Goal: Transaction & Acquisition: Purchase product/service

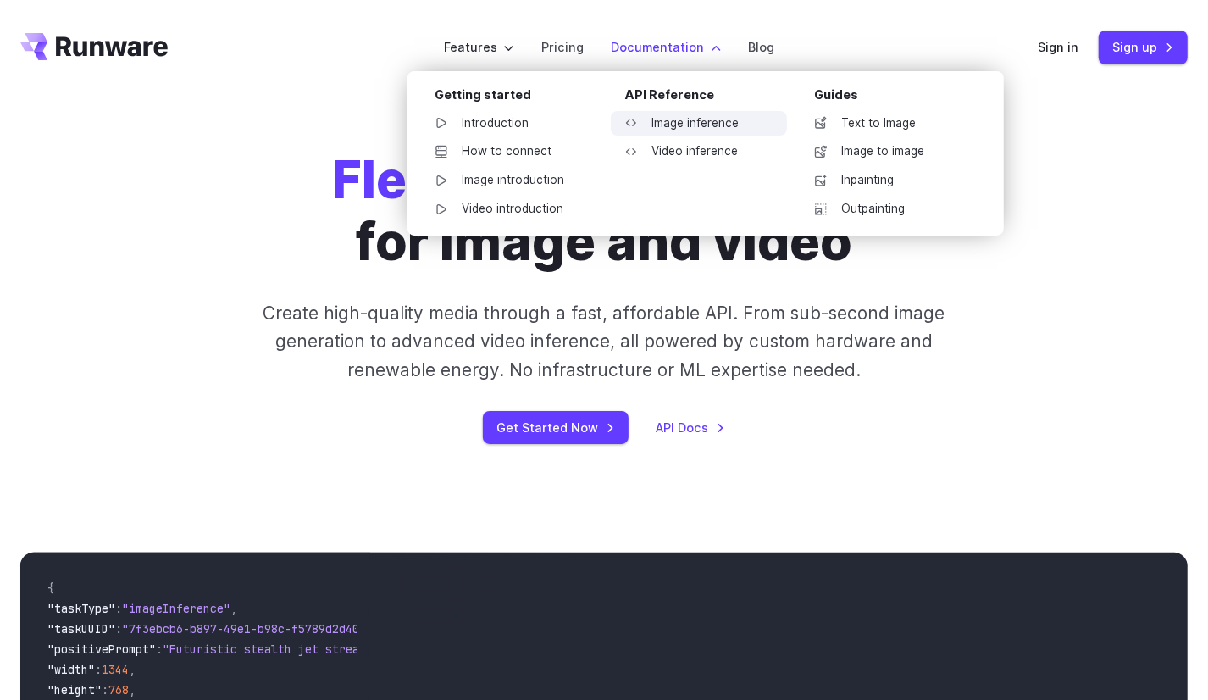
click at [683, 126] on link "Image inference" at bounding box center [699, 123] width 176 height 25
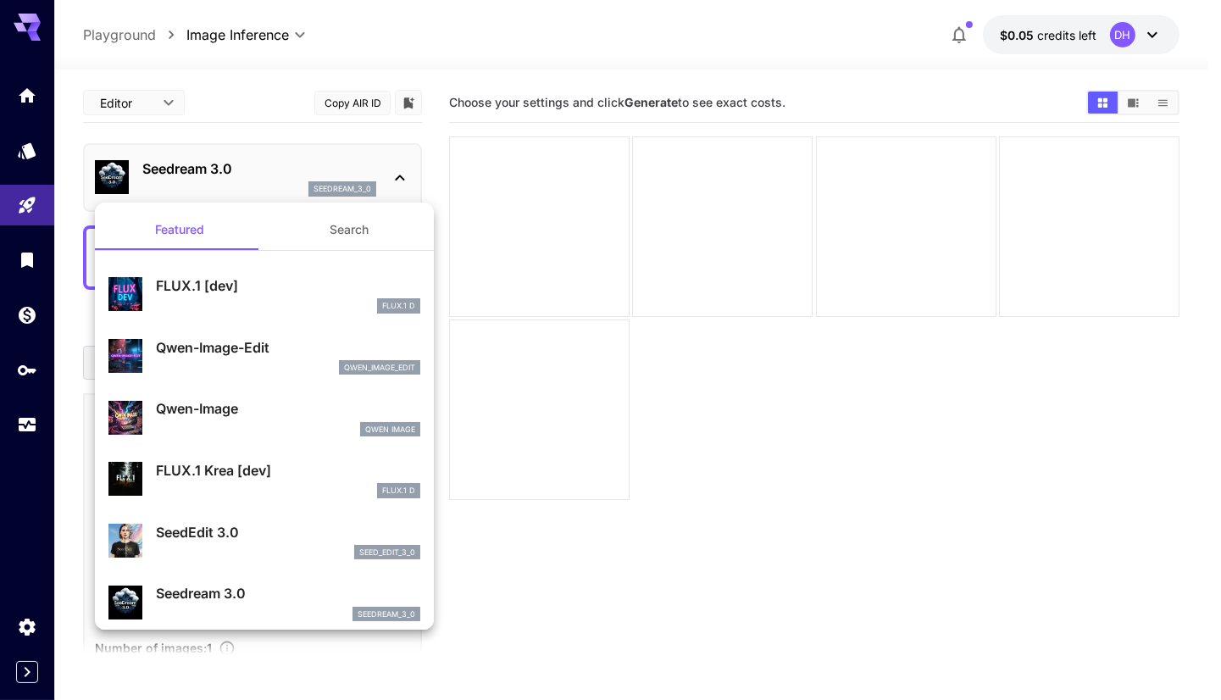
click at [330, 174] on div at bounding box center [610, 350] width 1221 height 700
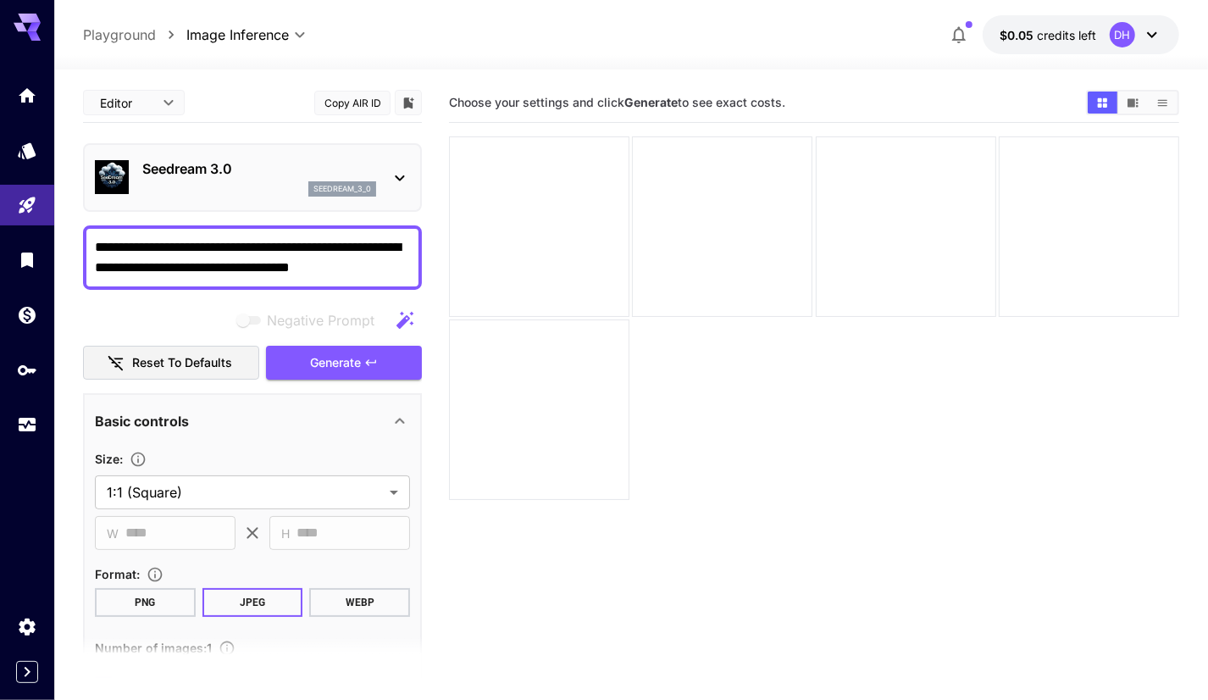
click at [329, 174] on p "Seedream 3.0" at bounding box center [259, 168] width 234 height 20
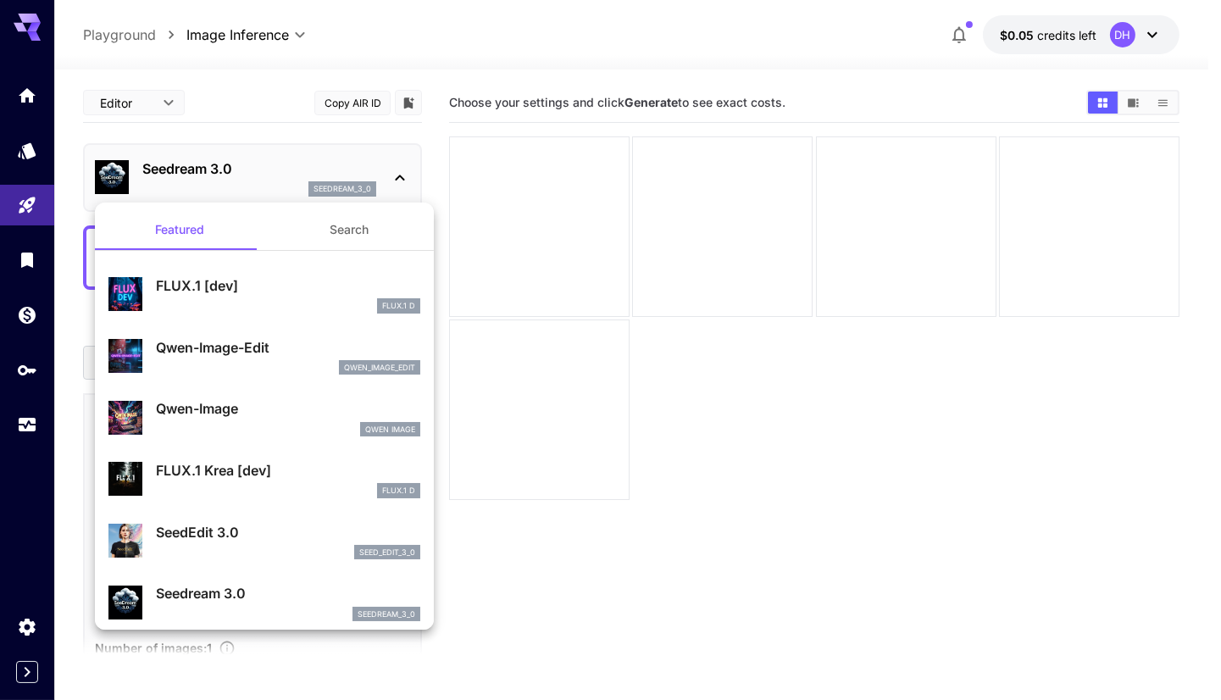
click at [329, 174] on div at bounding box center [610, 350] width 1221 height 700
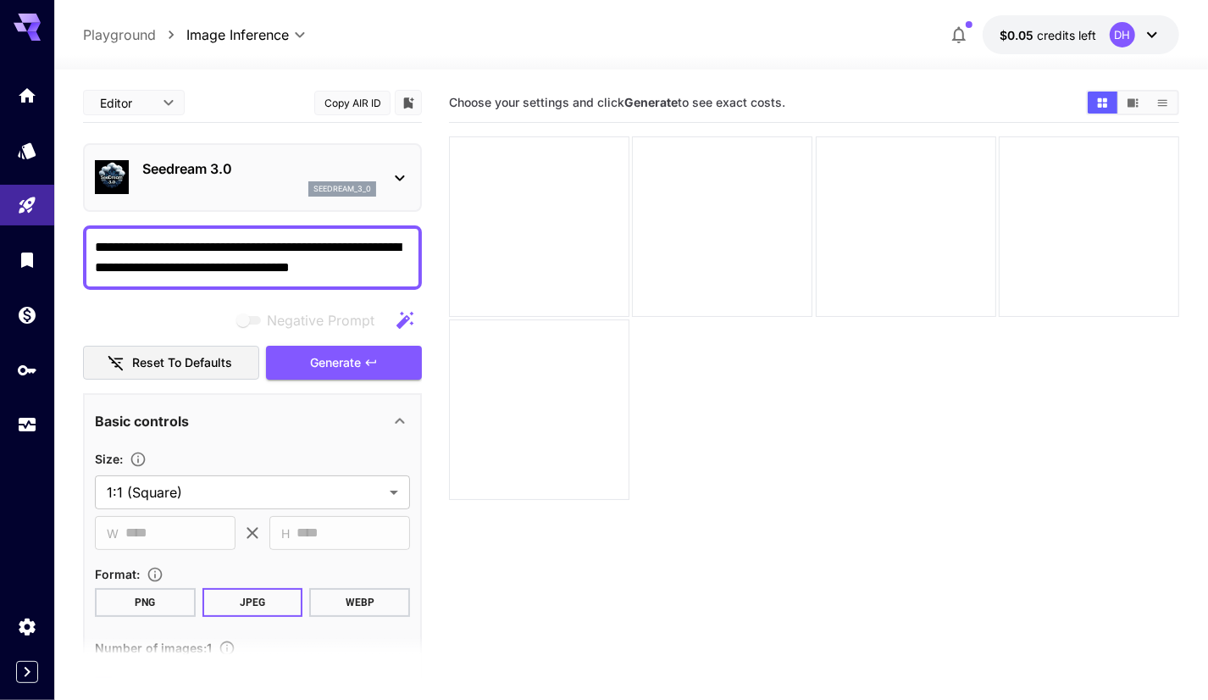
click at [362, 174] on p "Seedream 3.0" at bounding box center [259, 168] width 234 height 20
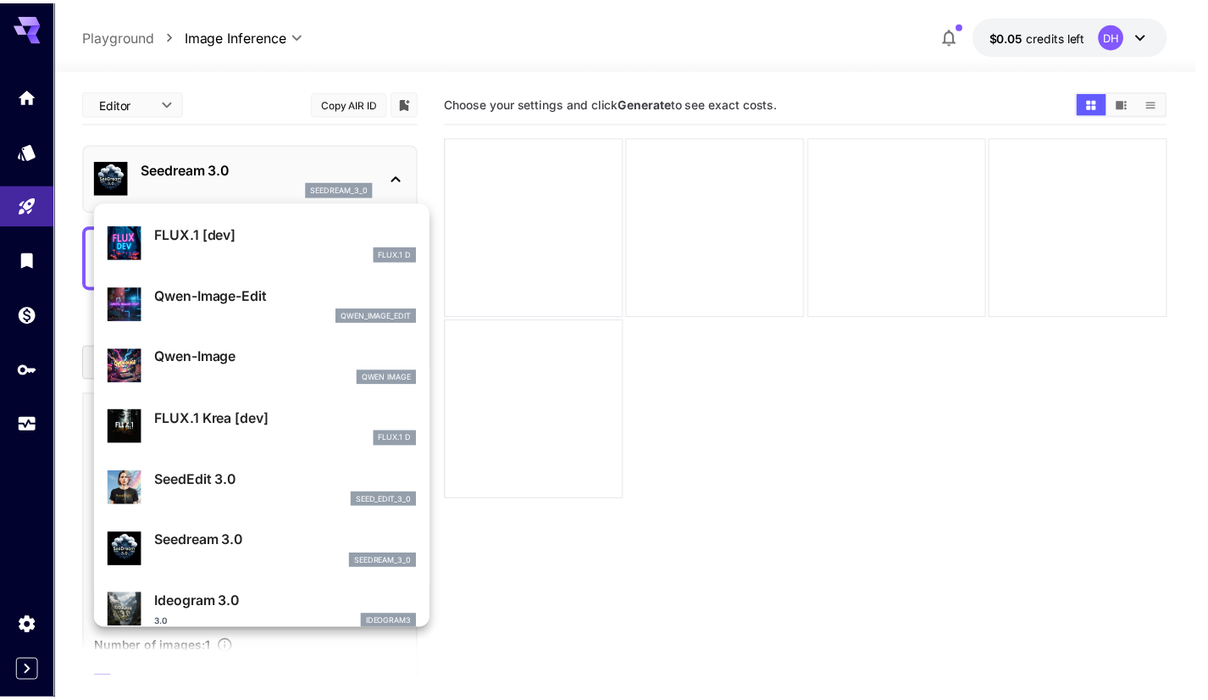
scroll to position [59, 0]
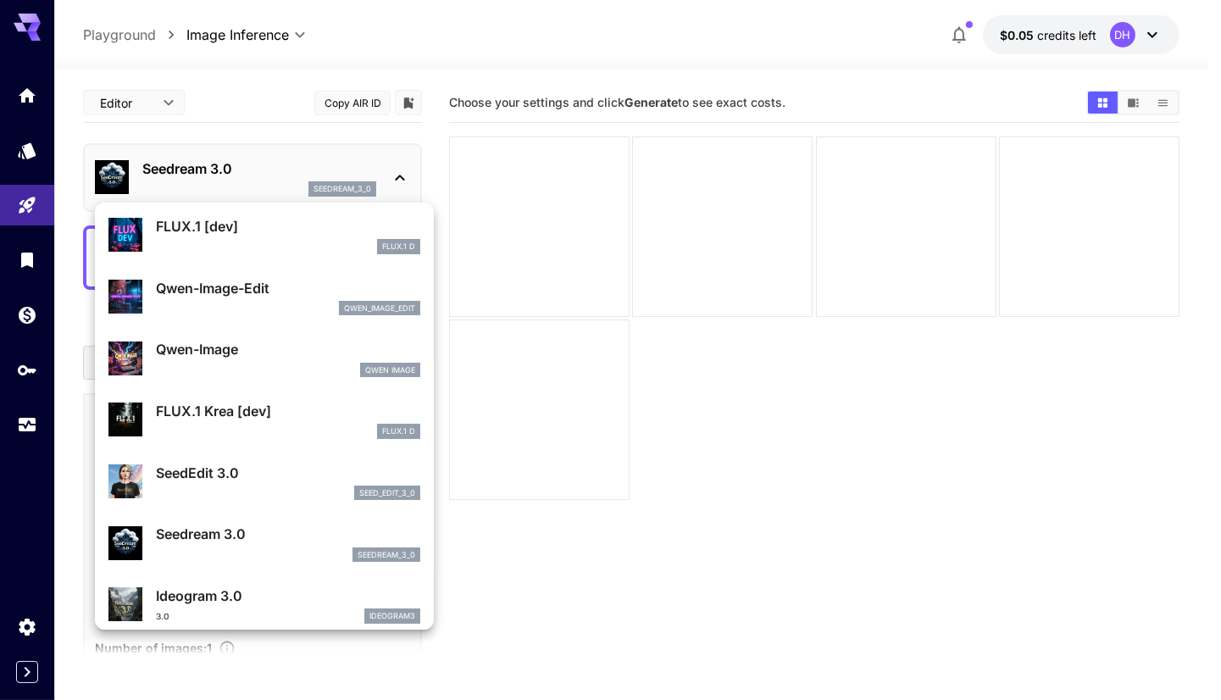
click at [397, 131] on div at bounding box center [610, 350] width 1221 height 700
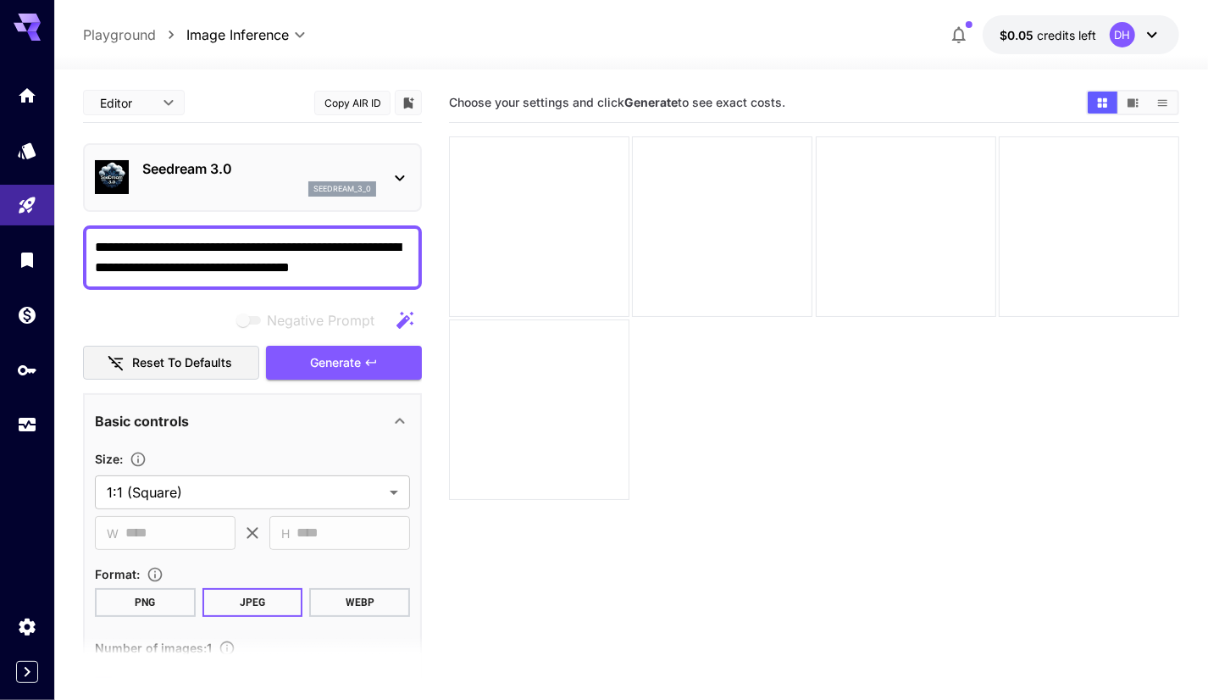
click at [391, 173] on icon at bounding box center [400, 178] width 20 height 20
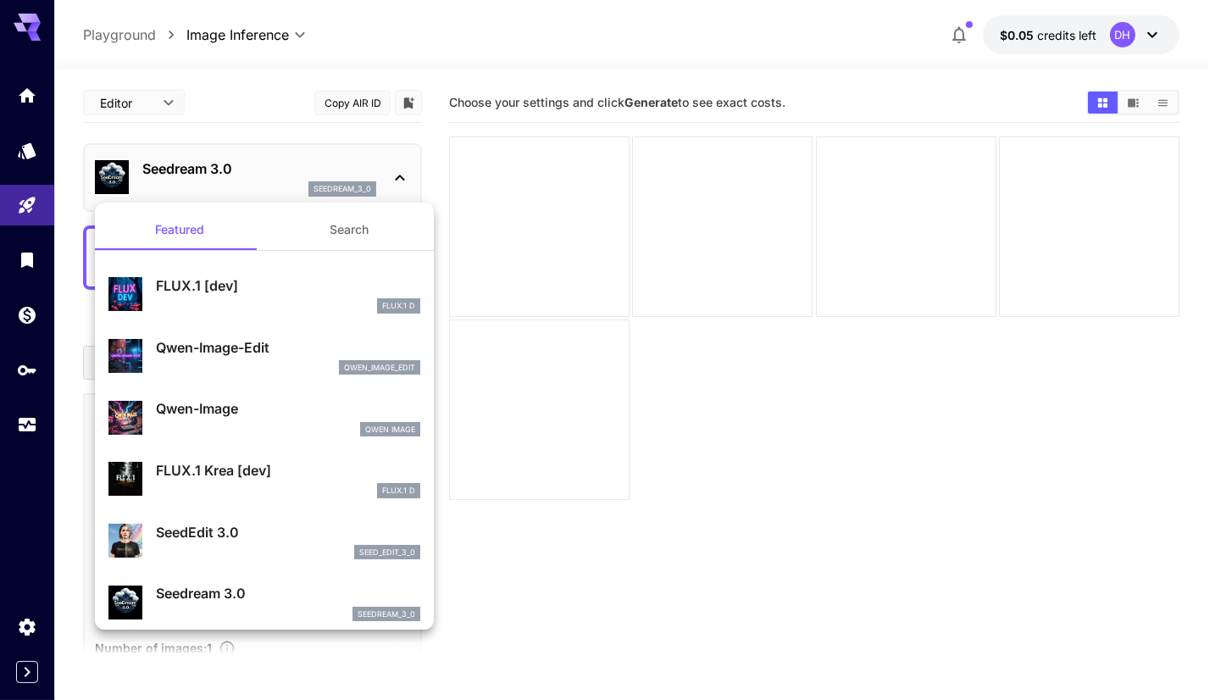
click at [391, 173] on div at bounding box center [610, 350] width 1221 height 700
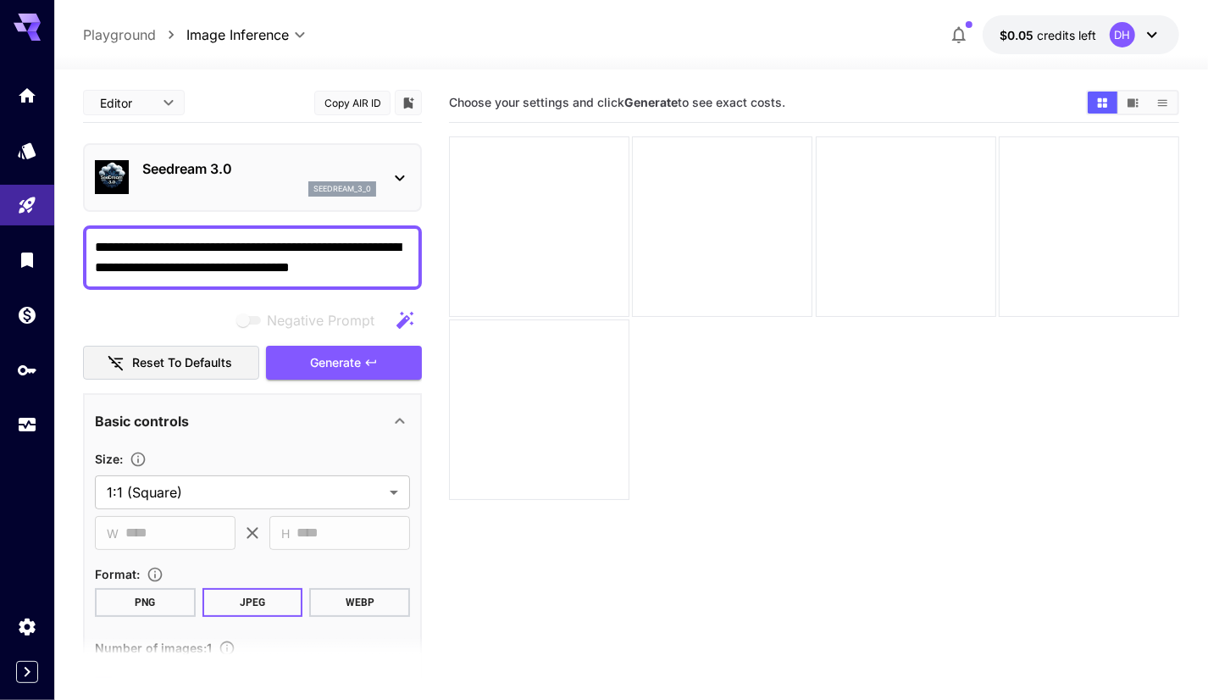
click at [493, 42] on div "**********" at bounding box center [631, 34] width 1096 height 39
click at [479, 64] on div at bounding box center [631, 59] width 1154 height 20
click at [197, 307] on div "Negative Prompt" at bounding box center [252, 320] width 339 height 34
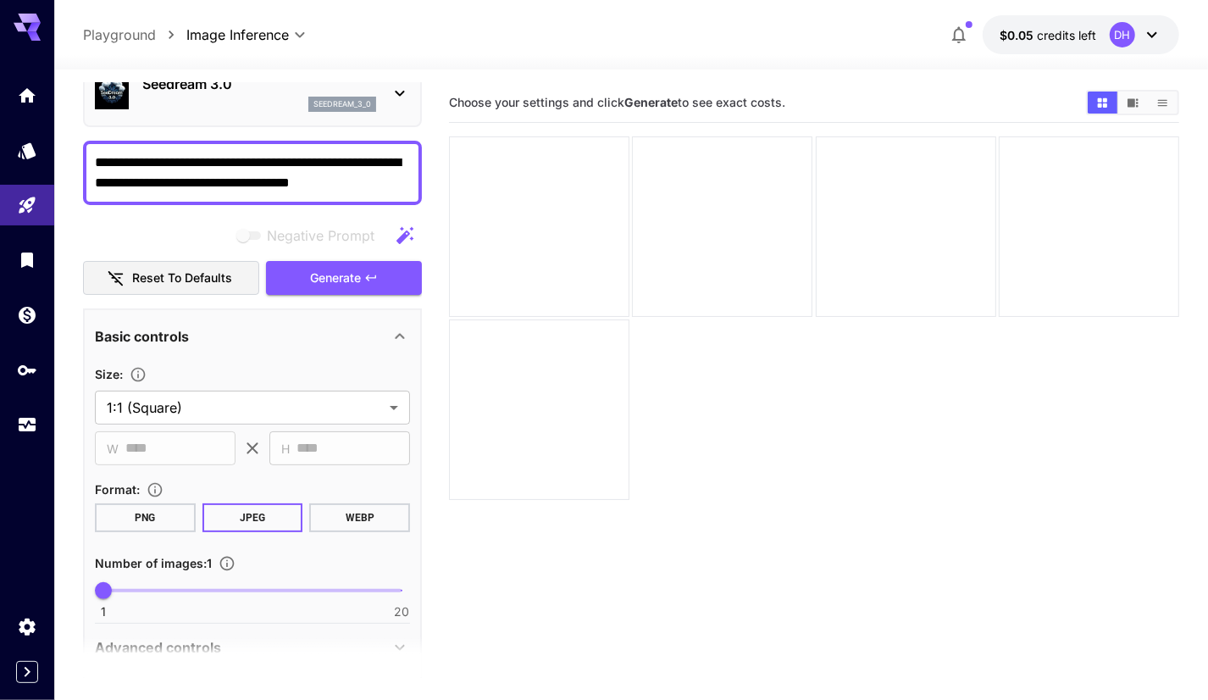
scroll to position [0, 0]
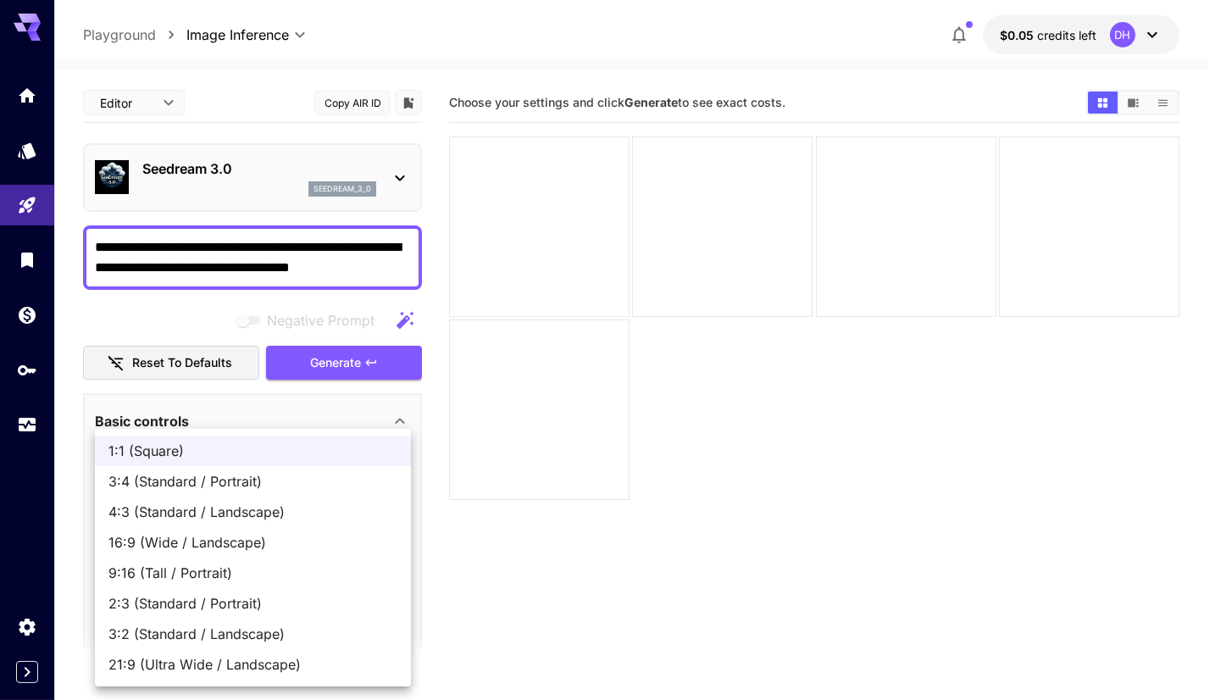
click at [329, 499] on body "**********" at bounding box center [610, 416] width 1221 height 833
click at [263, 401] on div at bounding box center [610, 350] width 1221 height 700
click at [170, 500] on body "**********" at bounding box center [610, 416] width 1221 height 833
click at [246, 402] on div at bounding box center [610, 350] width 1221 height 700
click at [241, 495] on body "**********" at bounding box center [610, 416] width 1221 height 833
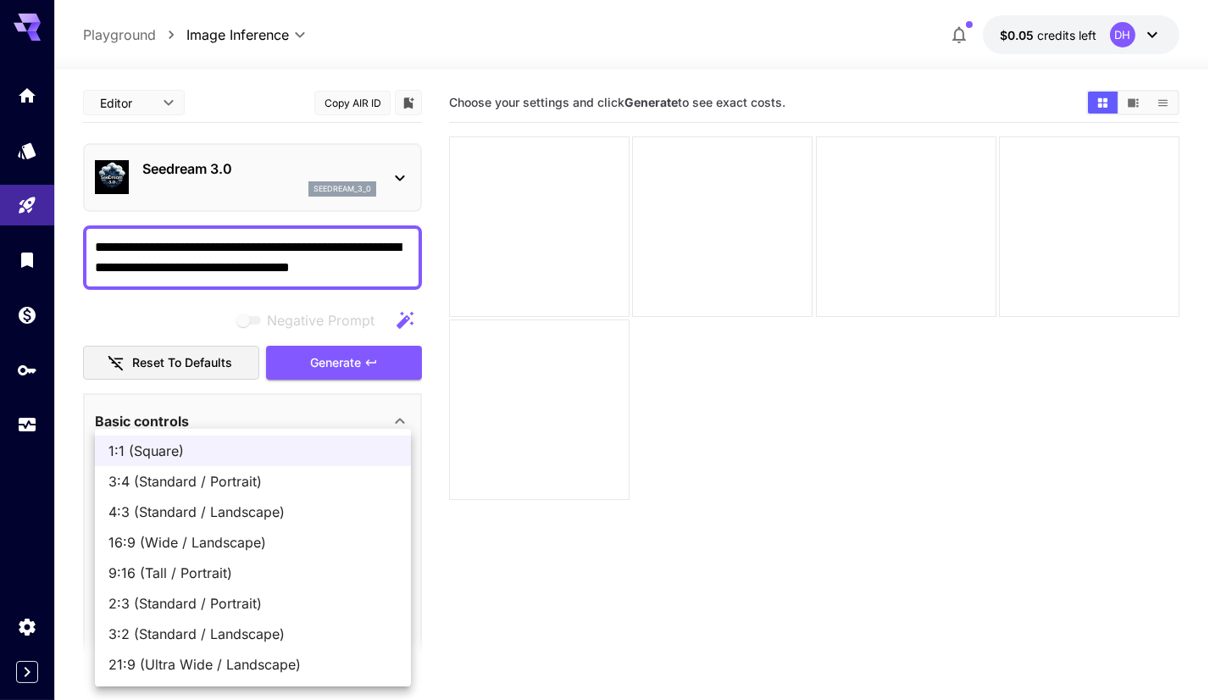
click at [308, 421] on div at bounding box center [610, 350] width 1221 height 700
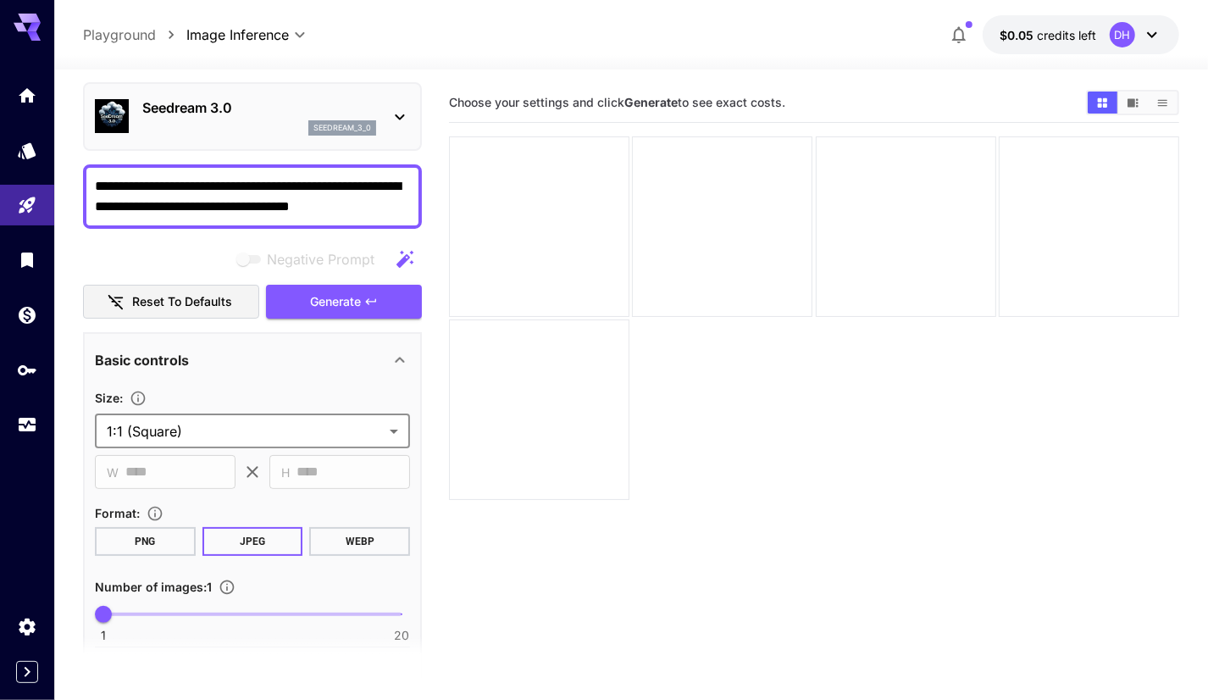
scroll to position [85, 0]
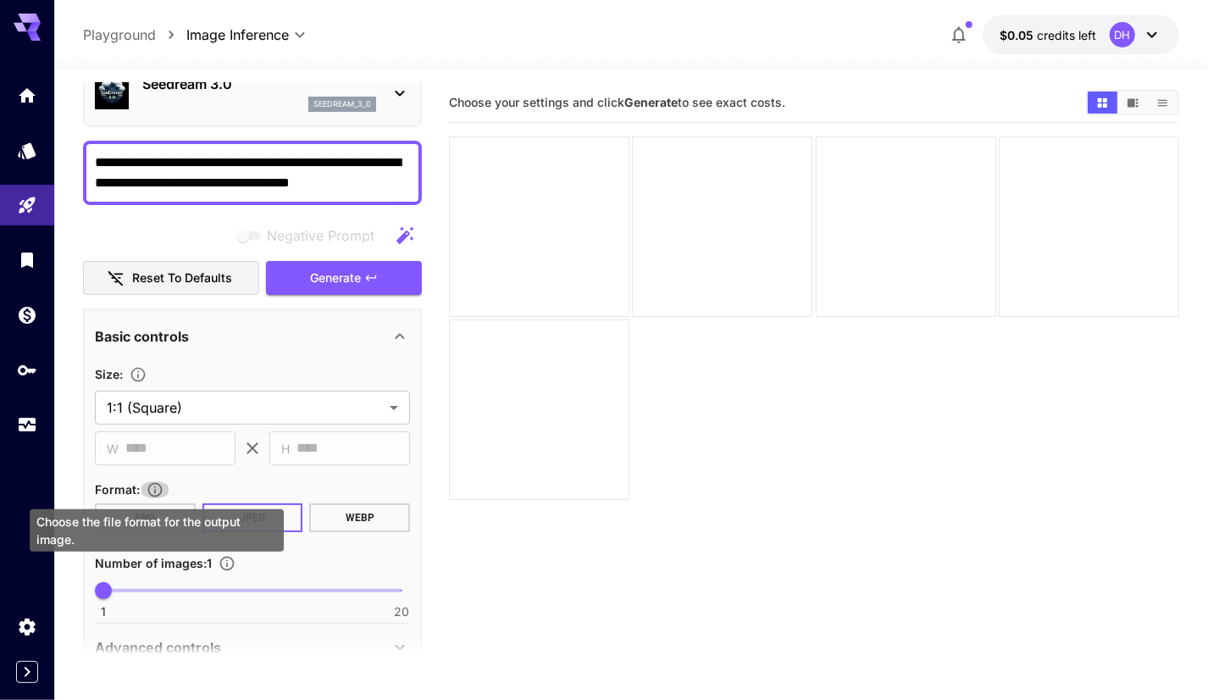
click at [155, 483] on icon "Choose the file format for the output image." at bounding box center [155, 490] width 14 height 14
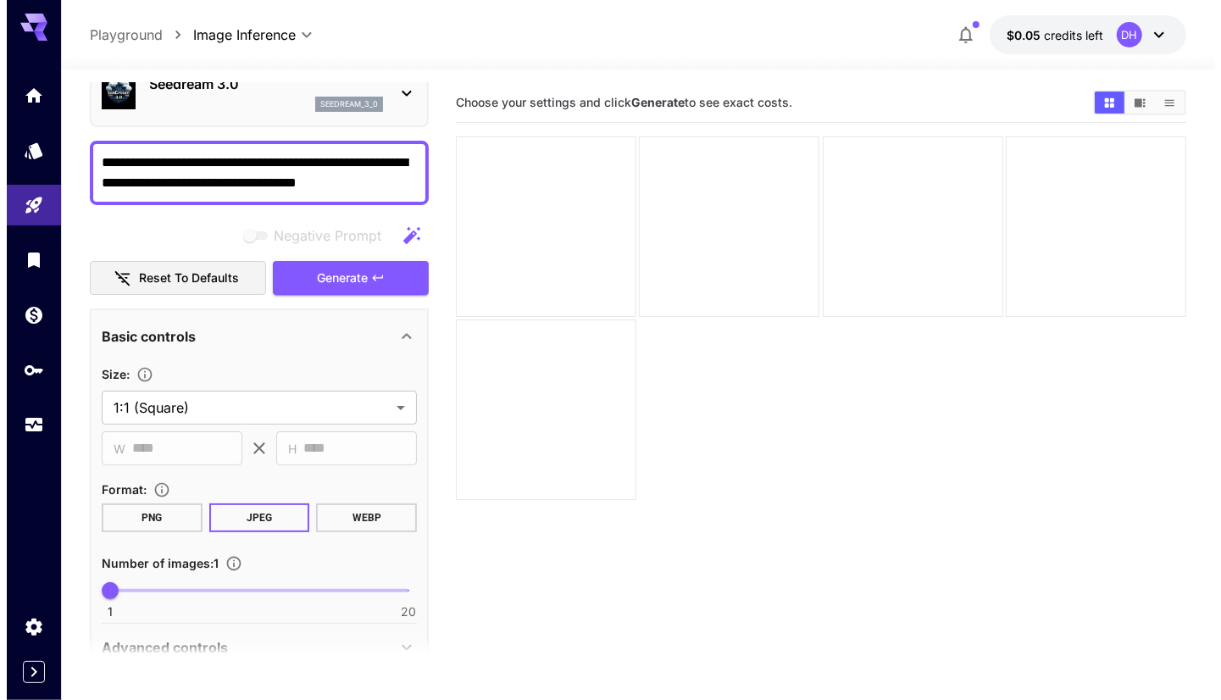
scroll to position [163, 0]
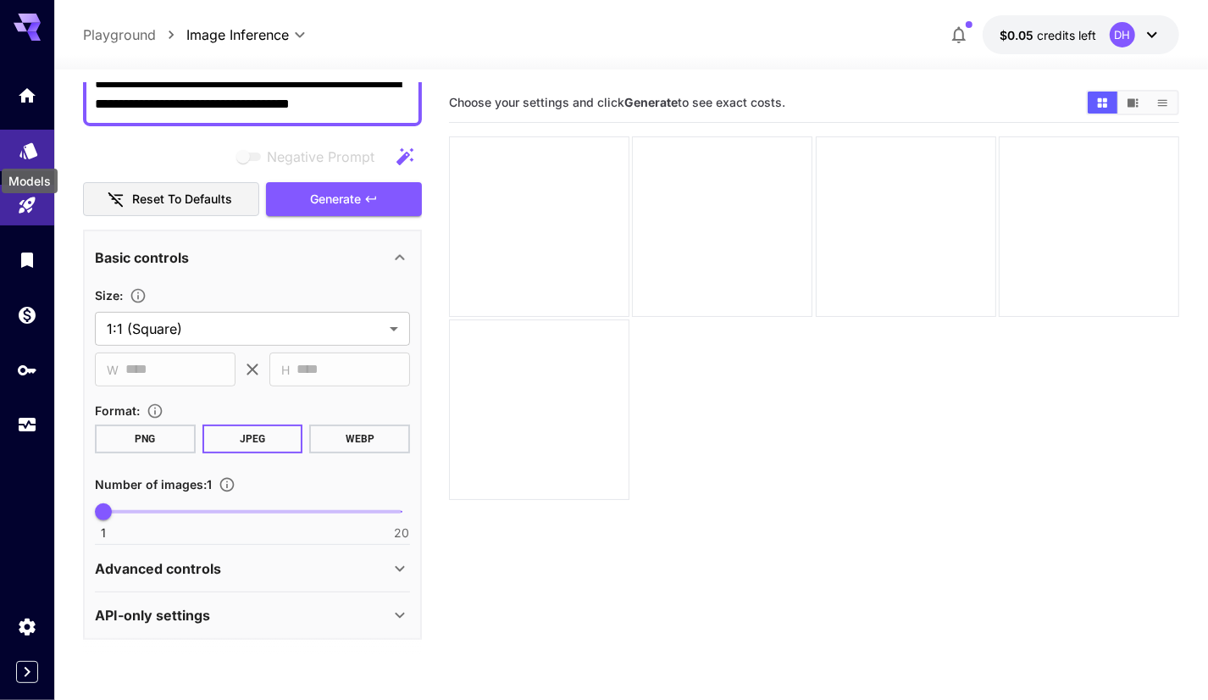
click at [35, 152] on icon "Models" at bounding box center [29, 145] width 20 height 20
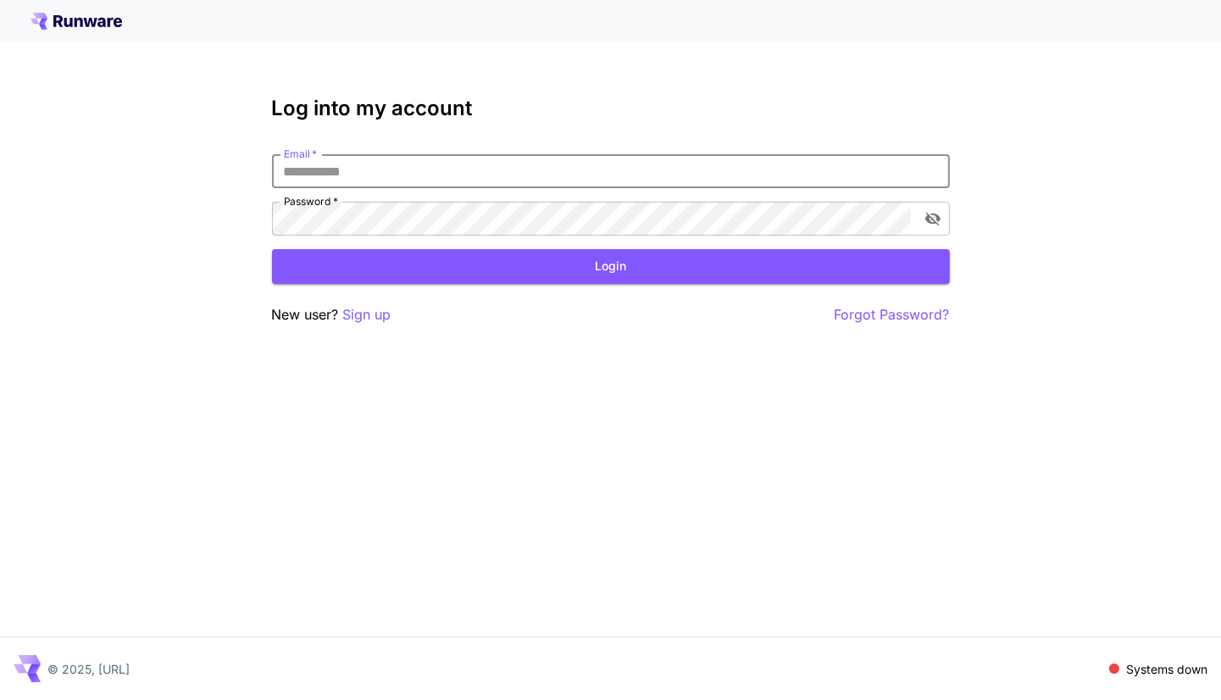
click at [466, 184] on input "Email   *" at bounding box center [611, 171] width 678 height 34
click at [551, 187] on input "Email   *" at bounding box center [611, 171] width 678 height 34
type input "**********"
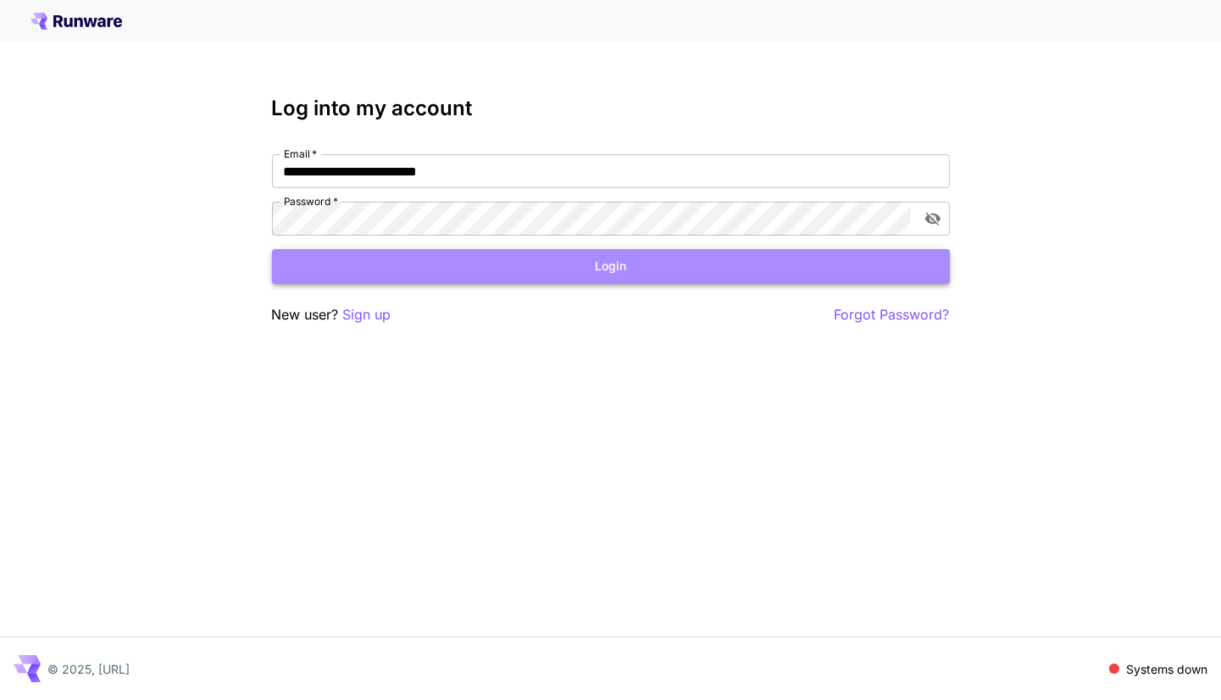
click at [703, 254] on button "Login" at bounding box center [611, 266] width 678 height 35
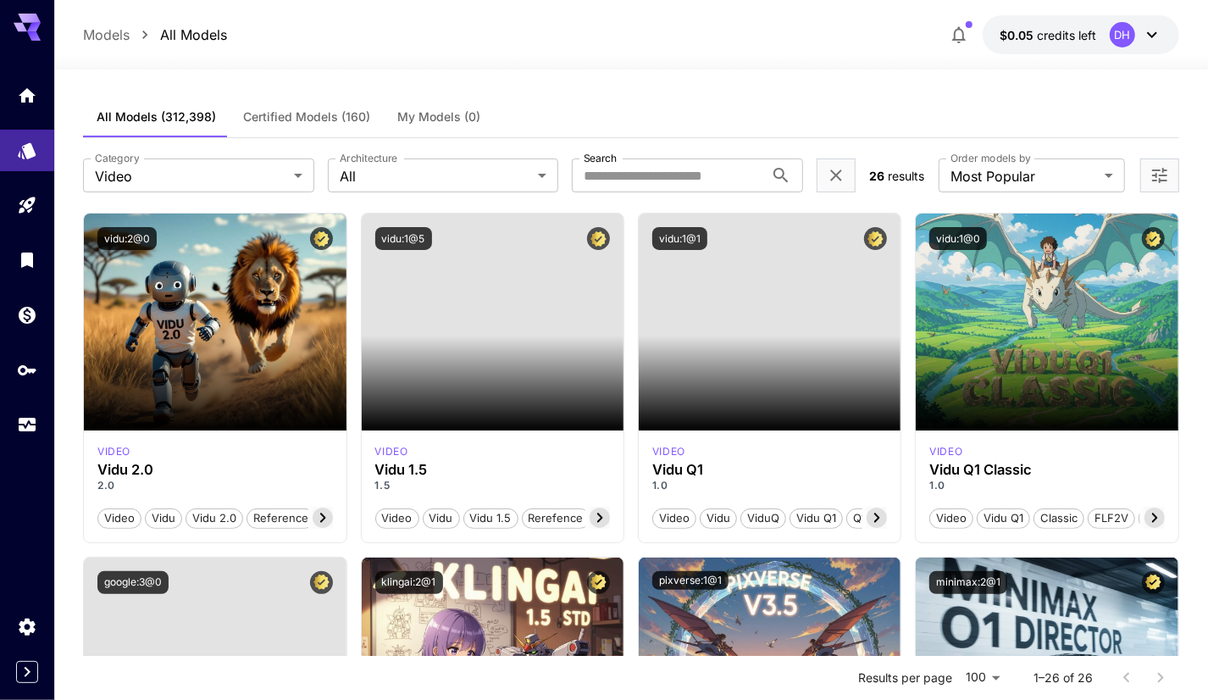
click at [1152, 31] on icon at bounding box center [1152, 35] width 20 height 20
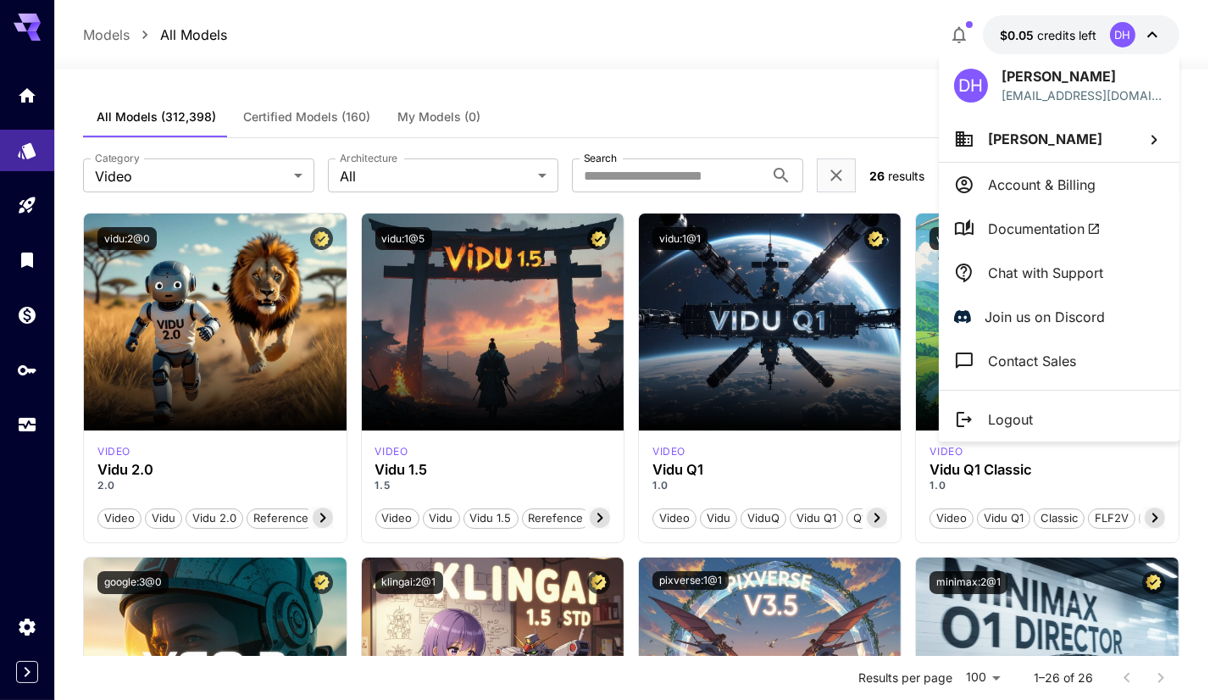
click at [25, 319] on div at bounding box center [610, 350] width 1221 height 700
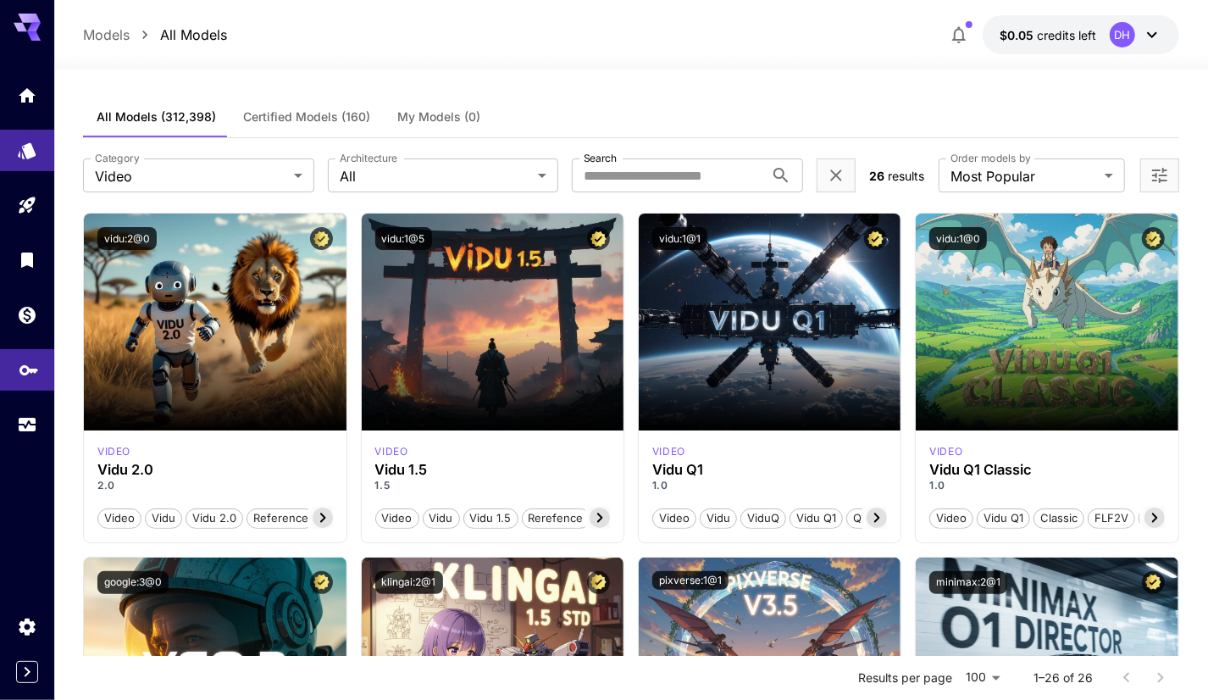
click at [19, 374] on icon "API Keys" at bounding box center [29, 365] width 20 height 20
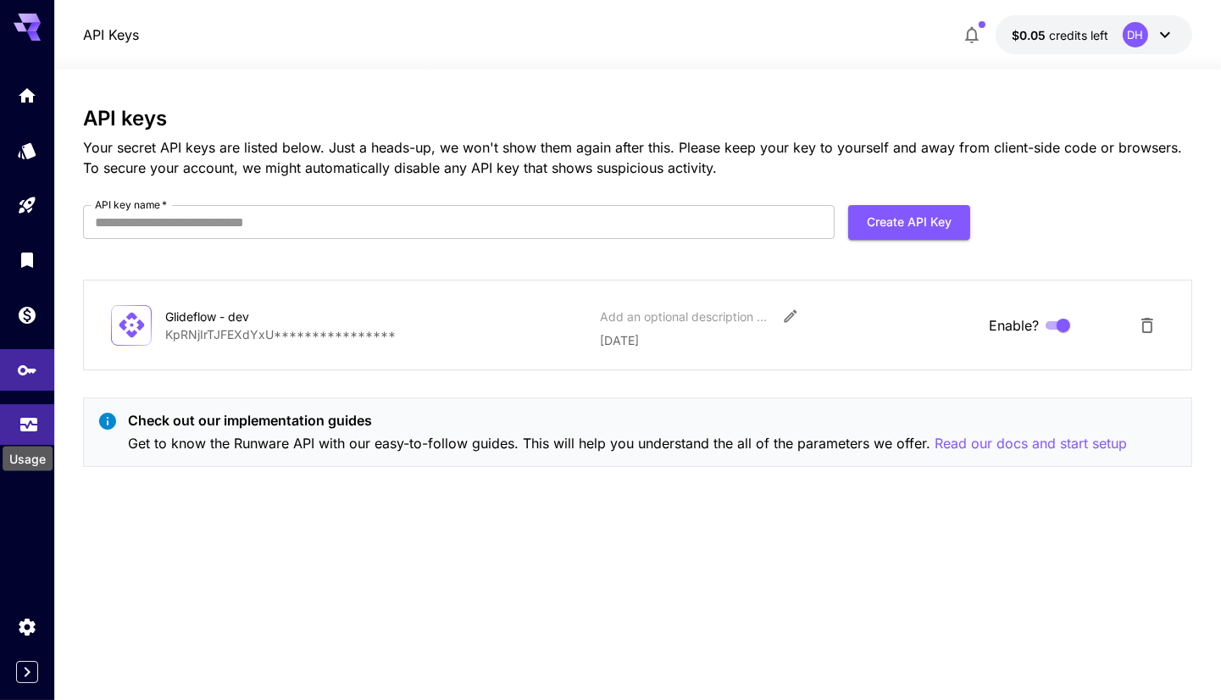
click at [21, 421] on icon "Usage" at bounding box center [28, 416] width 17 height 8
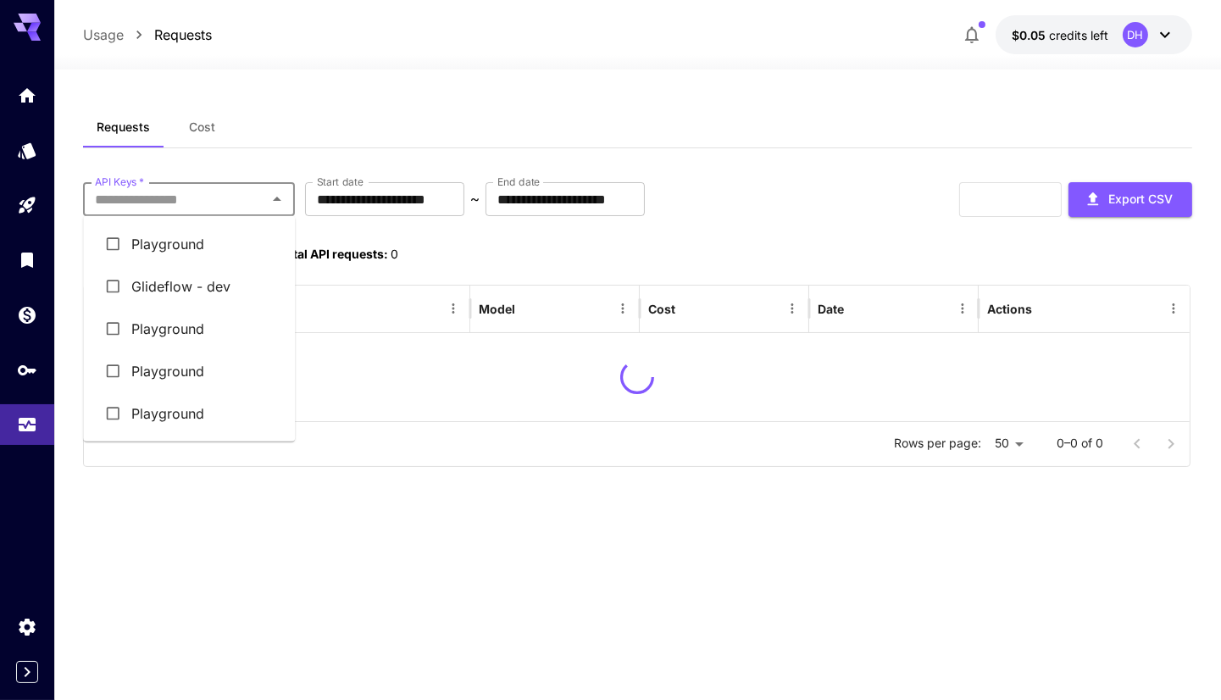
click at [224, 187] on input "API Keys   *" at bounding box center [175, 199] width 174 height 24
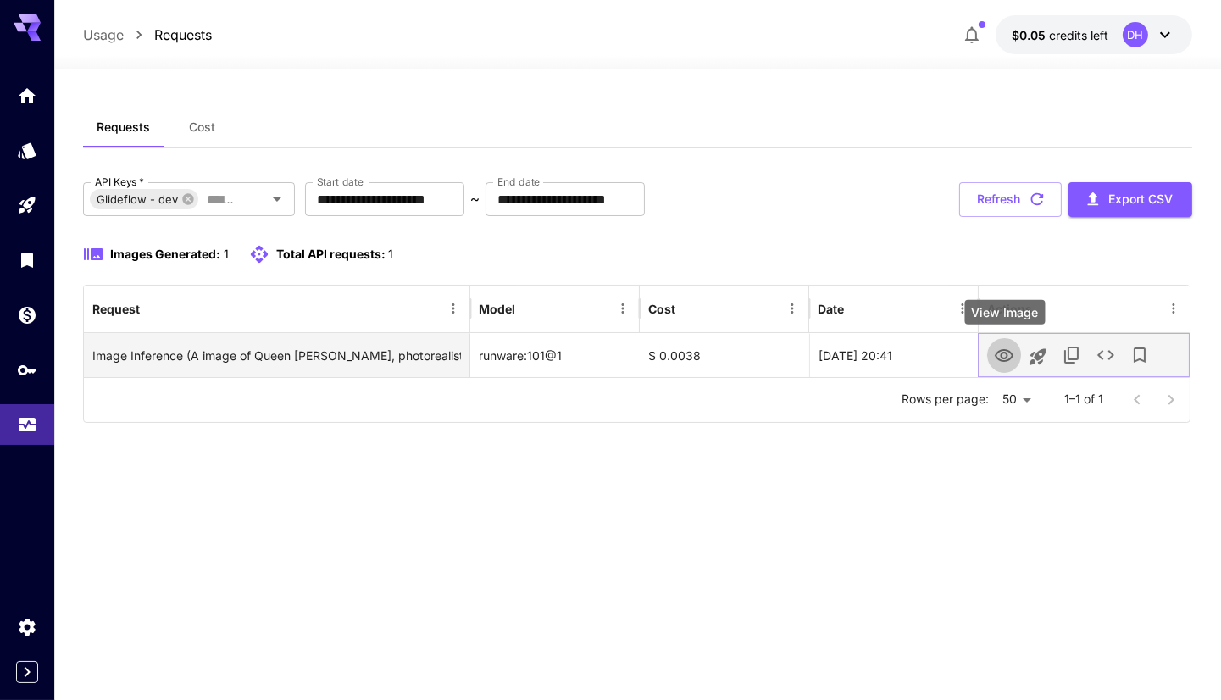
click at [1005, 349] on icon "View Image" at bounding box center [1003, 355] width 19 height 13
click at [1099, 358] on icon "See details" at bounding box center [1105, 355] width 20 height 20
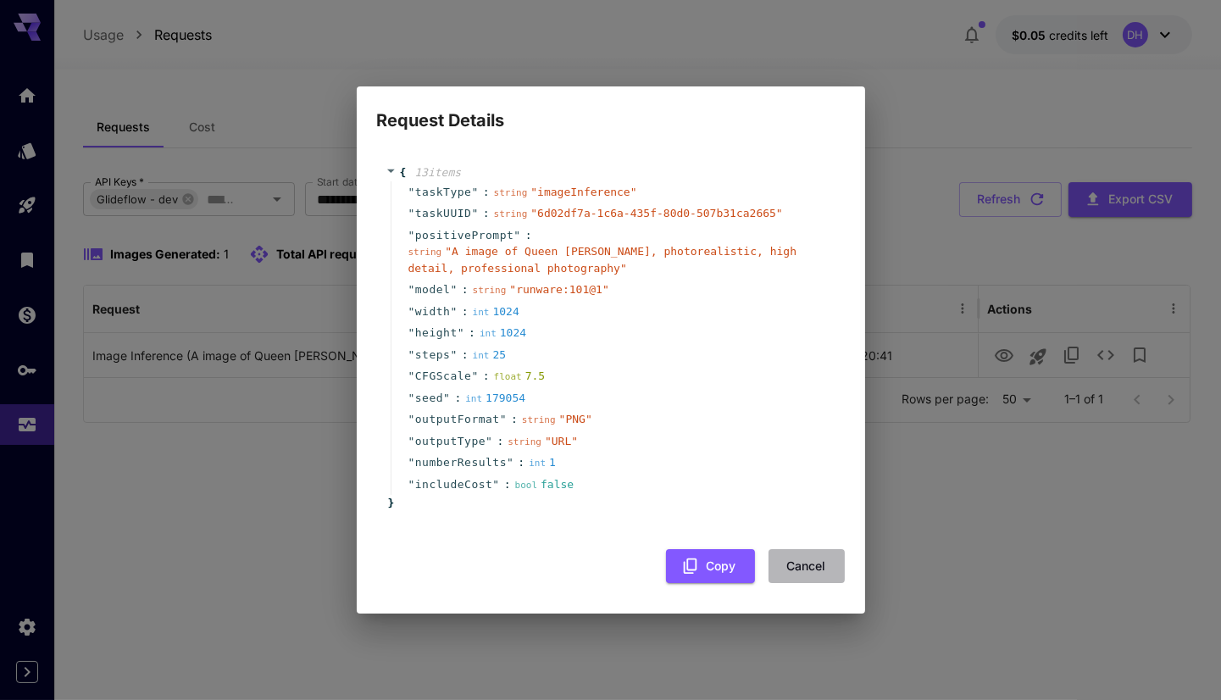
click at [824, 574] on button "Cancel" at bounding box center [806, 566] width 76 height 35
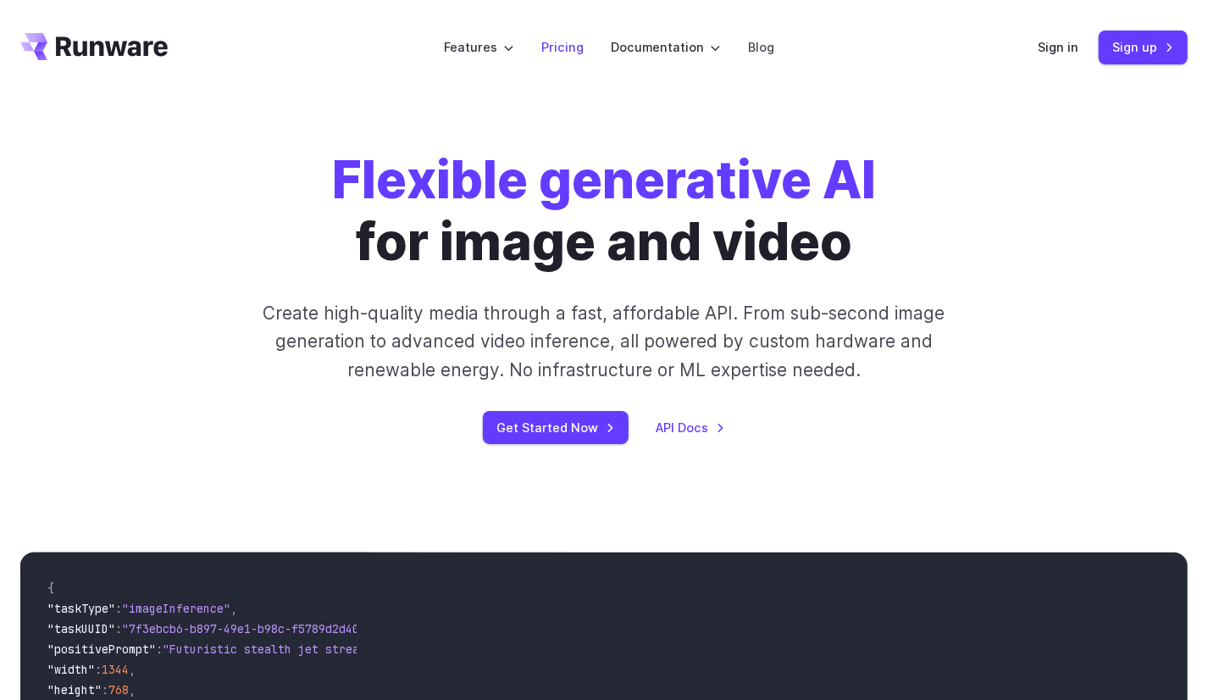
click at [556, 43] on link "Pricing" at bounding box center [562, 46] width 42 height 19
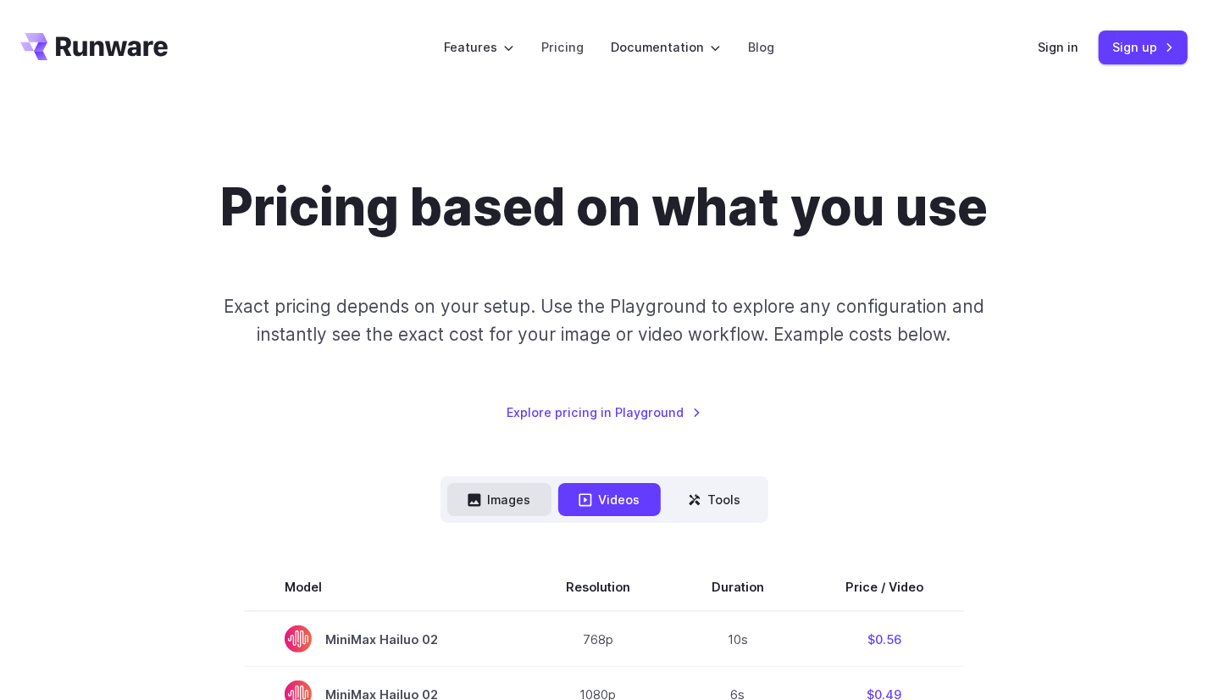
click at [484, 489] on button "Images" at bounding box center [499, 499] width 104 height 33
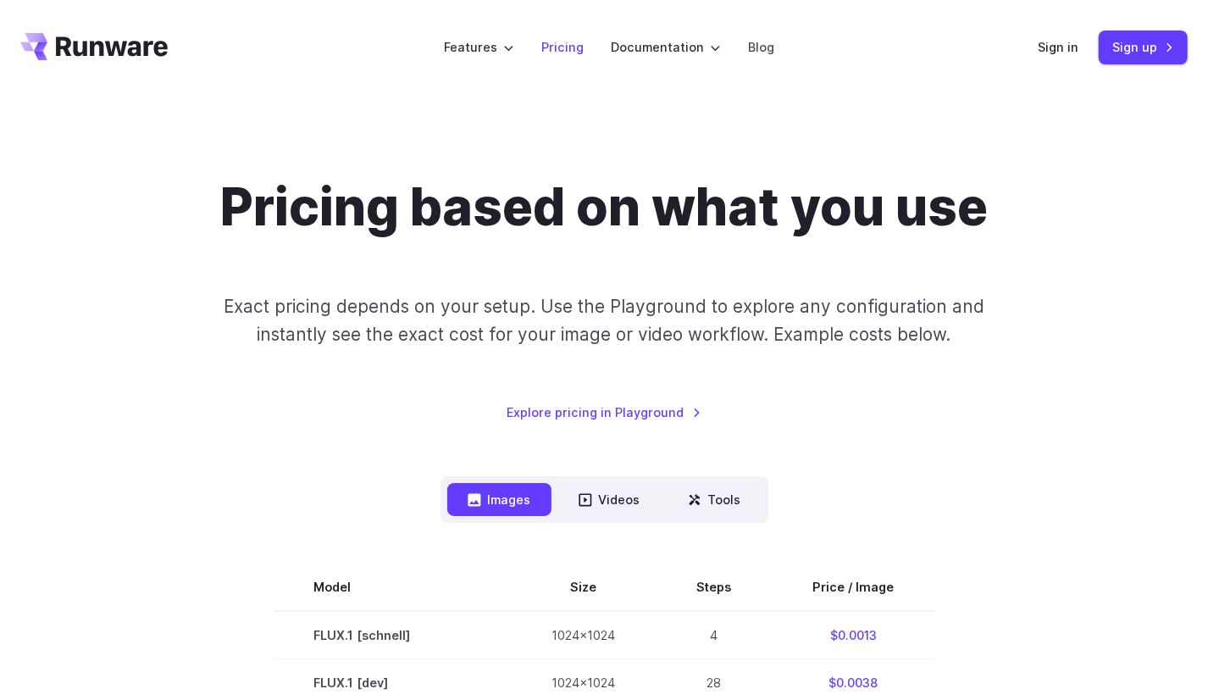
click at [574, 40] on link "Pricing" at bounding box center [562, 46] width 42 height 19
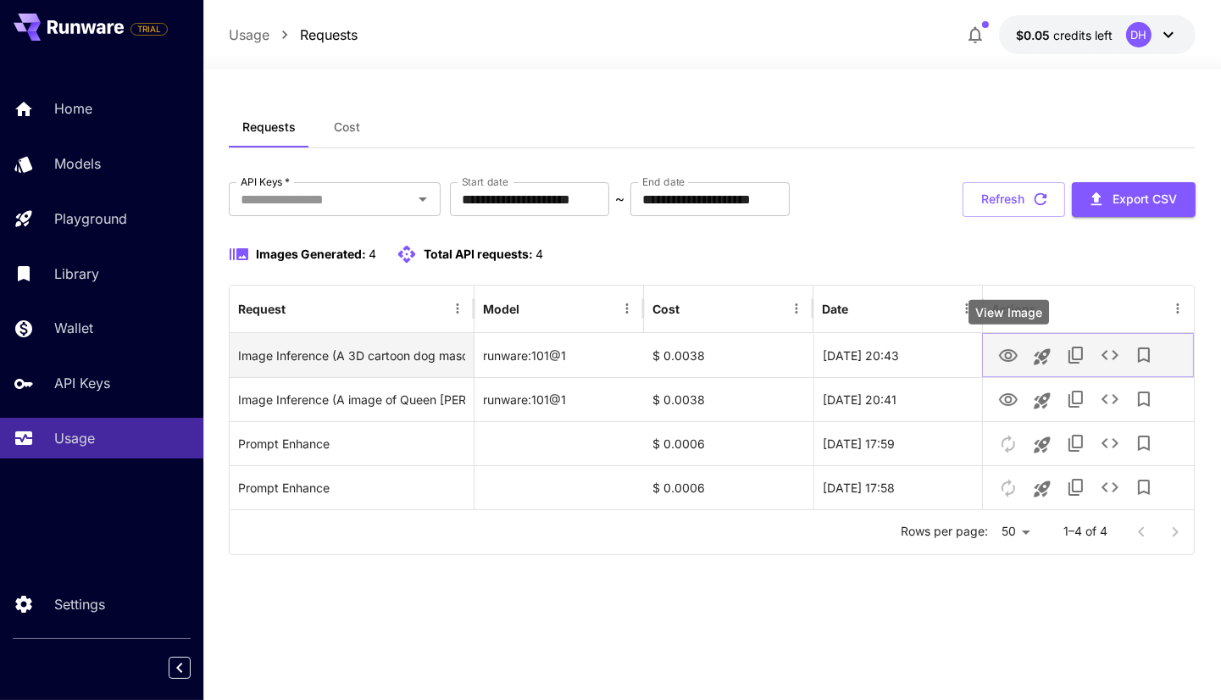
click at [1010, 351] on icon "View Image" at bounding box center [1008, 355] width 19 height 13
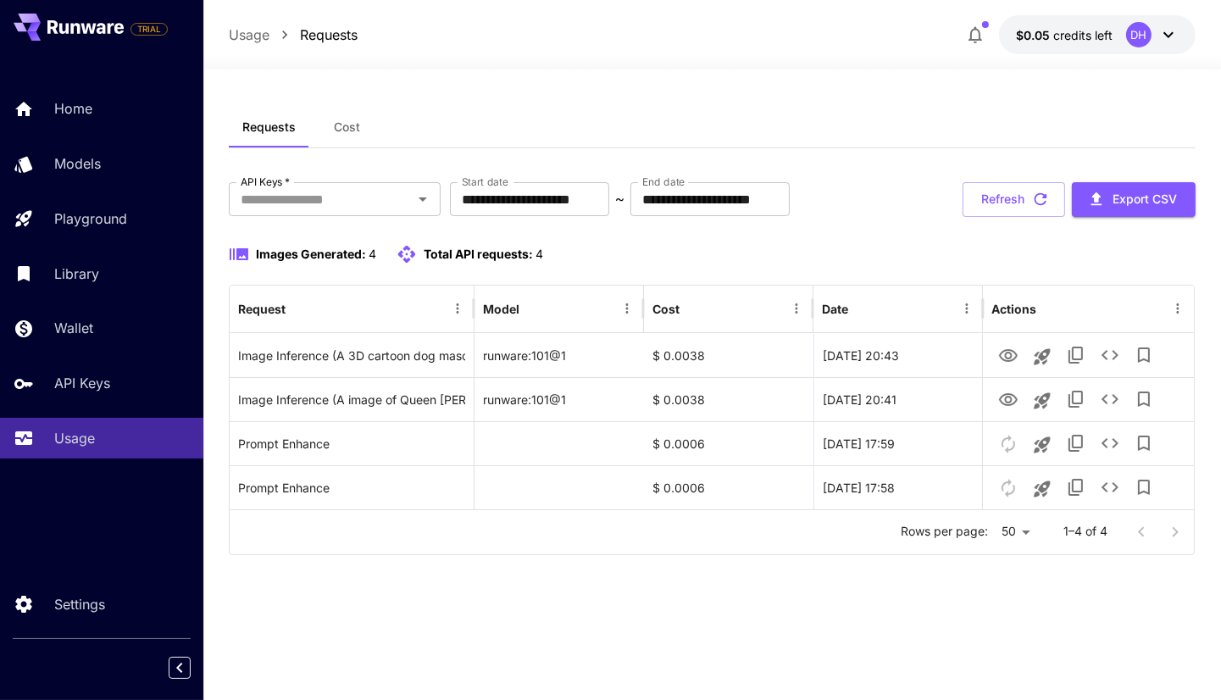
click at [332, 133] on button "Cost" at bounding box center [347, 127] width 76 height 41
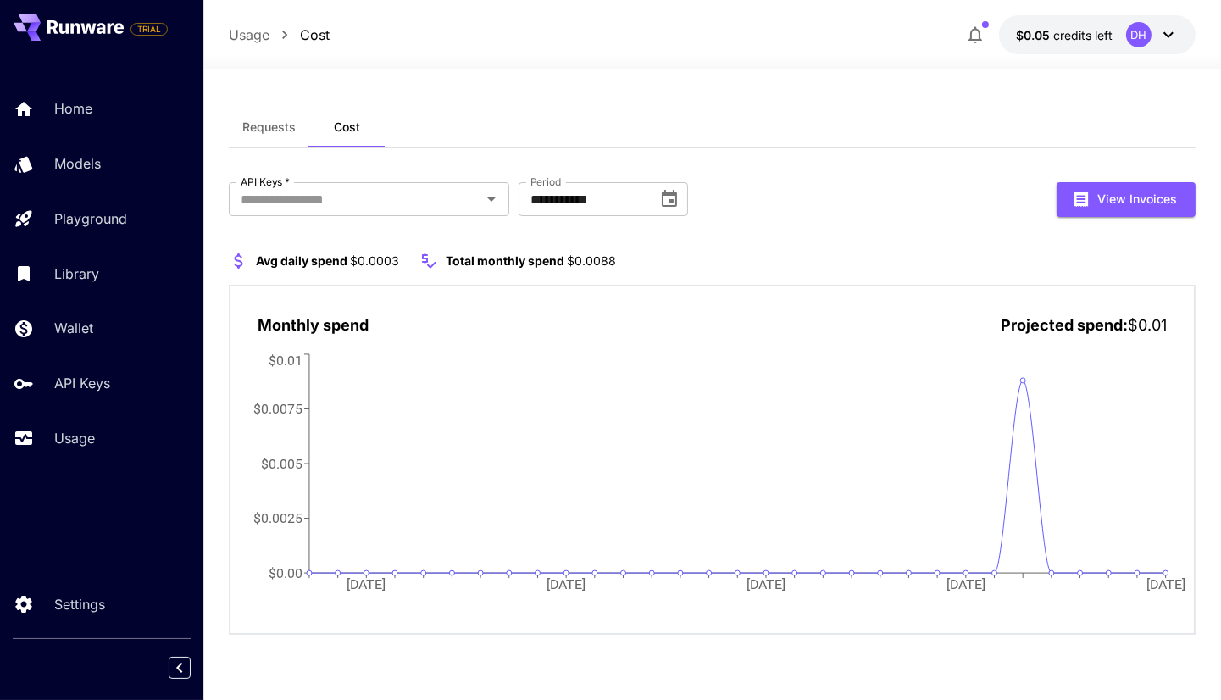
click at [276, 123] on span "Requests" at bounding box center [268, 126] width 53 height 15
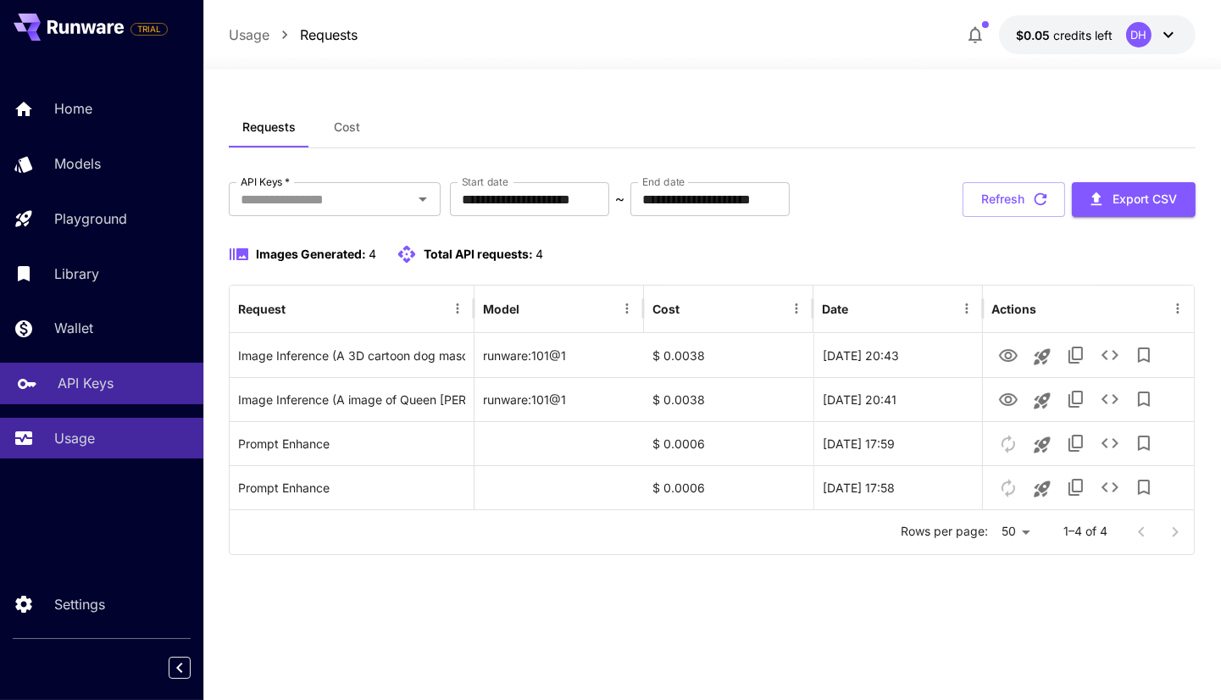
click at [91, 374] on link "API Keys" at bounding box center [101, 384] width 203 height 42
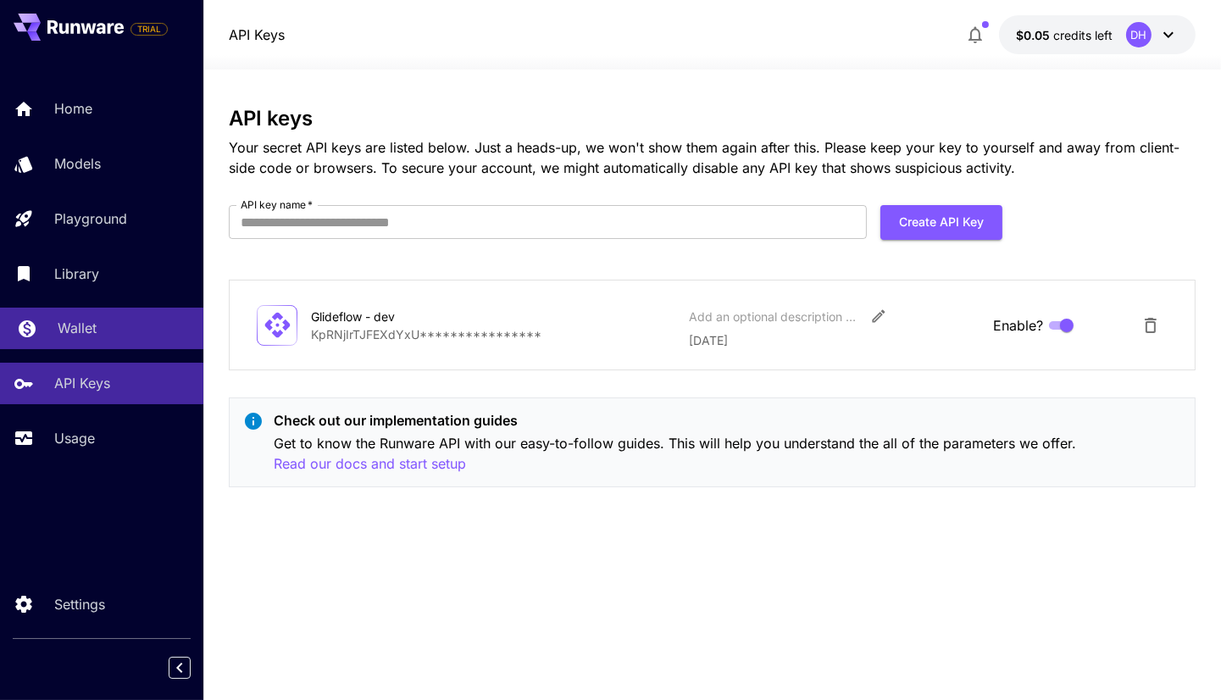
click at [92, 329] on p "Wallet" at bounding box center [77, 328] width 39 height 20
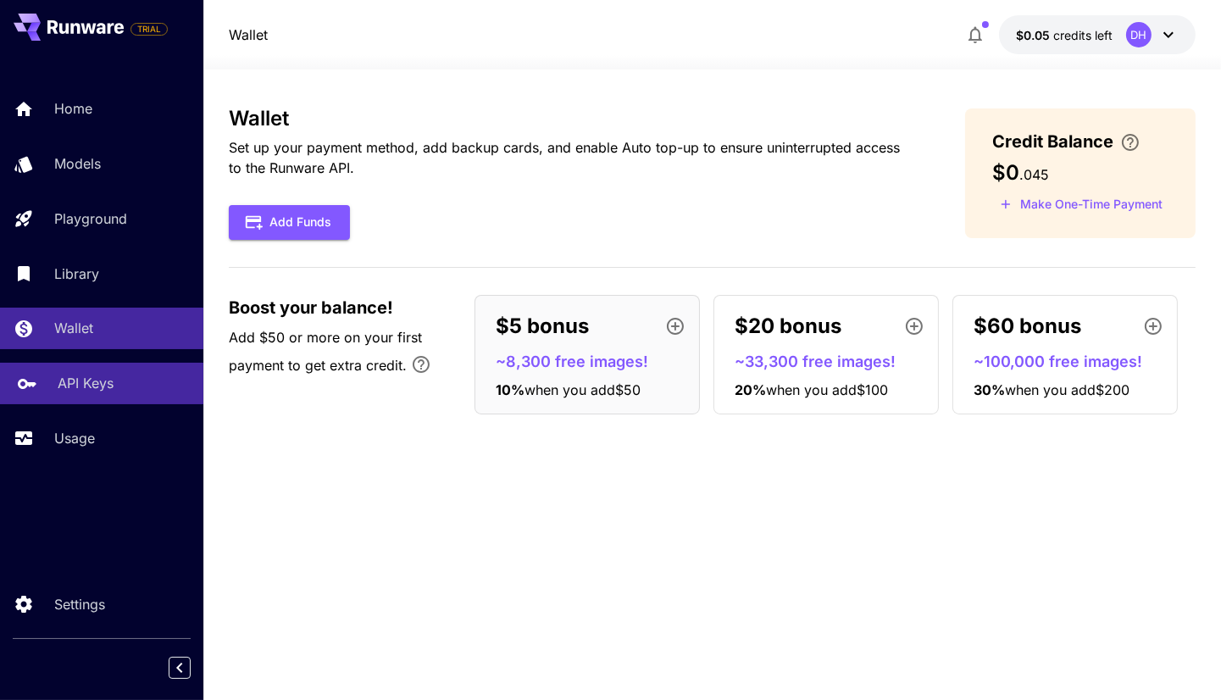
click at [87, 382] on p "API Keys" at bounding box center [86, 383] width 56 height 20
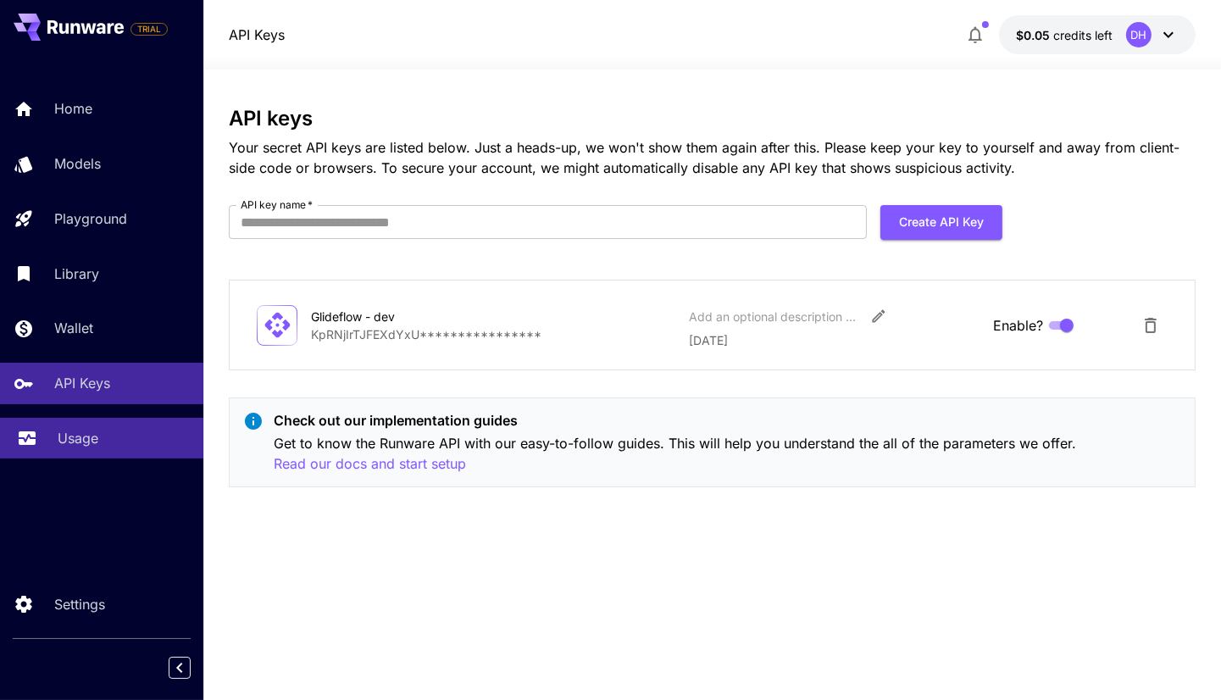
click at [96, 436] on p "Usage" at bounding box center [78, 438] width 41 height 20
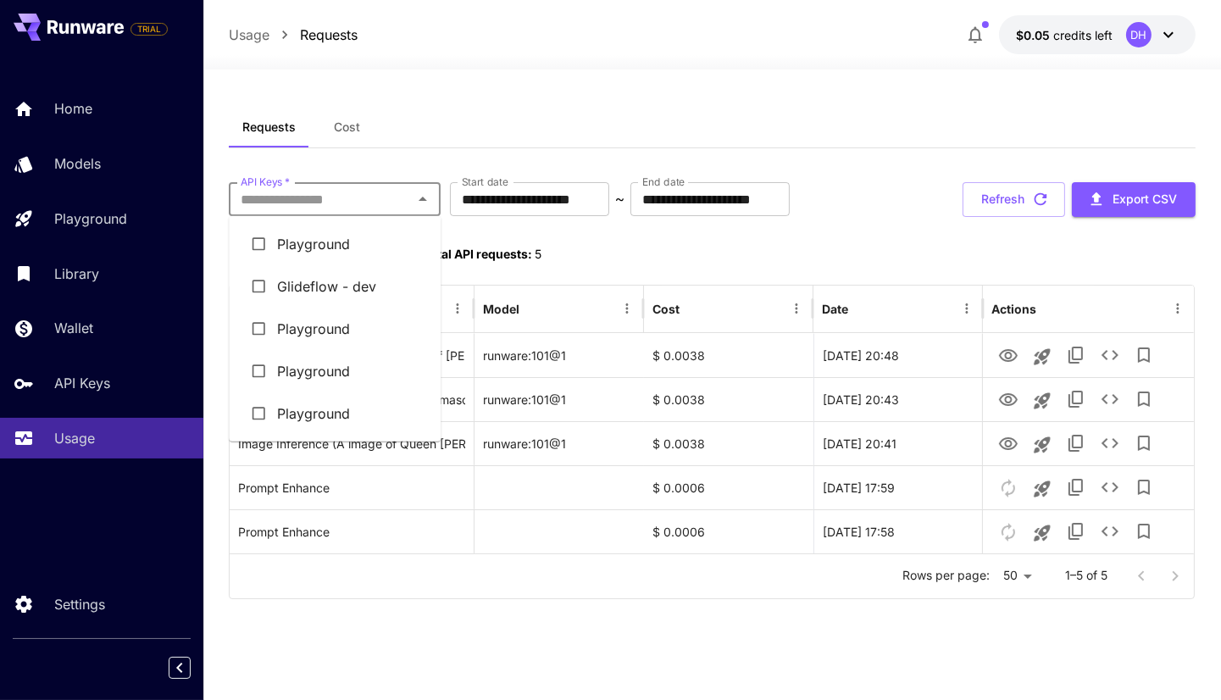
click at [336, 206] on input "API Keys   *" at bounding box center [321, 199] width 174 height 24
click at [338, 282] on li "Glideflow - dev" at bounding box center [335, 286] width 212 height 42
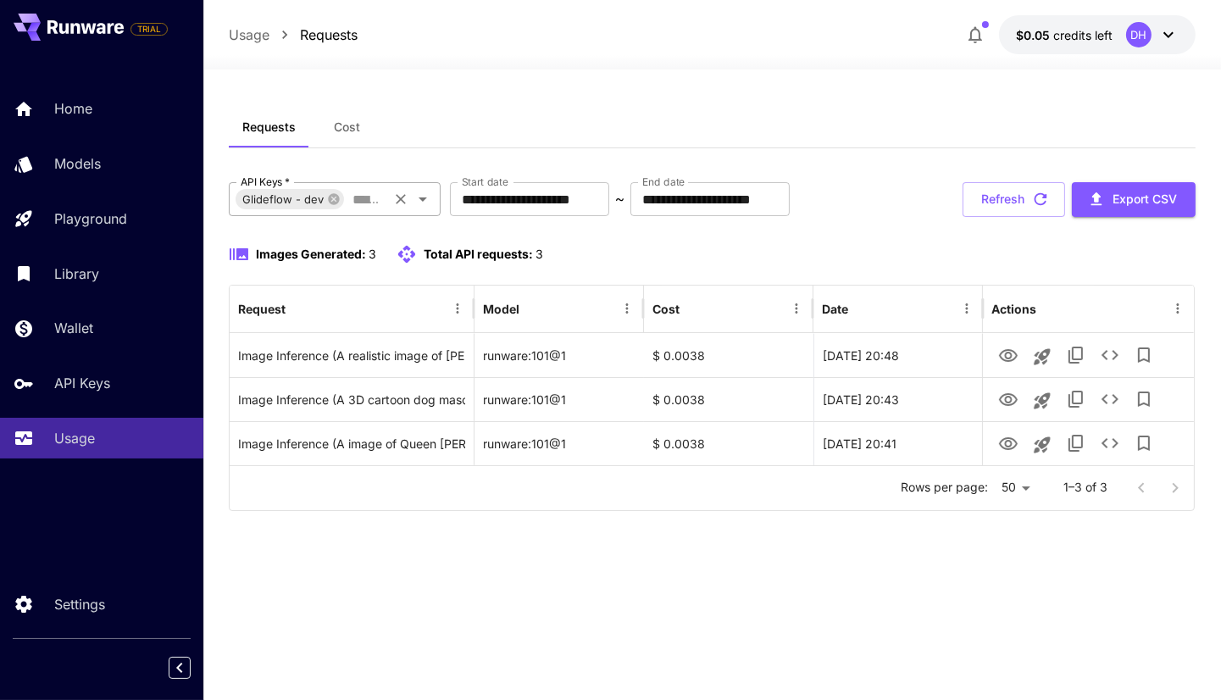
click at [334, 205] on div "Glideflow - dev" at bounding box center [289, 199] width 108 height 20
click at [328, 201] on icon at bounding box center [333, 198] width 11 height 11
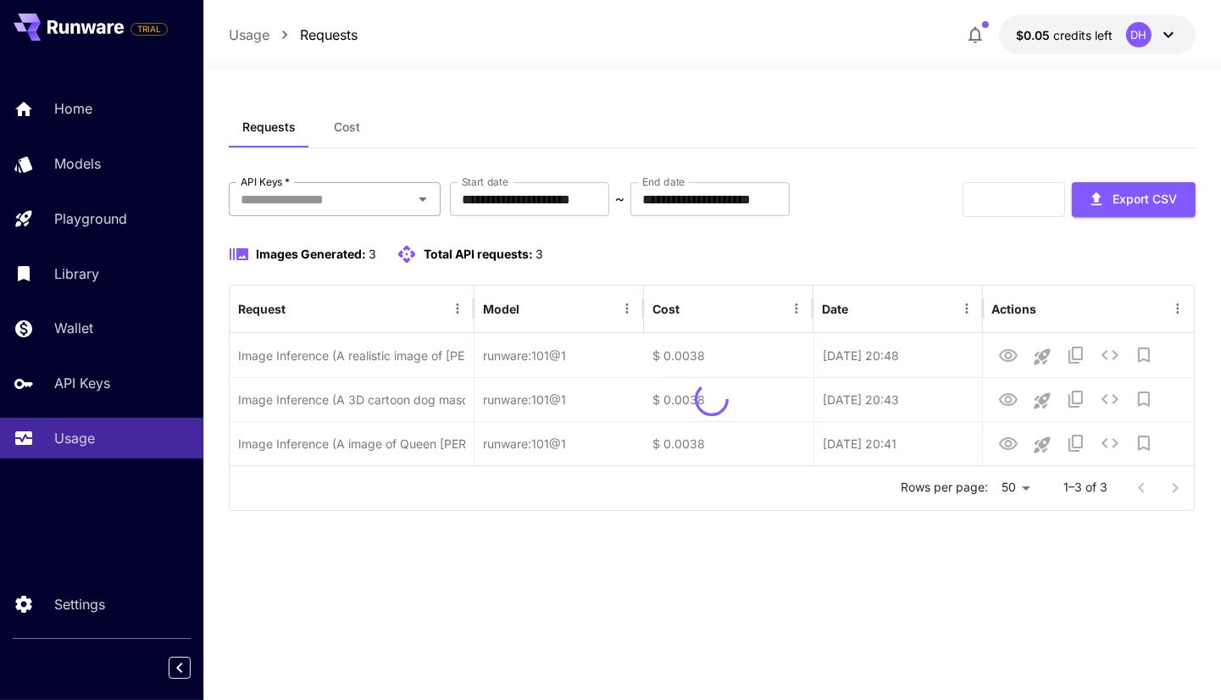
click at [414, 202] on icon "Open" at bounding box center [422, 199] width 20 height 20
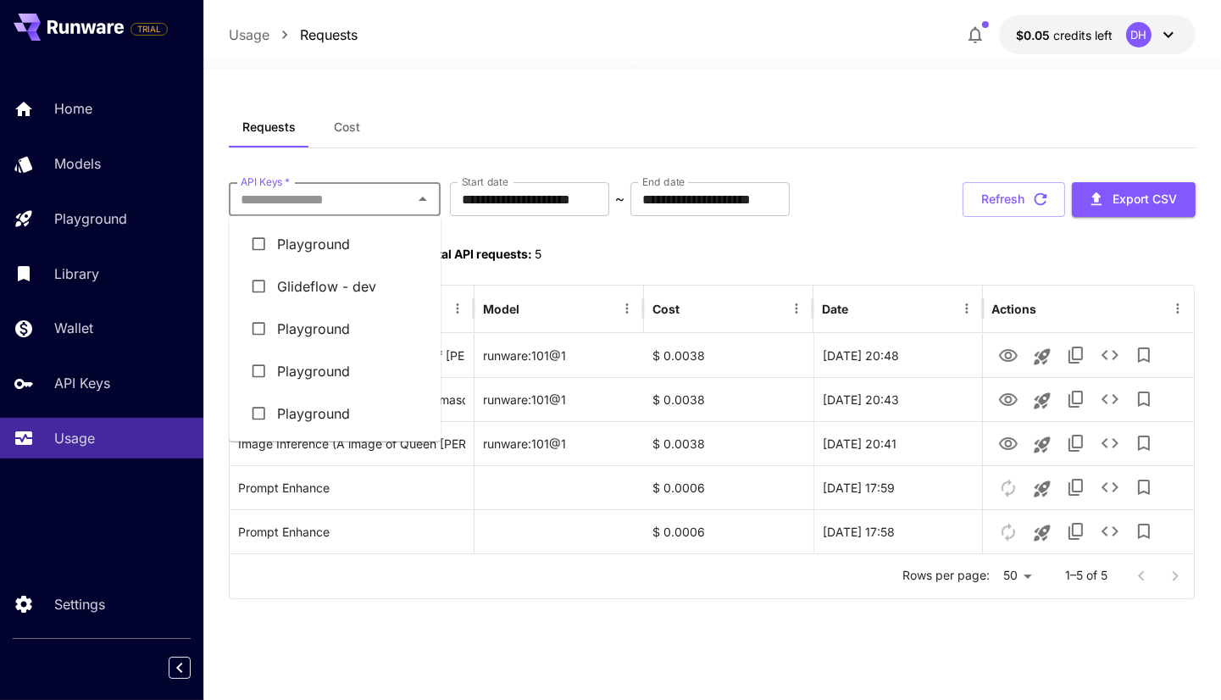
click at [457, 626] on div "**********" at bounding box center [712, 385] width 966 height 556
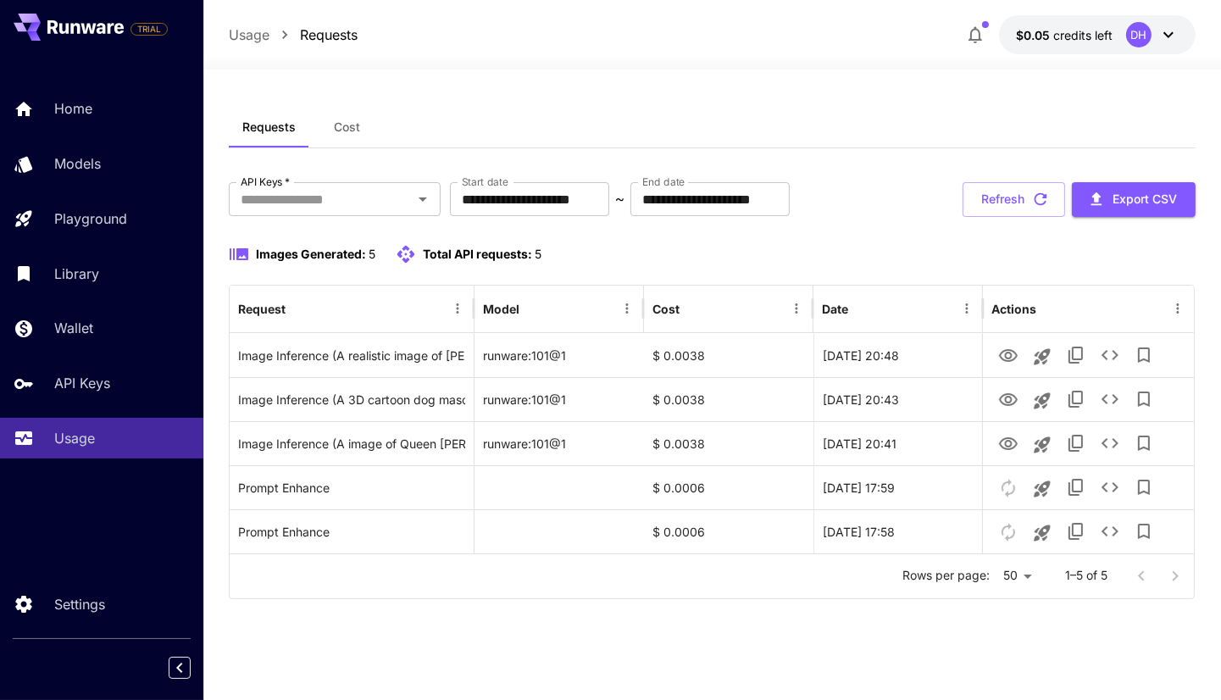
click at [357, 122] on span "Cost" at bounding box center [348, 126] width 26 height 15
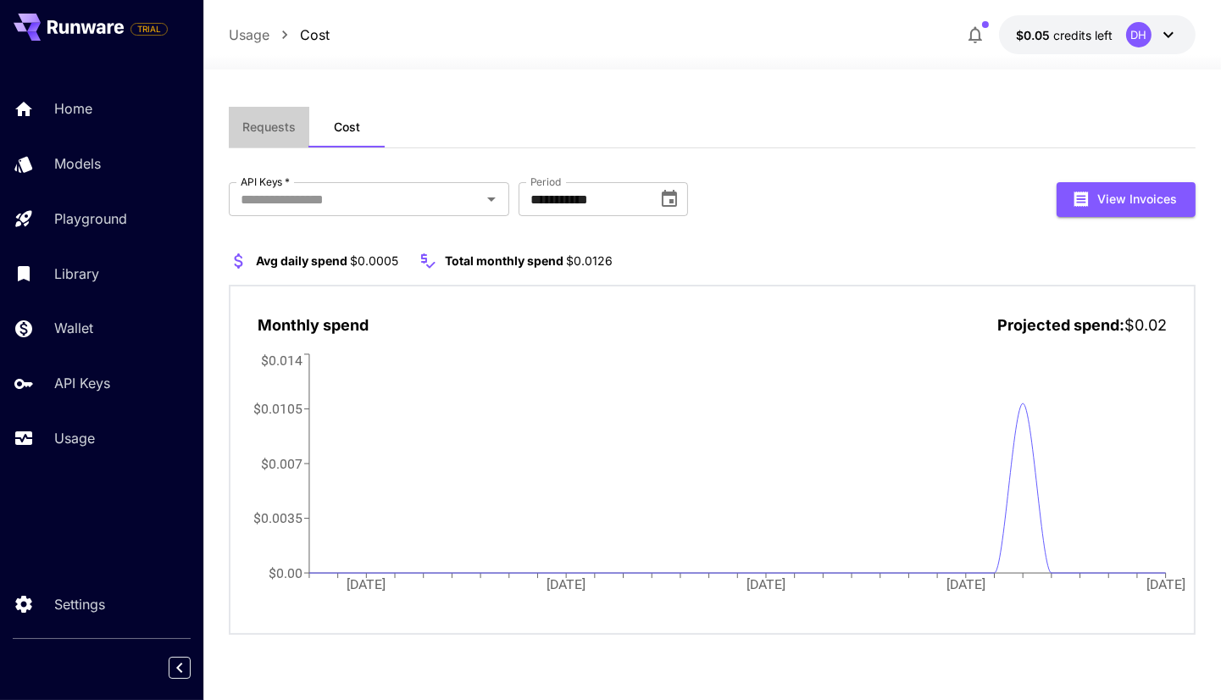
click at [298, 124] on button "Requests" at bounding box center [269, 127] width 80 height 41
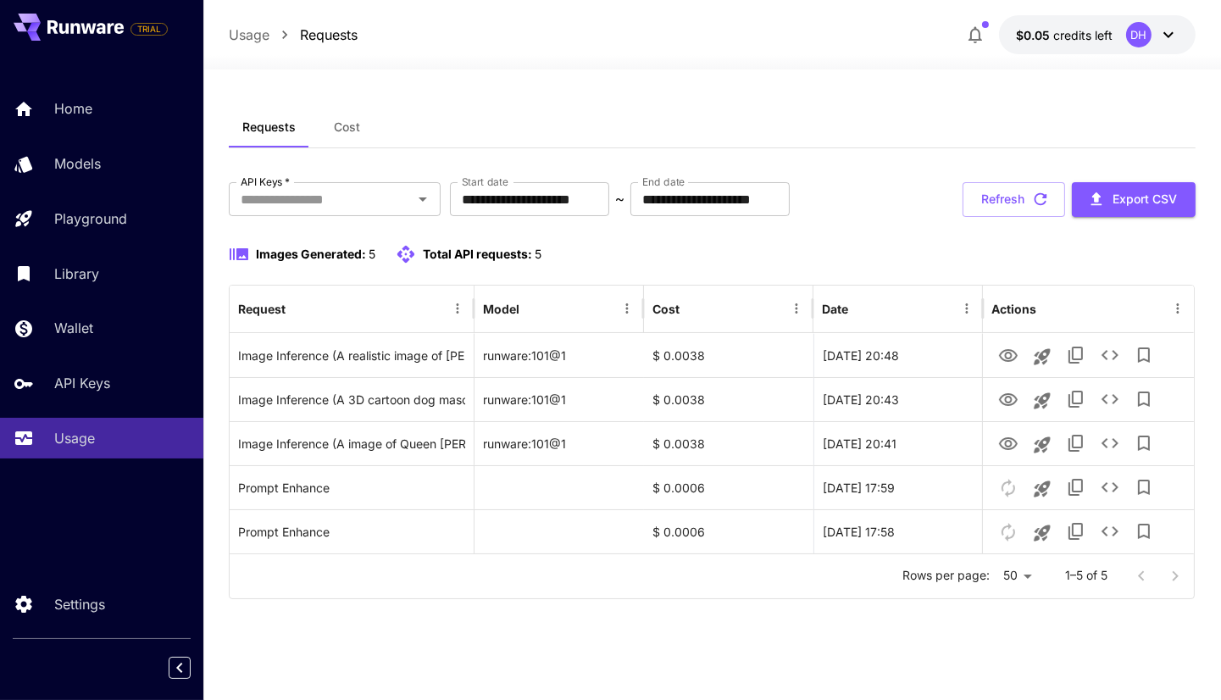
click at [342, 135] on button "Cost" at bounding box center [347, 127] width 76 height 41
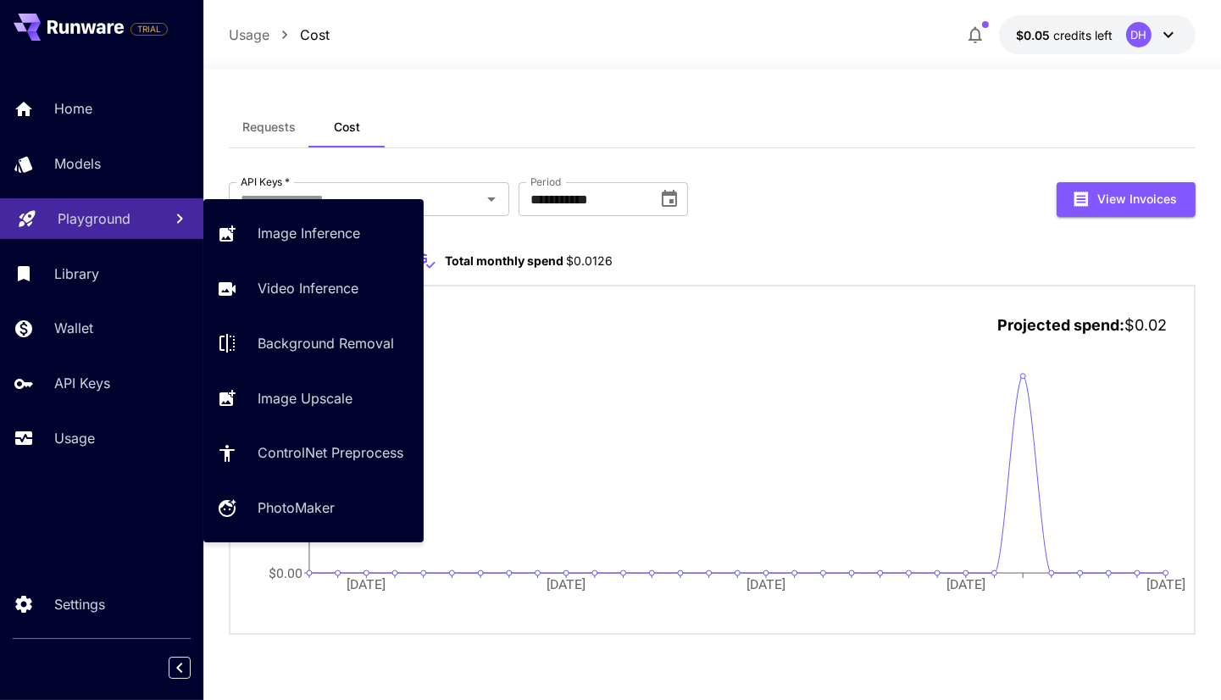
click at [97, 228] on p "Playground" at bounding box center [94, 218] width 73 height 20
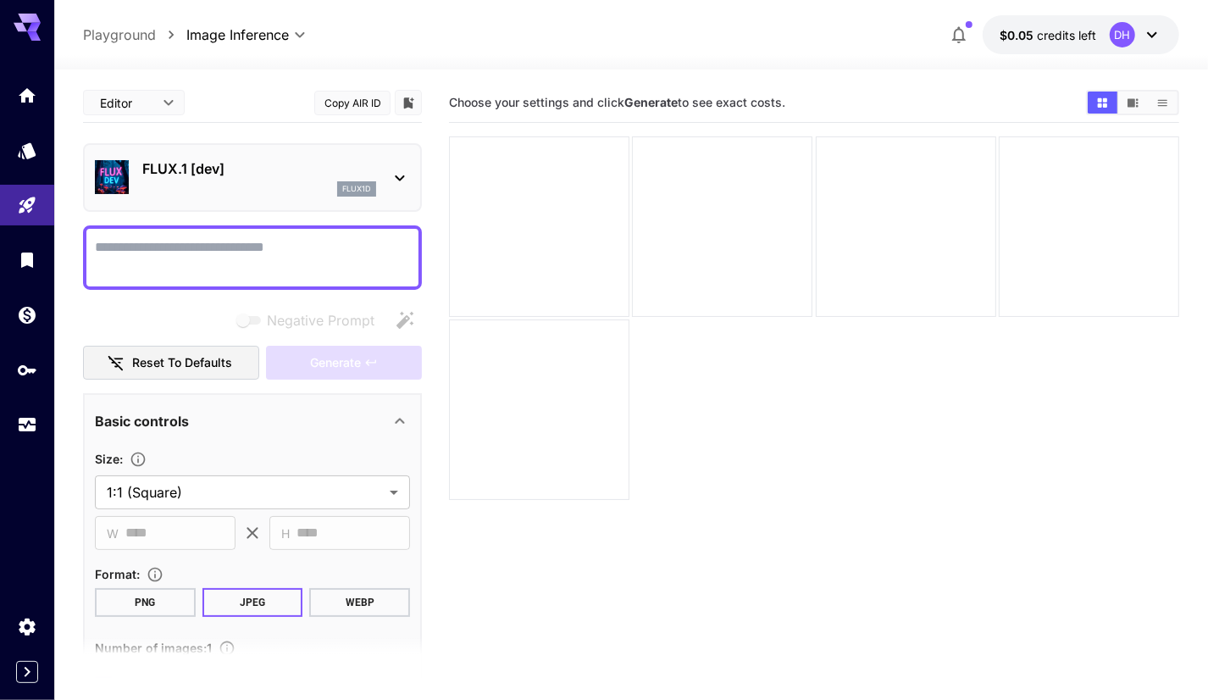
click at [302, 262] on textarea "Negative Prompt" at bounding box center [252, 257] width 315 height 41
click at [526, 261] on div at bounding box center [539, 226] width 180 height 180
click at [141, 319] on div "Negative Prompt" at bounding box center [252, 320] width 339 height 34
click at [210, 238] on textarea "Negative Prompt" at bounding box center [252, 257] width 315 height 41
click at [217, 225] on div at bounding box center [252, 257] width 339 height 64
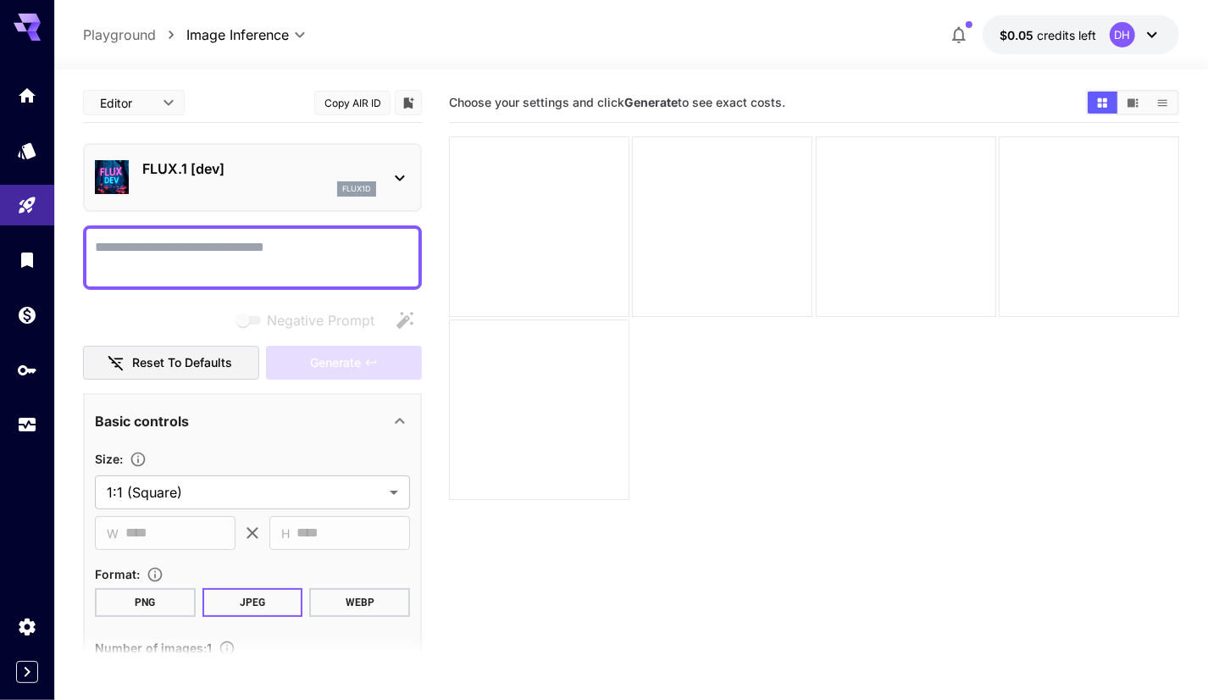
click at [221, 220] on div "**********" at bounding box center [252, 579] width 339 height 993
click at [275, 181] on div "flux1d" at bounding box center [259, 188] width 234 height 15
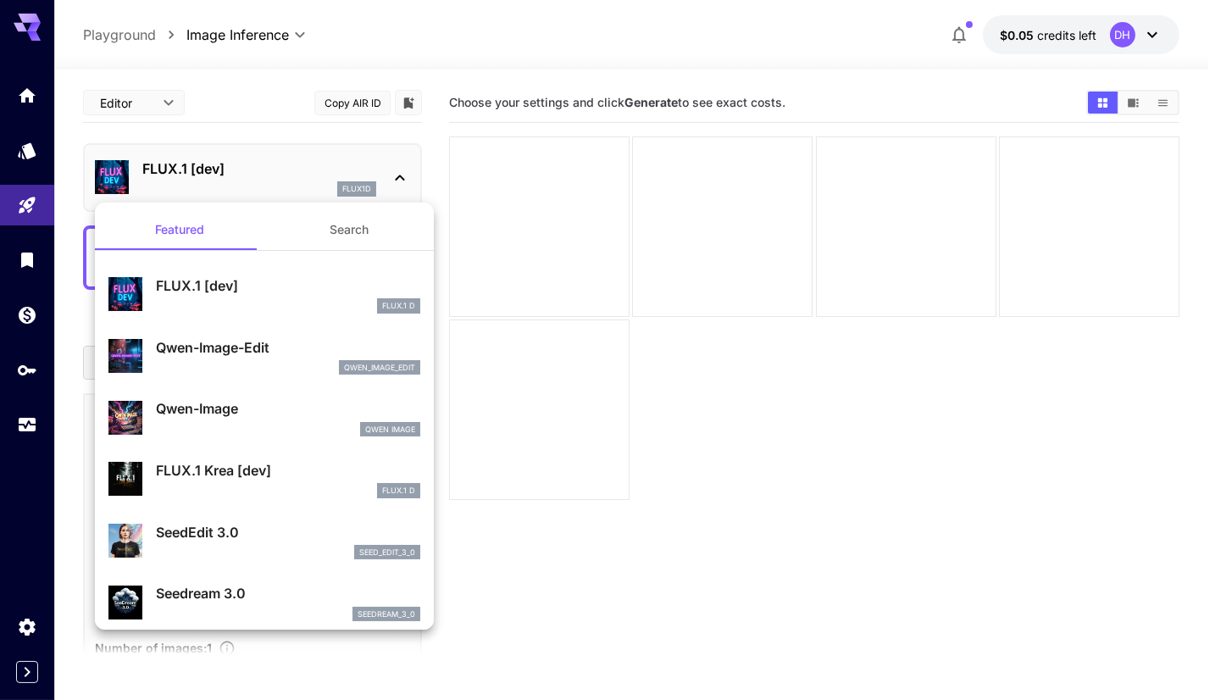
click at [16, 163] on div at bounding box center [610, 350] width 1221 height 700
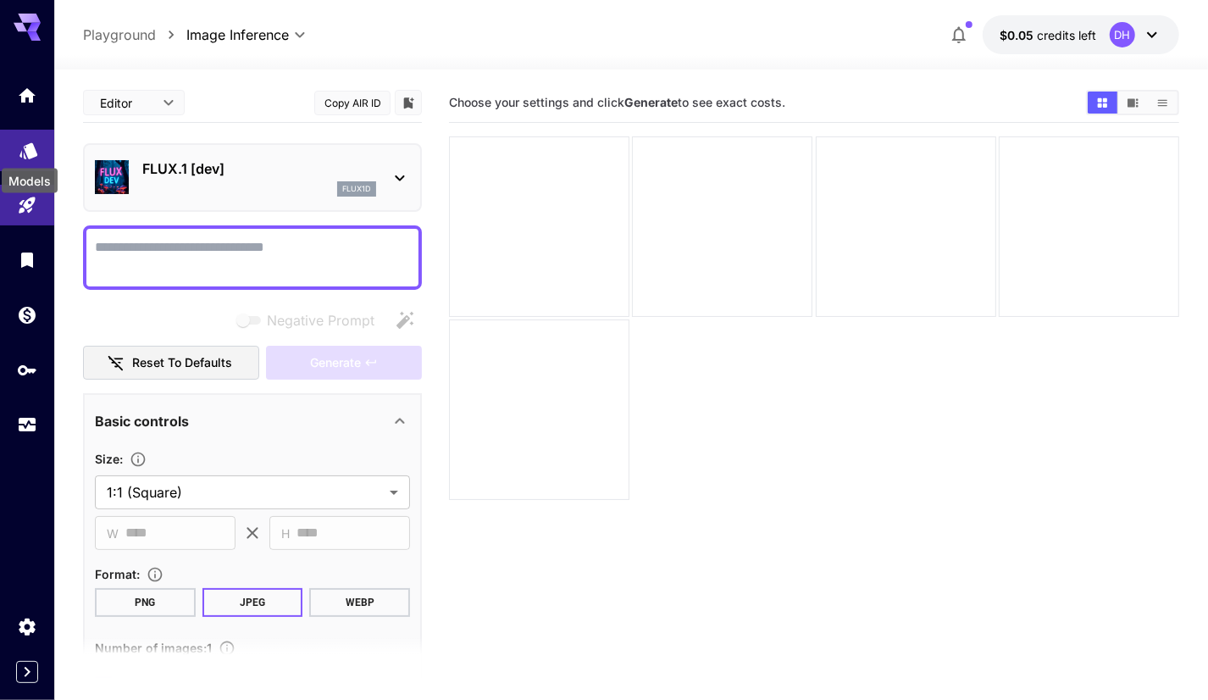
click at [21, 148] on icon "Models" at bounding box center [29, 146] width 20 height 20
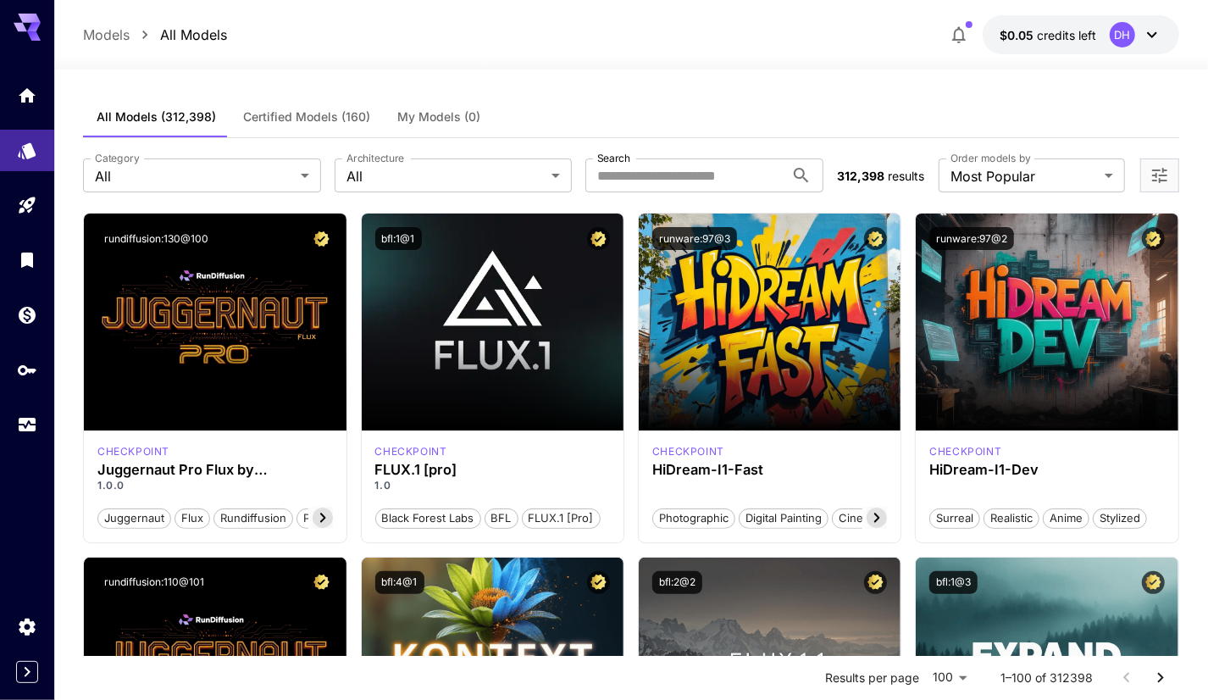
click at [321, 117] on span "Certified Models (160)" at bounding box center [306, 116] width 127 height 15
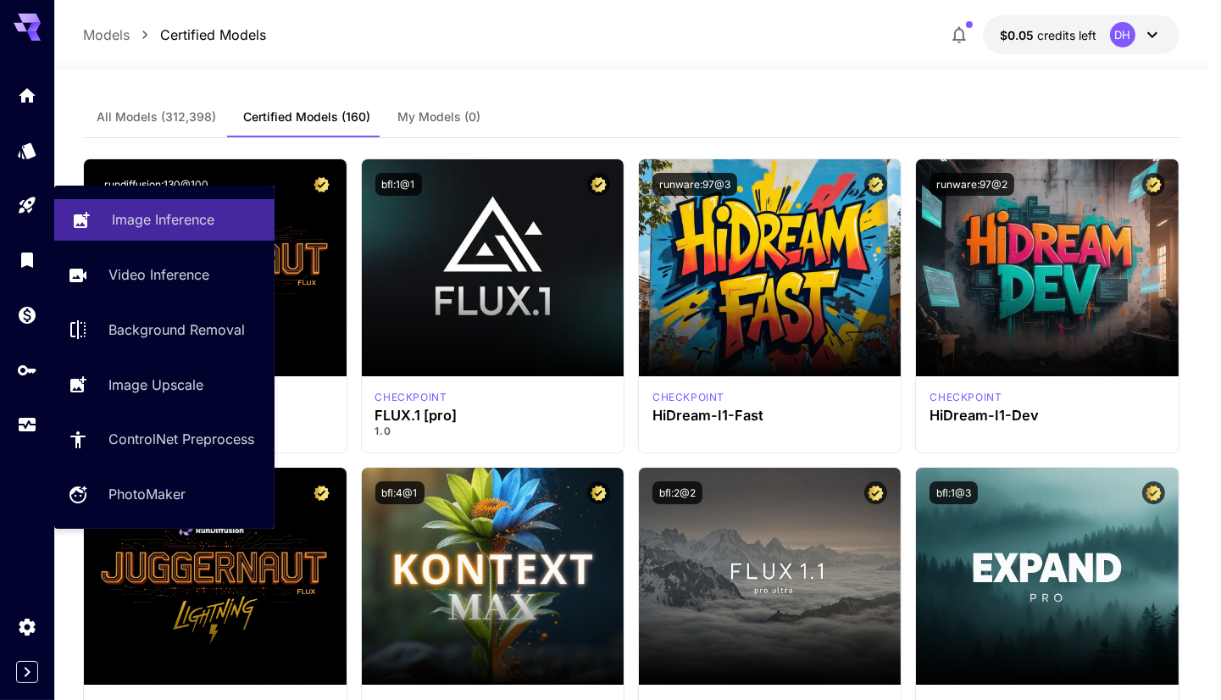
click at [136, 208] on link "Image Inference" at bounding box center [164, 220] width 220 height 42
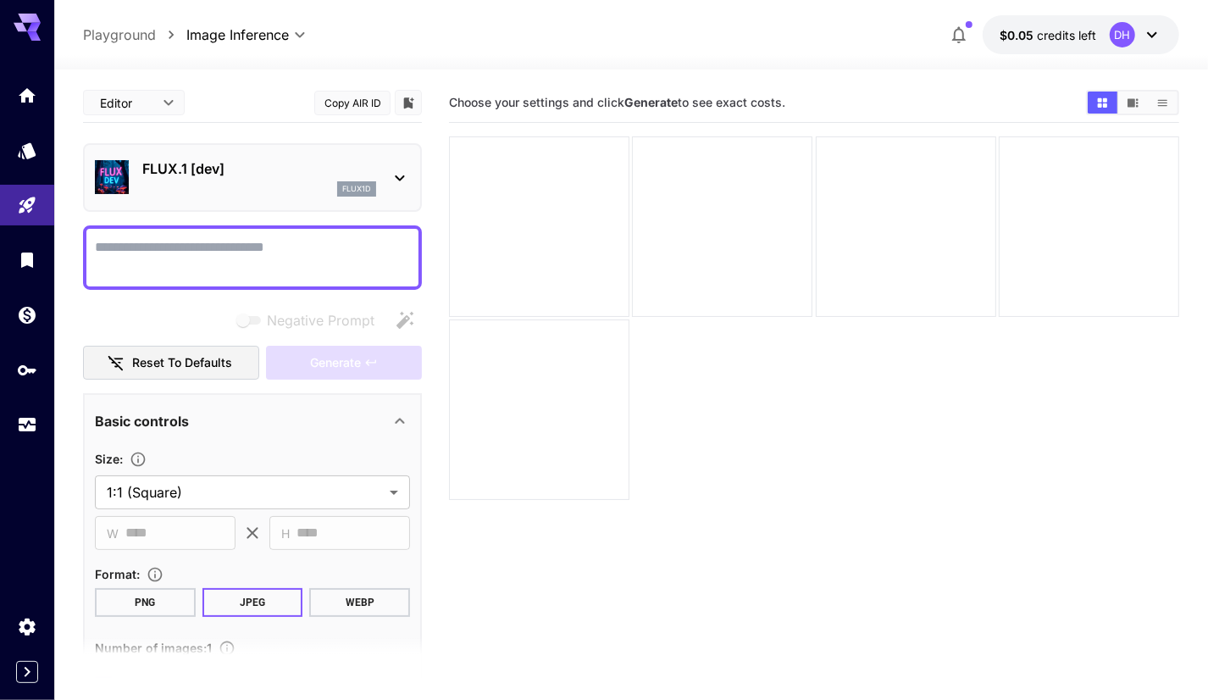
click at [380, 185] on div "FLUX.1 [dev] flux1d" at bounding box center [252, 178] width 315 height 52
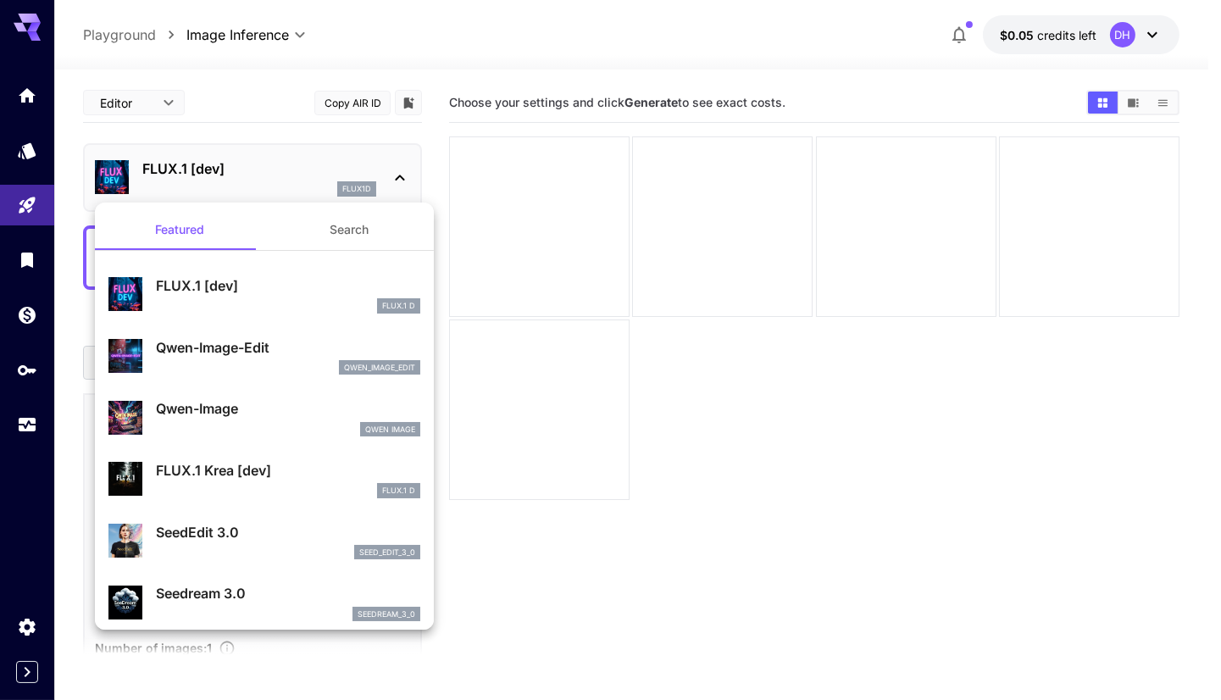
click at [380, 185] on div at bounding box center [610, 350] width 1221 height 700
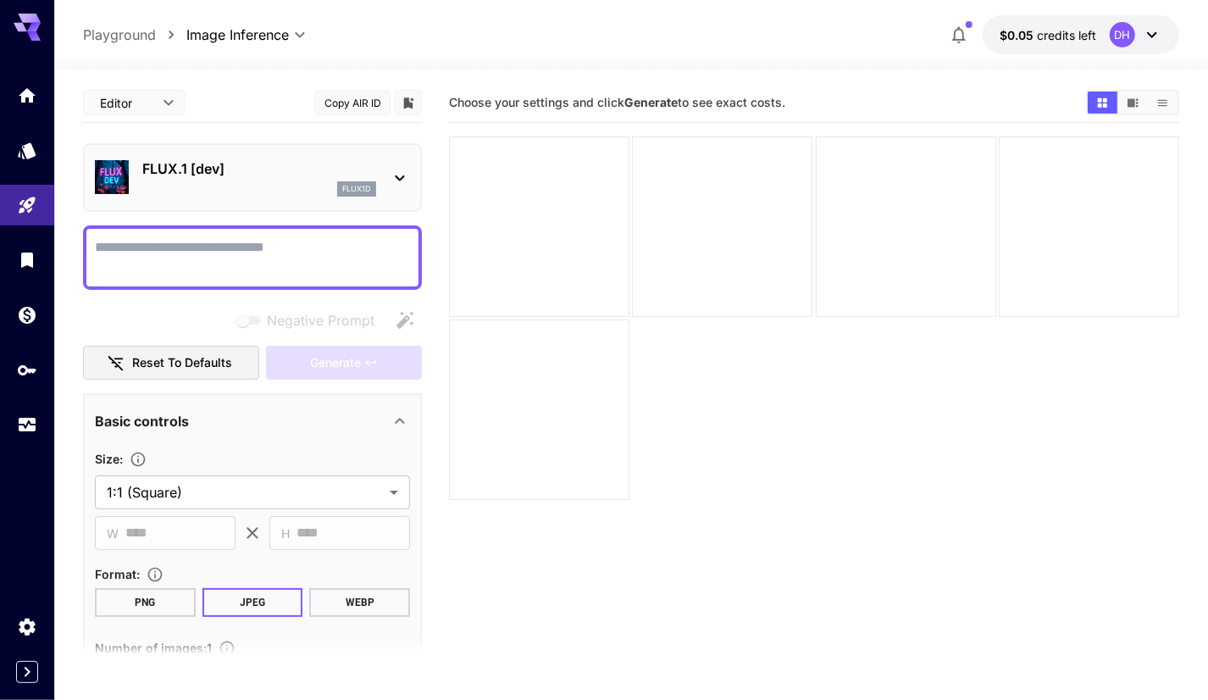
click at [280, 246] on textarea "Negative Prompt" at bounding box center [252, 257] width 315 height 41
click at [346, 102] on button "Copy AIR ID" at bounding box center [352, 103] width 76 height 25
click at [324, 247] on textarea "Negative Prompt" at bounding box center [252, 257] width 315 height 41
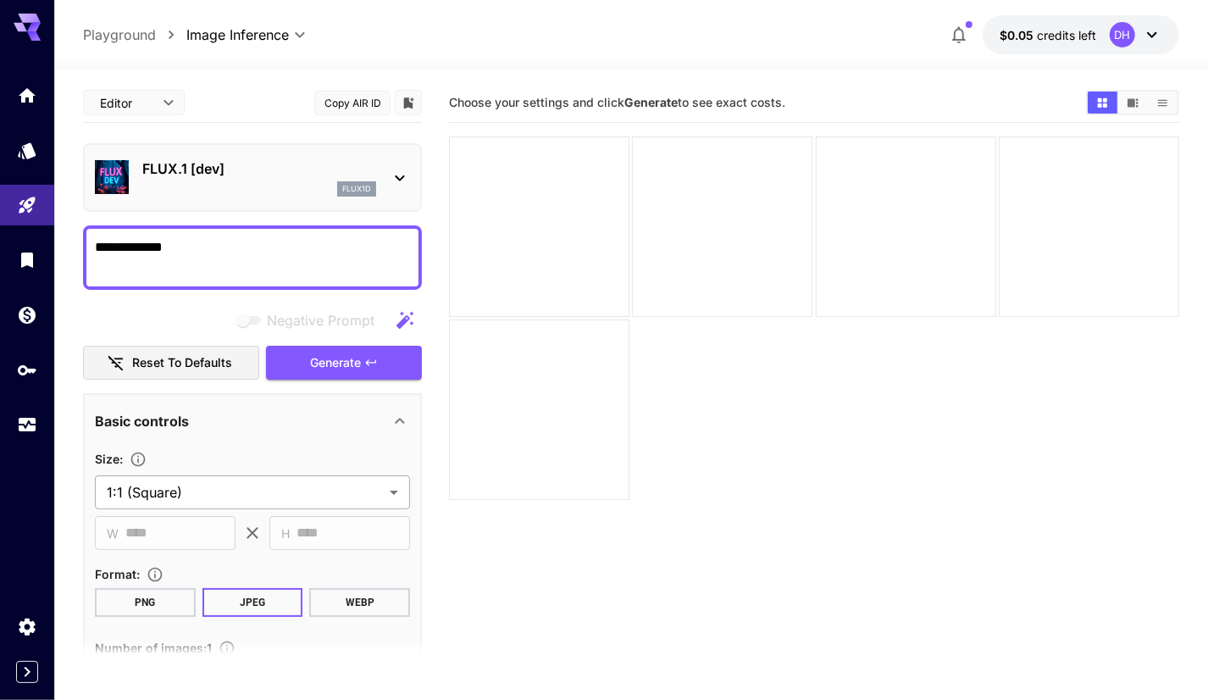
type textarea "**********"
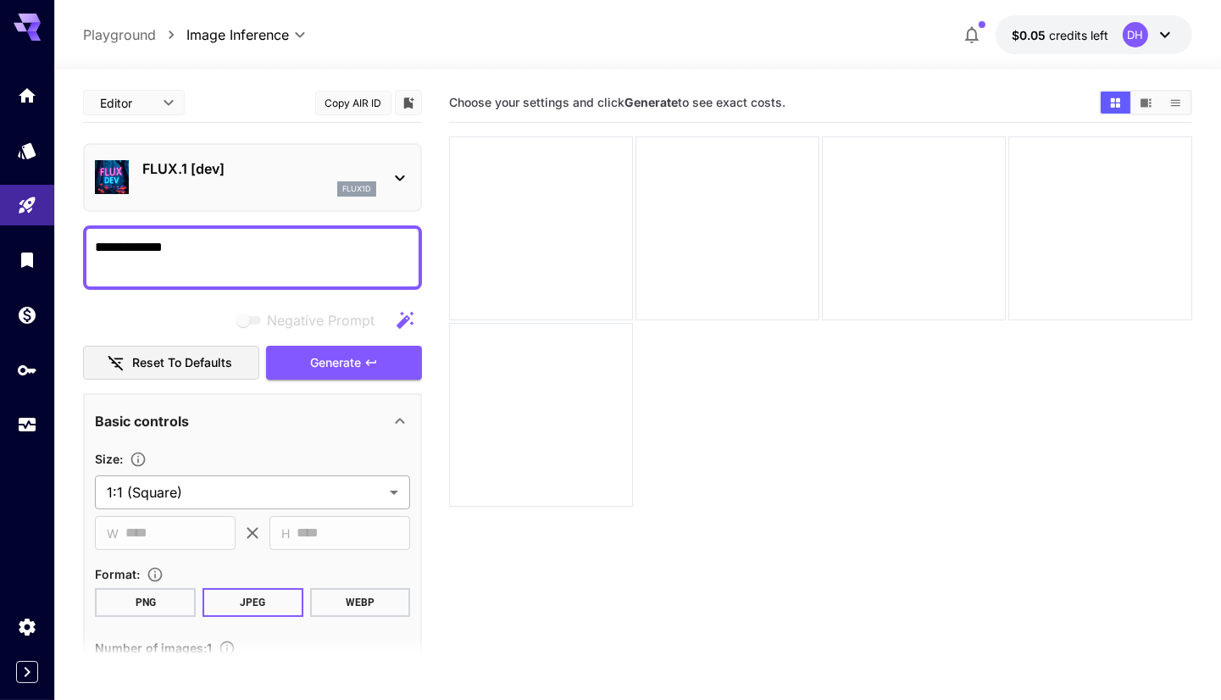
click at [306, 493] on body "**********" at bounding box center [610, 416] width 1221 height 833
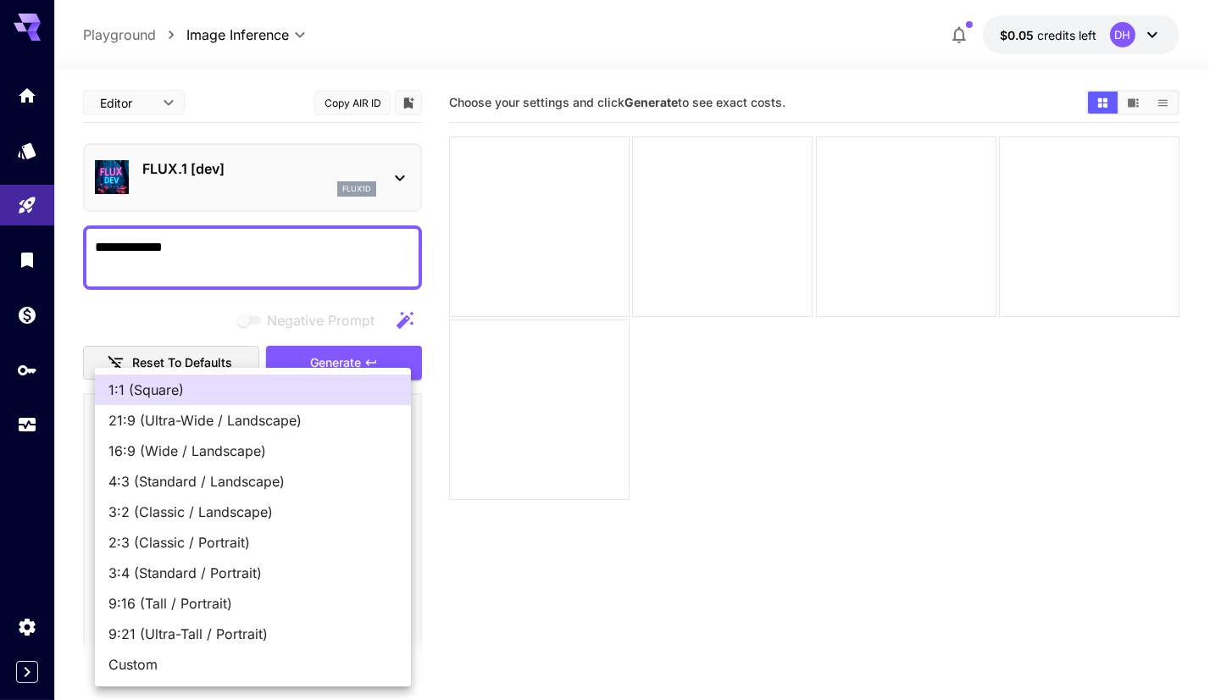
click at [236, 595] on span "9:16 (Tall / Portrait)" at bounding box center [252, 603] width 289 height 20
type input "**********"
type input "***"
type input "****"
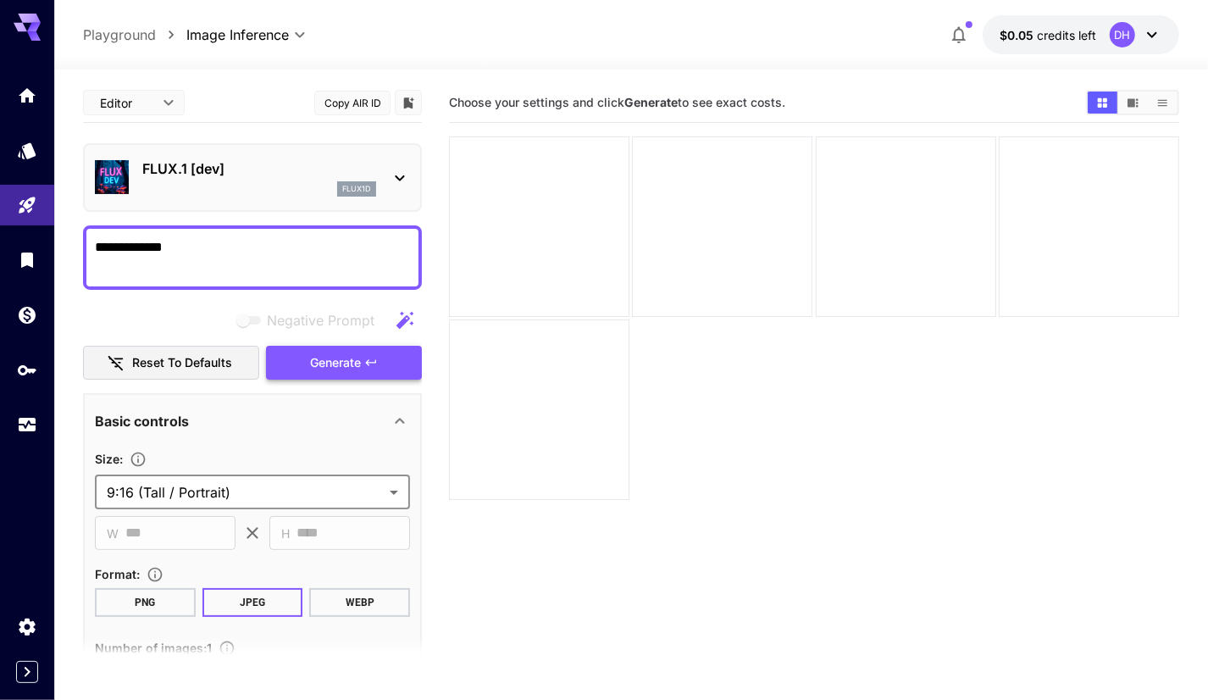
click at [353, 365] on span "Generate" at bounding box center [335, 362] width 51 height 21
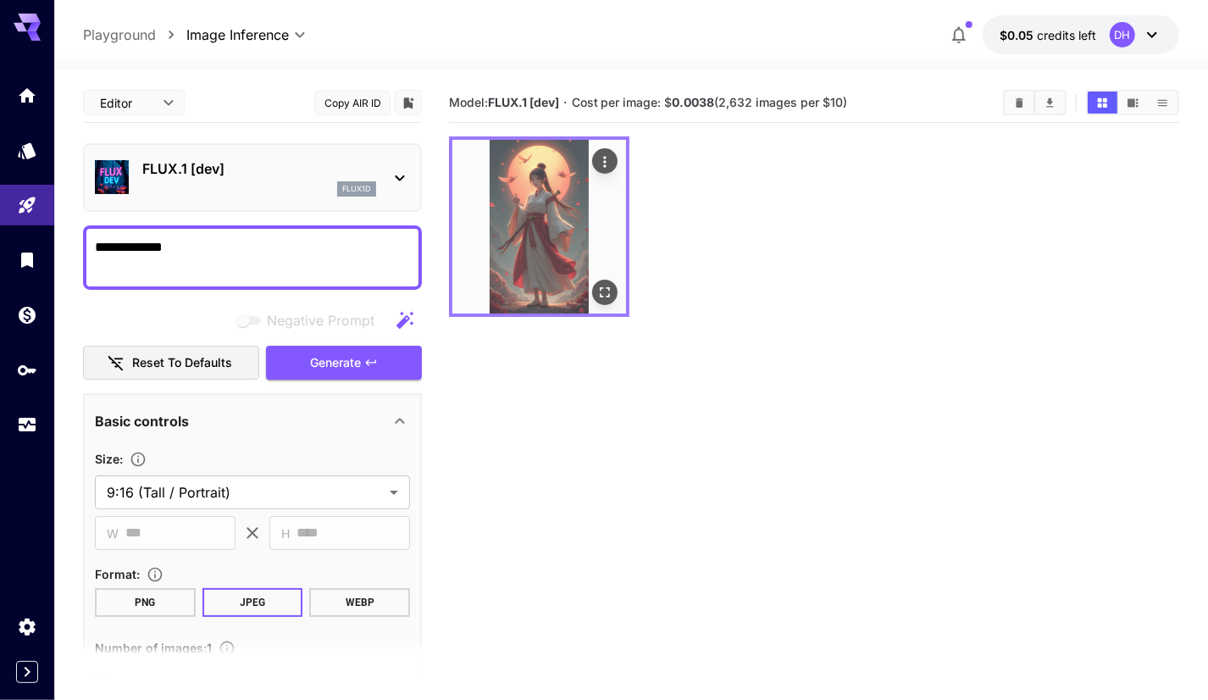
click at [550, 240] on img at bounding box center [539, 227] width 174 height 174
click at [607, 286] on icon "Open in fullscreen" at bounding box center [604, 292] width 17 height 17
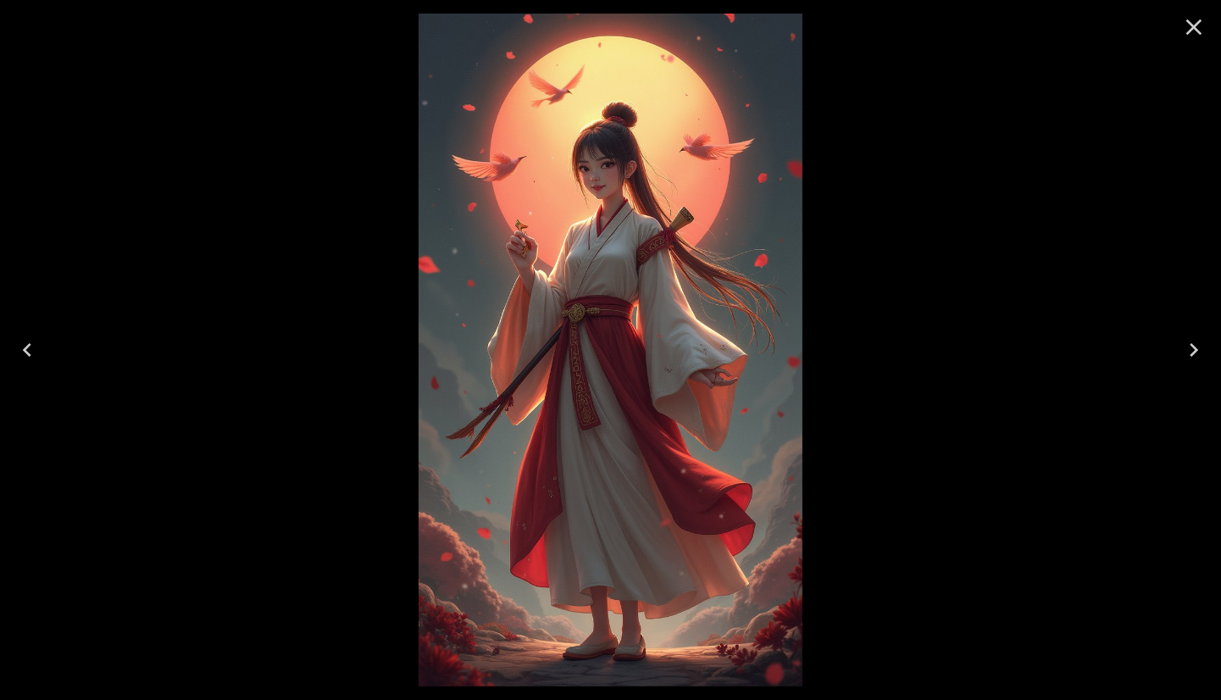
click at [1200, 33] on icon "Close" at bounding box center [1193, 27] width 27 height 27
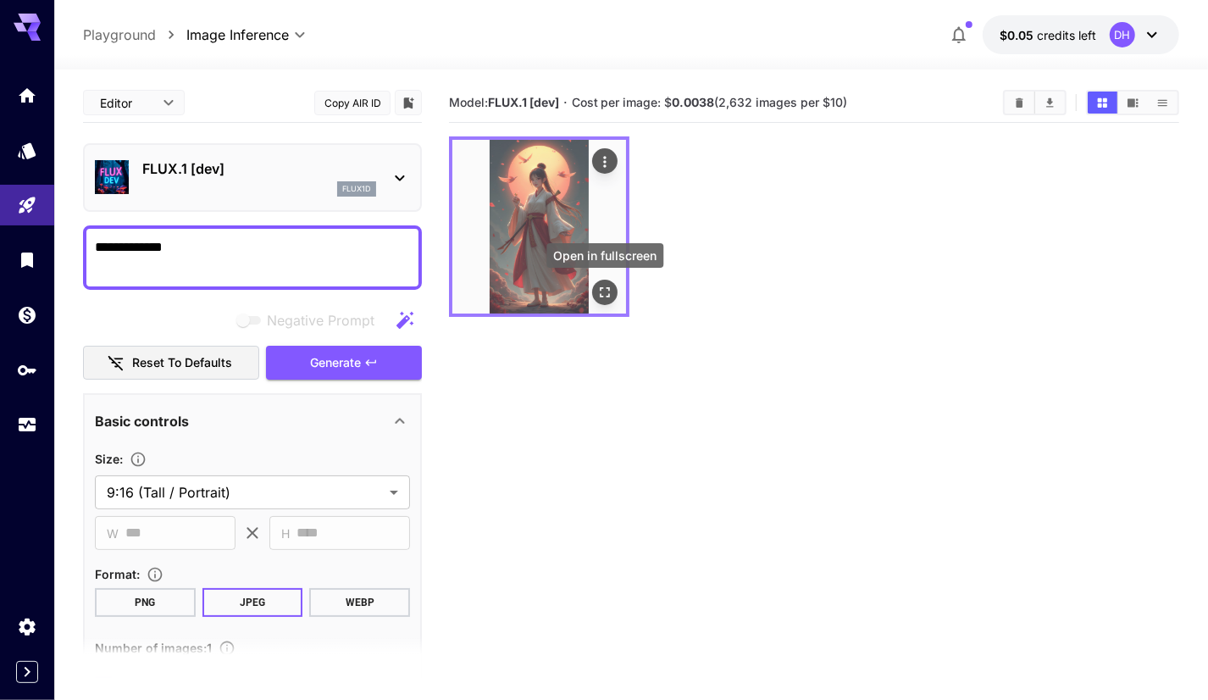
click at [612, 290] on icon "Open in fullscreen" at bounding box center [604, 292] width 17 height 17
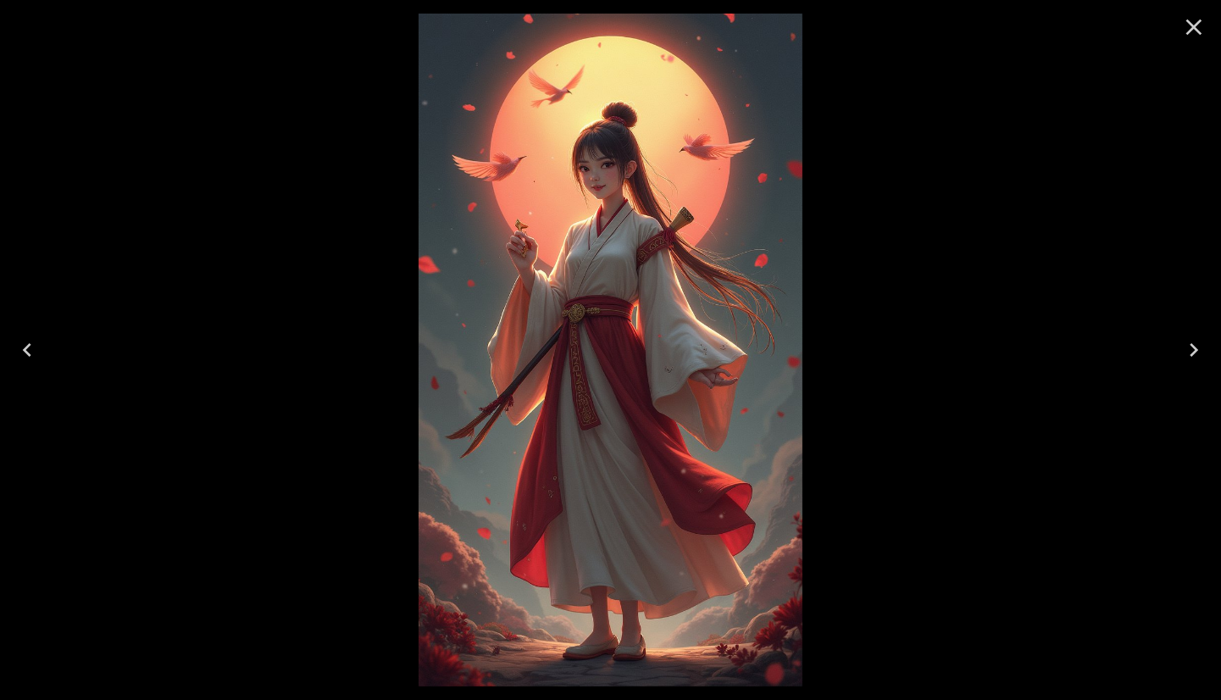
click at [1186, 30] on icon "Close" at bounding box center [1193, 27] width 27 height 27
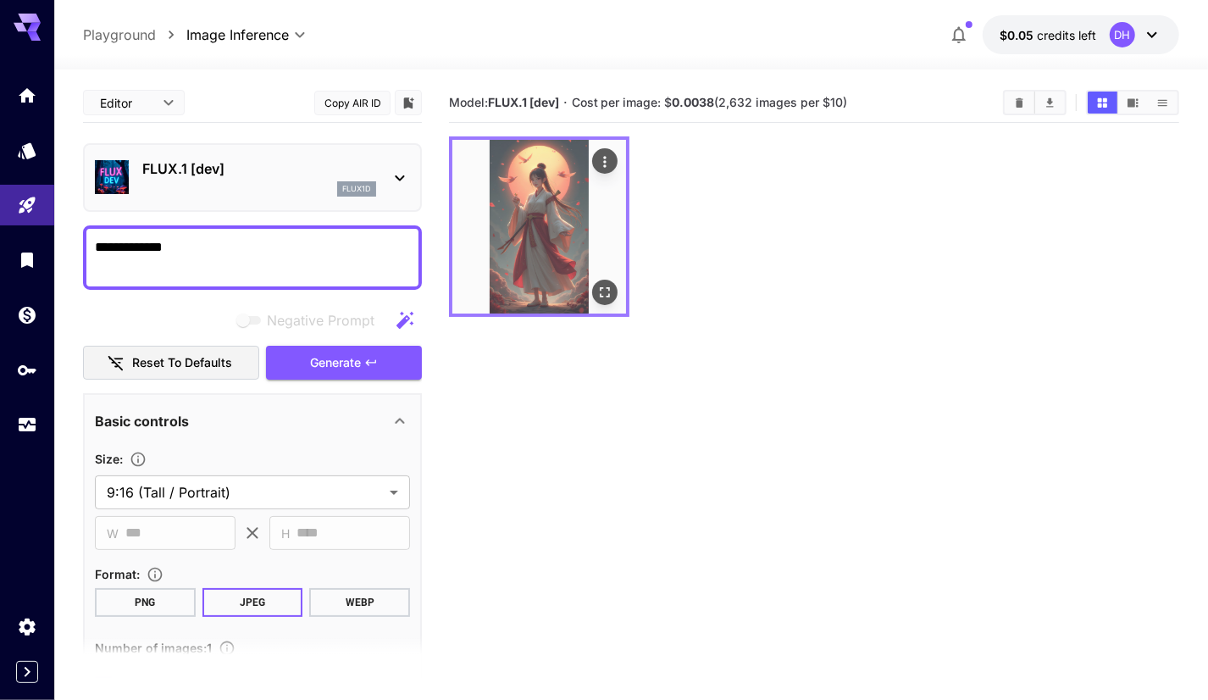
click at [556, 221] on img at bounding box center [539, 227] width 174 height 174
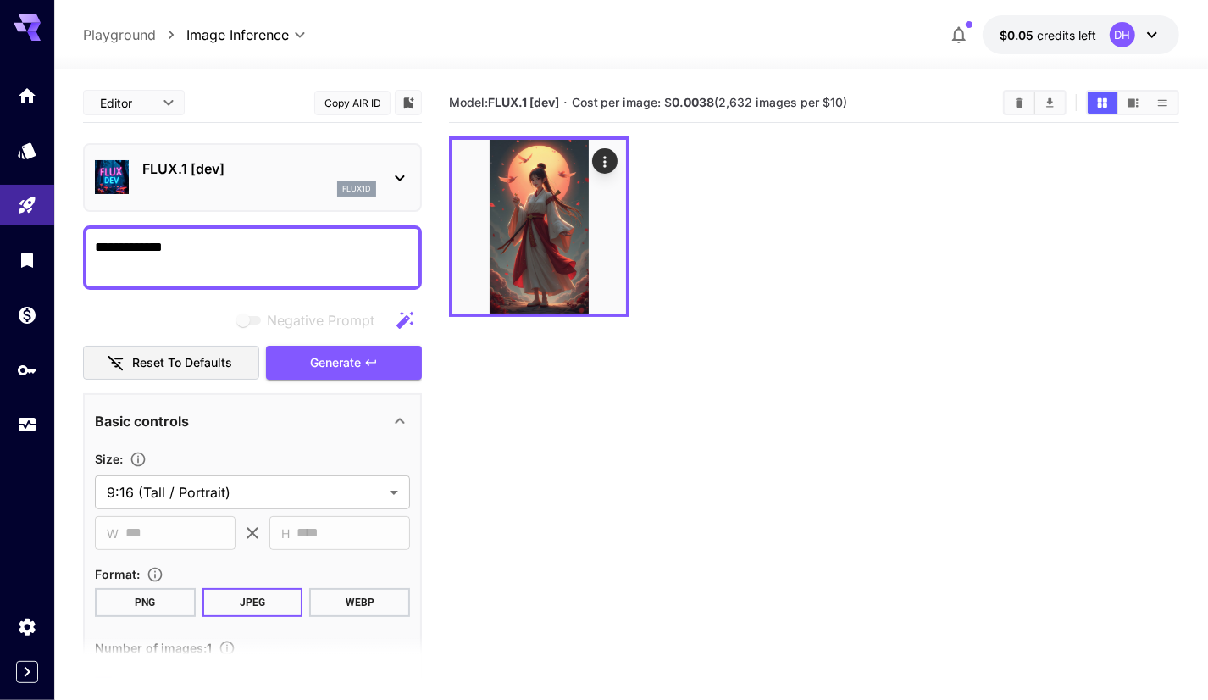
click at [1036, 241] on div at bounding box center [814, 226] width 730 height 180
click at [1133, 102] on icon "Show images in video view" at bounding box center [1132, 102] width 11 height 8
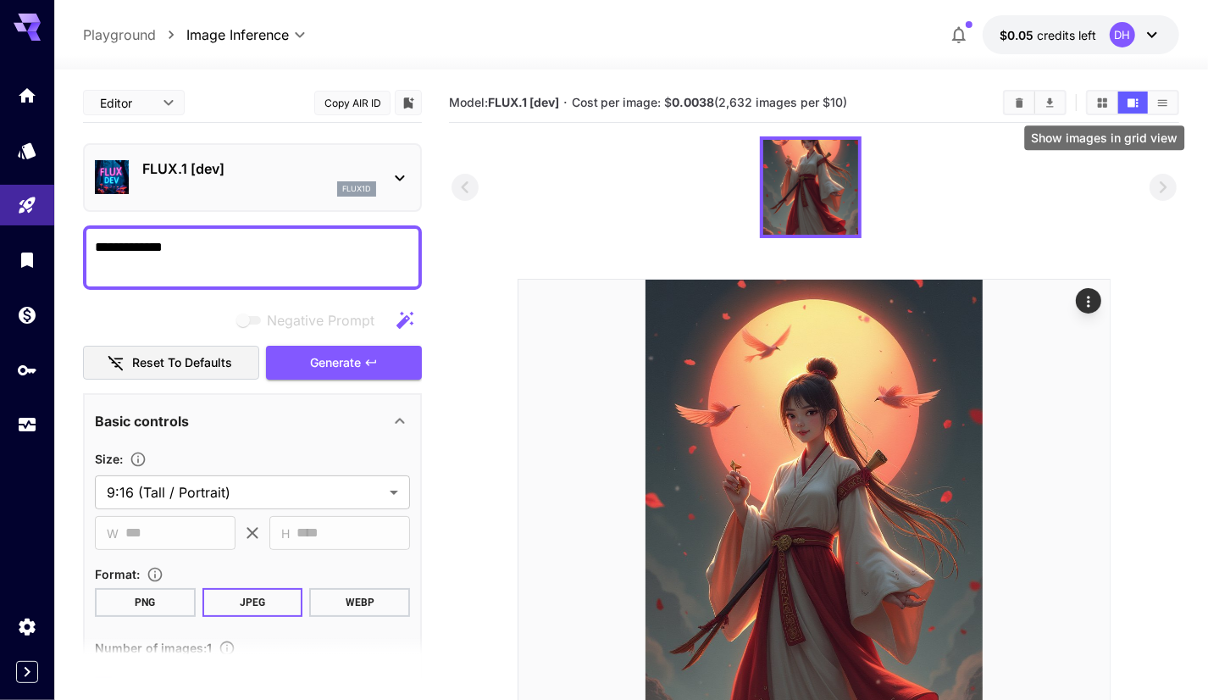
click at [1102, 101] on icon "Show images in grid view" at bounding box center [1102, 101] width 9 height 9
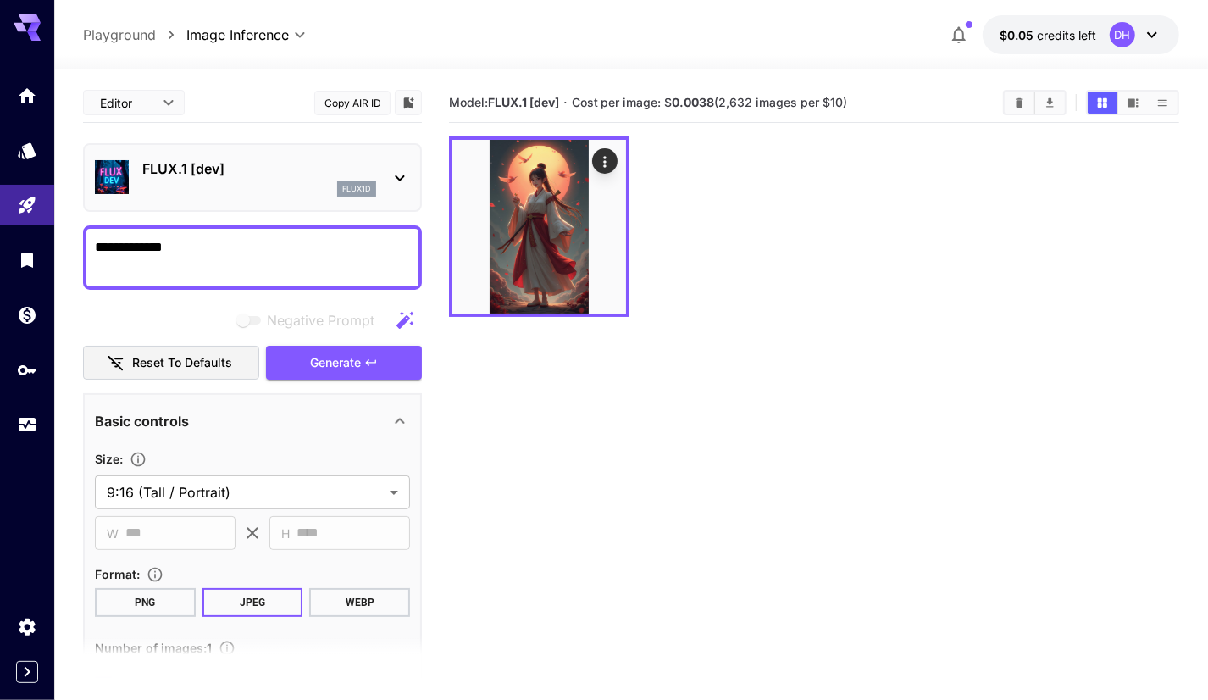
click at [946, 357] on section "Model: FLUX.1 [dev] · Cost per image: $ 0.0038 (2,632 images per $10)" at bounding box center [814, 433] width 730 height 700
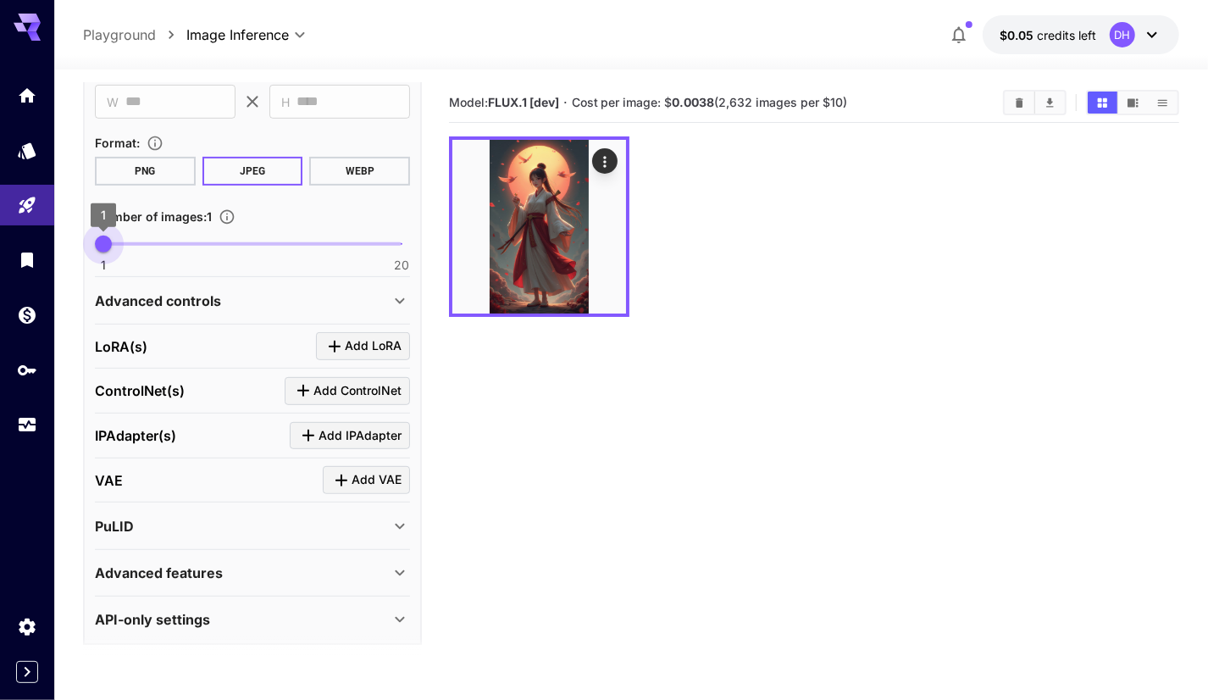
type input "*"
click at [113, 246] on span "2" at bounding box center [119, 243] width 17 height 17
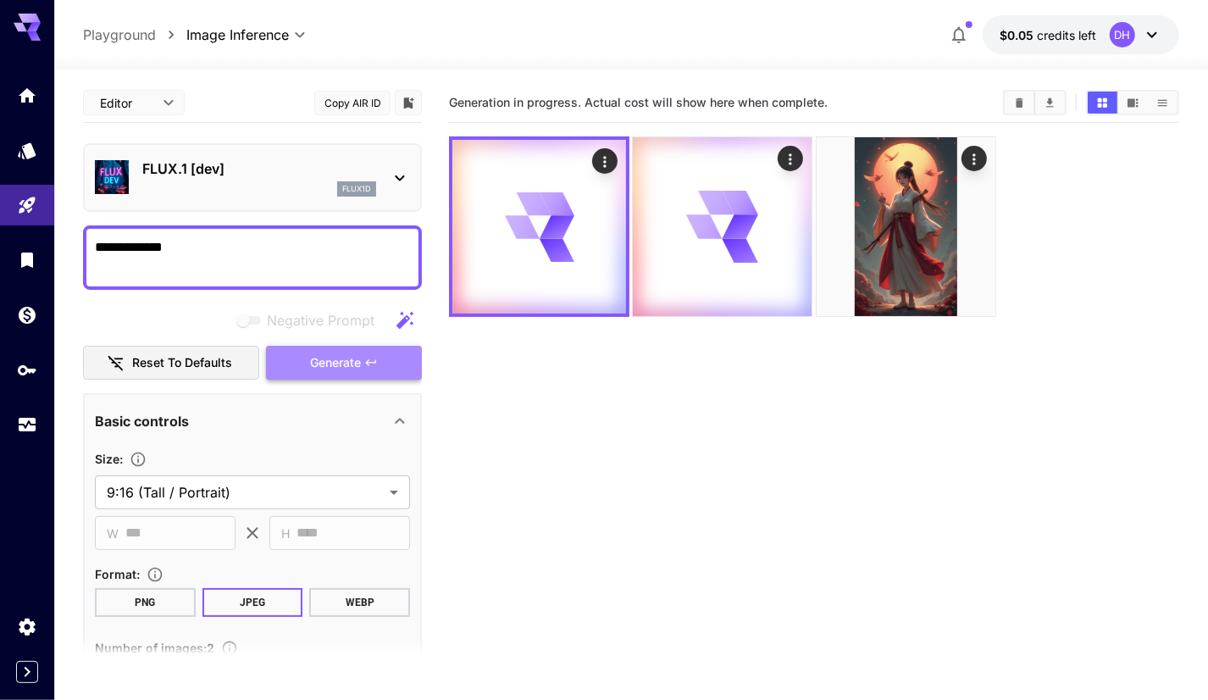
click at [363, 373] on button "Generate" at bounding box center [344, 363] width 156 height 35
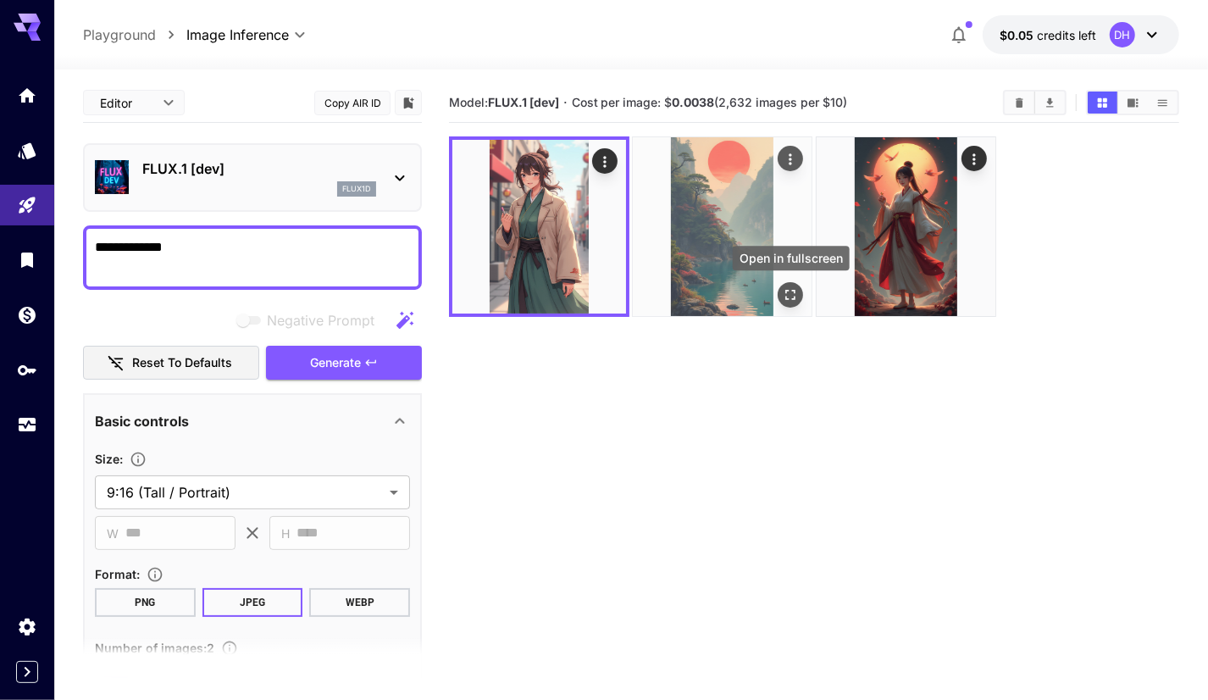
click at [794, 292] on icon "Open in fullscreen" at bounding box center [790, 294] width 17 height 17
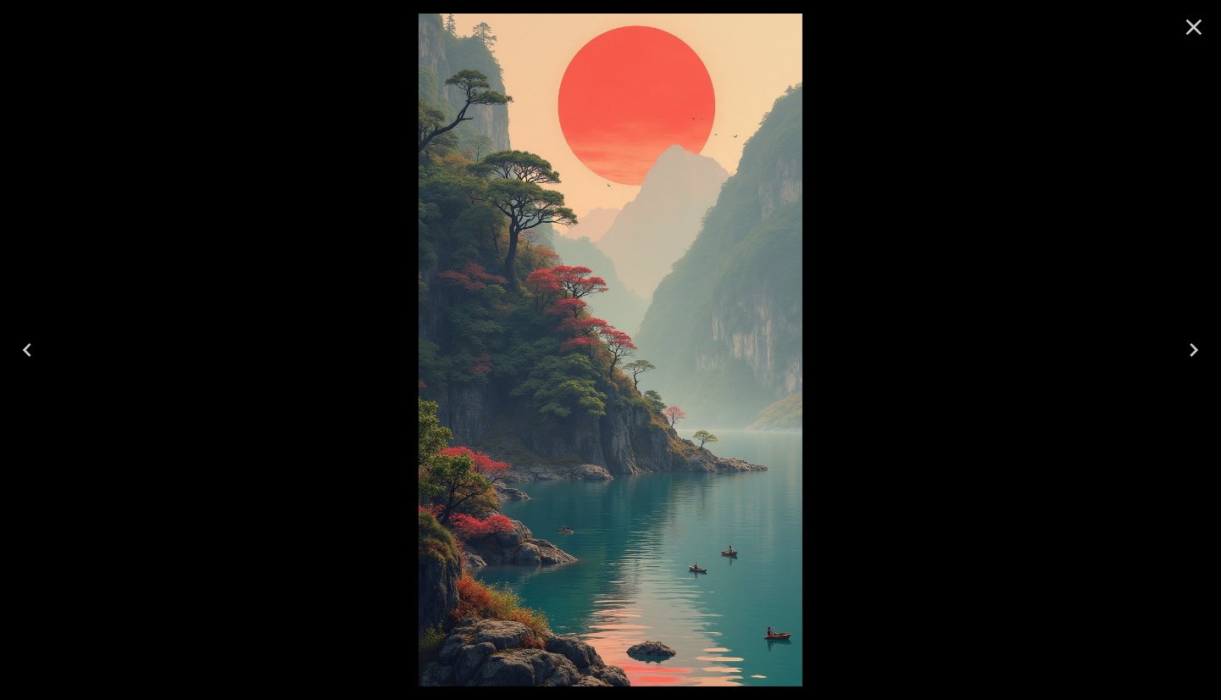
click at [1193, 16] on icon "Close" at bounding box center [1193, 27] width 27 height 27
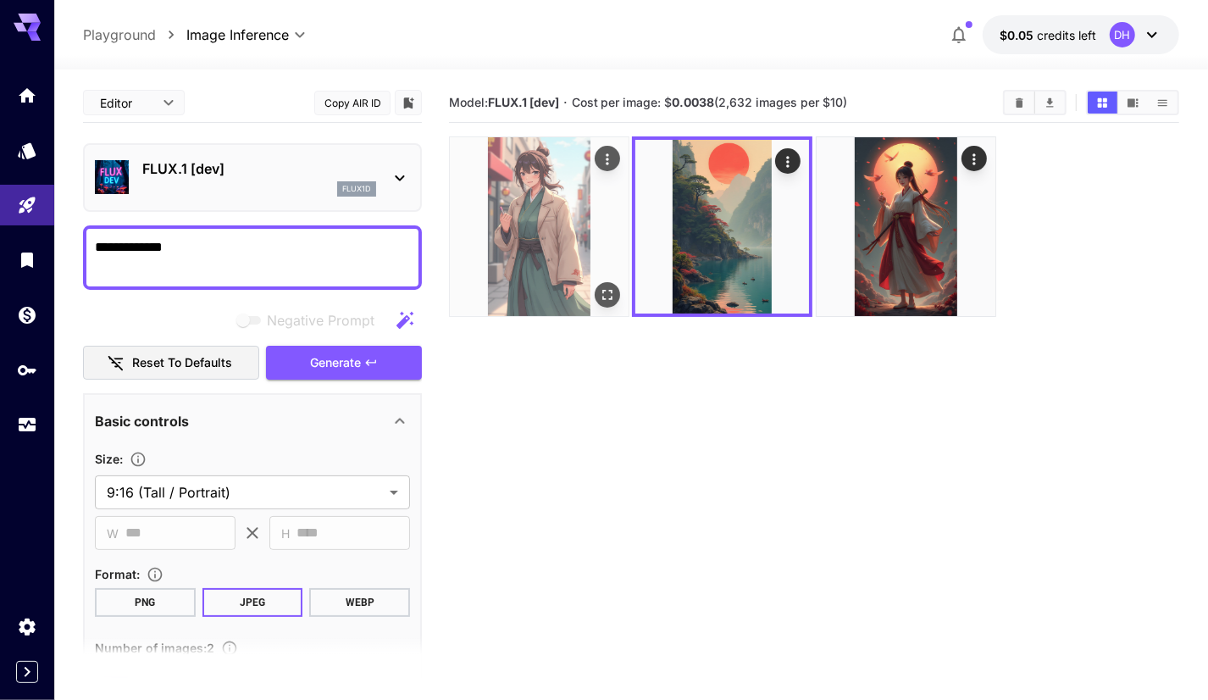
click at [608, 296] on icon "Open in fullscreen" at bounding box center [607, 294] width 17 height 17
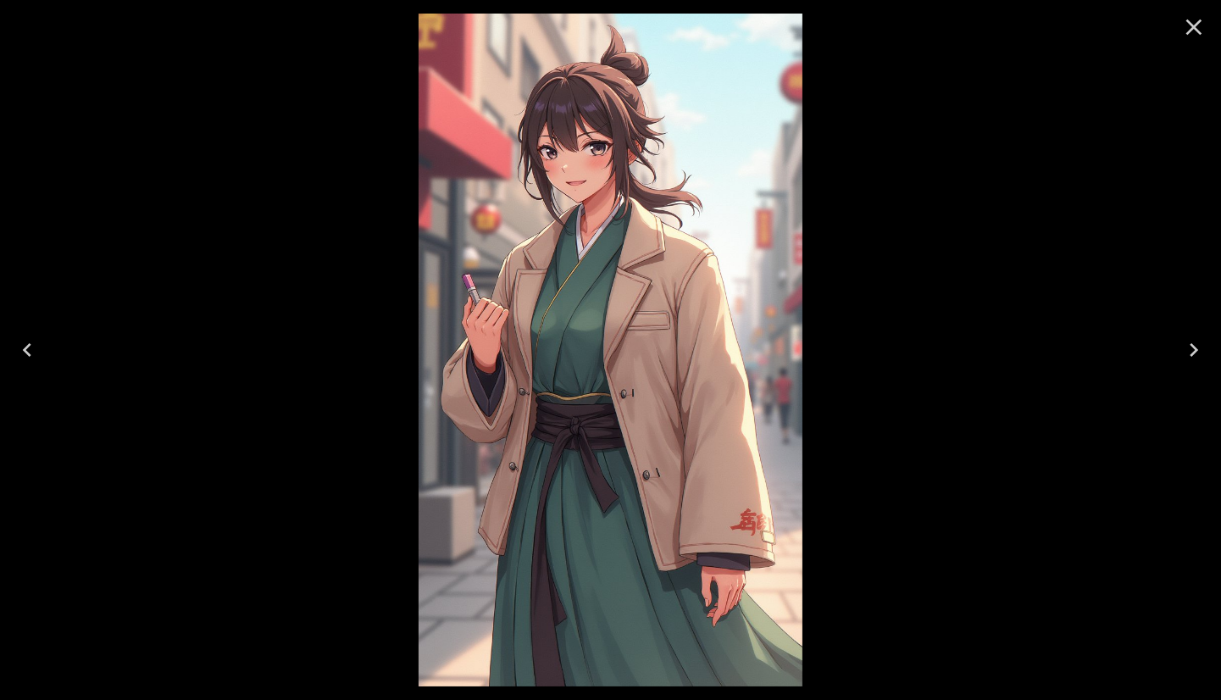
click at [1202, 23] on icon "Close" at bounding box center [1193, 27] width 27 height 27
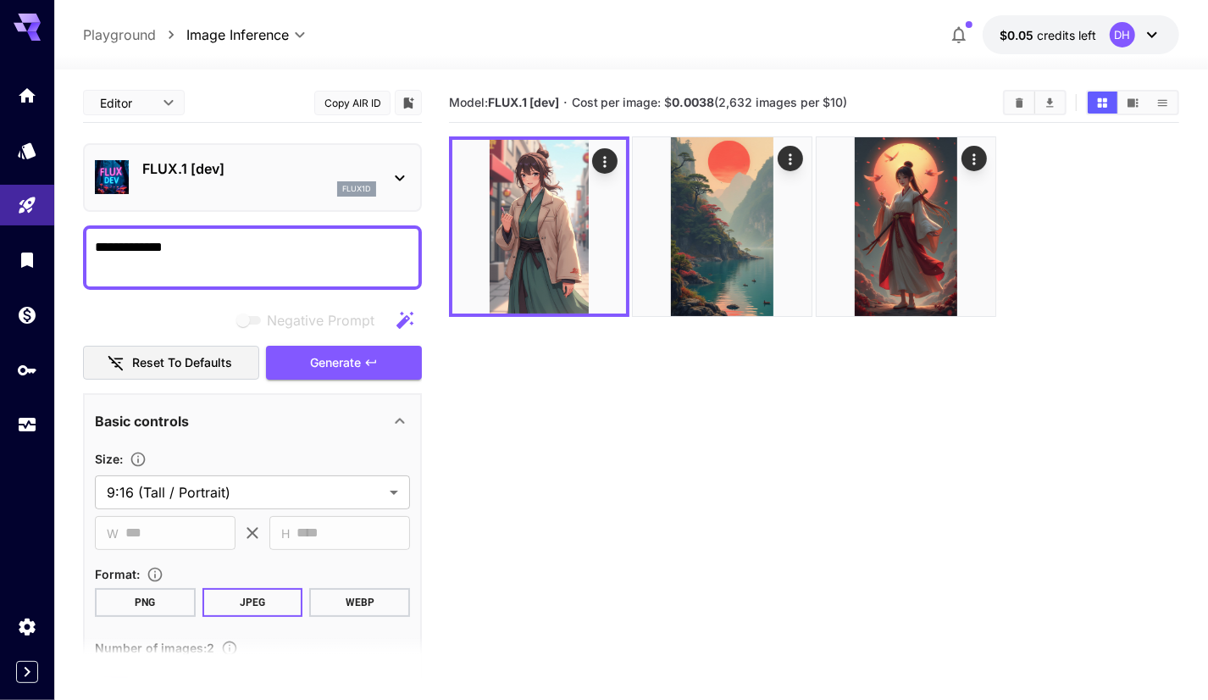
click at [106, 248] on textarea "**********" at bounding box center [252, 257] width 315 height 41
type textarea "**********"
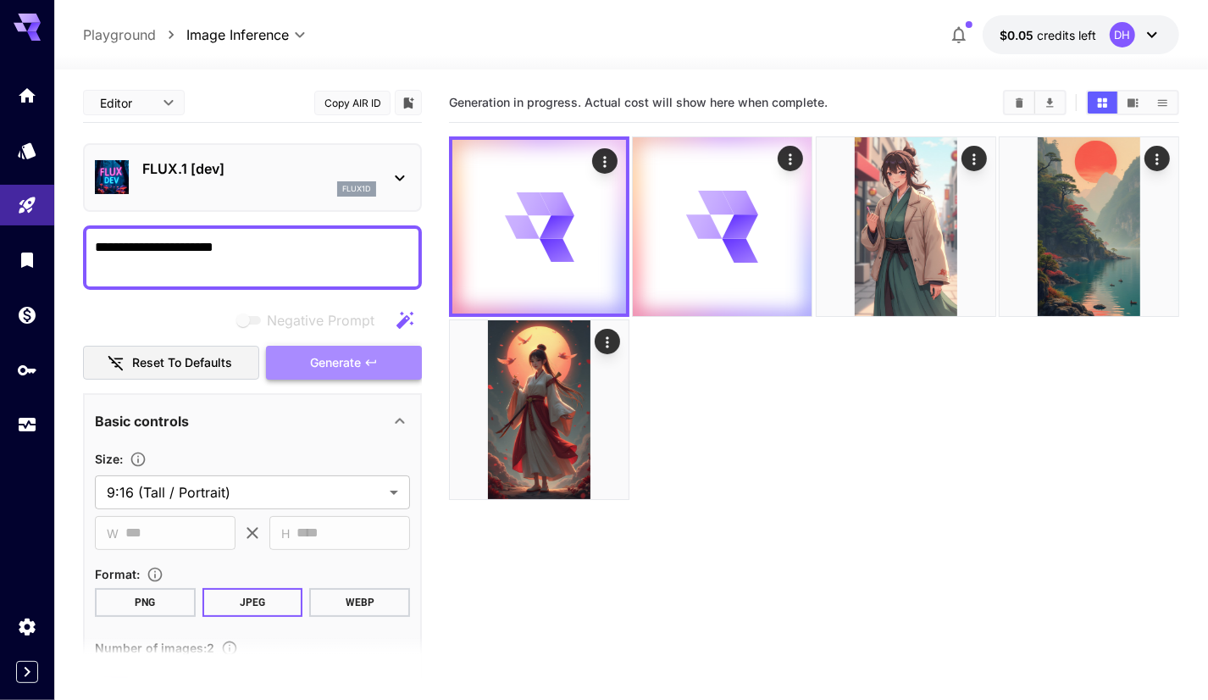
click at [315, 362] on span "Generate" at bounding box center [335, 362] width 51 height 21
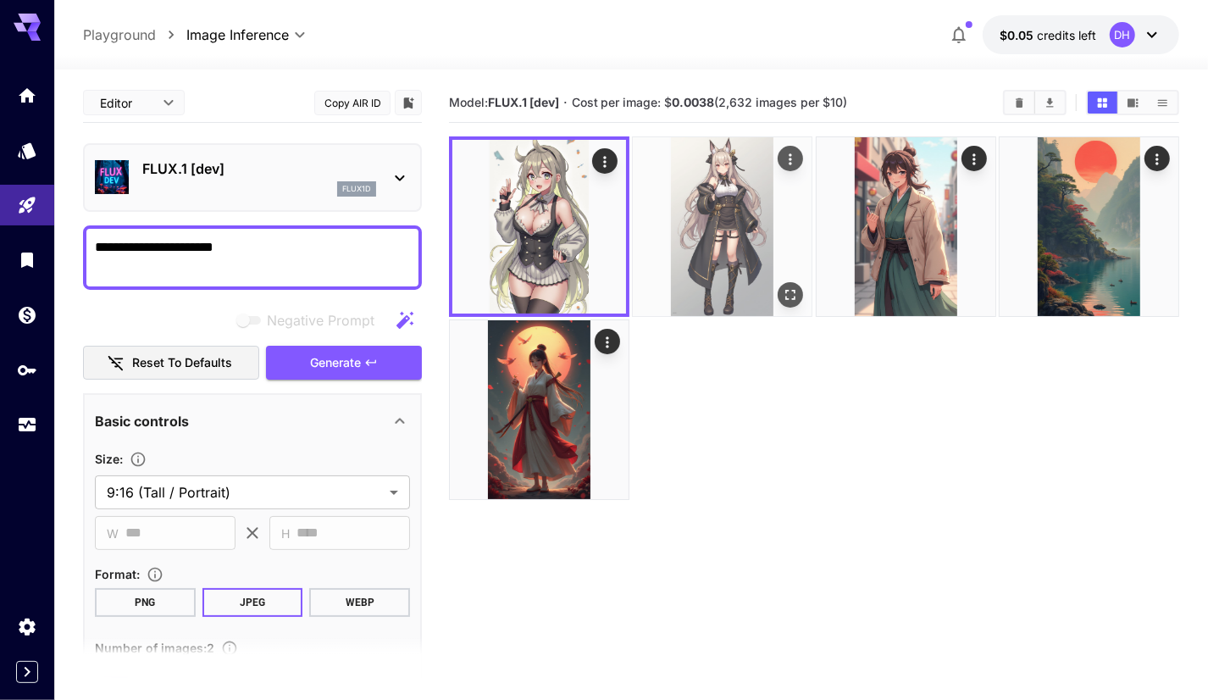
click at [729, 219] on img at bounding box center [722, 226] width 179 height 179
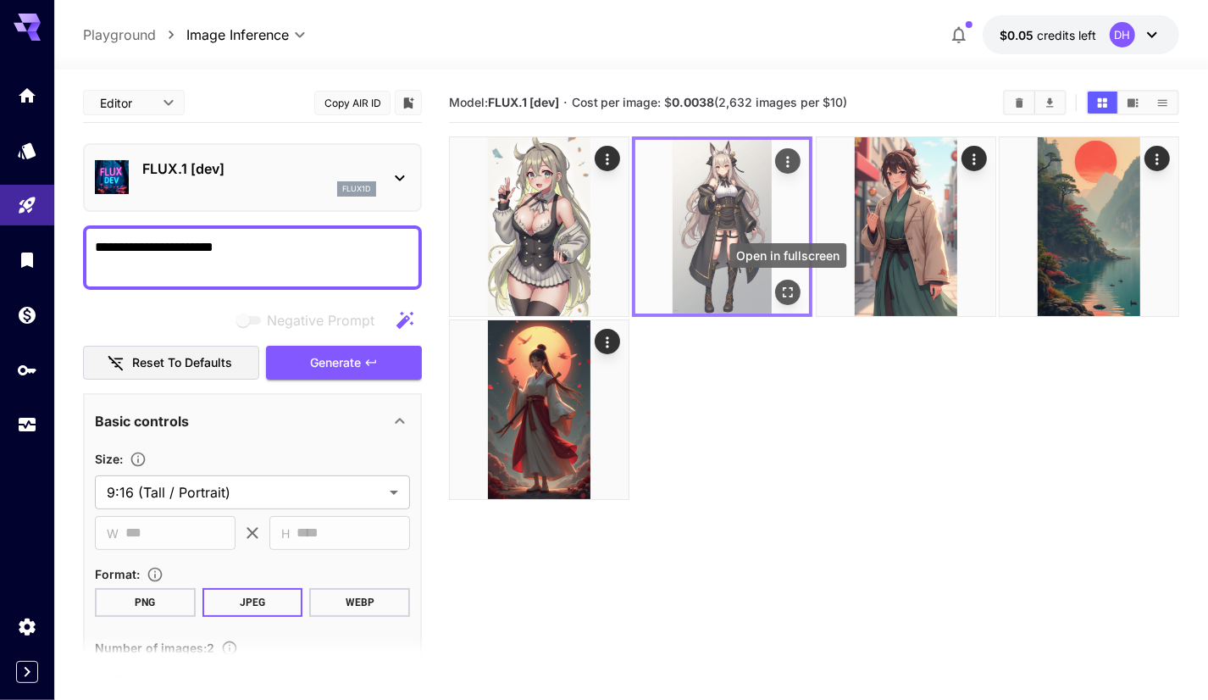
click at [787, 290] on icon "Open in fullscreen" at bounding box center [787, 292] width 17 height 17
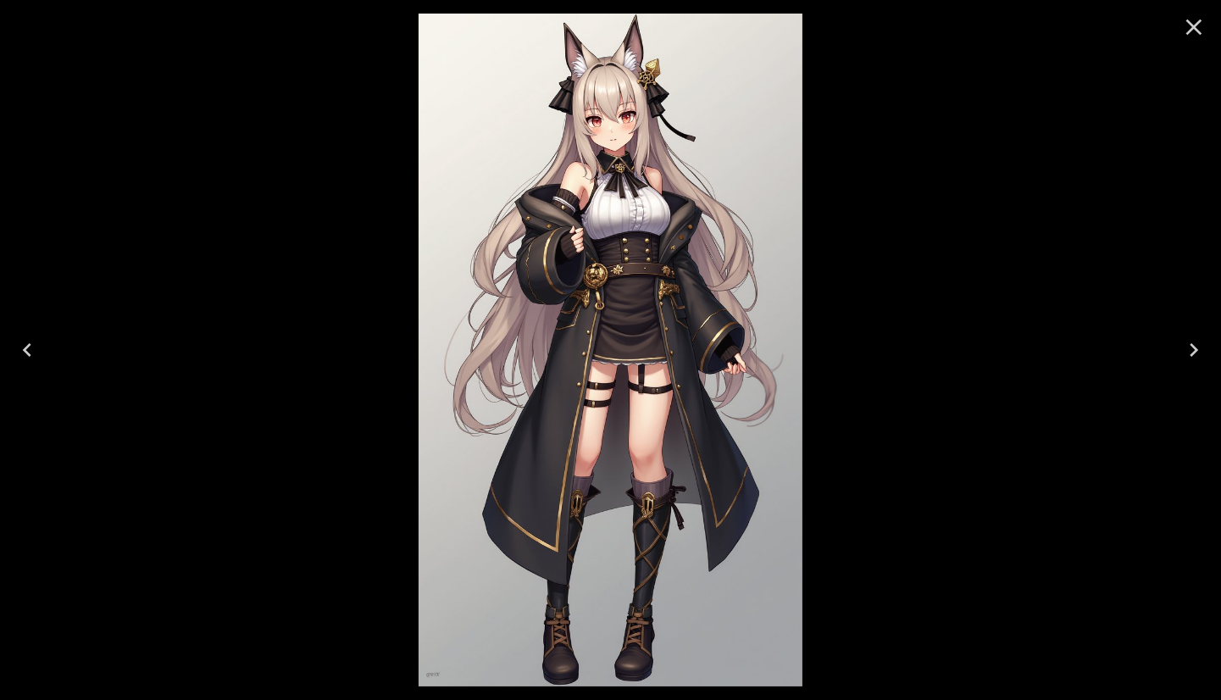
click at [1190, 25] on icon "Close" at bounding box center [1194, 27] width 16 height 16
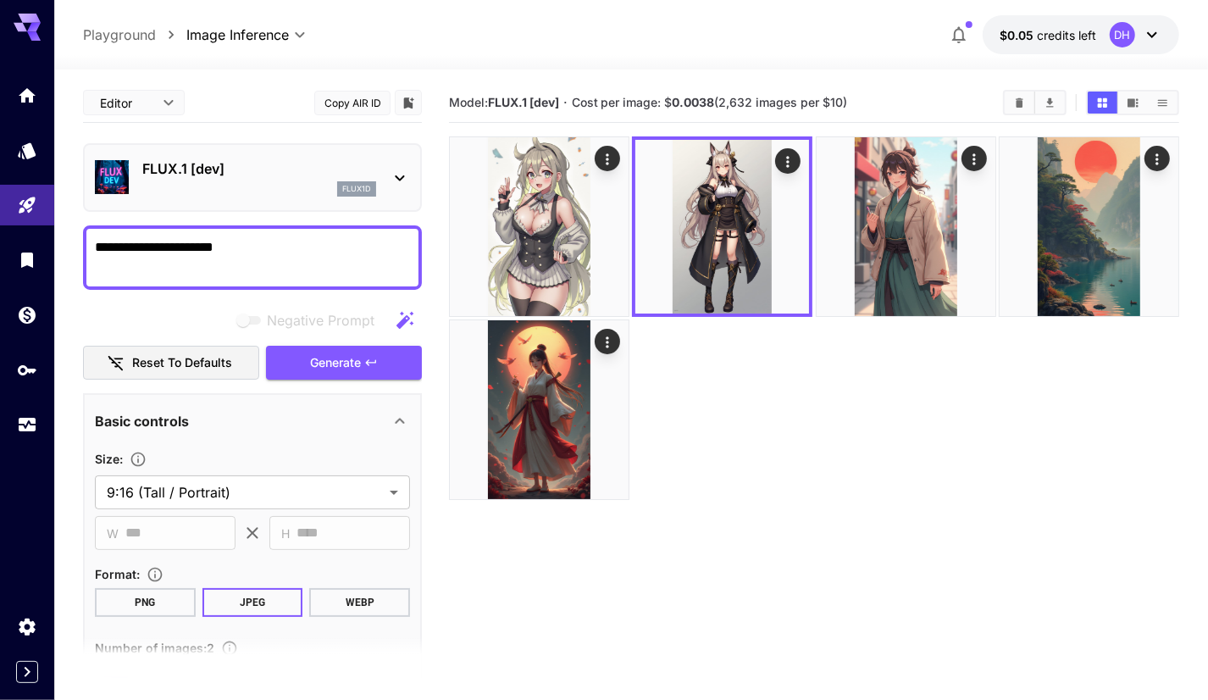
click at [298, 263] on textarea "**********" at bounding box center [252, 257] width 315 height 41
click at [827, 395] on div at bounding box center [814, 317] width 730 height 363
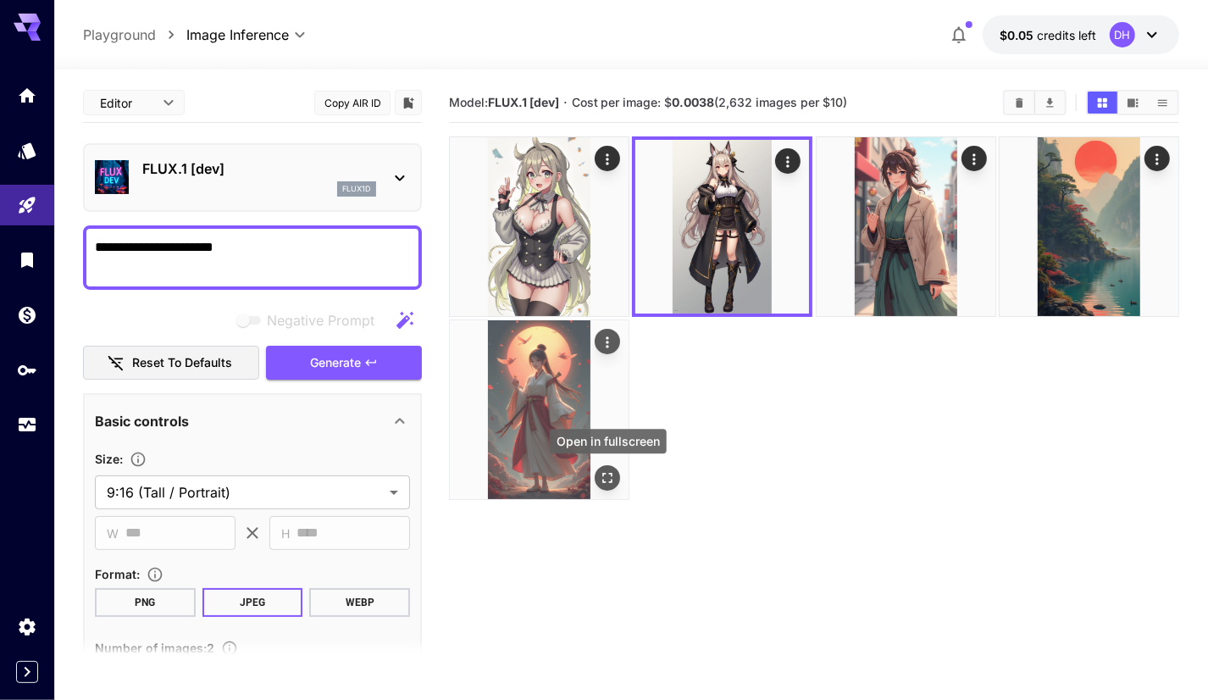
click at [606, 476] on icon "Open in fullscreen" at bounding box center [607, 477] width 17 height 17
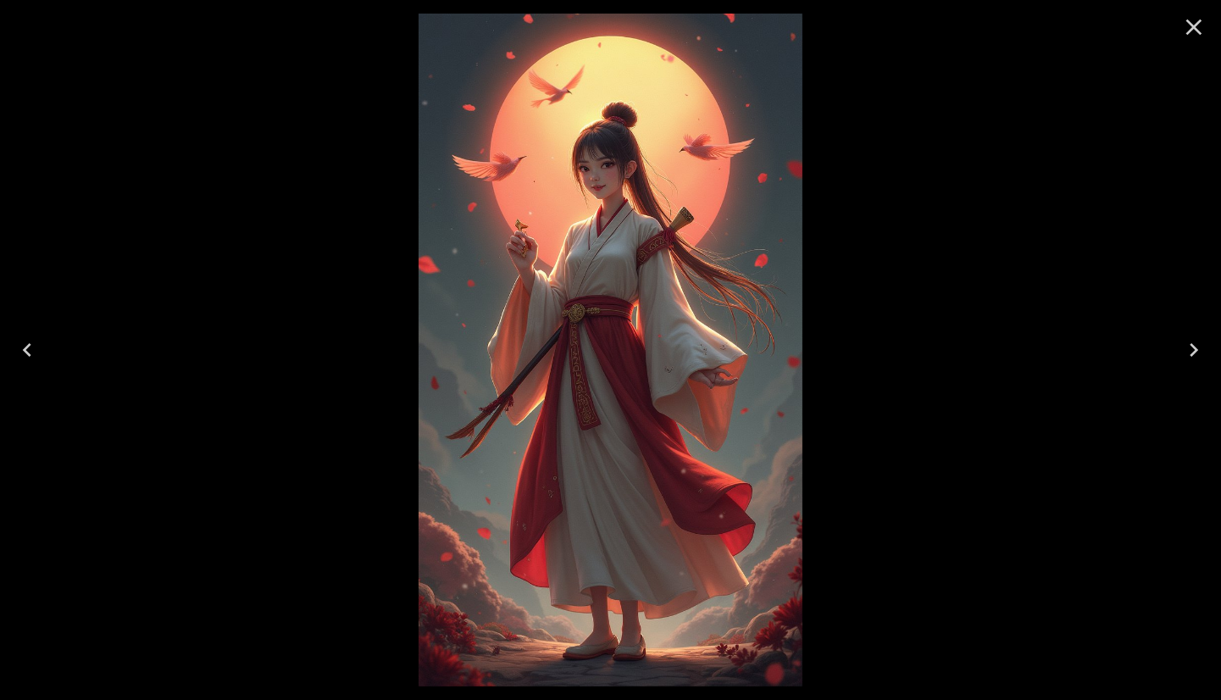
click at [1198, 33] on icon "Close" at bounding box center [1193, 27] width 27 height 27
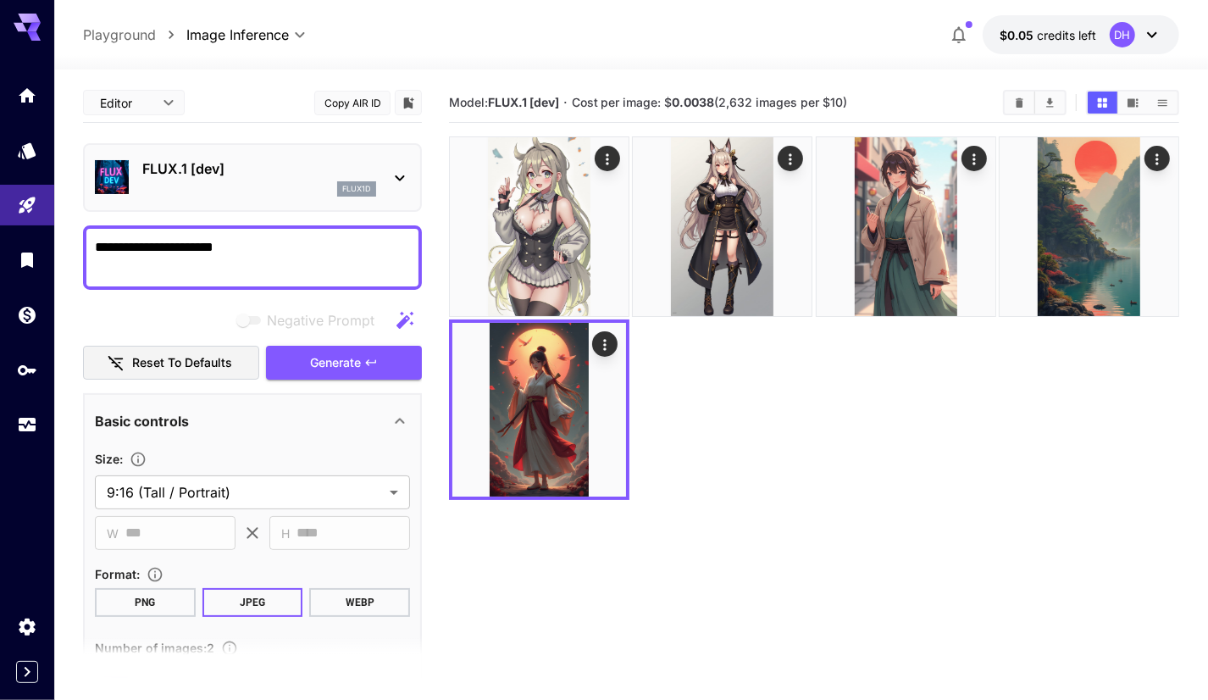
scroll to position [431, 0]
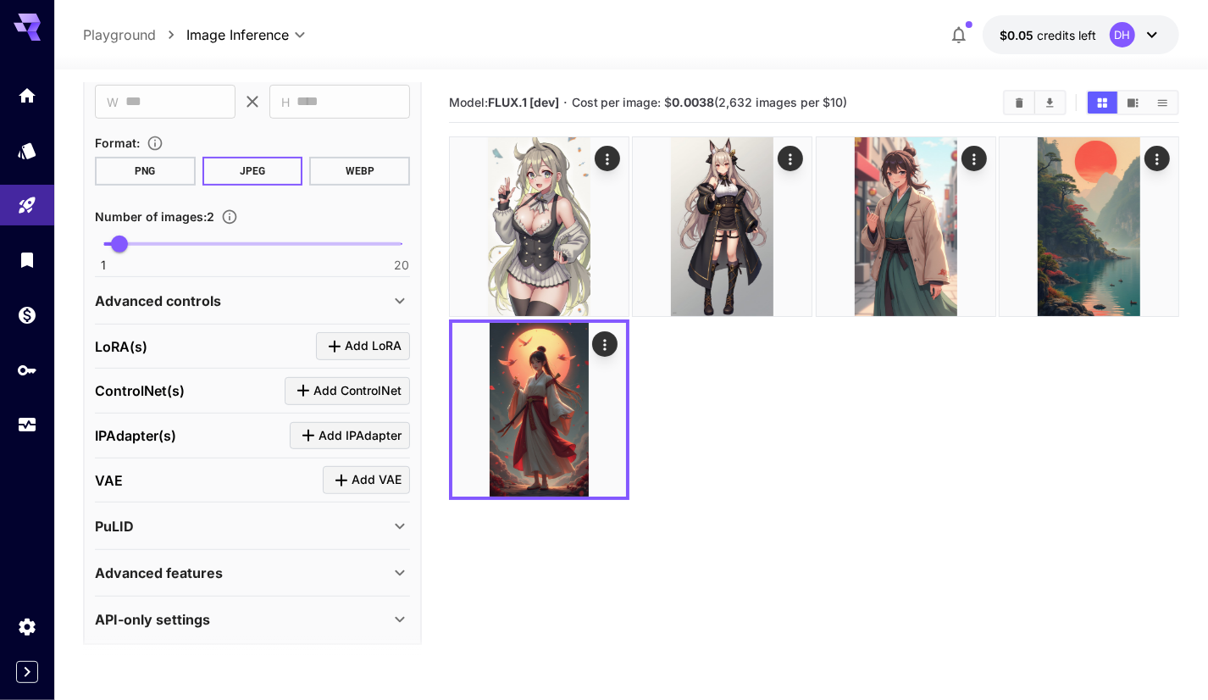
click at [396, 562] on icon at bounding box center [400, 572] width 20 height 20
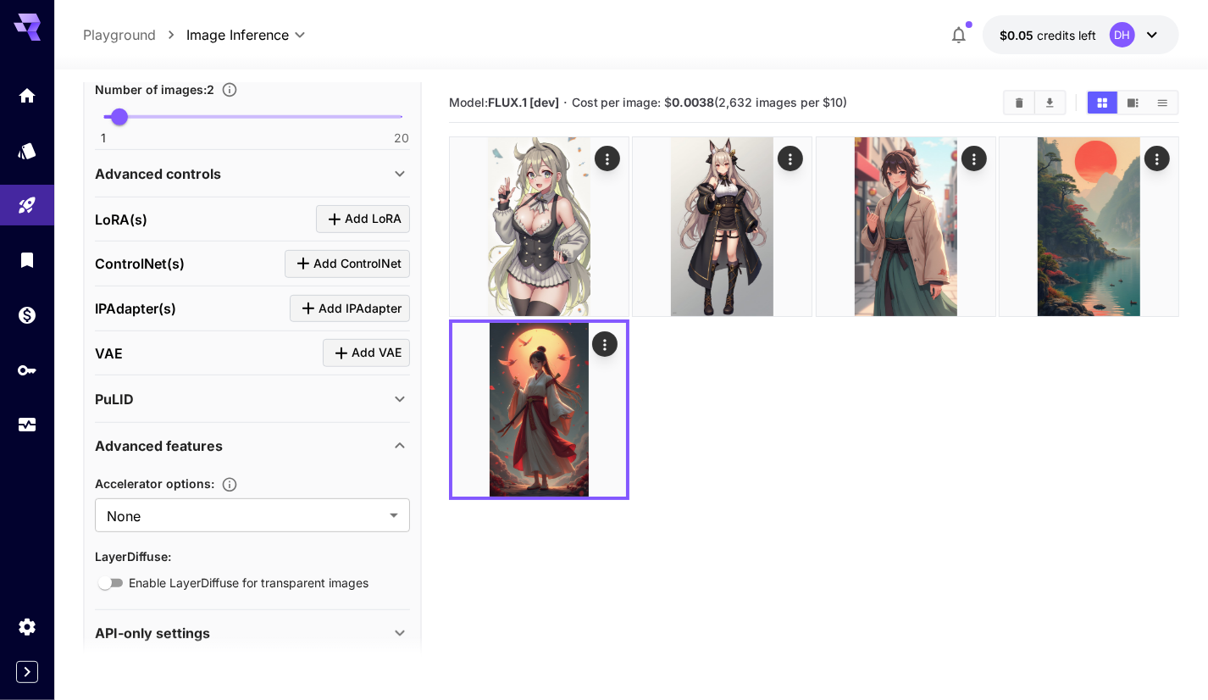
scroll to position [573, 0]
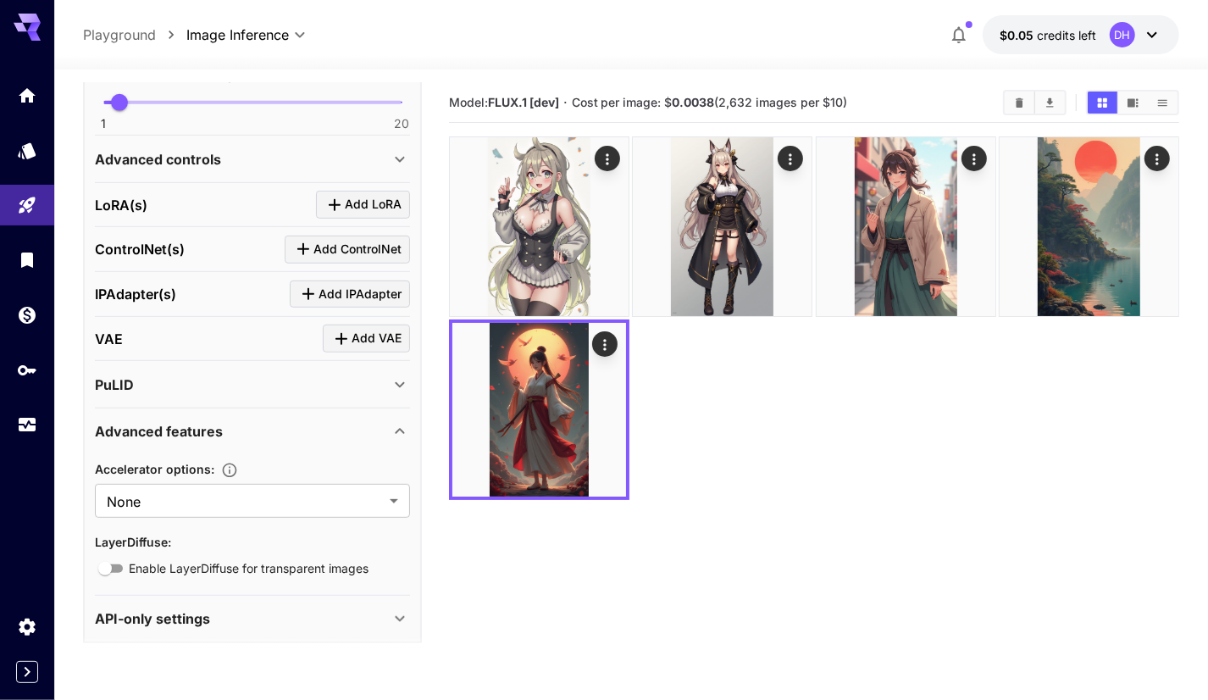
click at [404, 421] on icon at bounding box center [400, 431] width 20 height 20
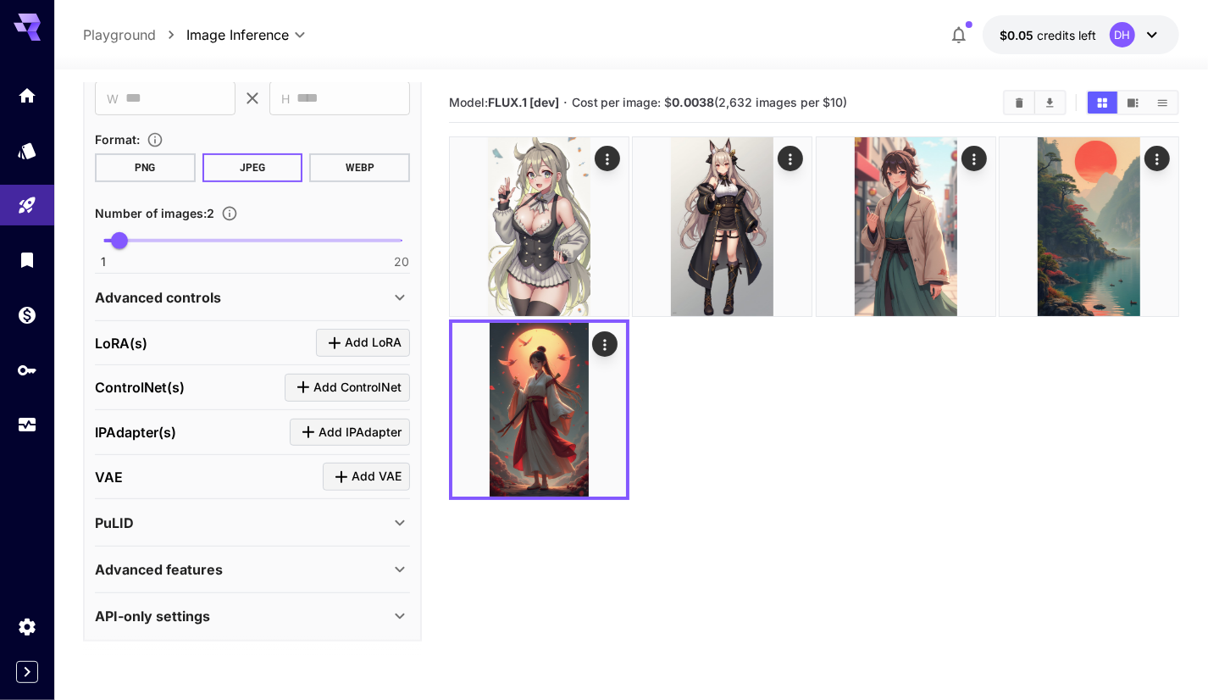
scroll to position [431, 0]
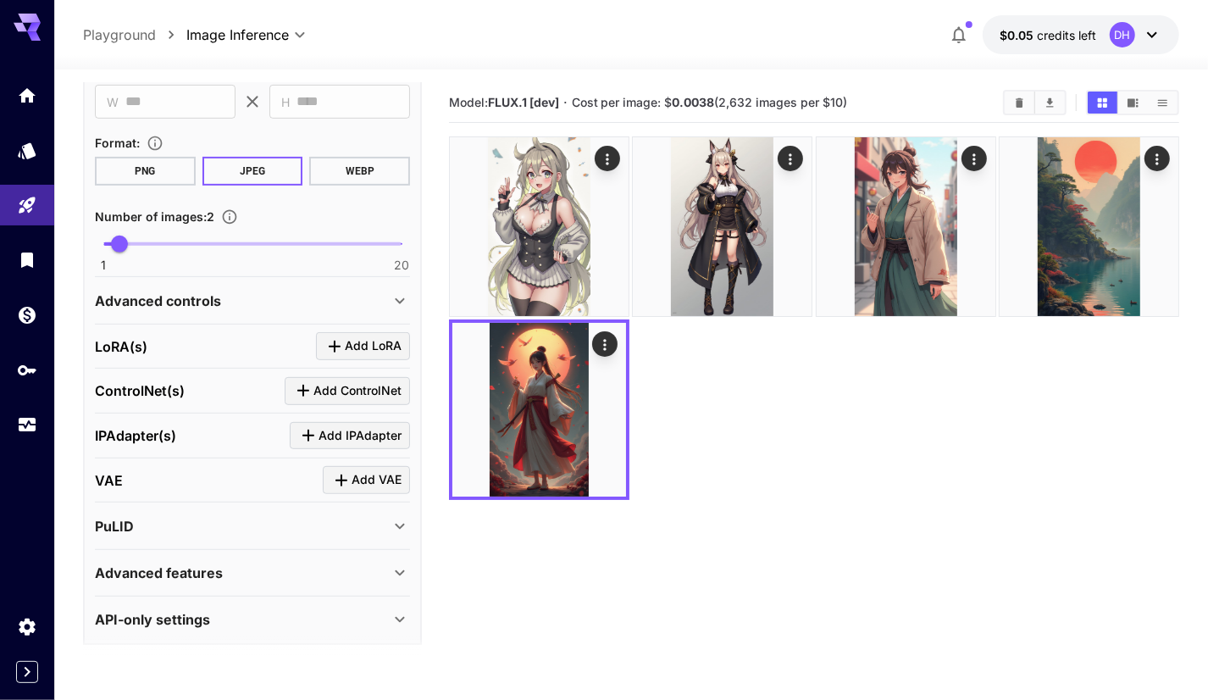
click at [390, 599] on div "API-only settings" at bounding box center [252, 619] width 315 height 41
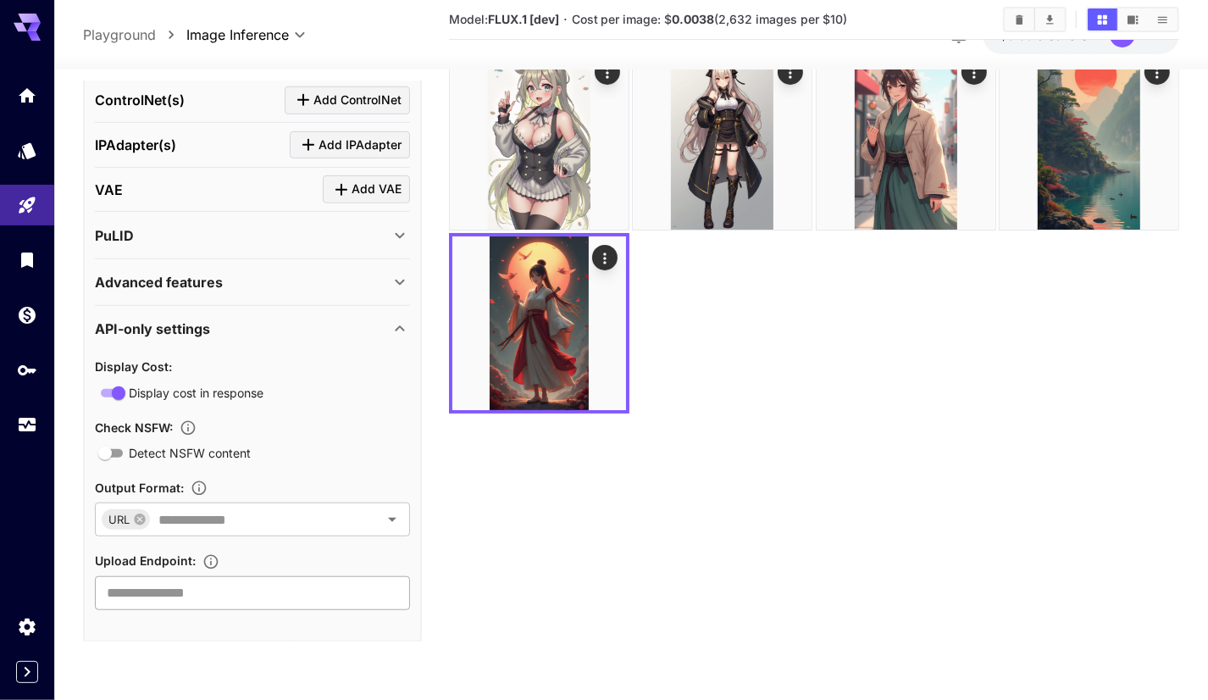
scroll to position [134, 0]
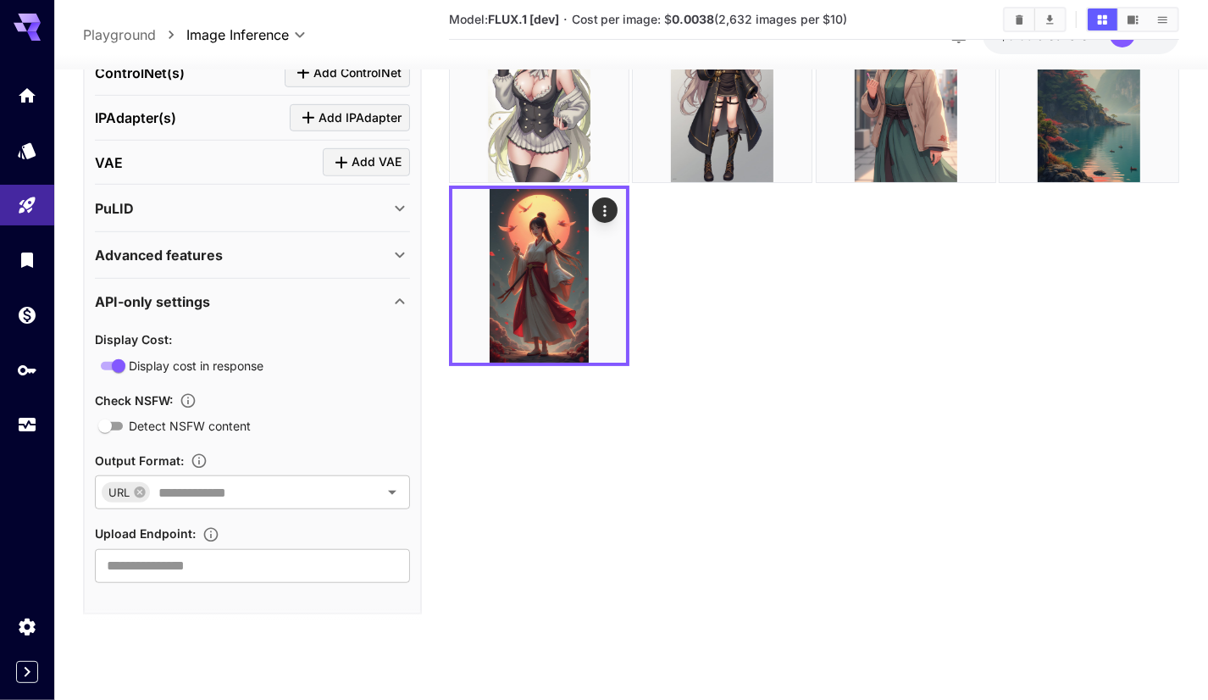
click at [397, 302] on icon at bounding box center [400, 301] width 20 height 20
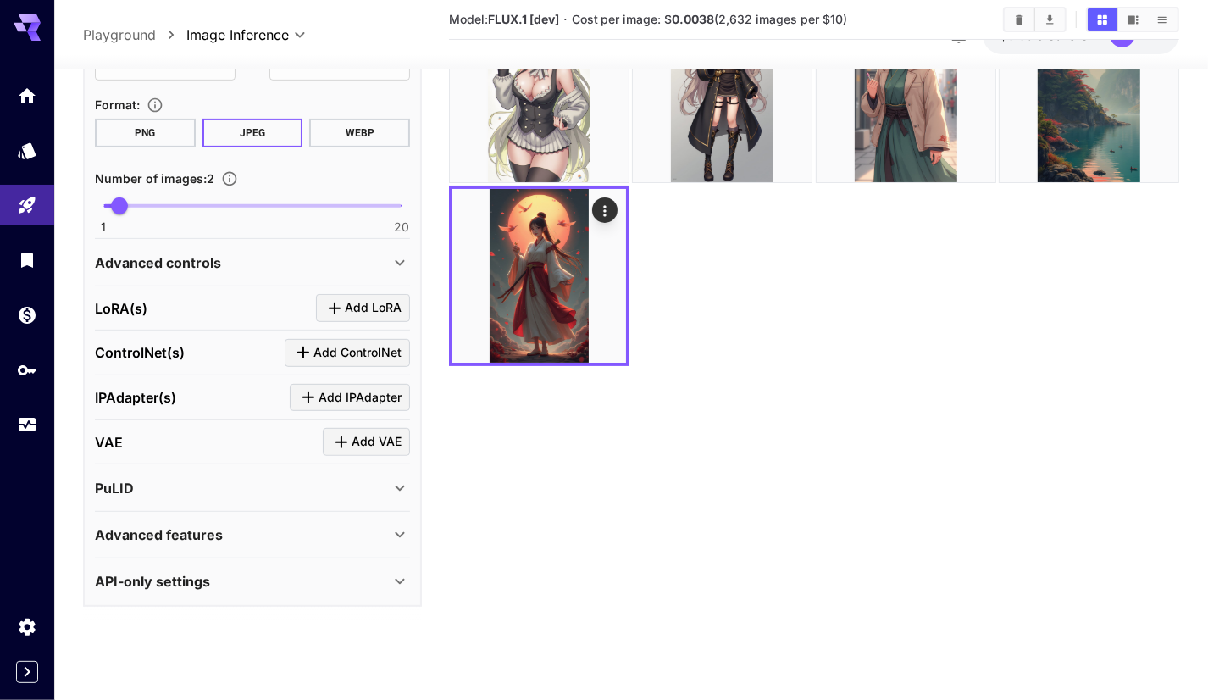
scroll to position [431, 0]
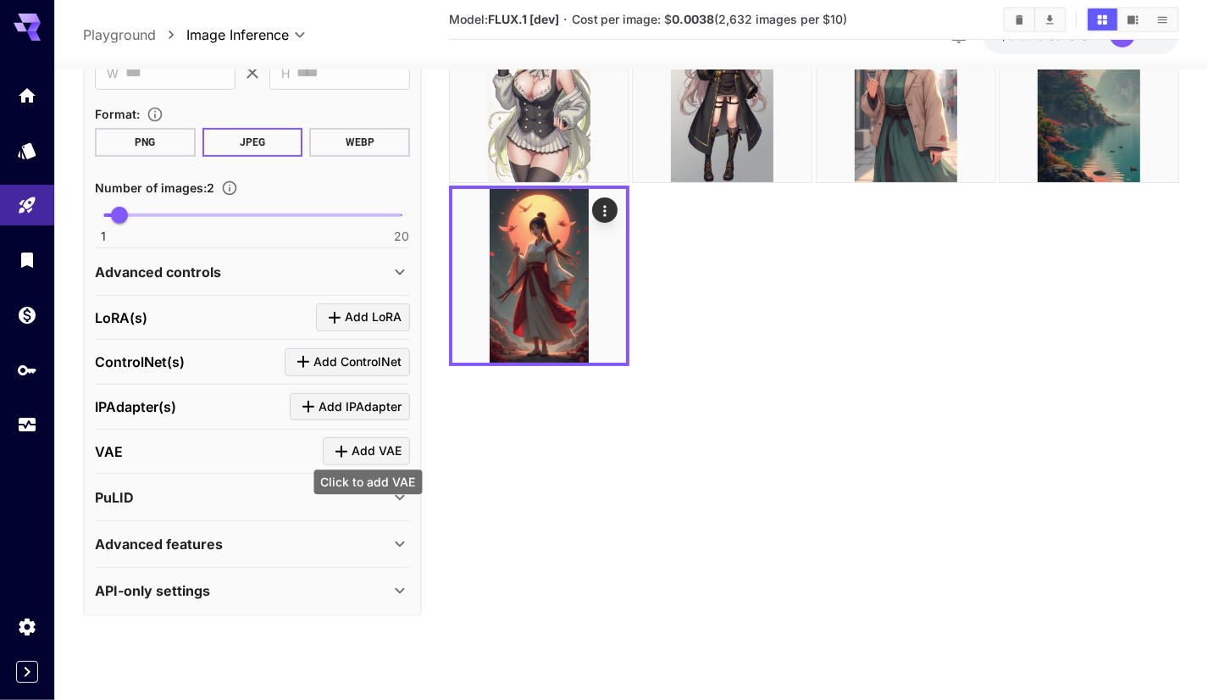
click at [396, 492] on div "Click to add VAE" at bounding box center [368, 481] width 108 height 25
click at [589, 477] on section "Model: FLUX.1 [dev] · Cost per image: $ 0.0038 (2,632 images per $10)" at bounding box center [814, 299] width 730 height 700
click at [396, 489] on icon at bounding box center [400, 497] width 20 height 20
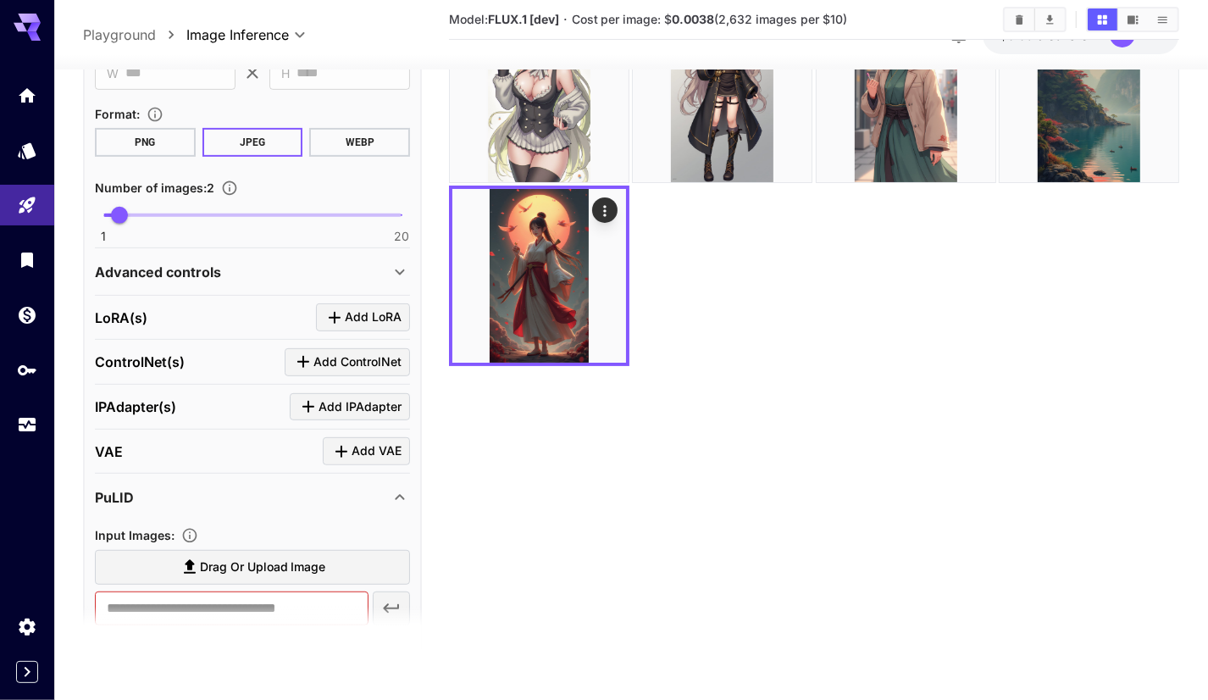
click at [396, 489] on icon at bounding box center [400, 497] width 20 height 20
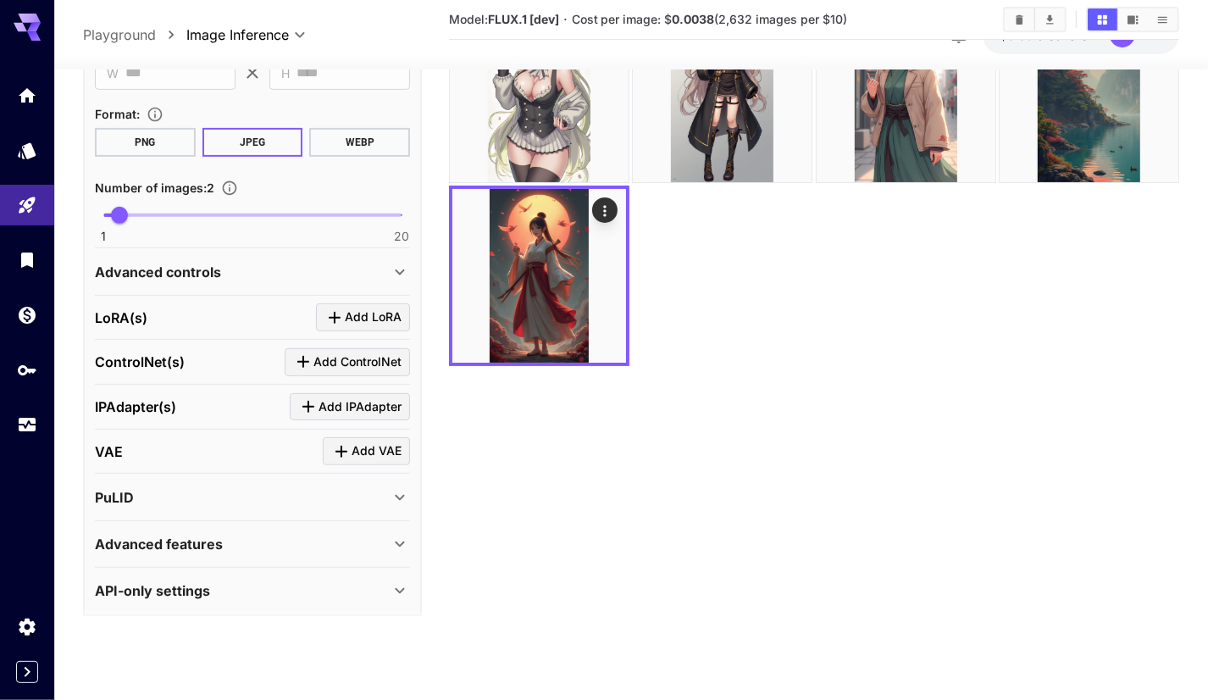
scroll to position [346, 0]
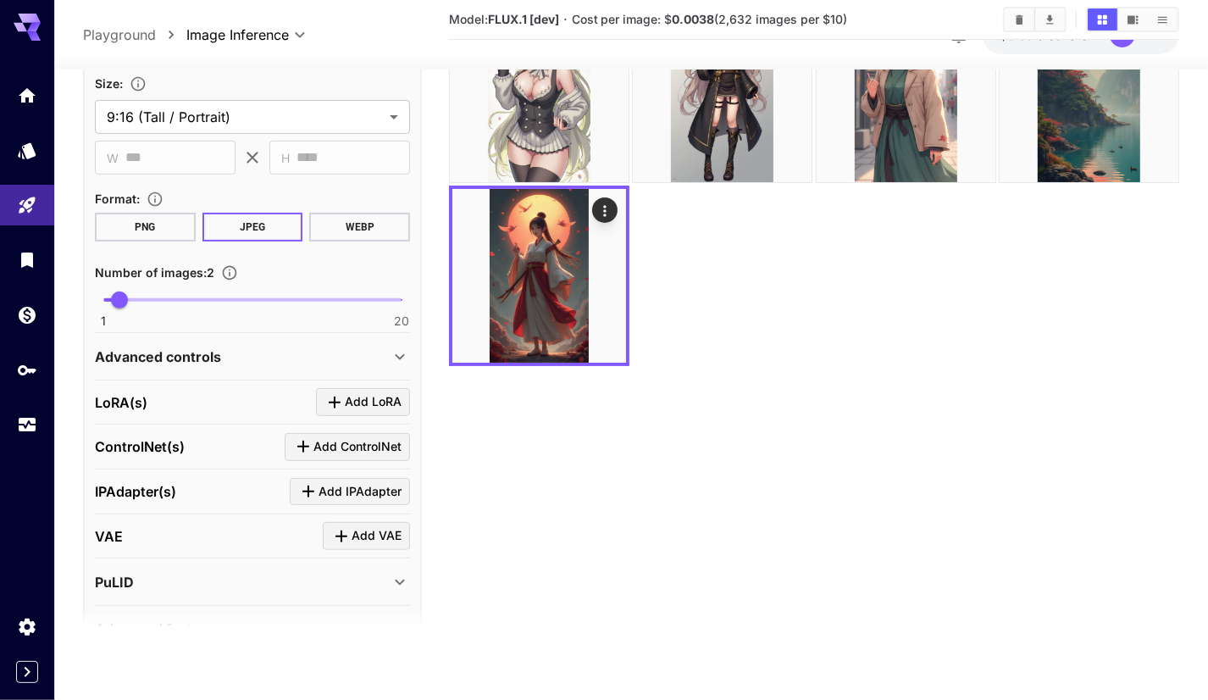
click at [404, 346] on icon at bounding box center [400, 356] width 20 height 20
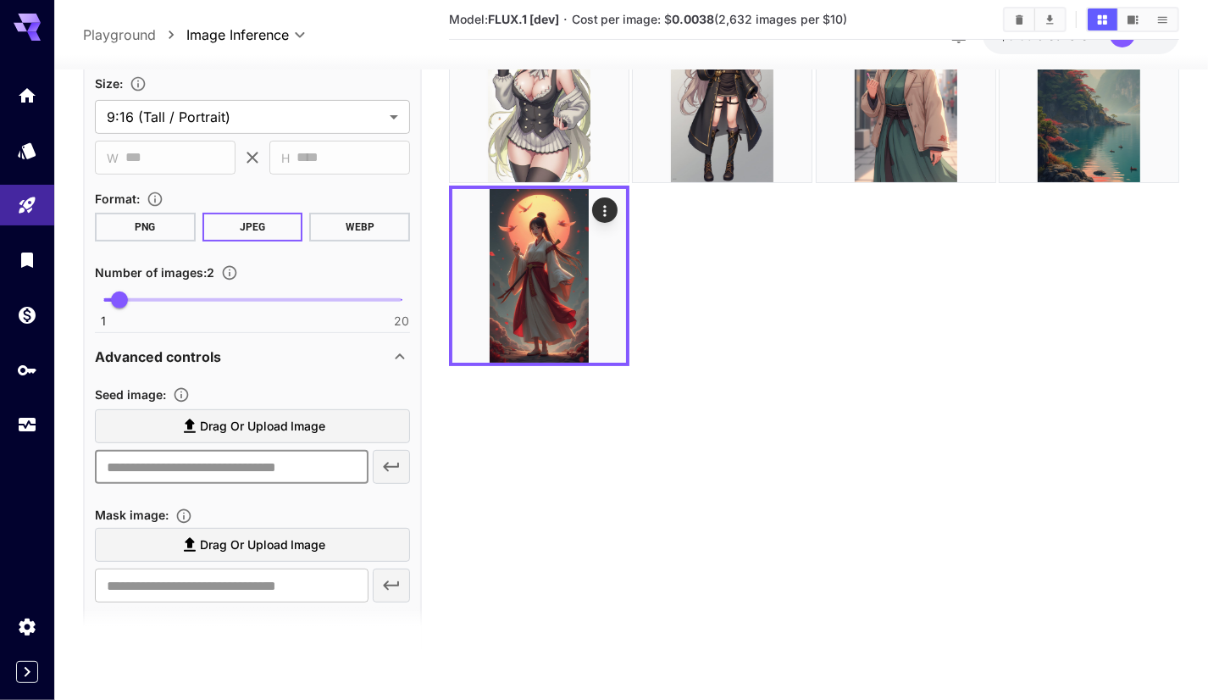
click at [266, 459] on input "text" at bounding box center [232, 467] width 274 height 34
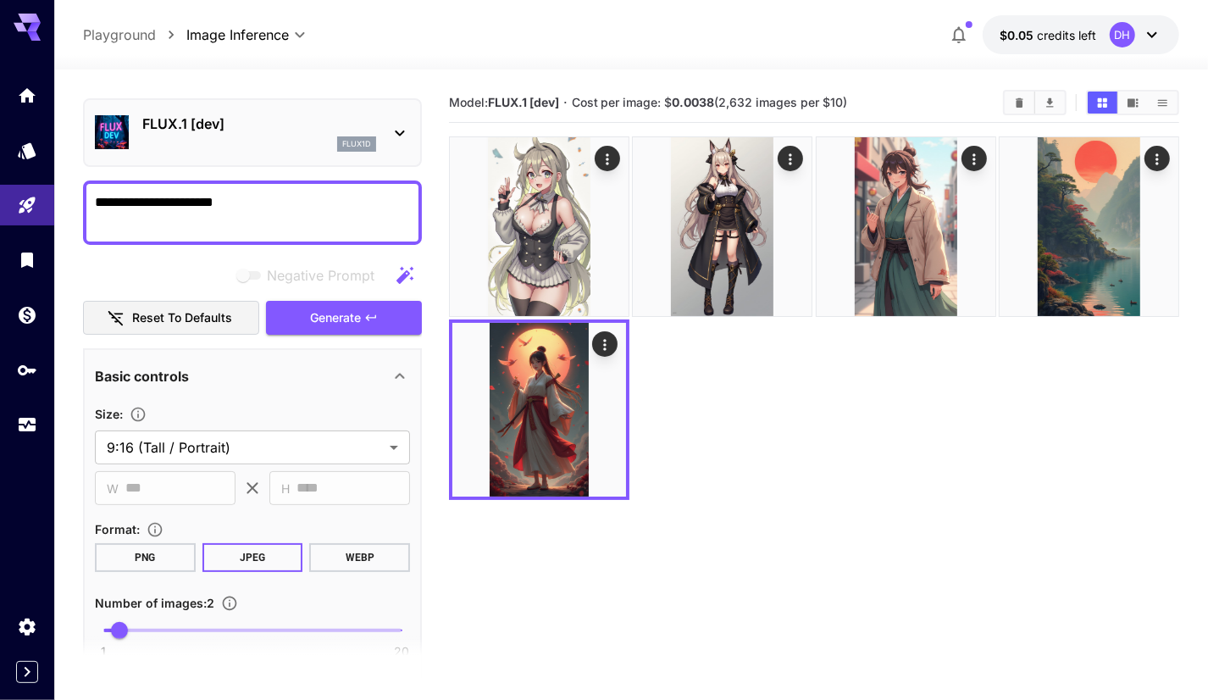
scroll to position [0, 0]
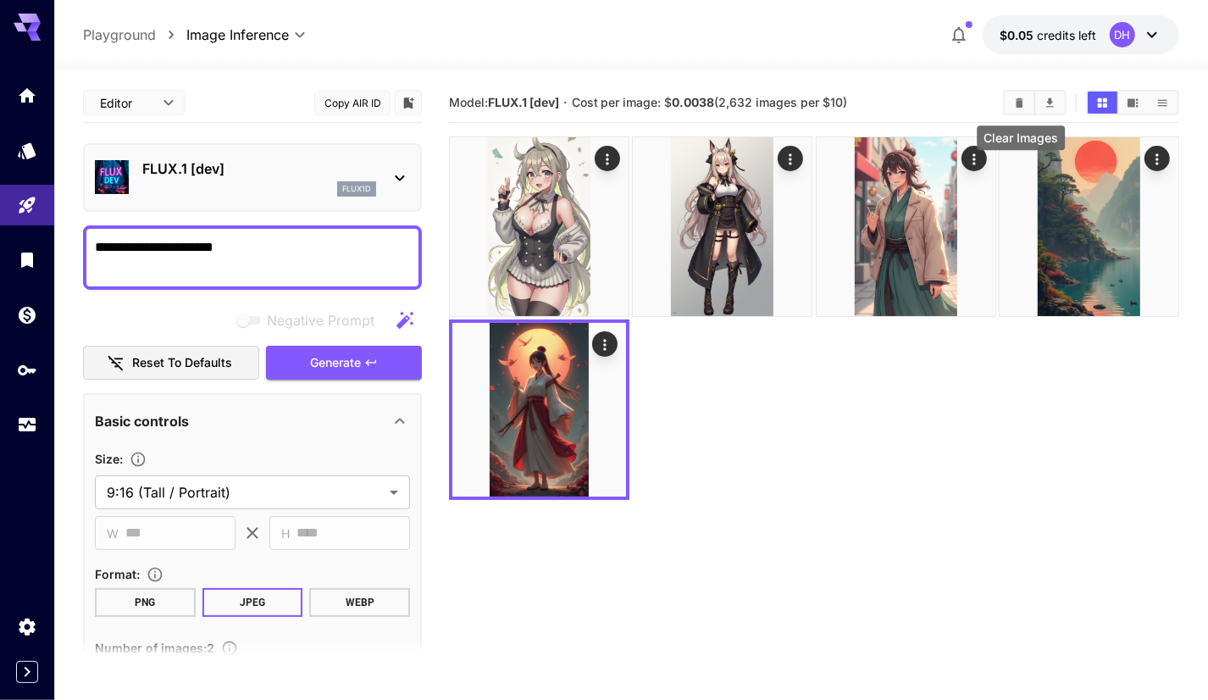
click at [1021, 101] on icon "Clear Images" at bounding box center [1020, 101] width 8 height 9
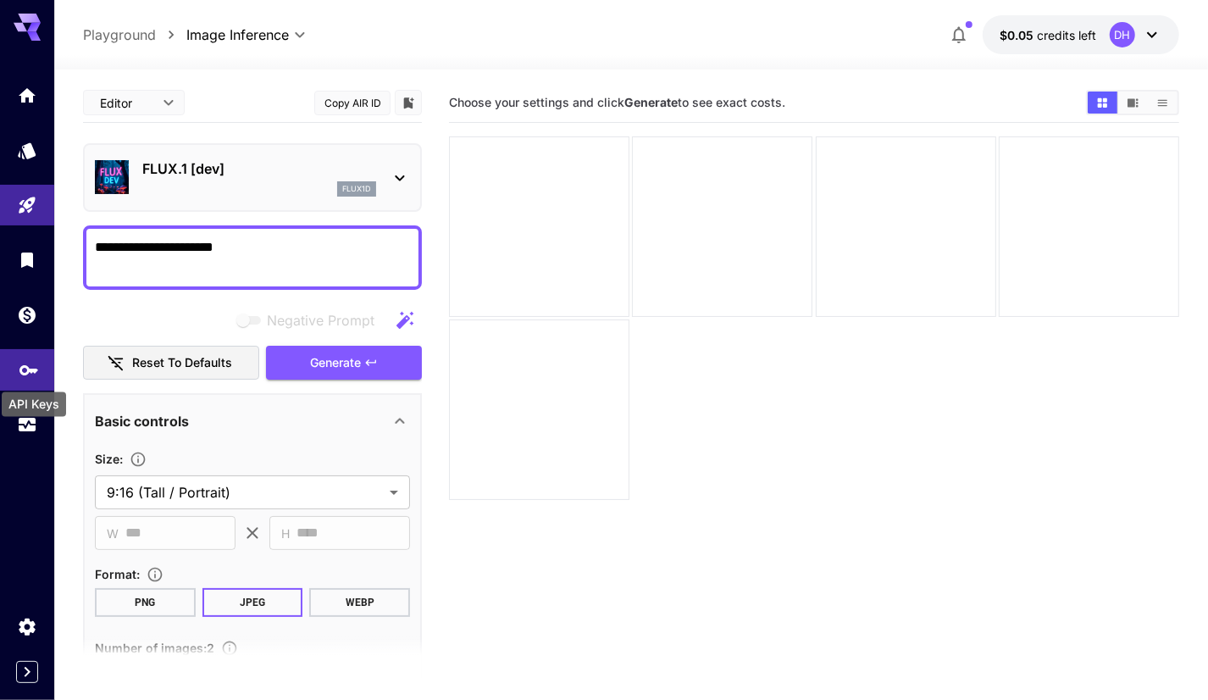
click at [19, 374] on icon "API Keys" at bounding box center [29, 364] width 20 height 20
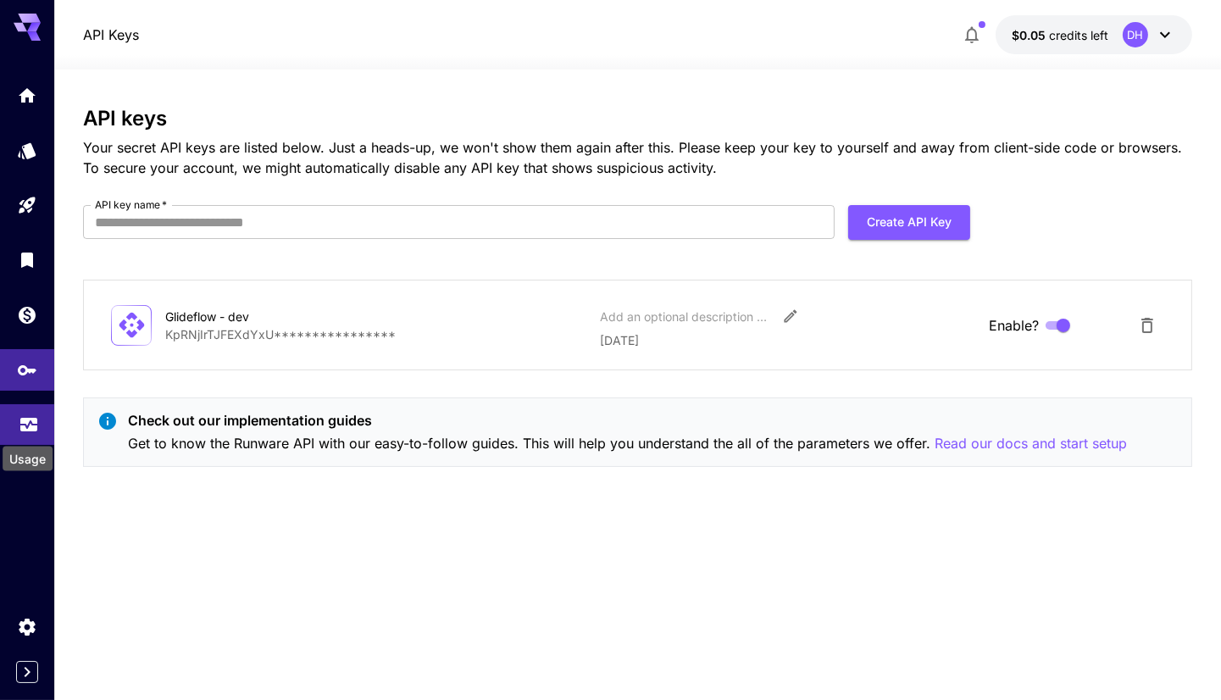
click at [24, 426] on icon "Usage" at bounding box center [28, 422] width 17 height 8
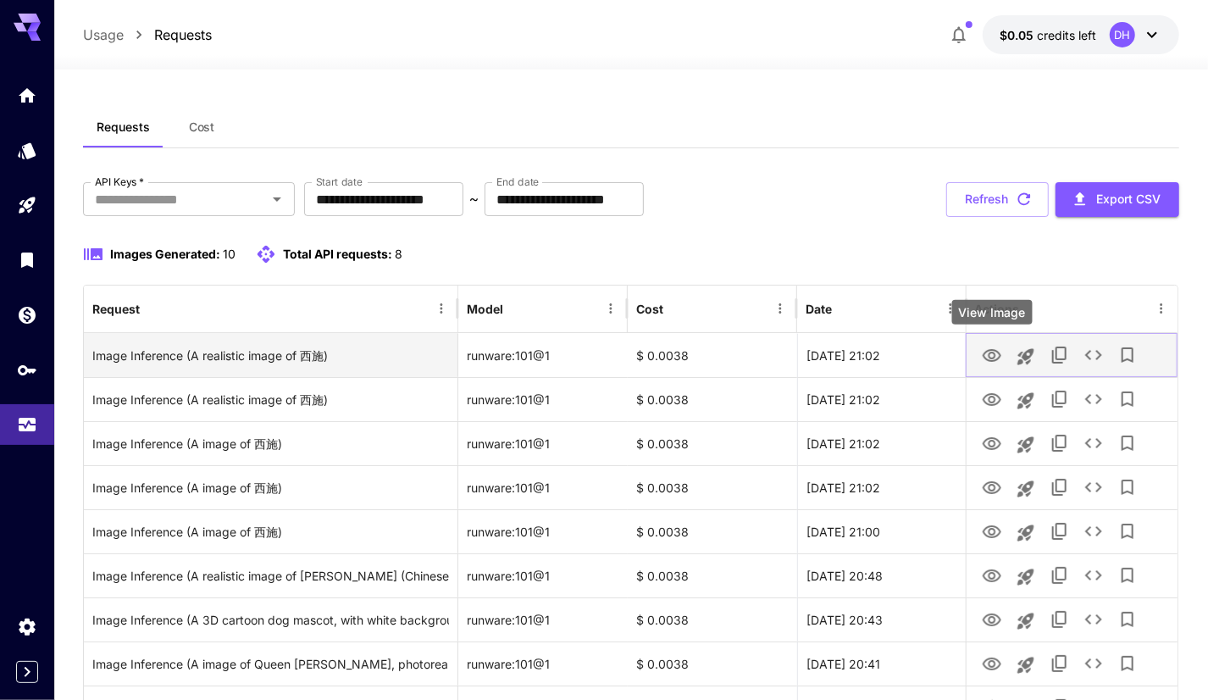
click at [984, 351] on icon "View Image" at bounding box center [992, 355] width 19 height 13
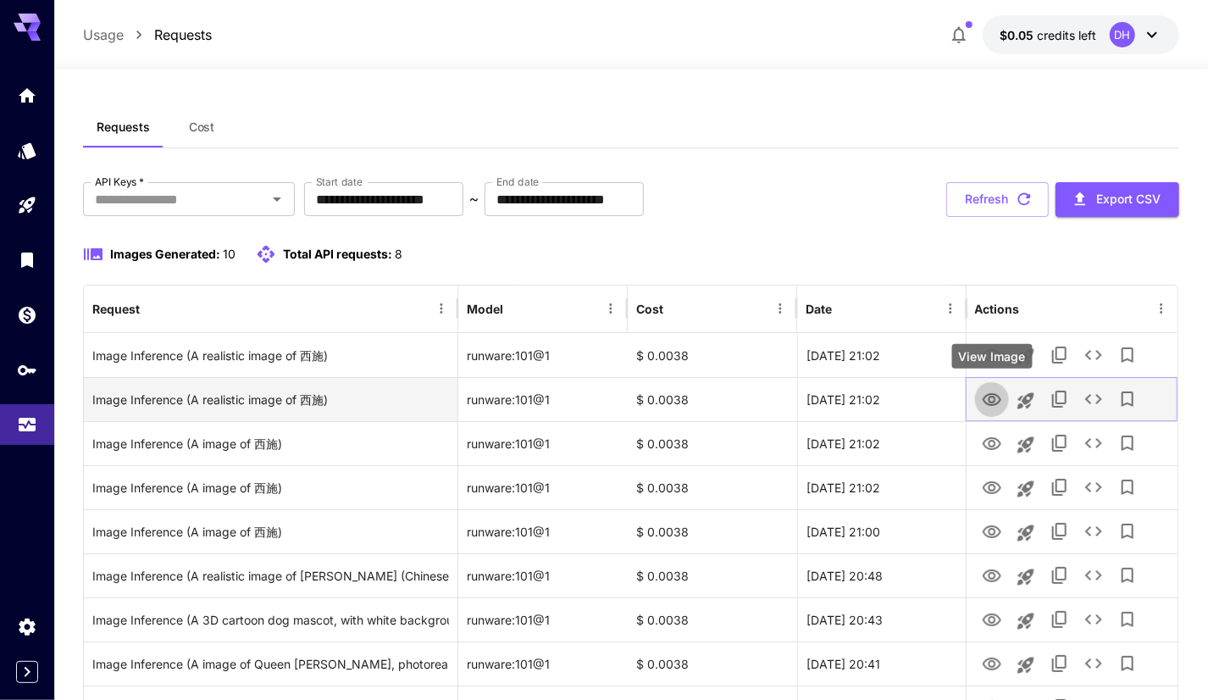
click at [999, 393] on icon "View Image" at bounding box center [992, 400] width 20 height 20
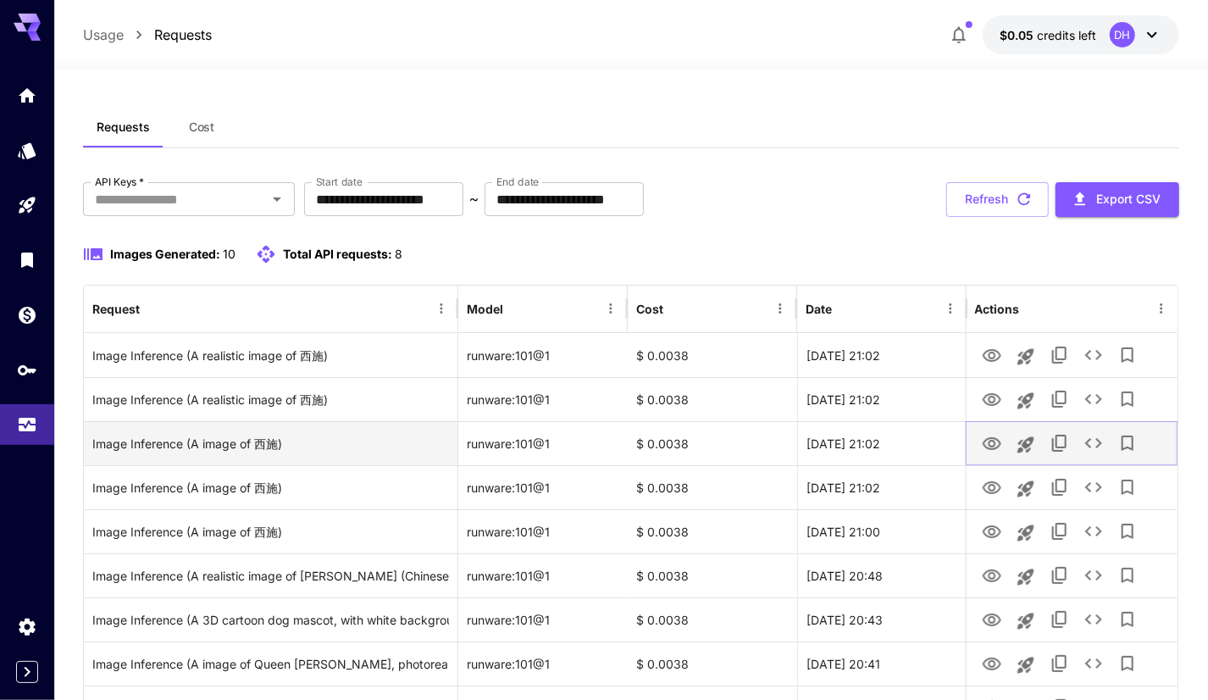
click at [997, 441] on icon "View Image" at bounding box center [992, 444] width 20 height 20
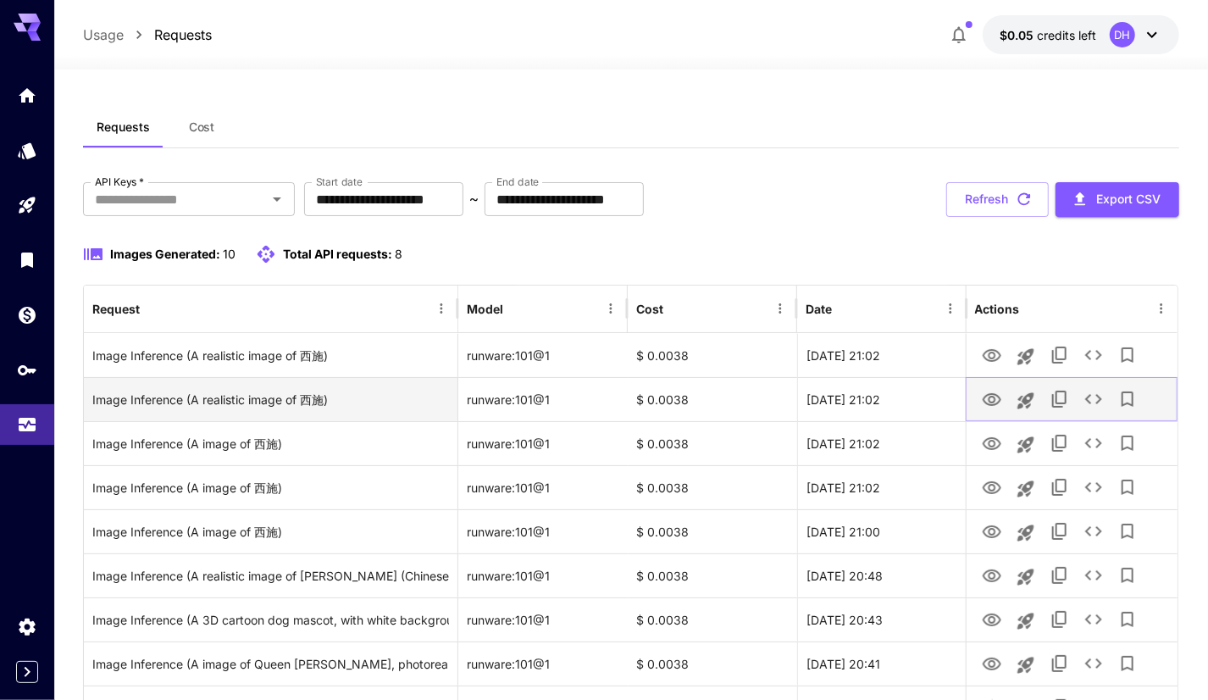
click at [989, 393] on icon "View Image" at bounding box center [992, 399] width 19 height 13
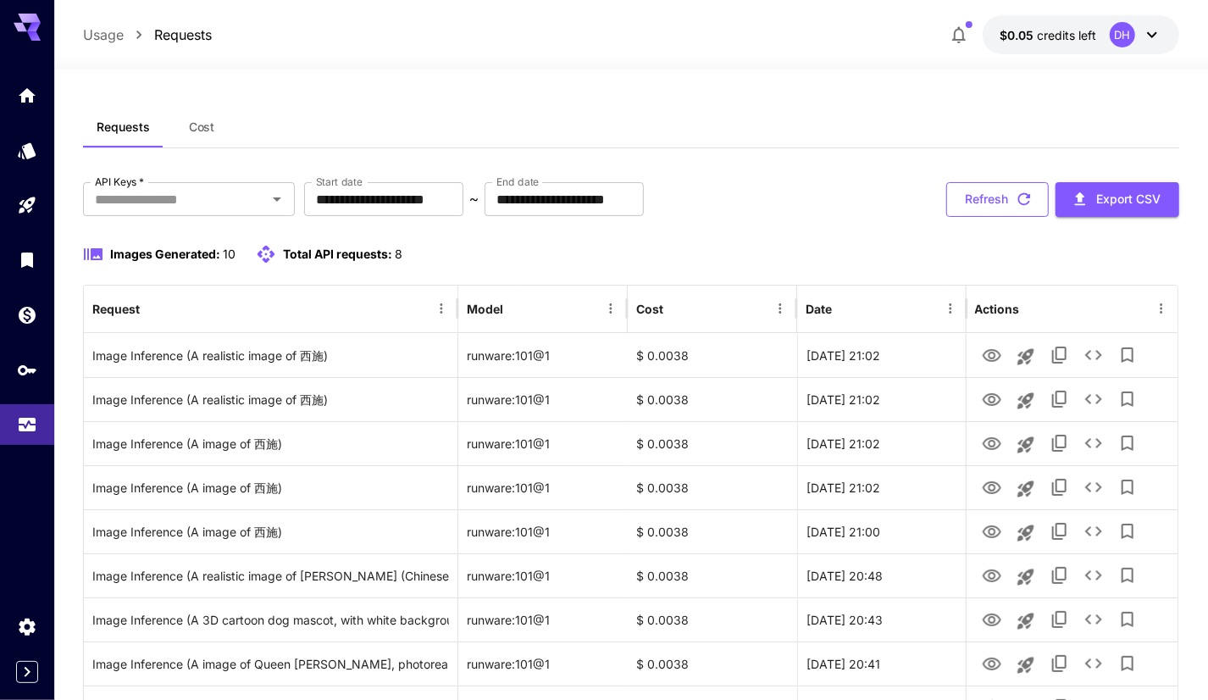
click at [987, 198] on button "Refresh" at bounding box center [997, 199] width 102 height 35
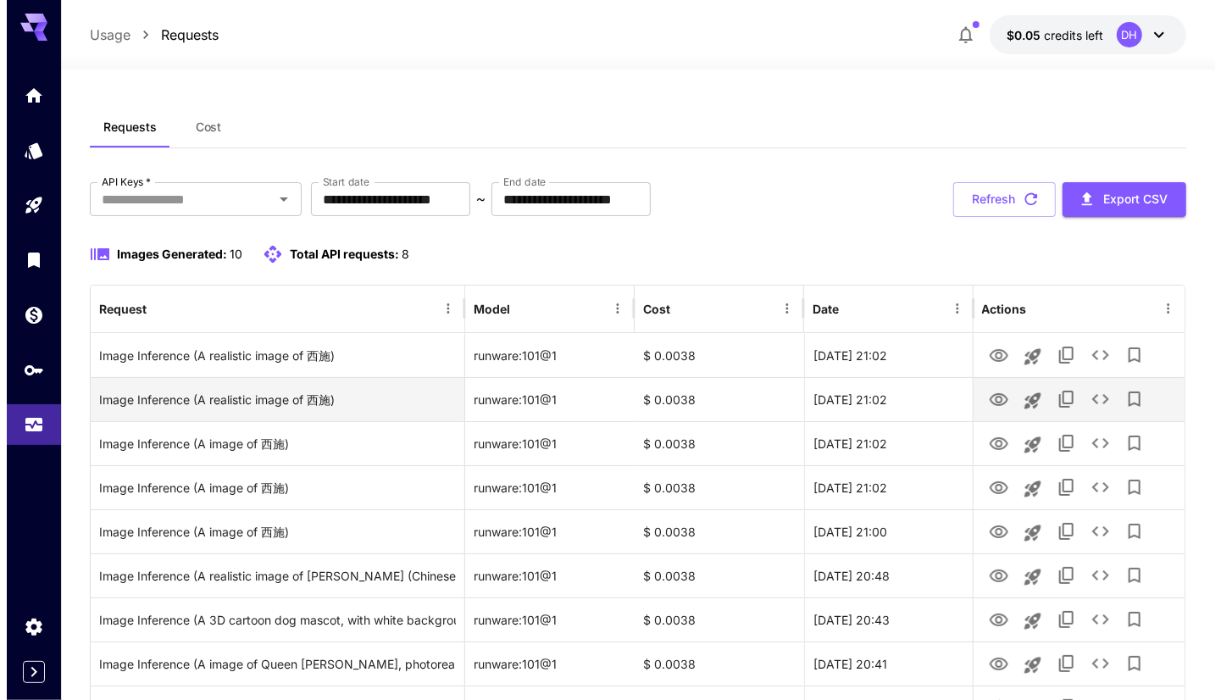
scroll to position [168, 0]
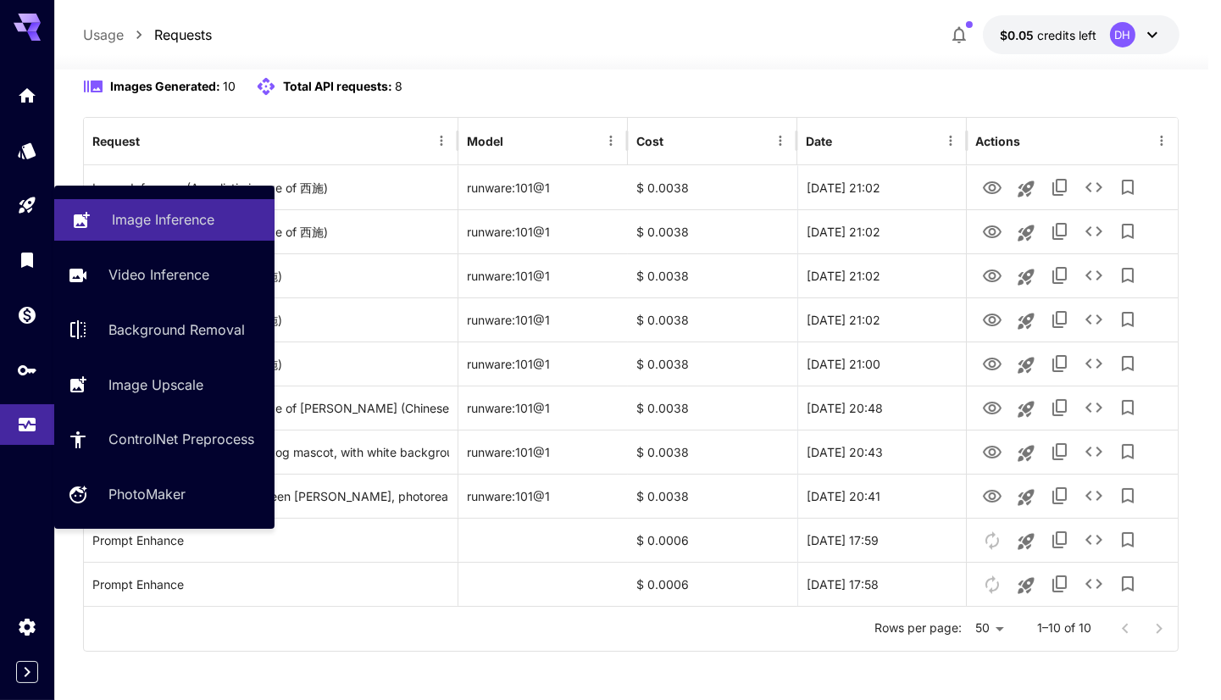
click at [85, 213] on icon at bounding box center [81, 215] width 20 height 20
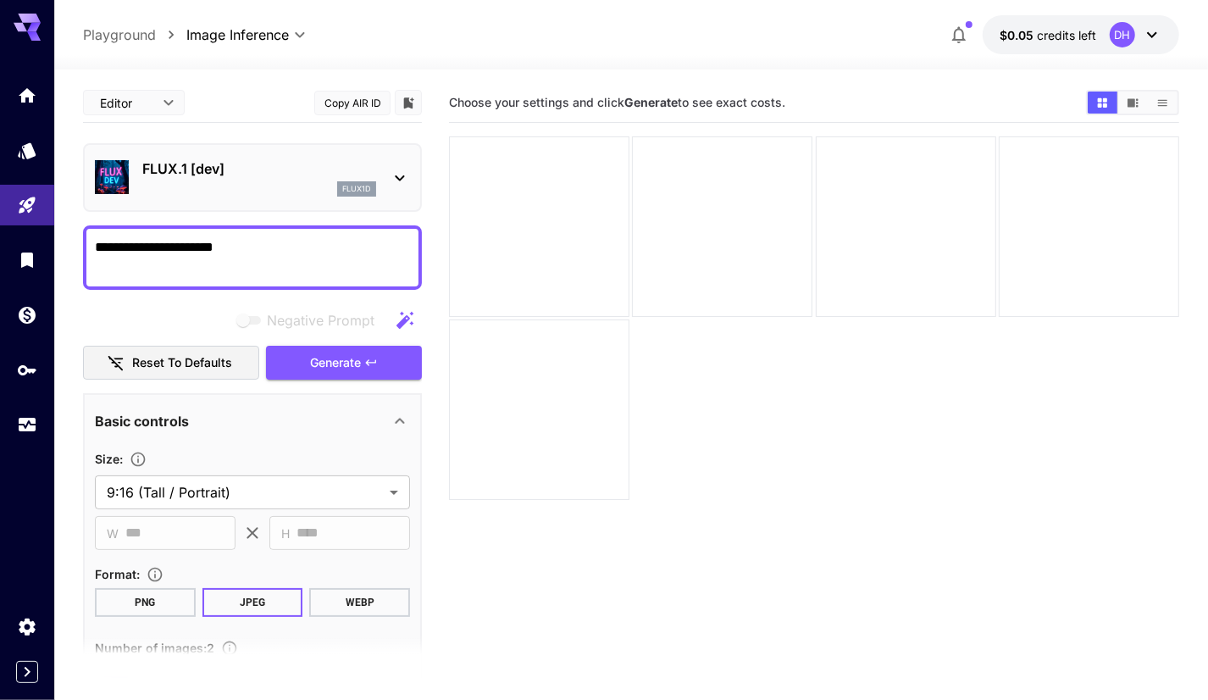
click at [274, 173] on p "FLUX.1 [dev]" at bounding box center [259, 168] width 234 height 20
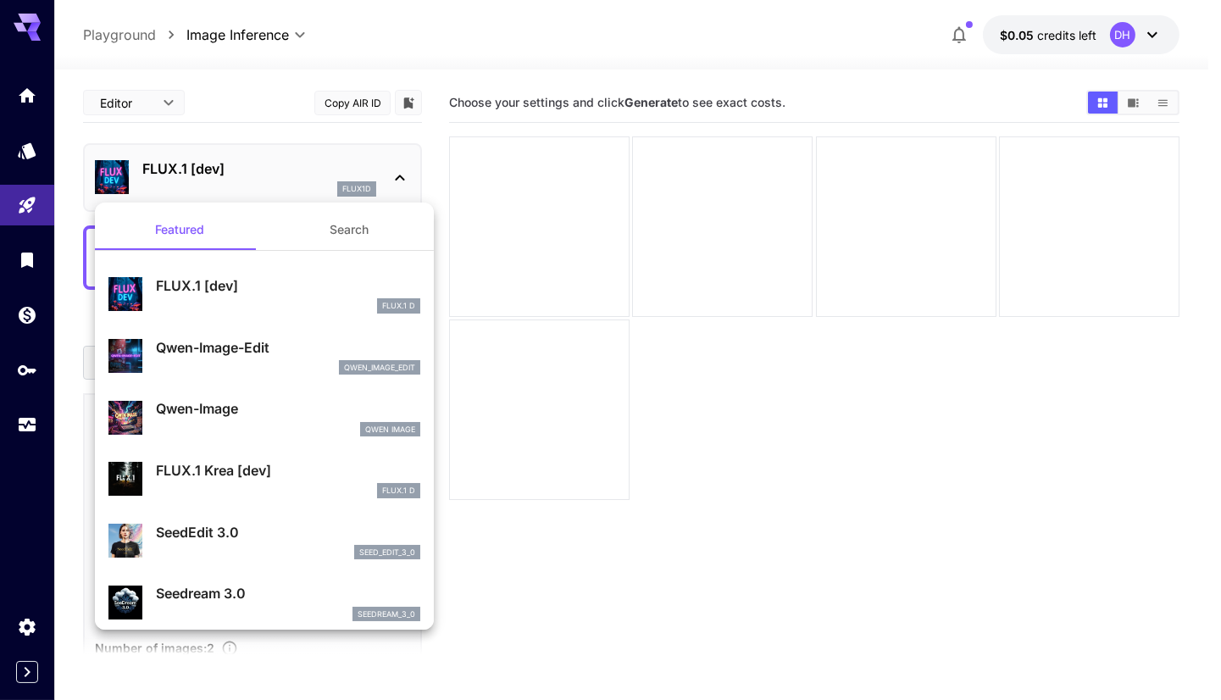
click at [162, 346] on p "Qwen-Image-Edit" at bounding box center [288, 347] width 264 height 20
type input "*"
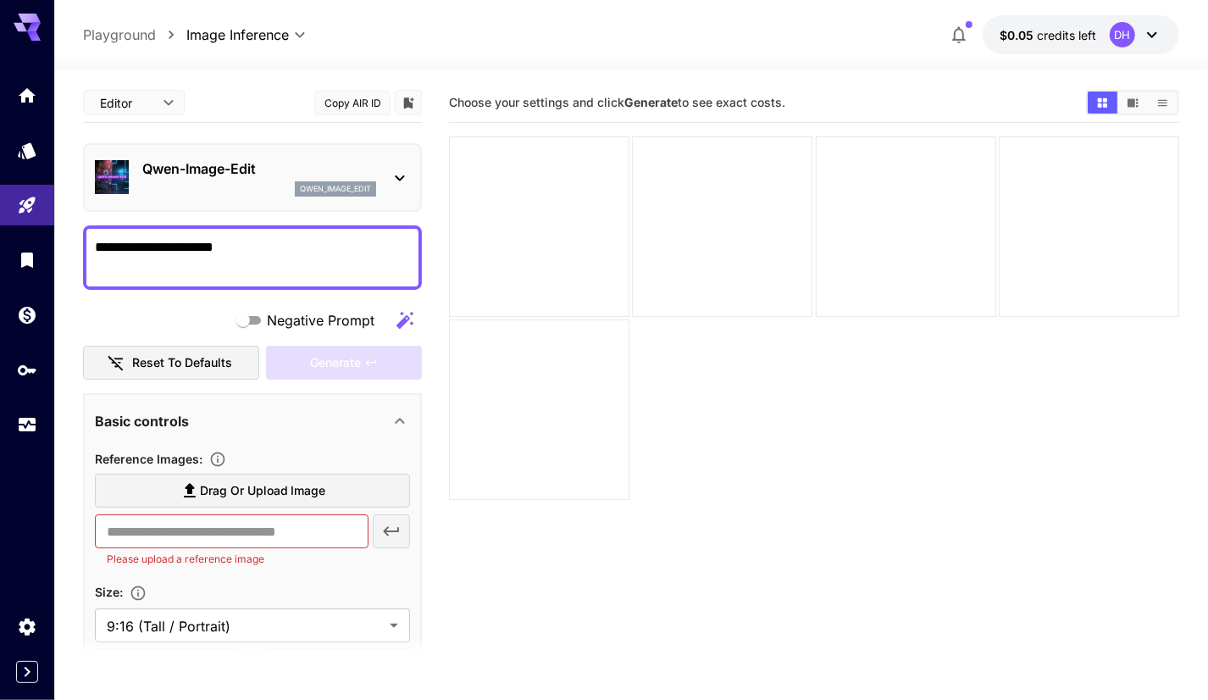
click at [280, 169] on p "Qwen-Image-Edit" at bounding box center [259, 168] width 234 height 20
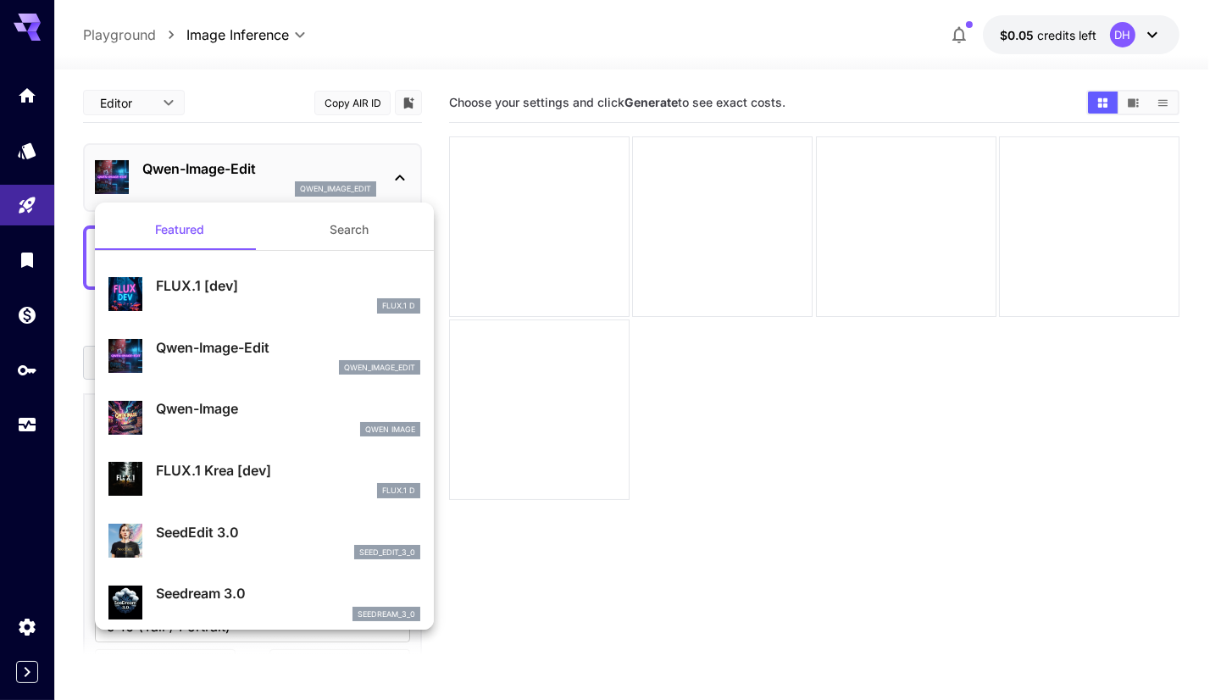
click at [339, 129] on div at bounding box center [610, 350] width 1221 height 700
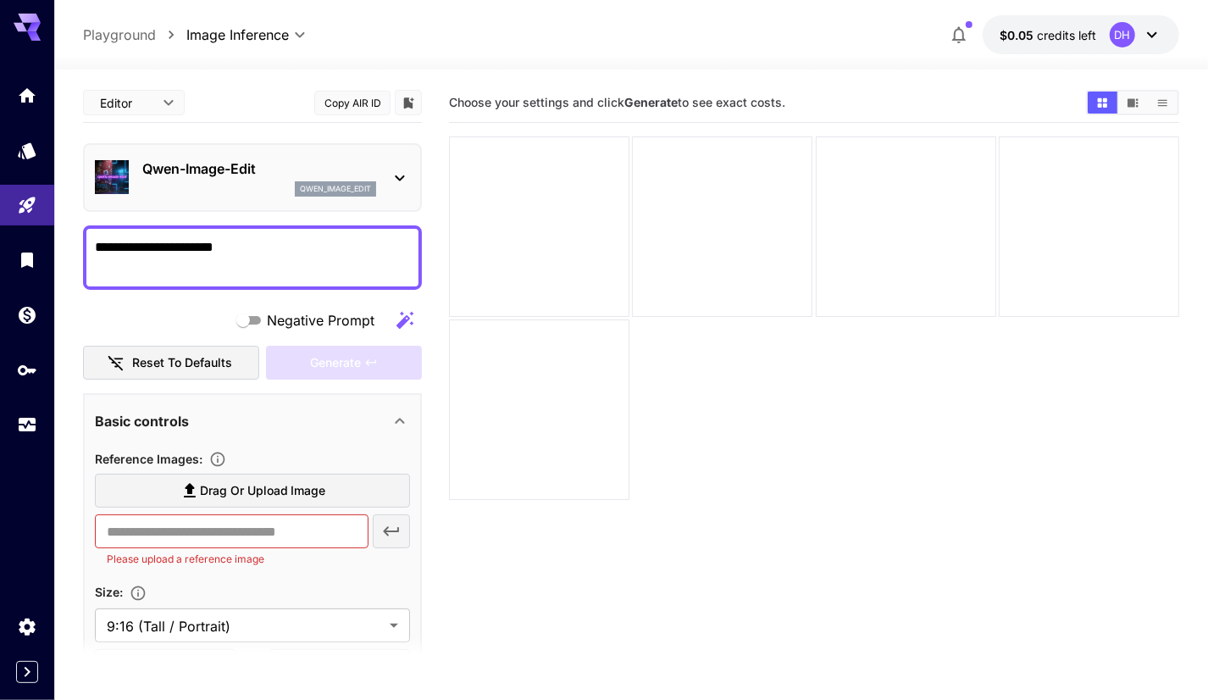
click at [273, 249] on textarea "**********" at bounding box center [252, 257] width 315 height 41
click at [285, 130] on div "**********" at bounding box center [252, 532] width 339 height 899
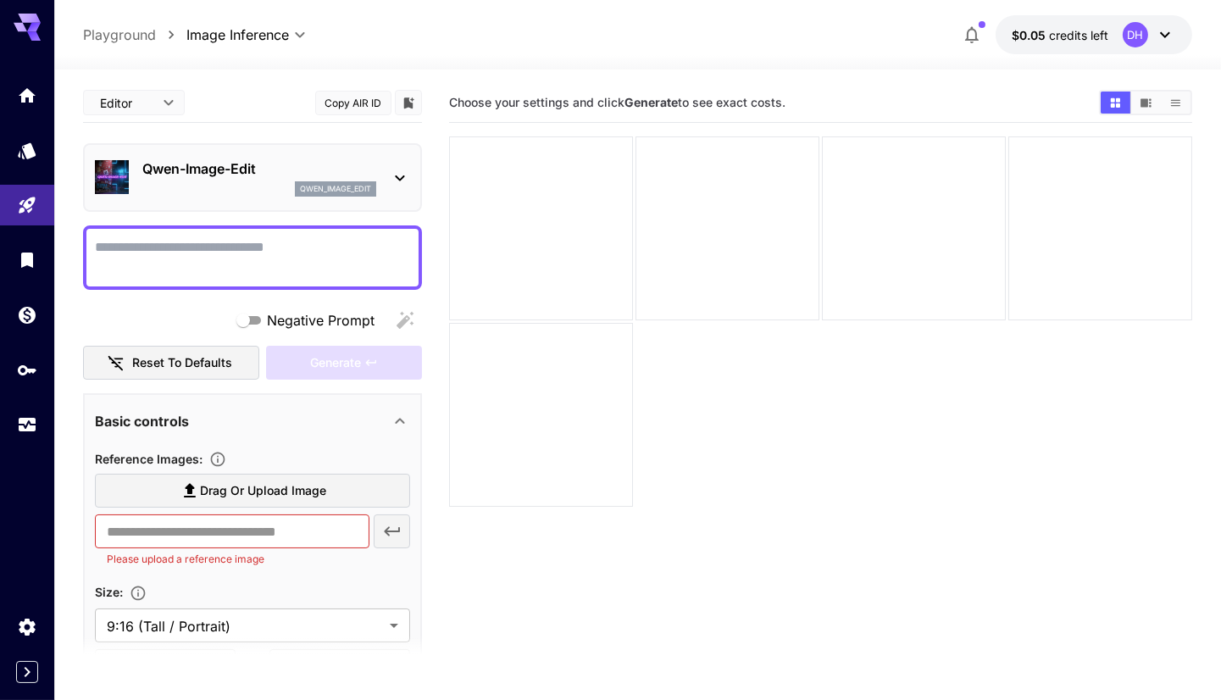
click at [139, 108] on body "**********" at bounding box center [610, 416] width 1221 height 833
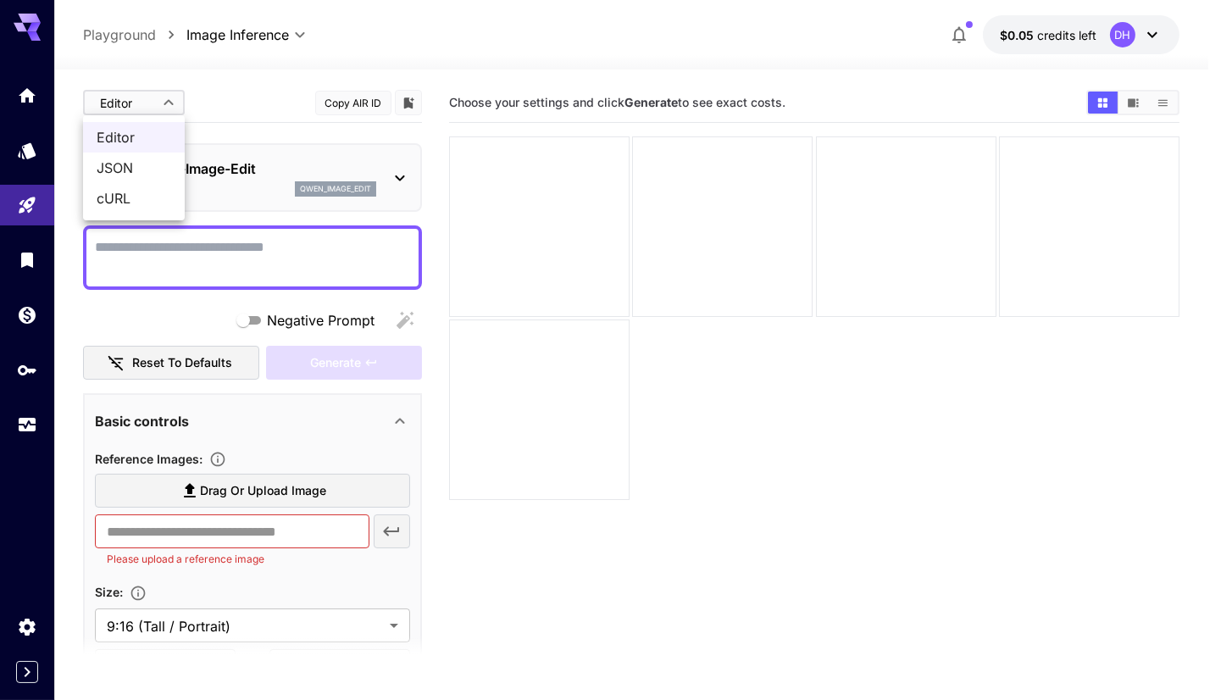
click at [146, 107] on div at bounding box center [610, 350] width 1221 height 700
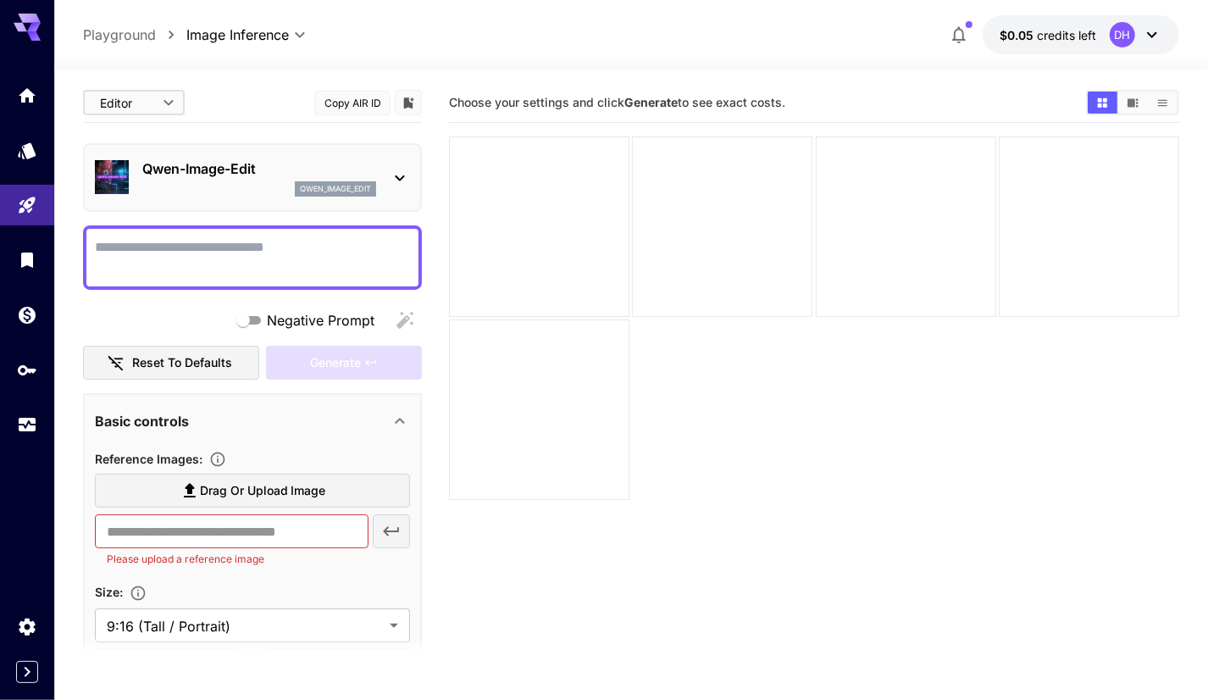
click at [198, 357] on button "Reset to defaults" at bounding box center [171, 363] width 176 height 35
type input "**********"
type input "****"
click at [197, 357] on button "Reset to defaults" at bounding box center [171, 363] width 176 height 35
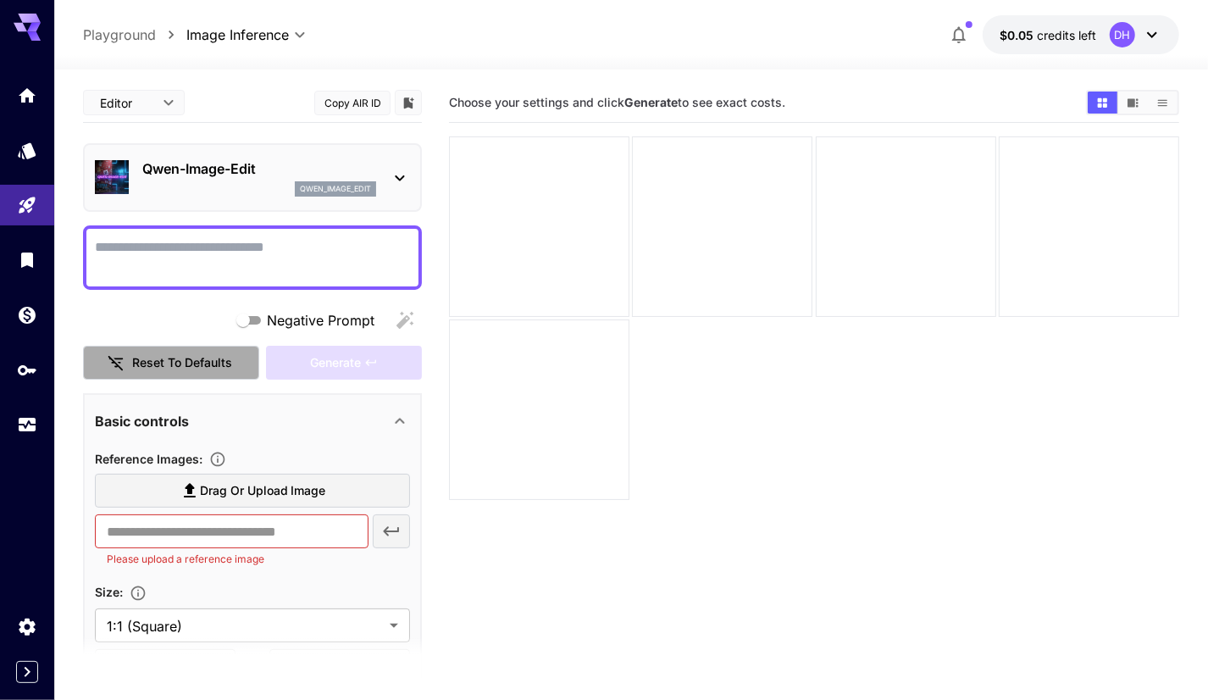
click at [197, 357] on button "Reset to defaults" at bounding box center [171, 363] width 176 height 35
click at [388, 418] on div "Basic controls" at bounding box center [242, 421] width 295 height 20
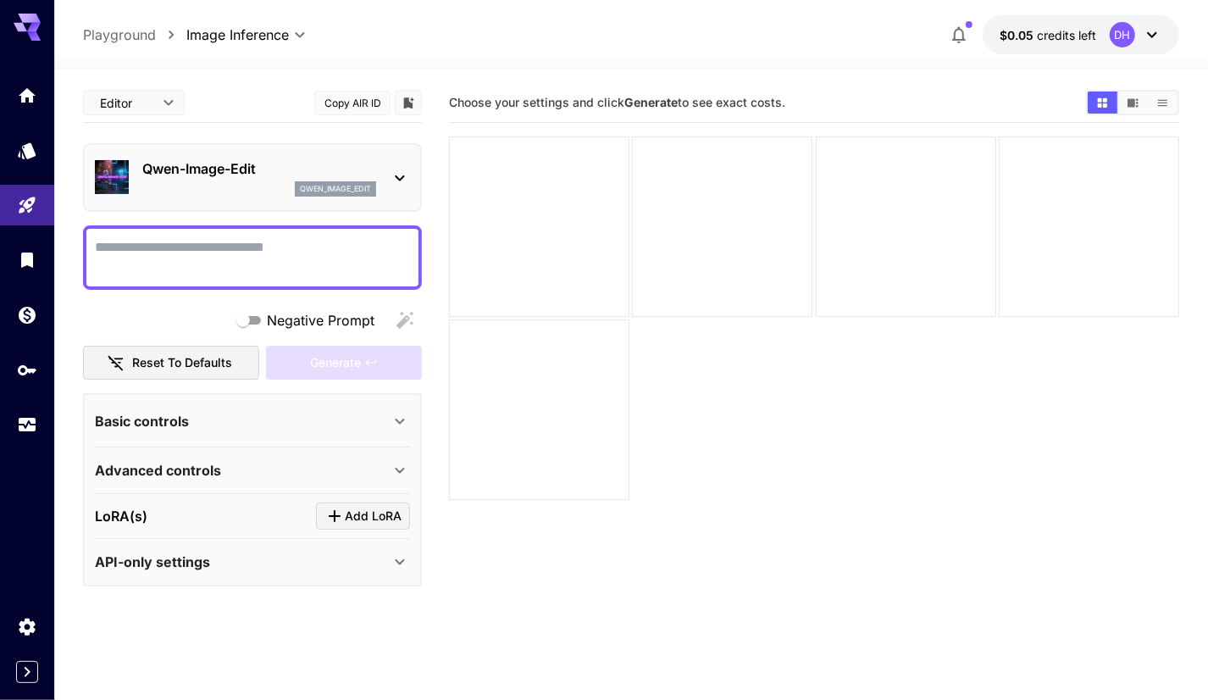
scroll to position [134, 0]
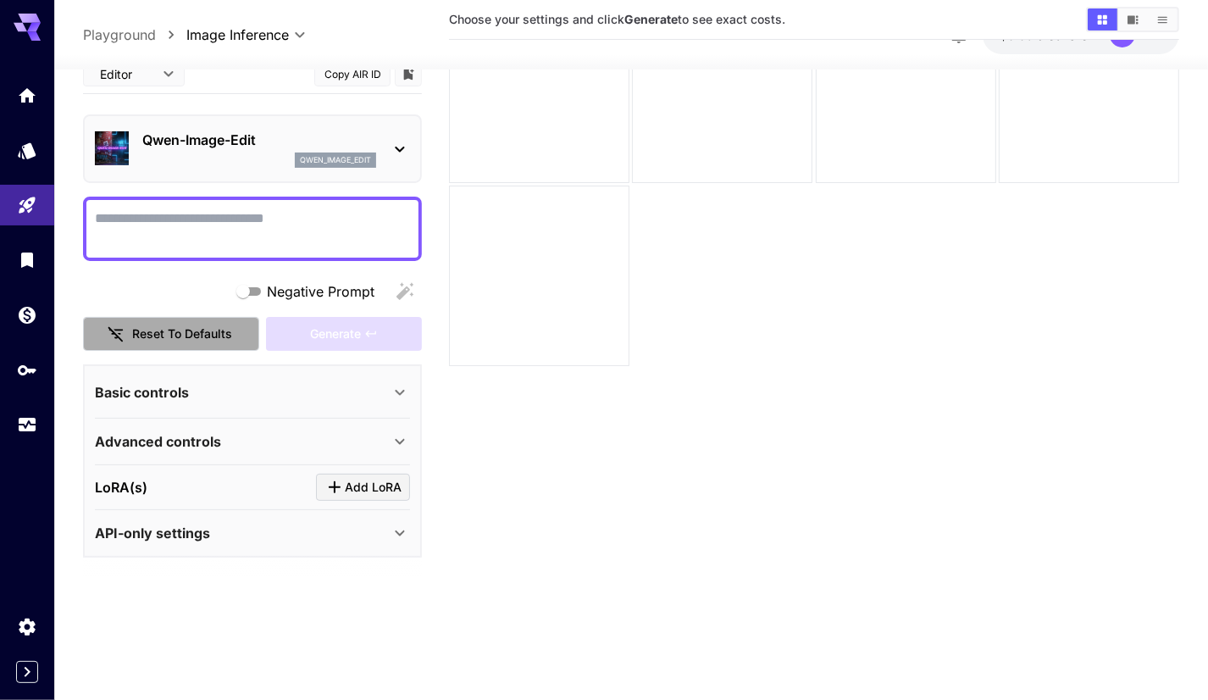
click at [163, 327] on button "Reset to defaults" at bounding box center [171, 334] width 176 height 35
click at [157, 341] on button "Reset to defaults" at bounding box center [171, 334] width 176 height 35
click at [282, 151] on div "Qwen-Image-Edit qwen_image_edit" at bounding box center [259, 149] width 234 height 38
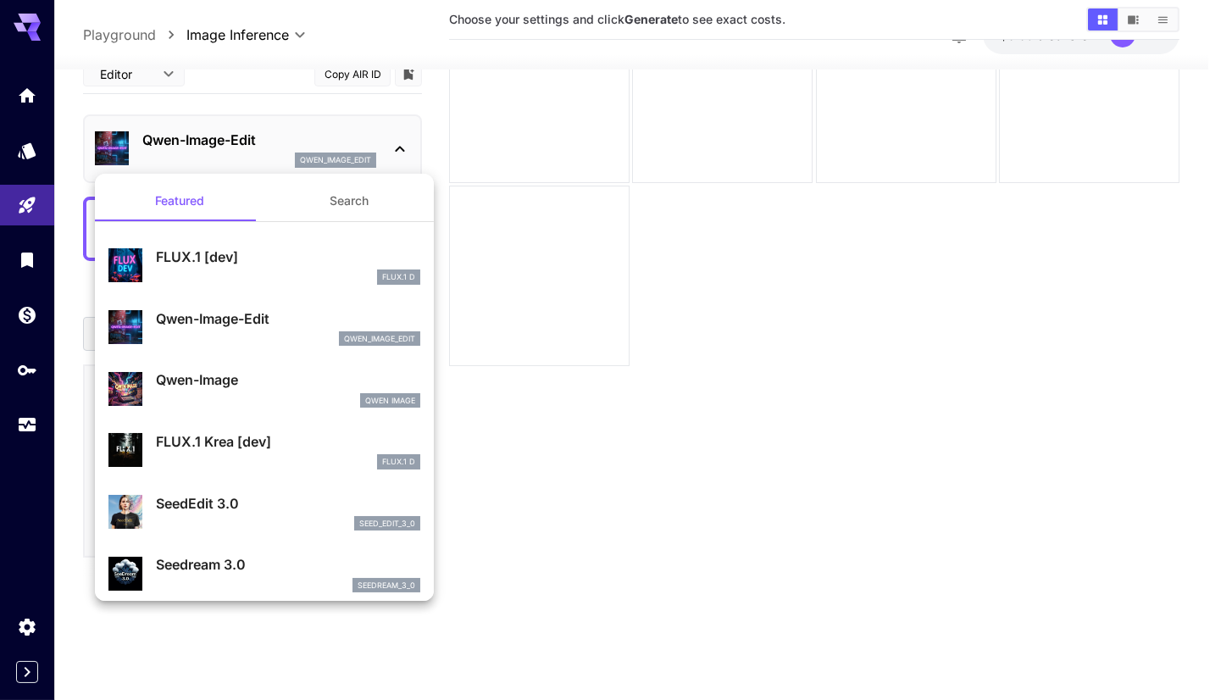
click at [177, 254] on p "FLUX.1 [dev]" at bounding box center [288, 256] width 264 height 20
type input "**"
type input "***"
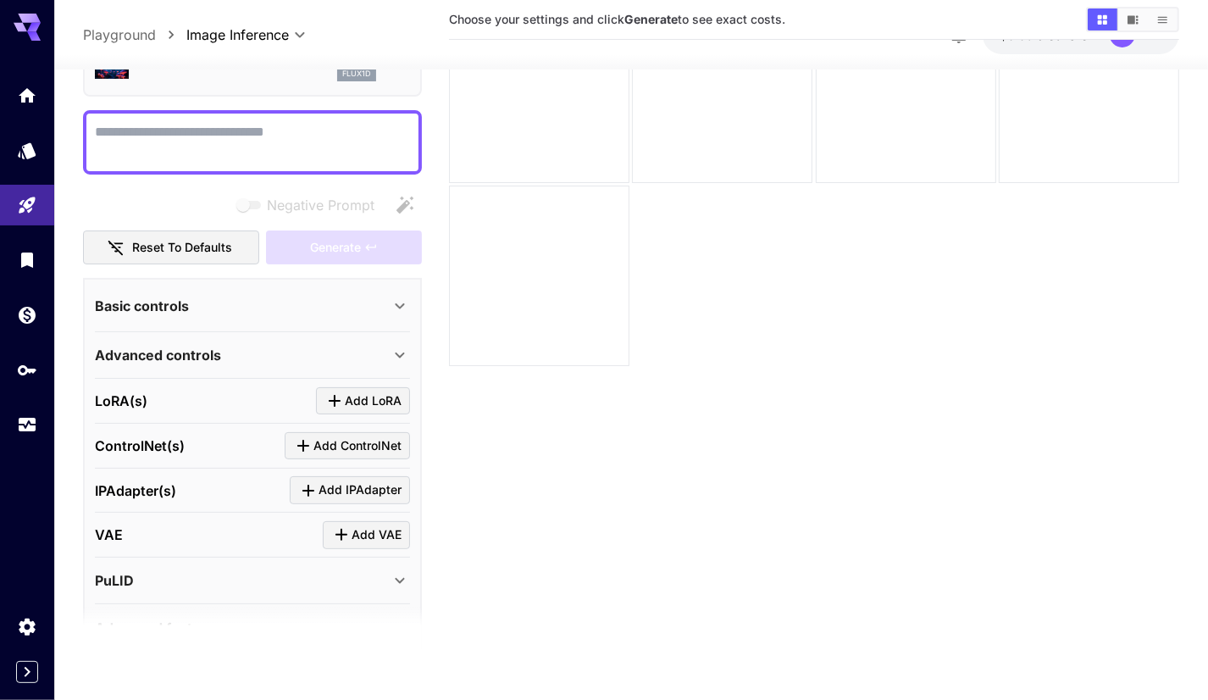
scroll to position [2, 0]
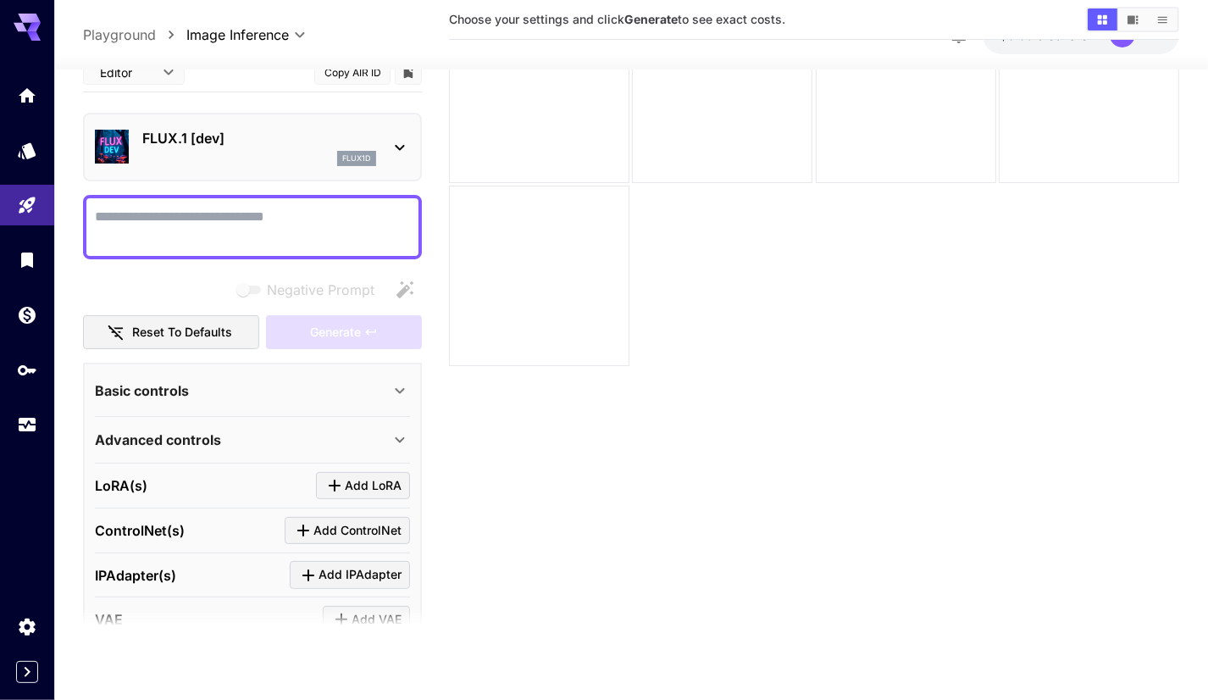
click at [357, 381] on div "Basic controls" at bounding box center [242, 389] width 295 height 20
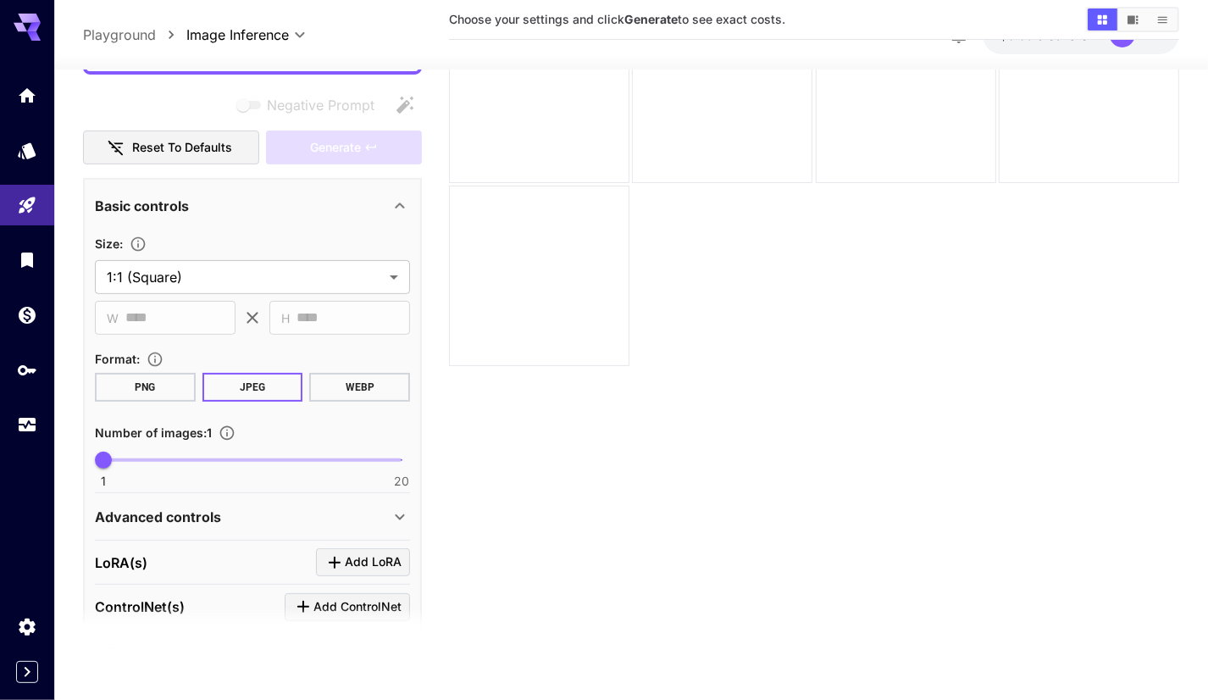
scroll to position [177, 0]
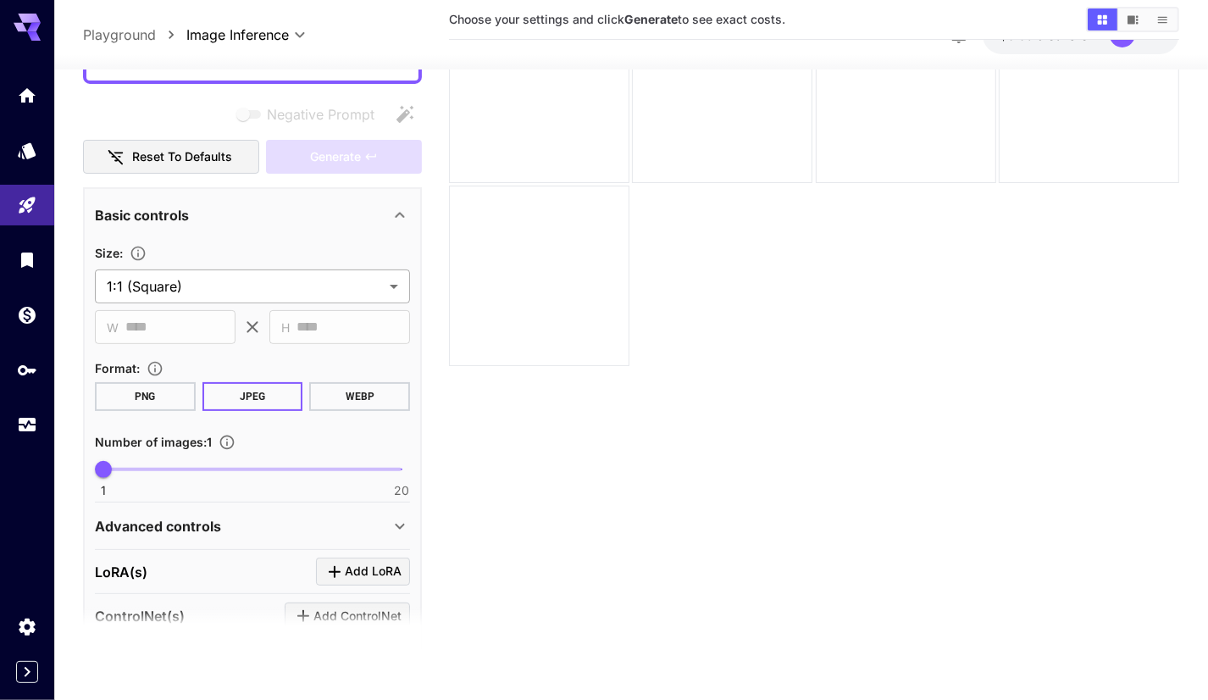
click at [283, 285] on body "**********" at bounding box center [604, 282] width 1208 height 833
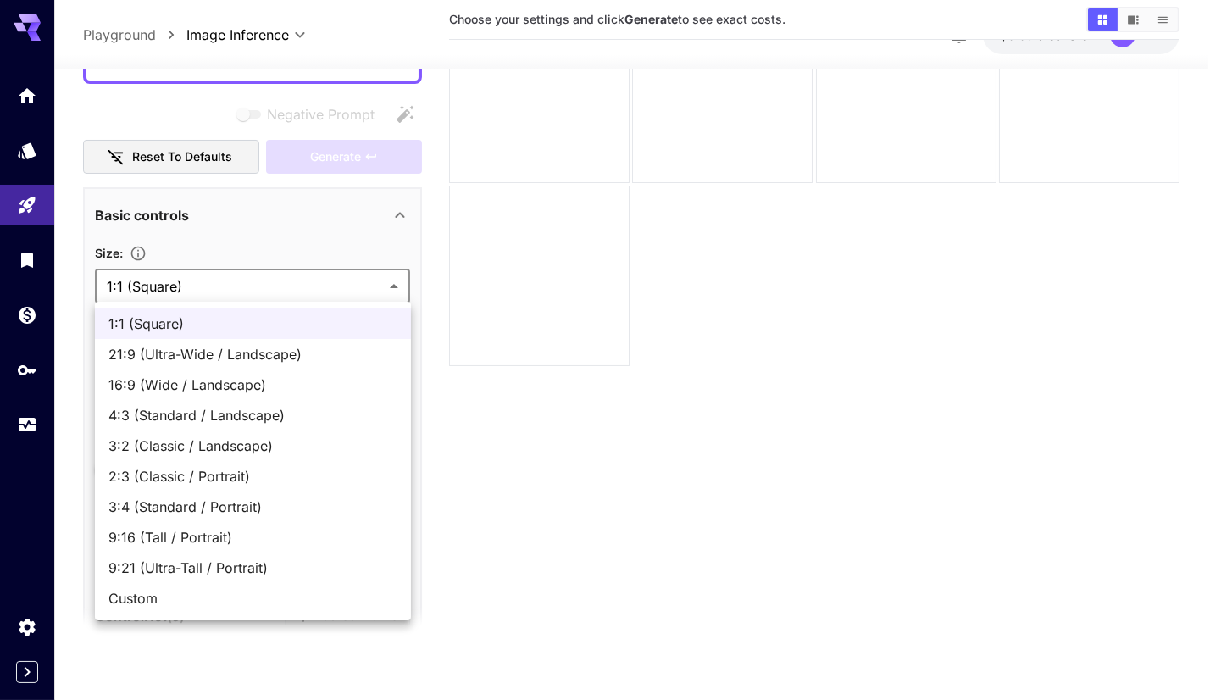
click at [283, 285] on div at bounding box center [610, 350] width 1221 height 700
click at [251, 296] on body "**********" at bounding box center [610, 282] width 1221 height 833
click at [209, 600] on span "Custom" at bounding box center [252, 598] width 289 height 20
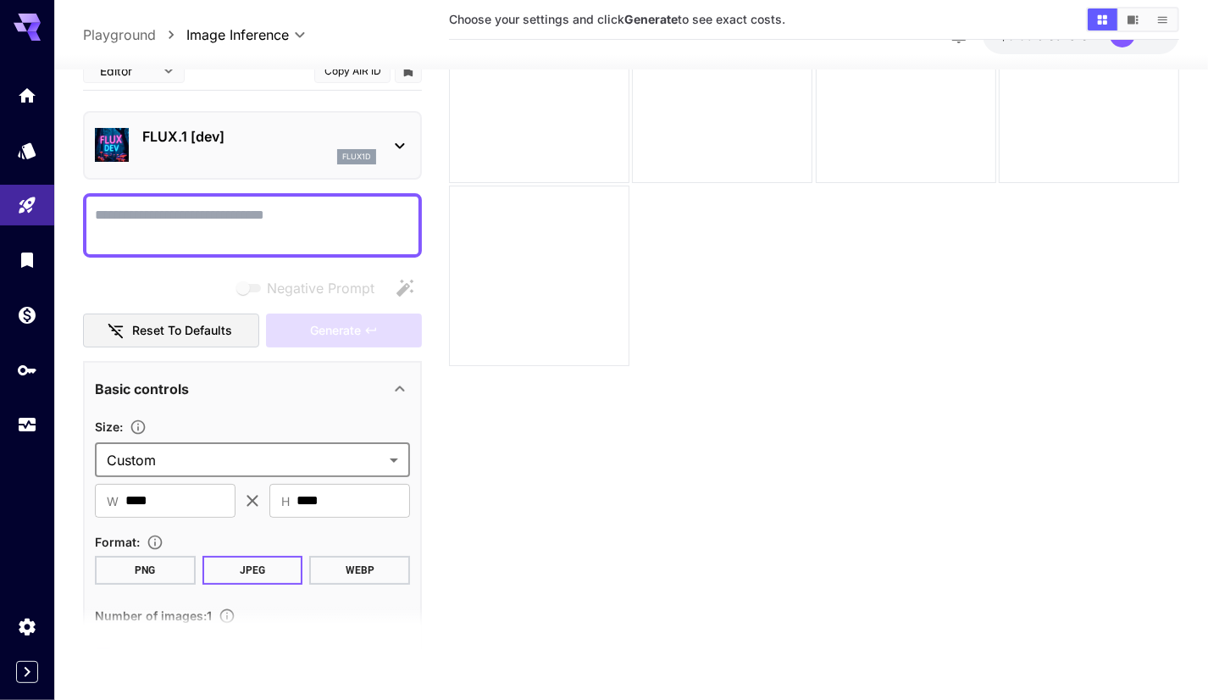
scroll to position [0, 0]
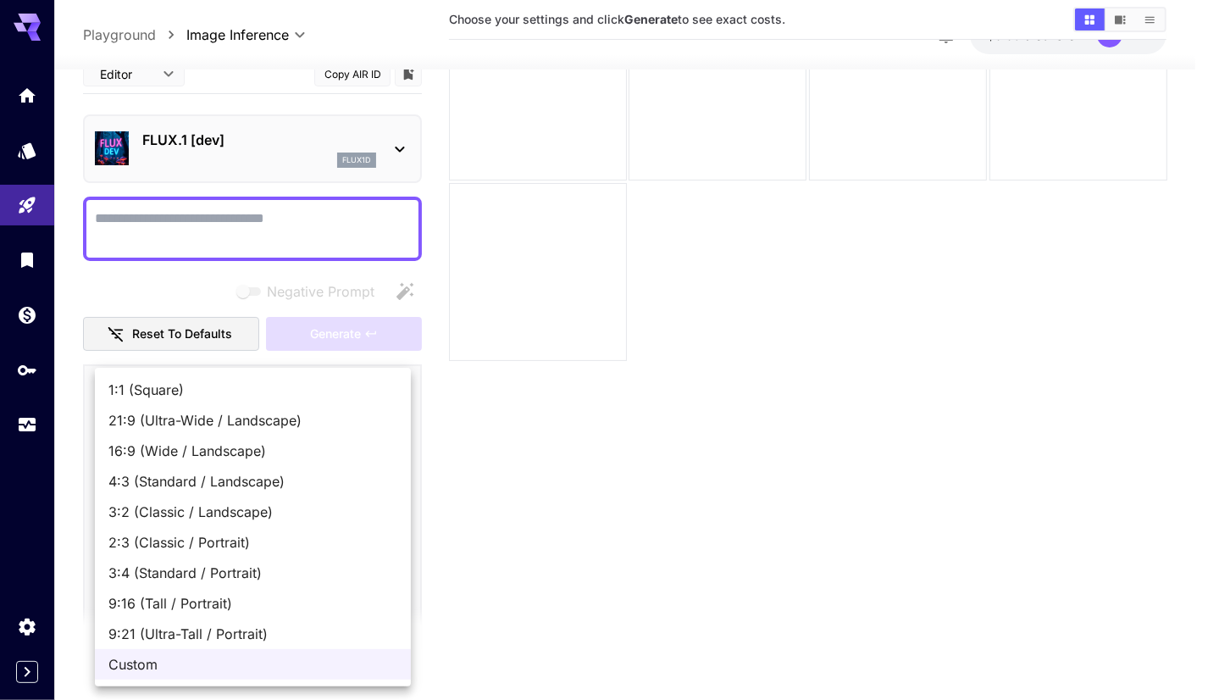
click at [237, 462] on body "**********" at bounding box center [604, 282] width 1208 height 833
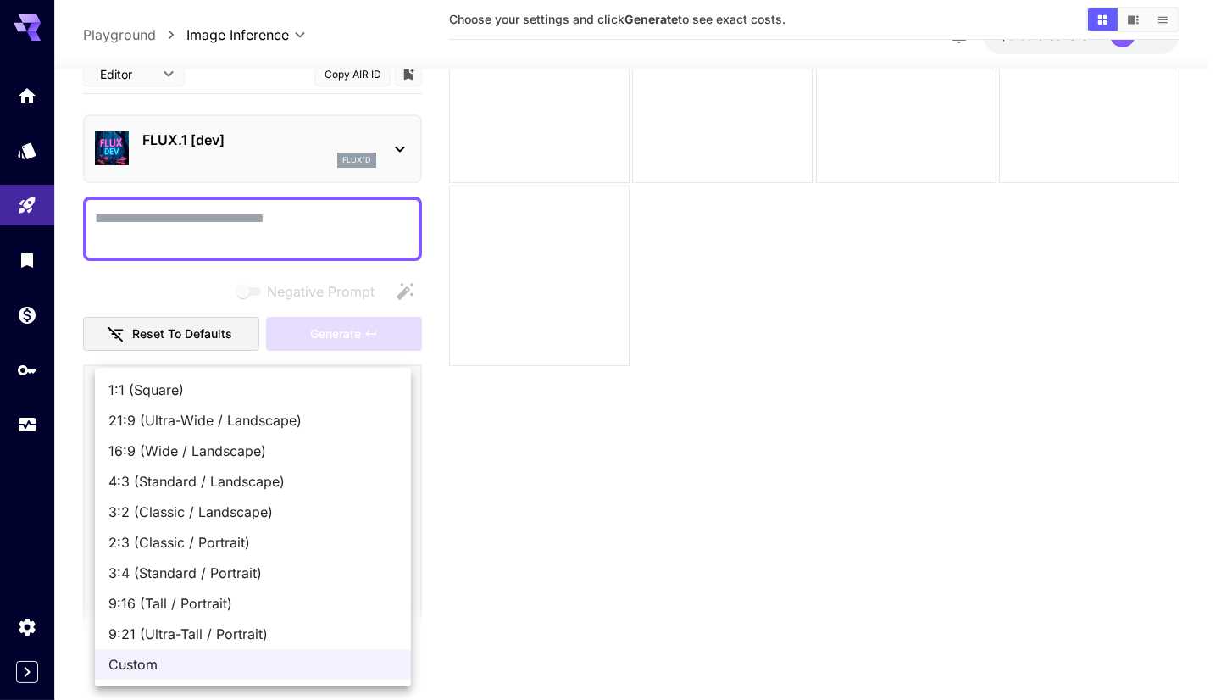
click at [179, 387] on span "1:1 (Square)" at bounding box center [252, 389] width 289 height 20
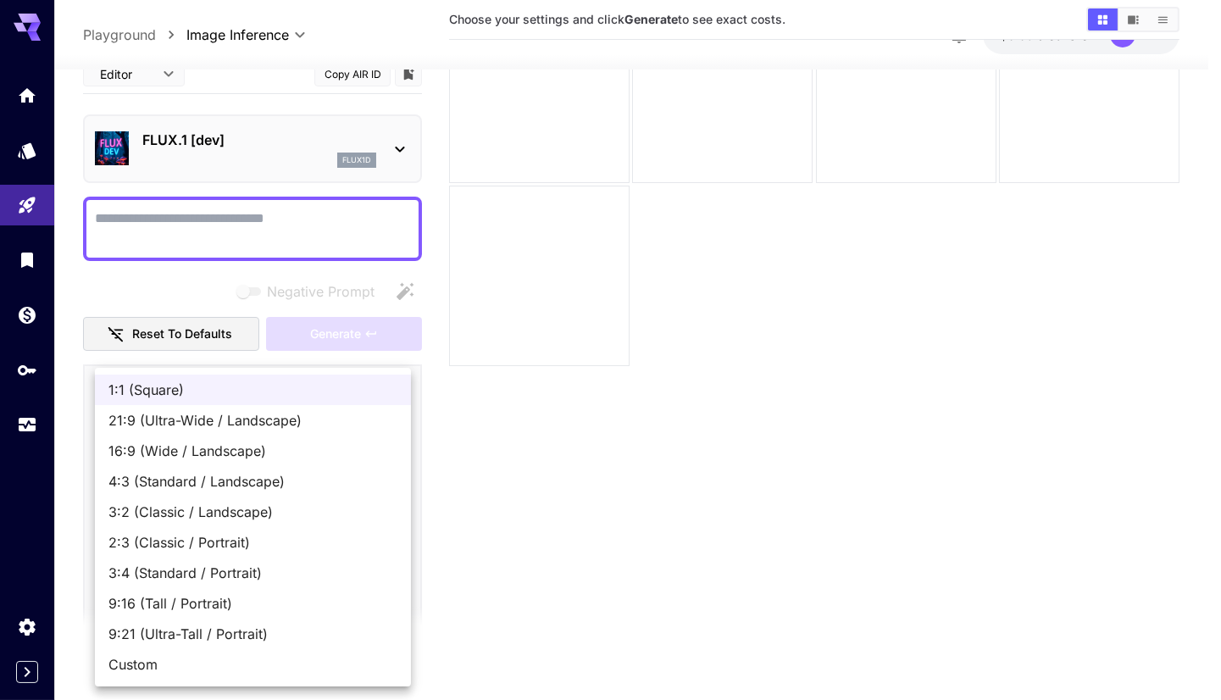
click at [190, 459] on body "**********" at bounding box center [610, 282] width 1221 height 833
click at [191, 387] on span "1:1 (Square)" at bounding box center [252, 389] width 289 height 20
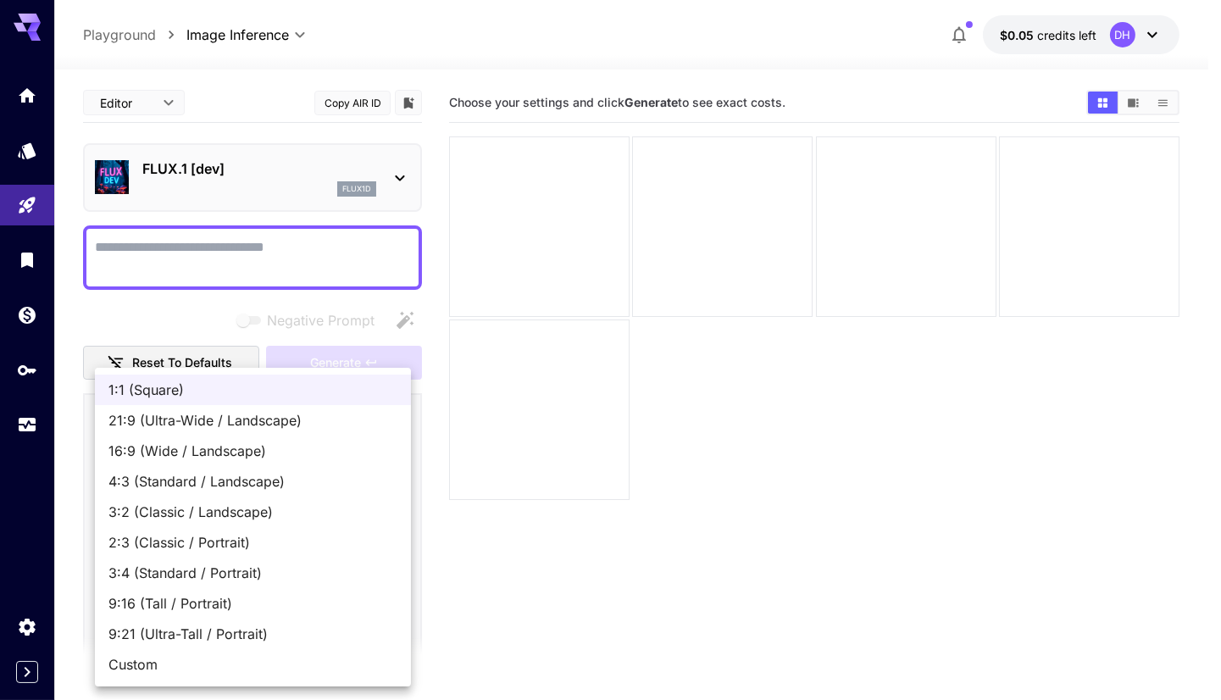
click at [180, 495] on body "**********" at bounding box center [610, 416] width 1221 height 833
click at [162, 656] on span "Custom" at bounding box center [252, 664] width 289 height 20
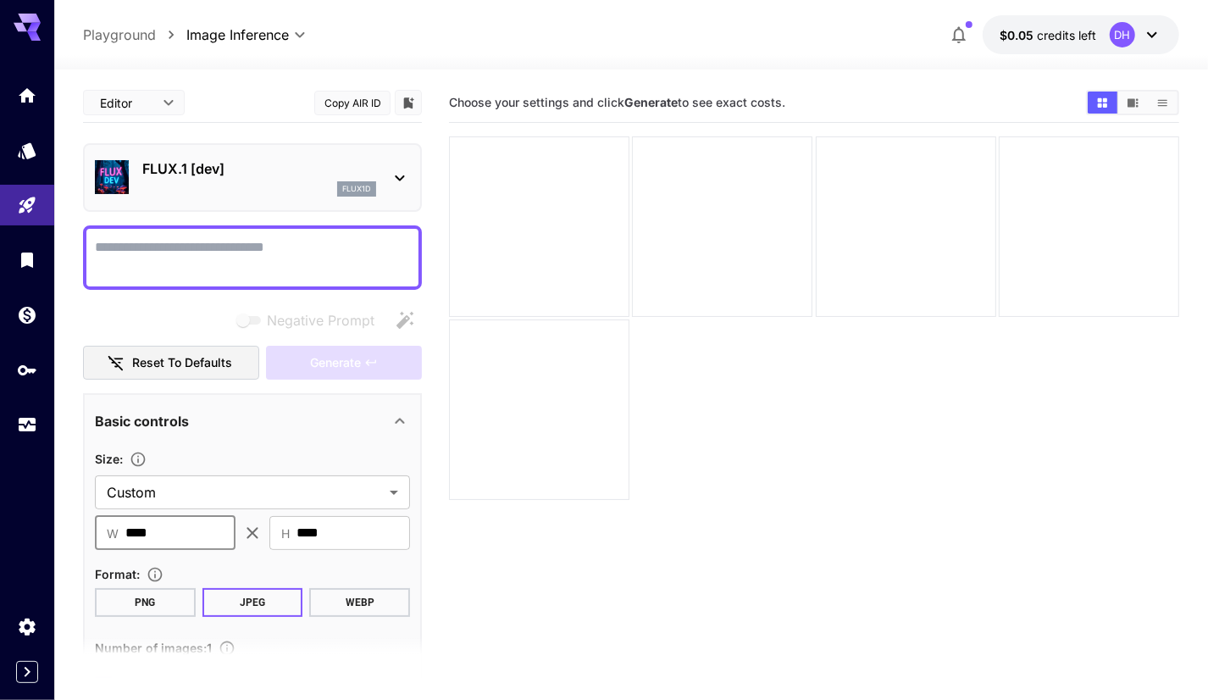
click at [190, 526] on input "****" at bounding box center [180, 533] width 110 height 34
click at [227, 498] on body "**********" at bounding box center [604, 416] width 1208 height 833
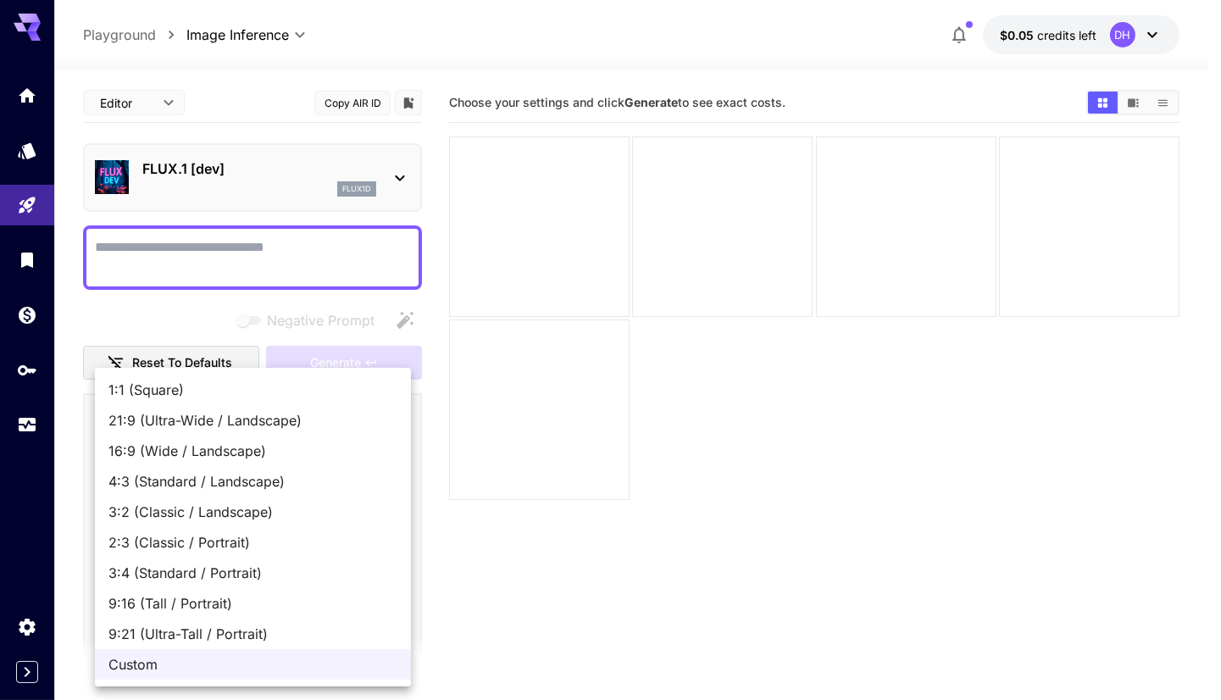
click at [245, 390] on span "1:1 (Square)" at bounding box center [252, 389] width 289 height 20
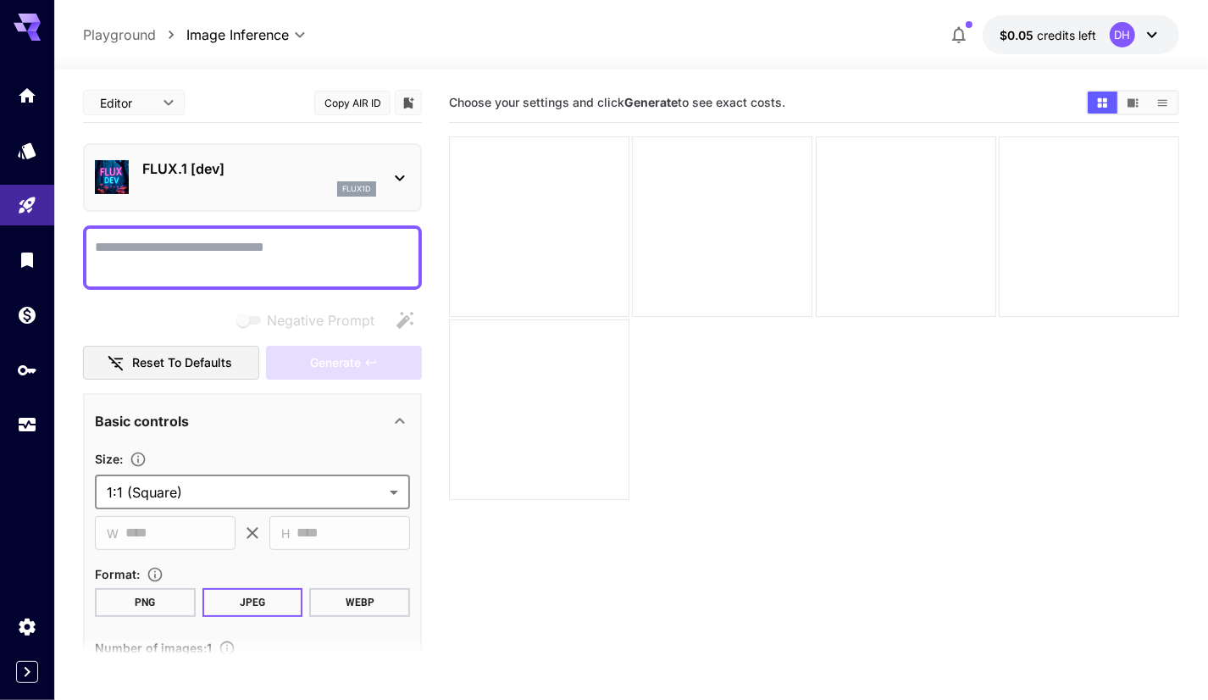
click at [182, 483] on body "**********" at bounding box center [604, 416] width 1208 height 833
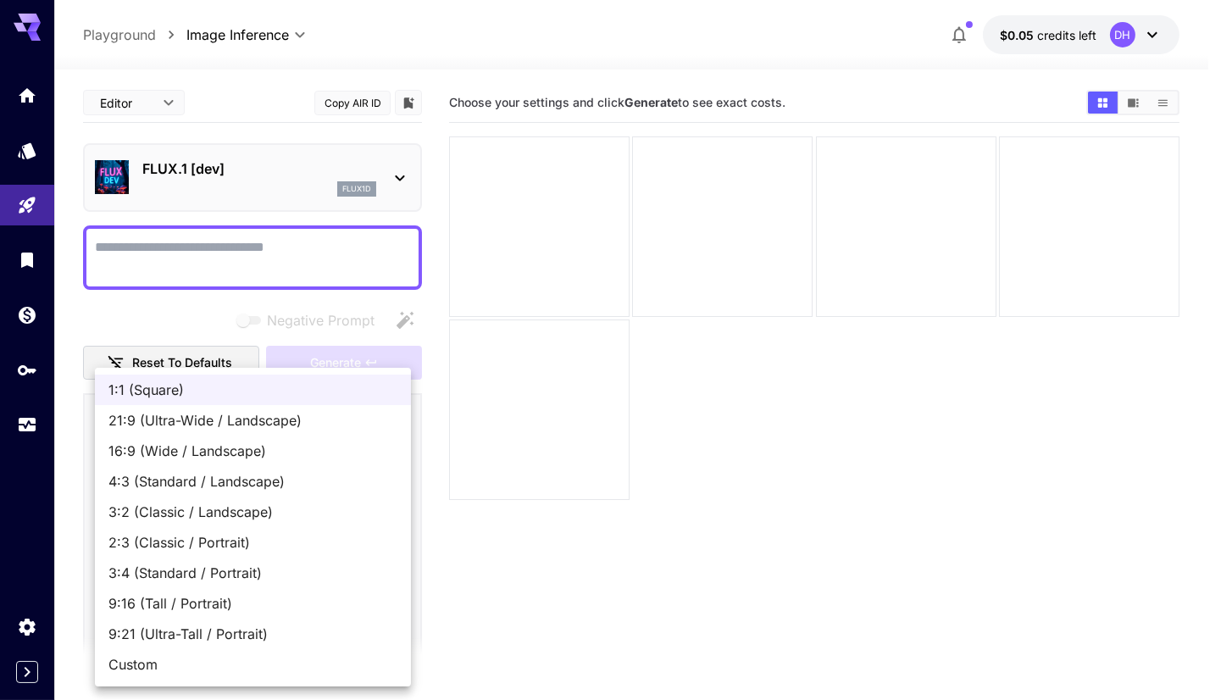
click at [187, 605] on span "9:16 (Tall / Portrait)" at bounding box center [252, 603] width 289 height 20
type input "**********"
type input "***"
type input "****"
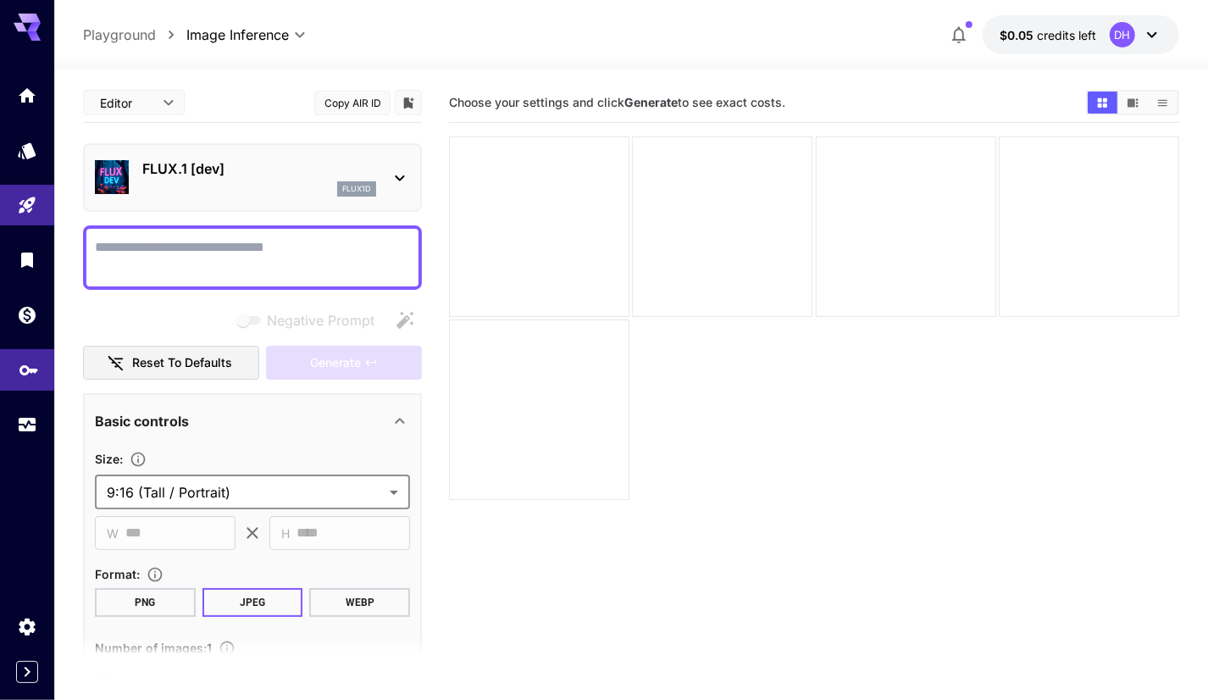
click at [17, 368] on link at bounding box center [27, 370] width 54 height 42
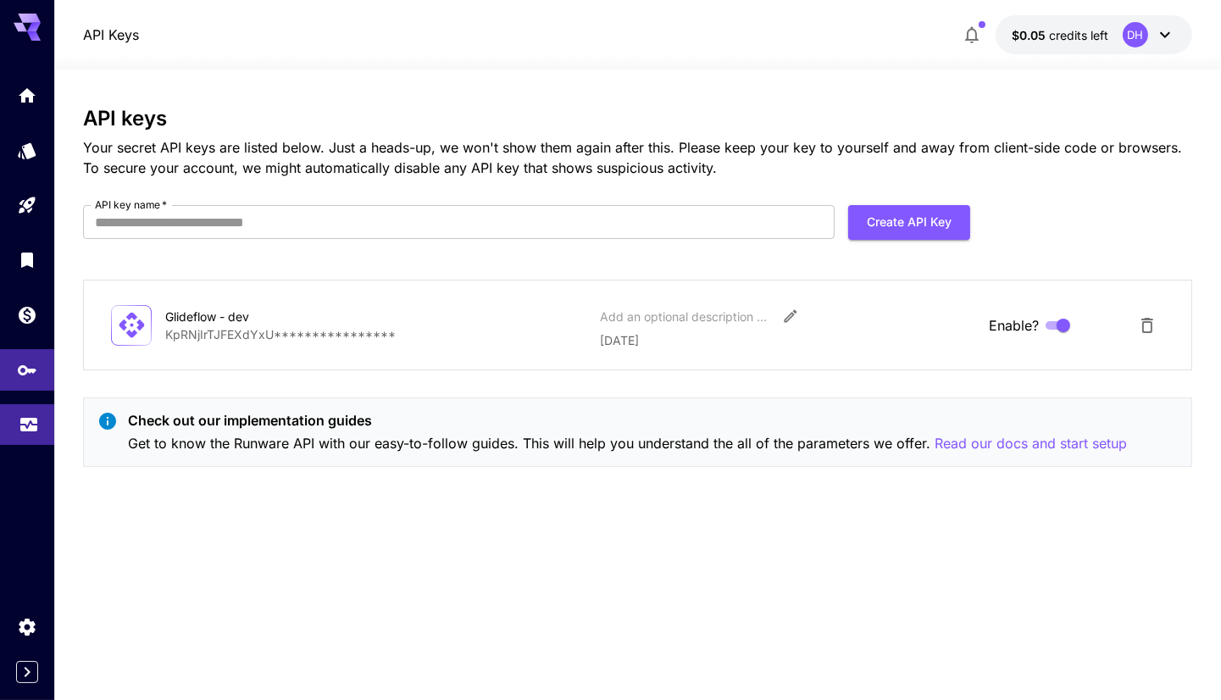
click at [20, 421] on icon "Usage" at bounding box center [28, 416] width 17 height 8
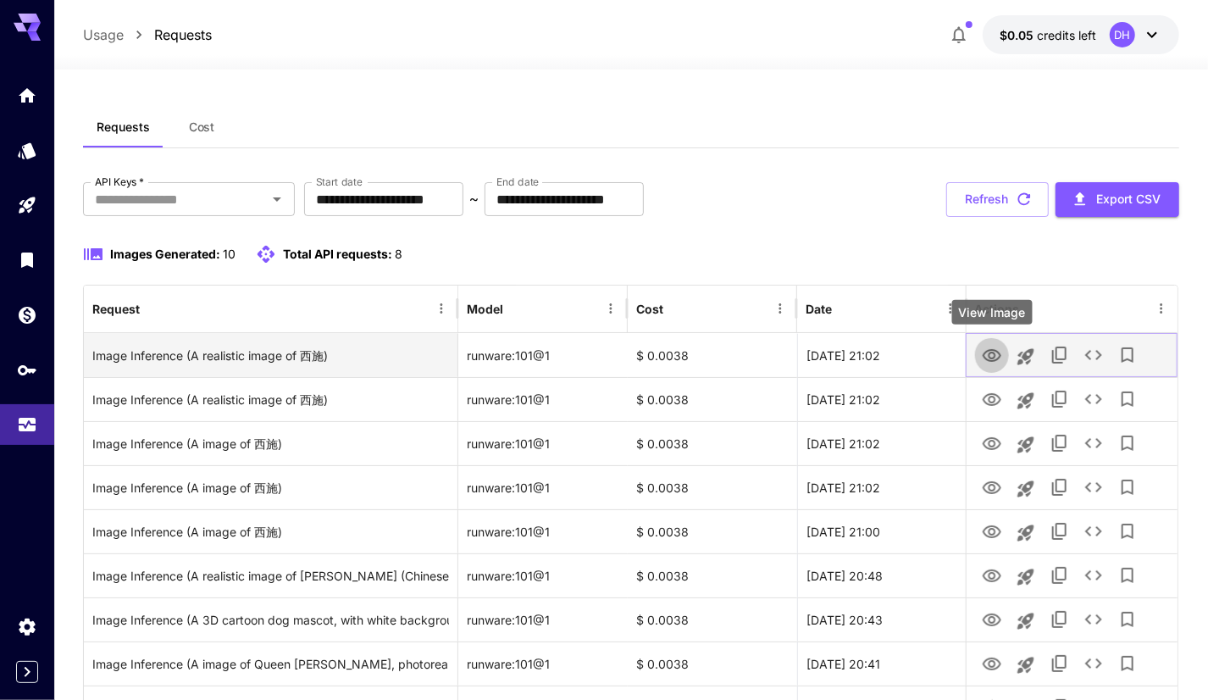
click at [994, 359] on icon "View Image" at bounding box center [992, 355] width 19 height 13
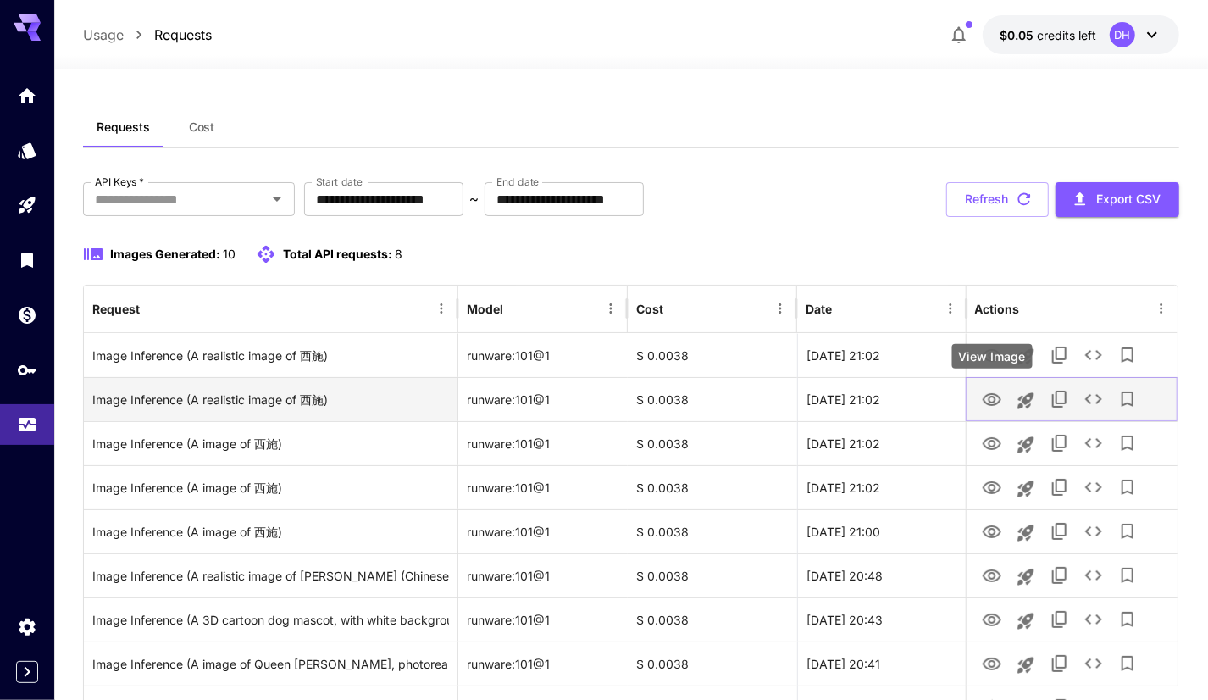
click at [994, 401] on icon "View Image" at bounding box center [992, 400] width 20 height 20
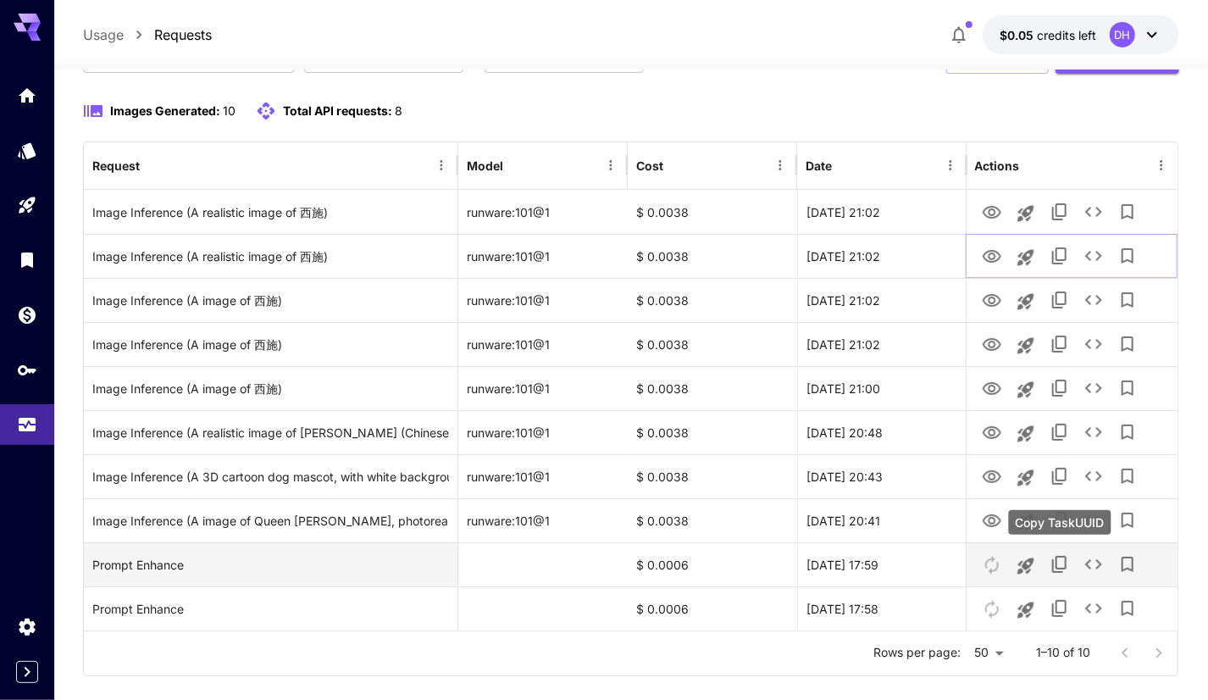
scroll to position [168, 0]
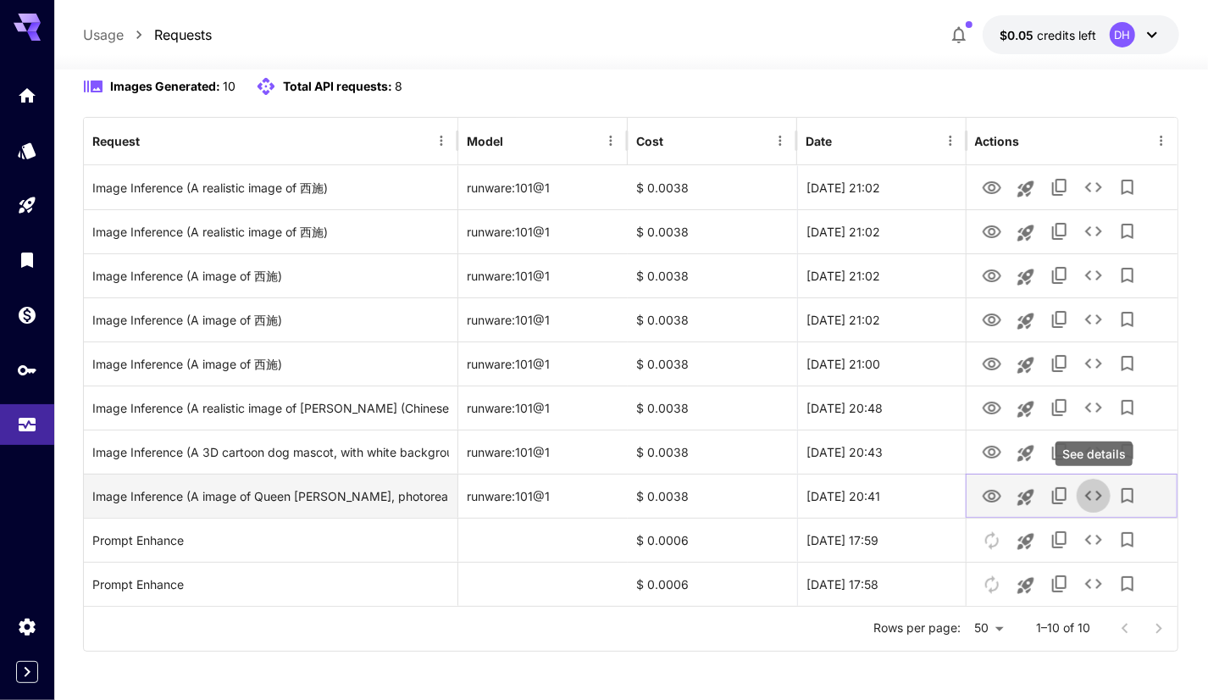
click at [1093, 488] on icon "See details" at bounding box center [1093, 495] width 20 height 20
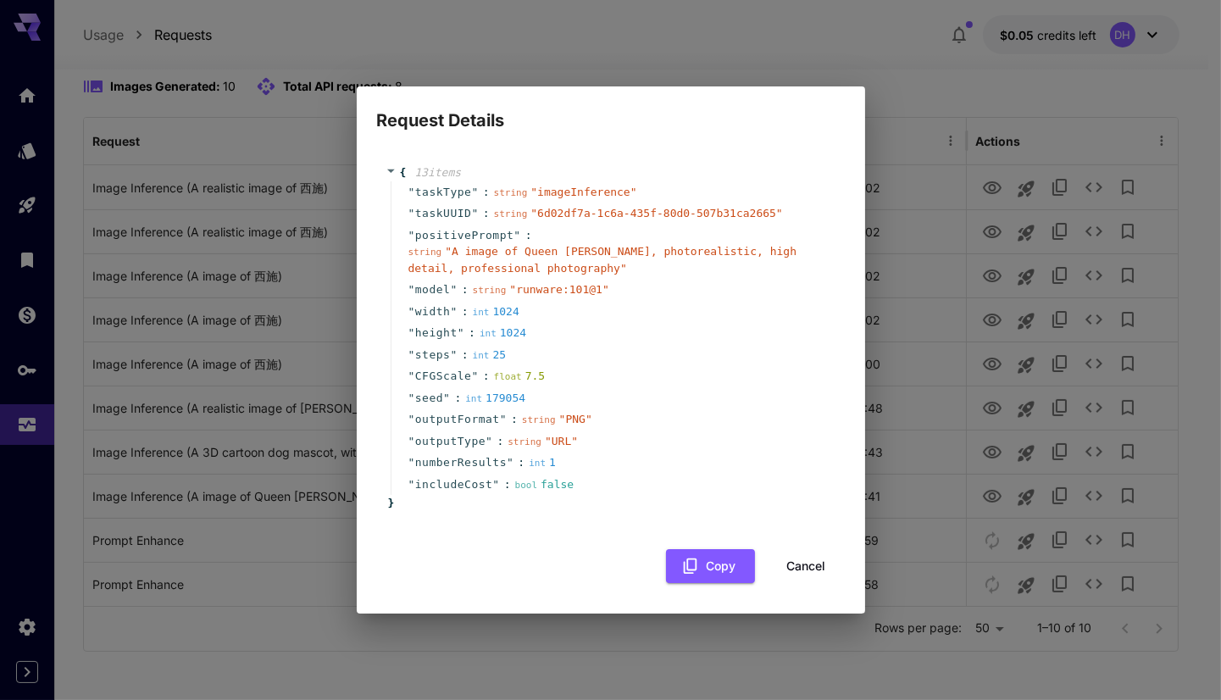
click at [812, 555] on button "Cancel" at bounding box center [806, 566] width 76 height 35
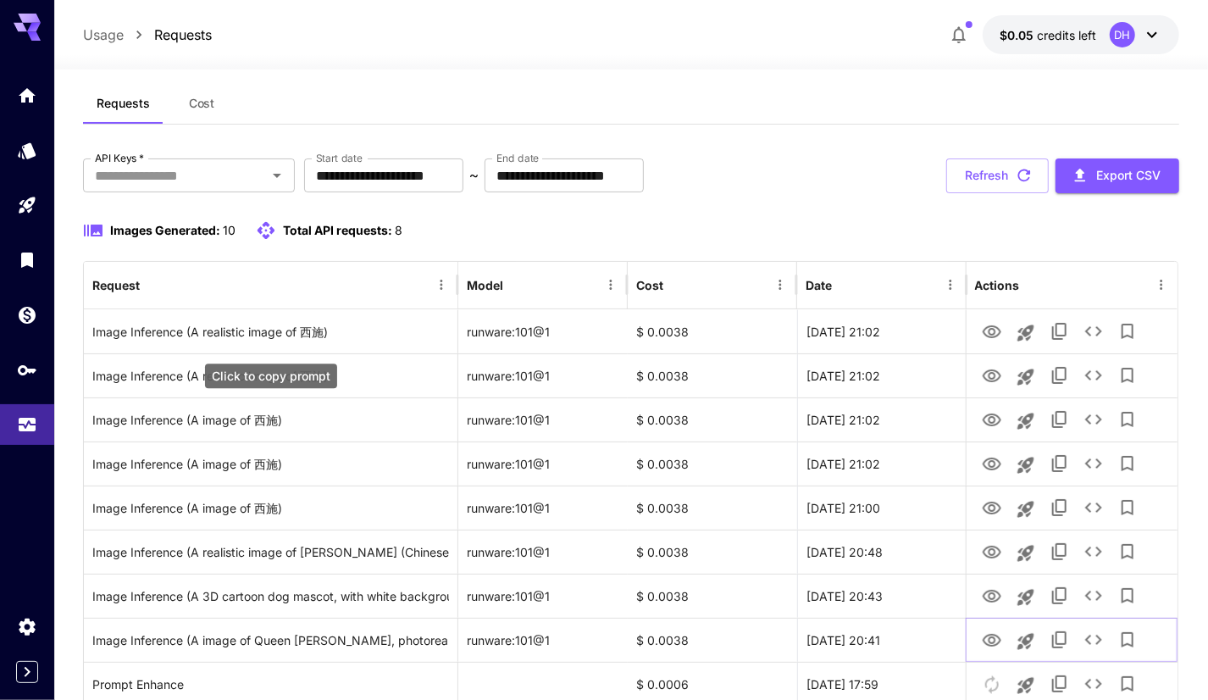
scroll to position [0, 0]
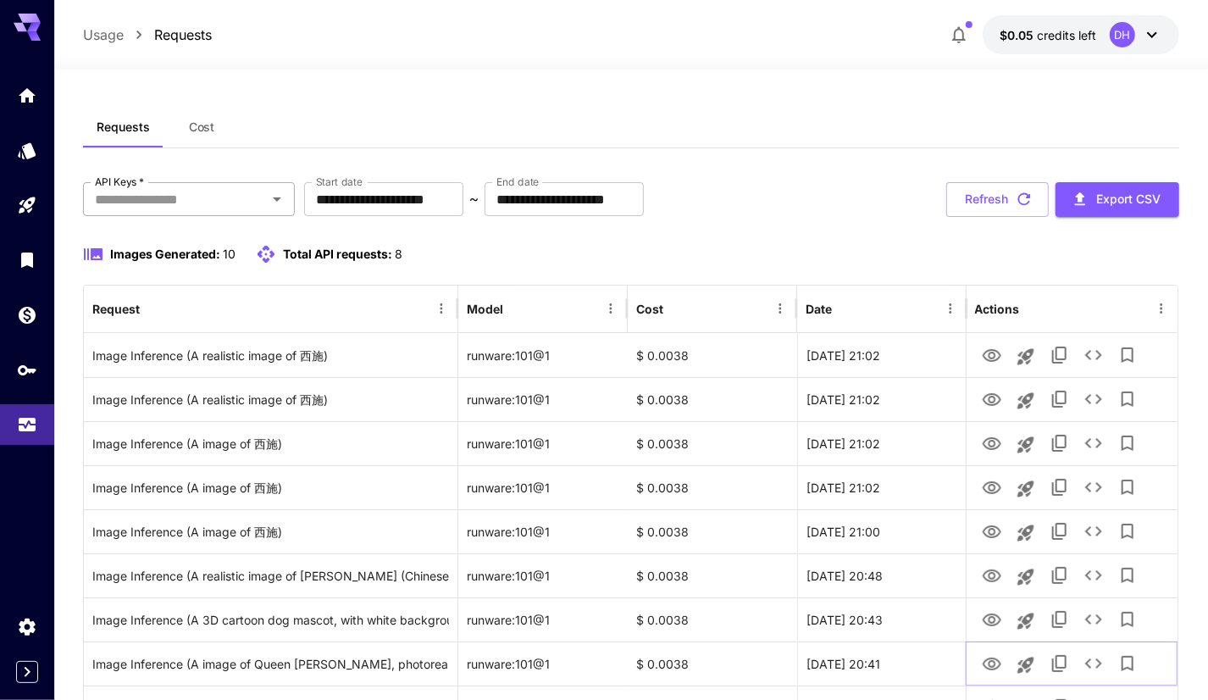
click at [225, 212] on div "API Keys   *" at bounding box center [189, 199] width 212 height 34
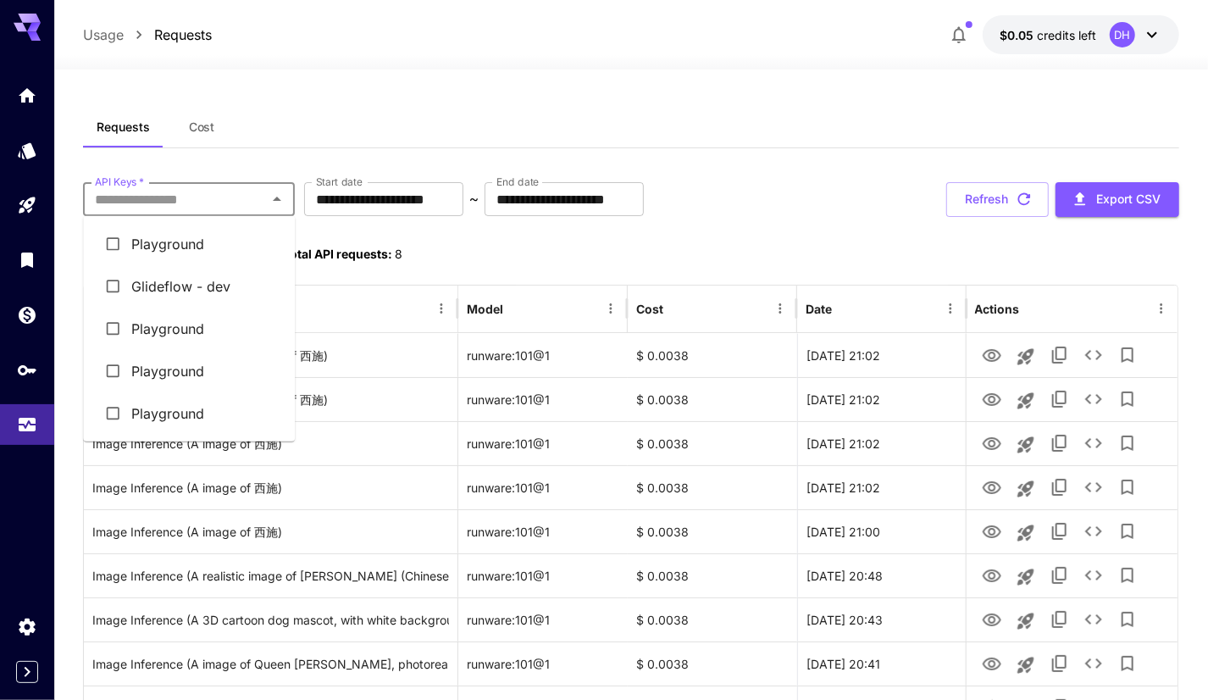
click at [240, 275] on li "Glideflow - dev" at bounding box center [189, 286] width 212 height 42
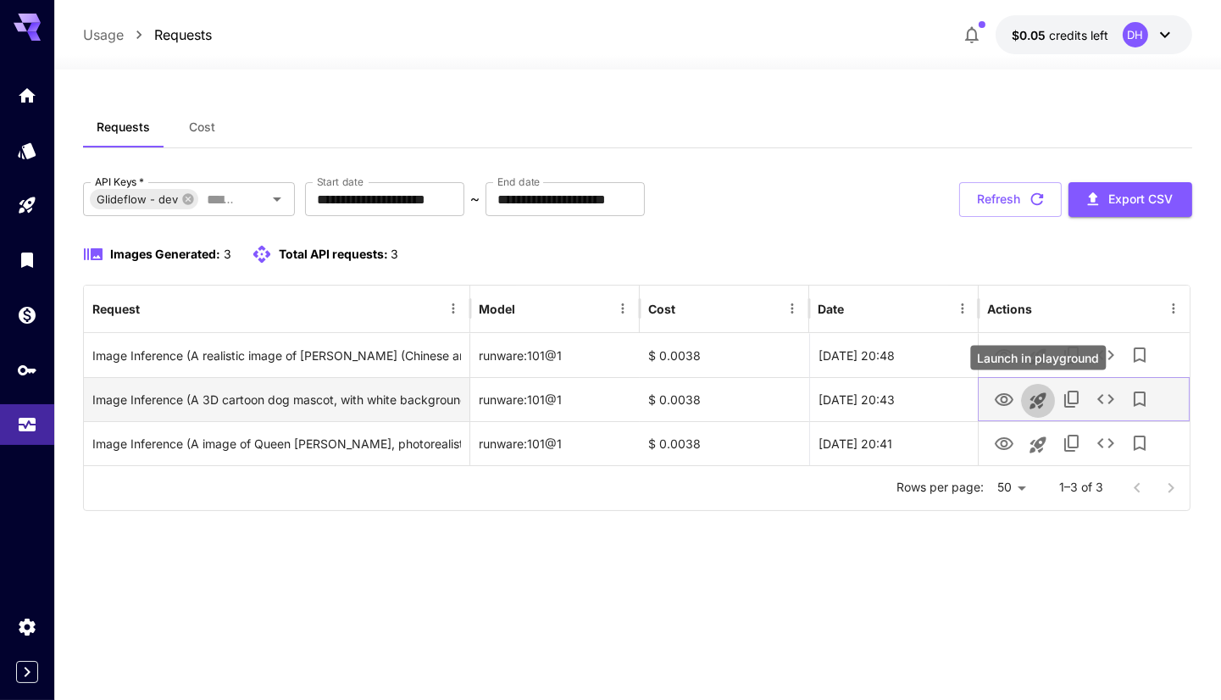
click at [1048, 396] on icon "Launch in playground" at bounding box center [1037, 400] width 20 height 20
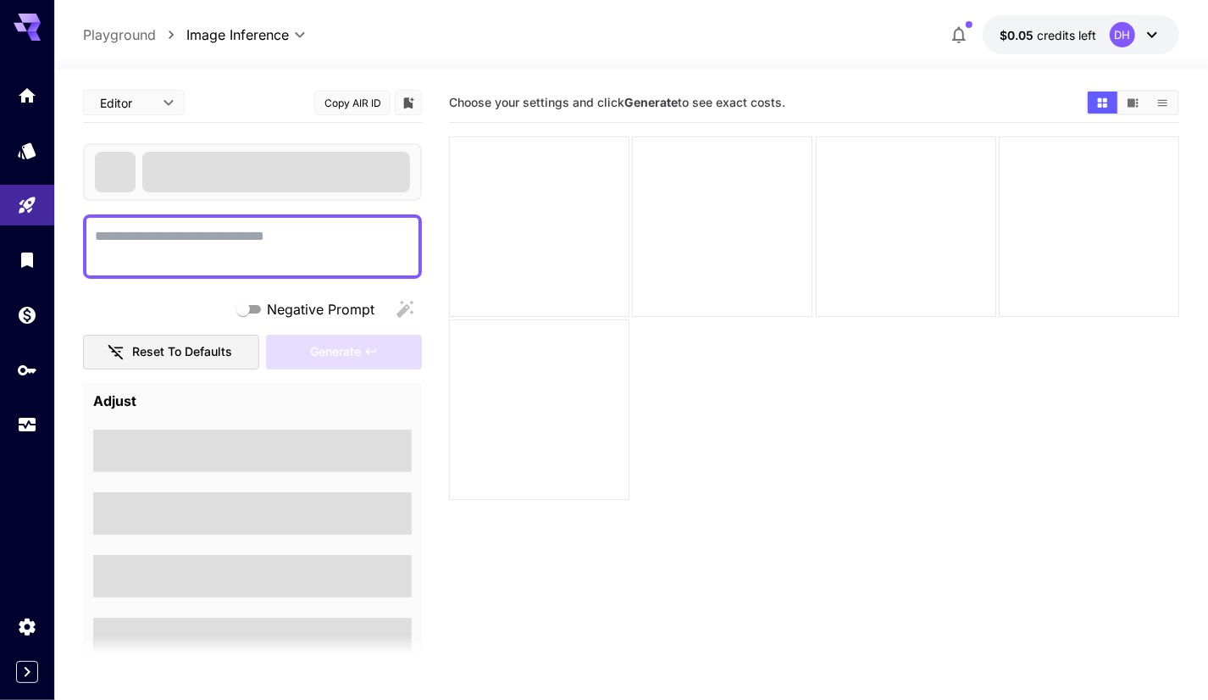
type textarea "**********"
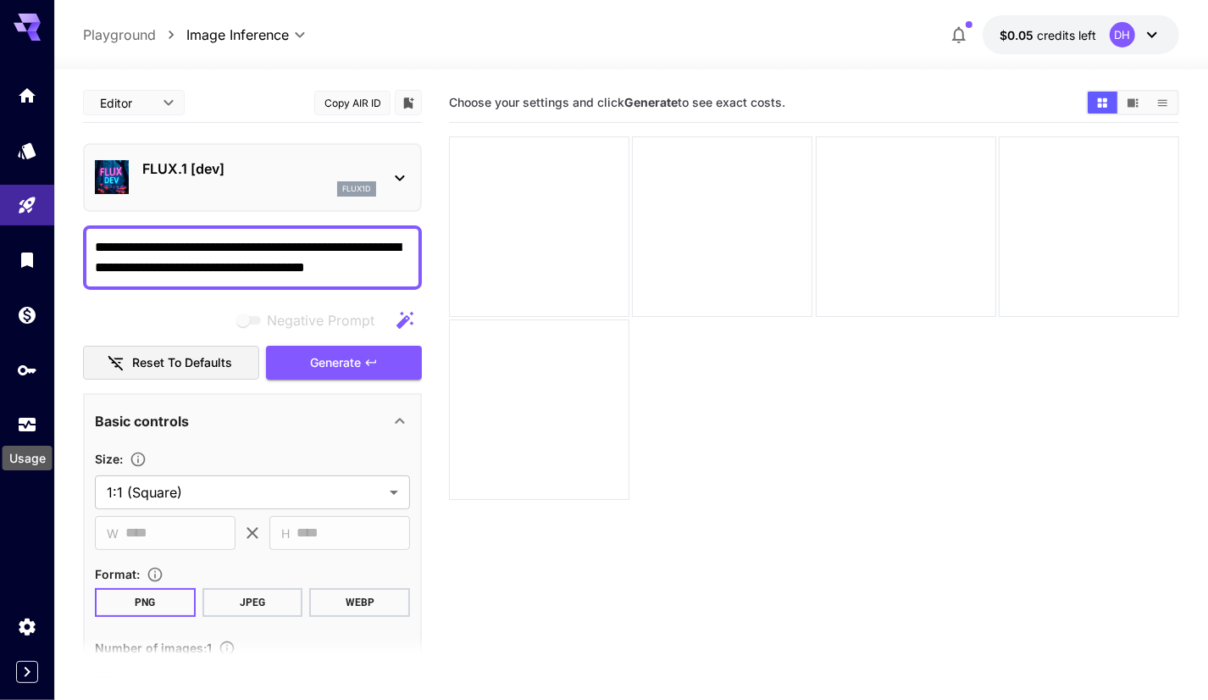
click at [9, 434] on div "Usage" at bounding box center [27, 453] width 53 height 38
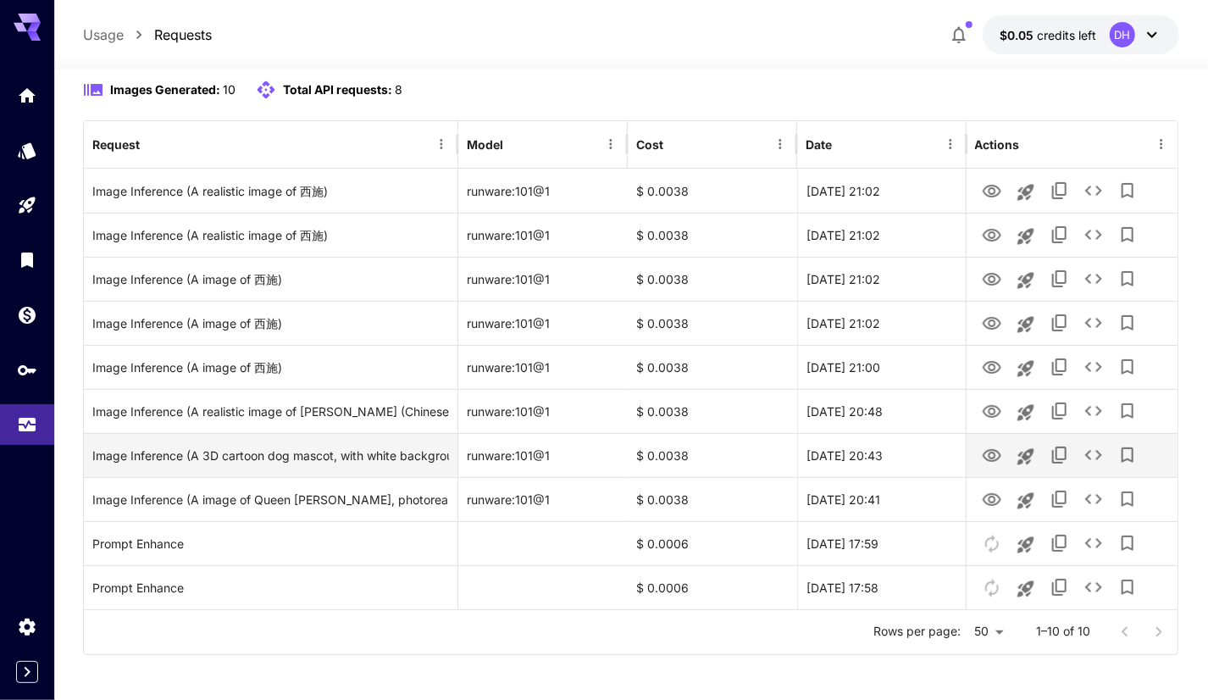
scroll to position [168, 0]
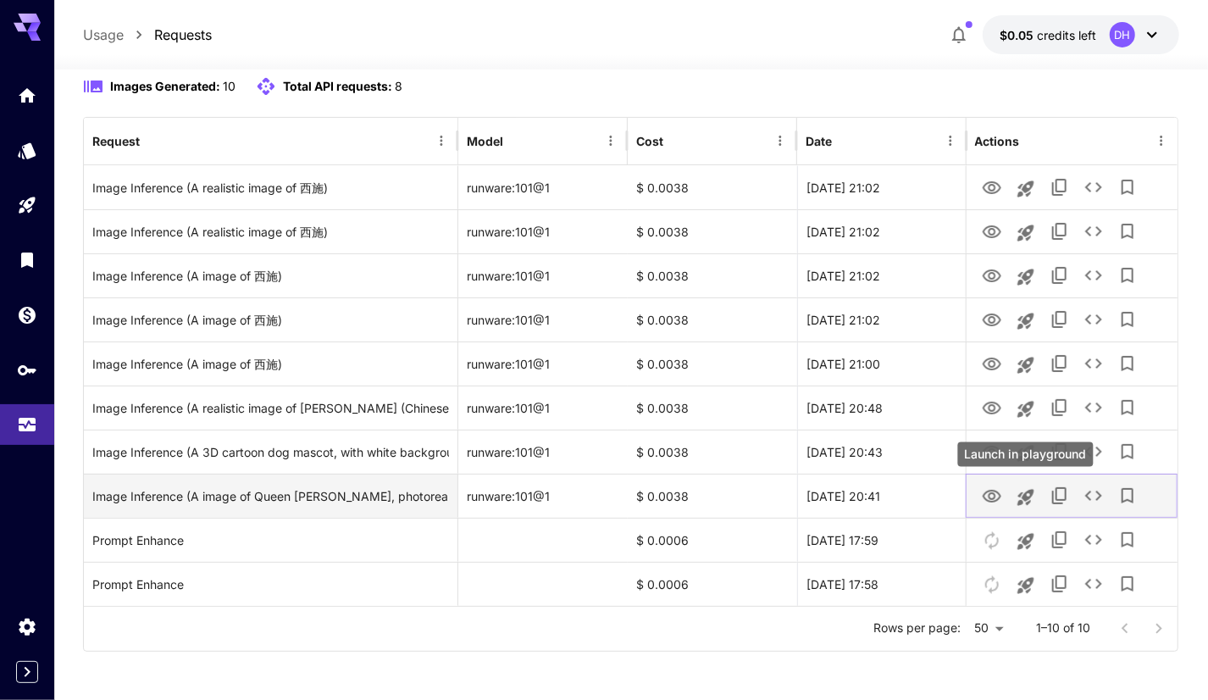
click at [1028, 489] on icon "Launch in playground" at bounding box center [1025, 497] width 16 height 16
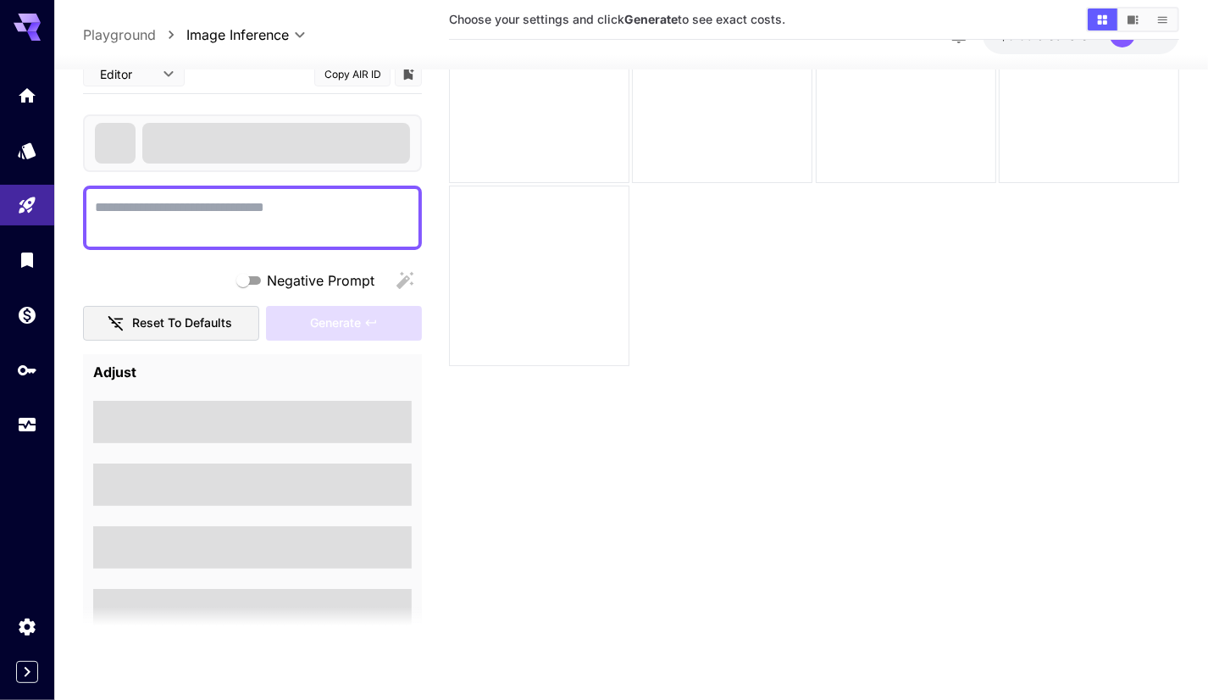
scroll to position [134, 0]
type textarea "**********"
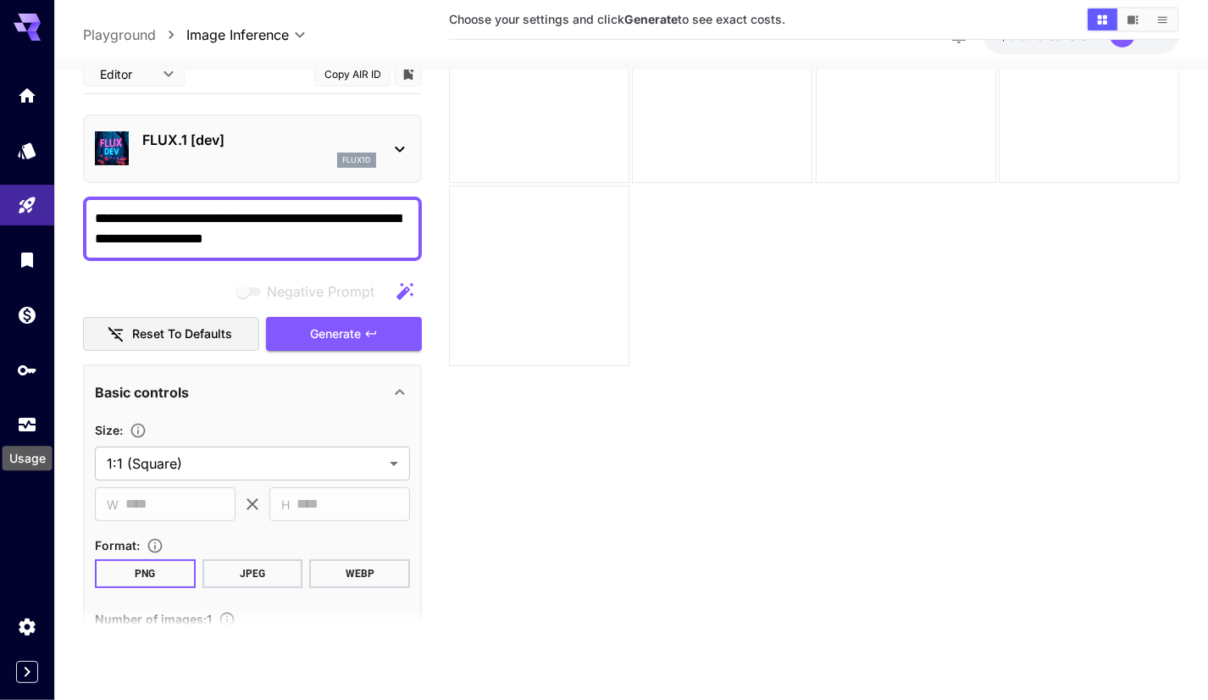
click at [23, 438] on div "Usage" at bounding box center [27, 453] width 53 height 38
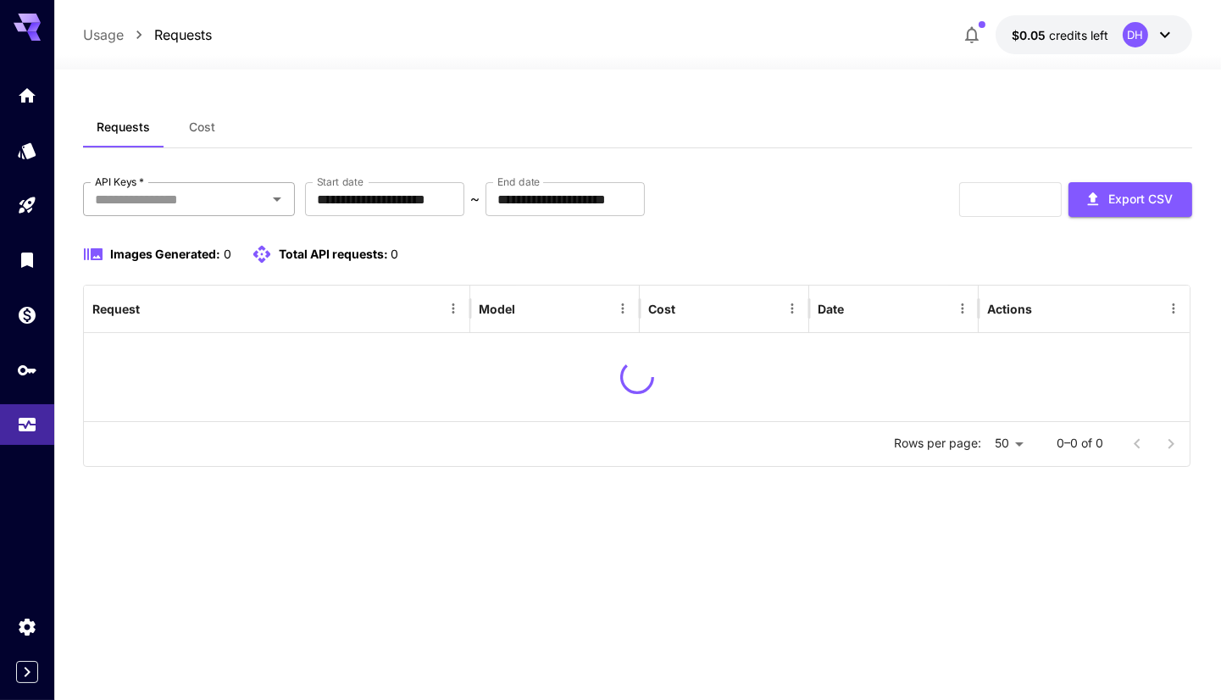
click at [274, 214] on div "API Keys   *" at bounding box center [189, 199] width 212 height 34
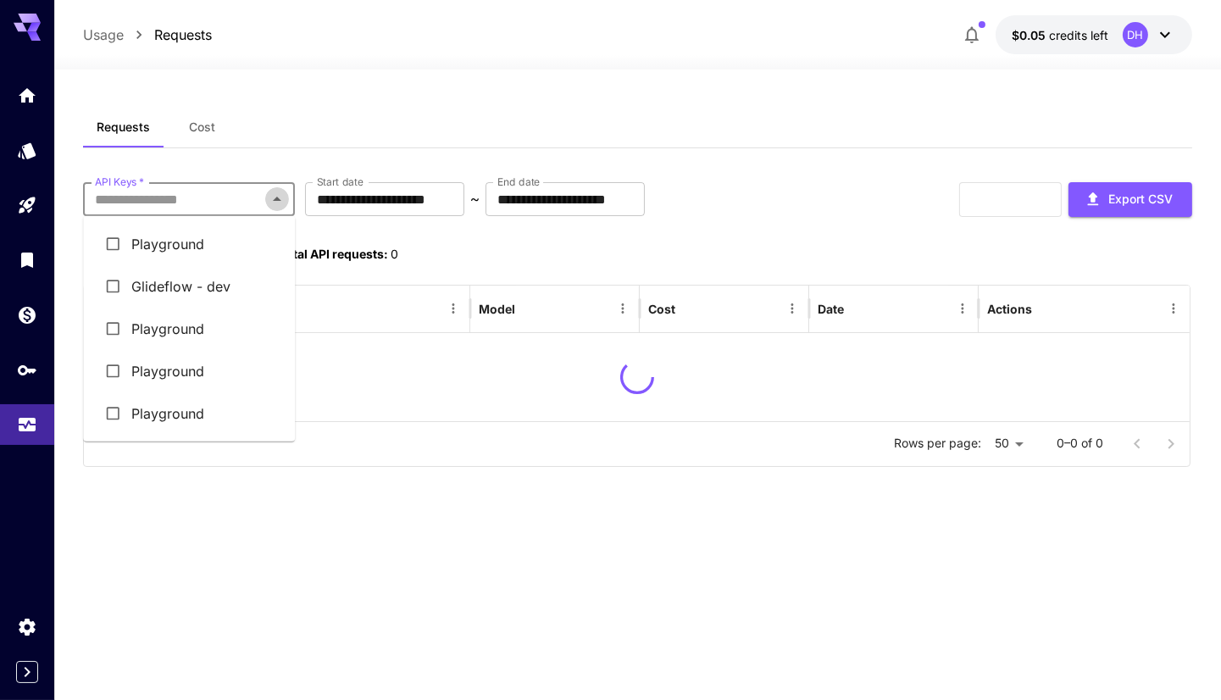
click at [274, 199] on icon "Close" at bounding box center [277, 199] width 8 height 4
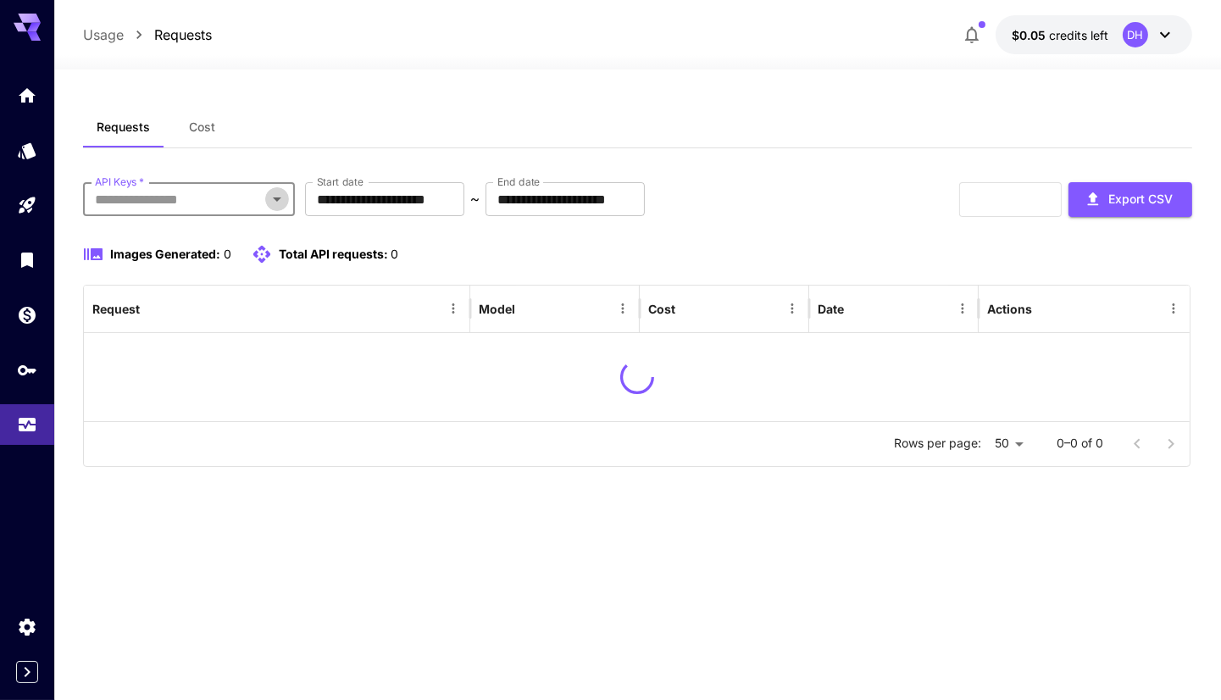
click at [274, 199] on icon "Open" at bounding box center [277, 199] width 20 height 20
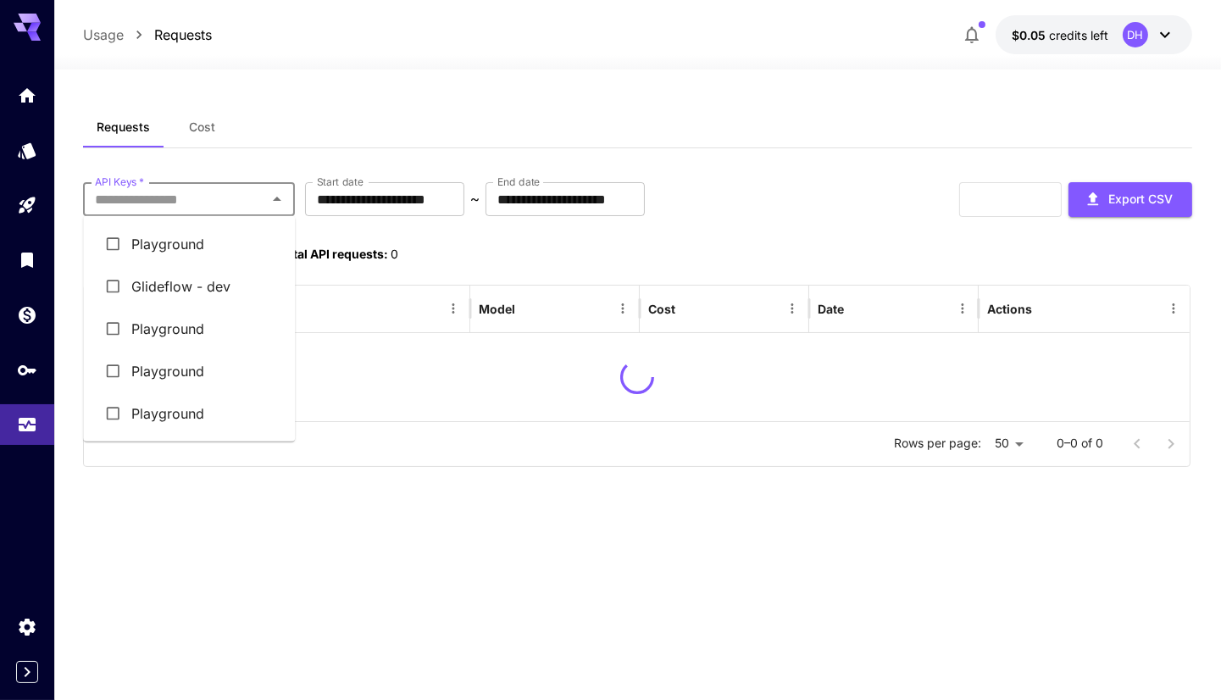
click at [257, 282] on li "Glideflow - dev" at bounding box center [189, 286] width 212 height 42
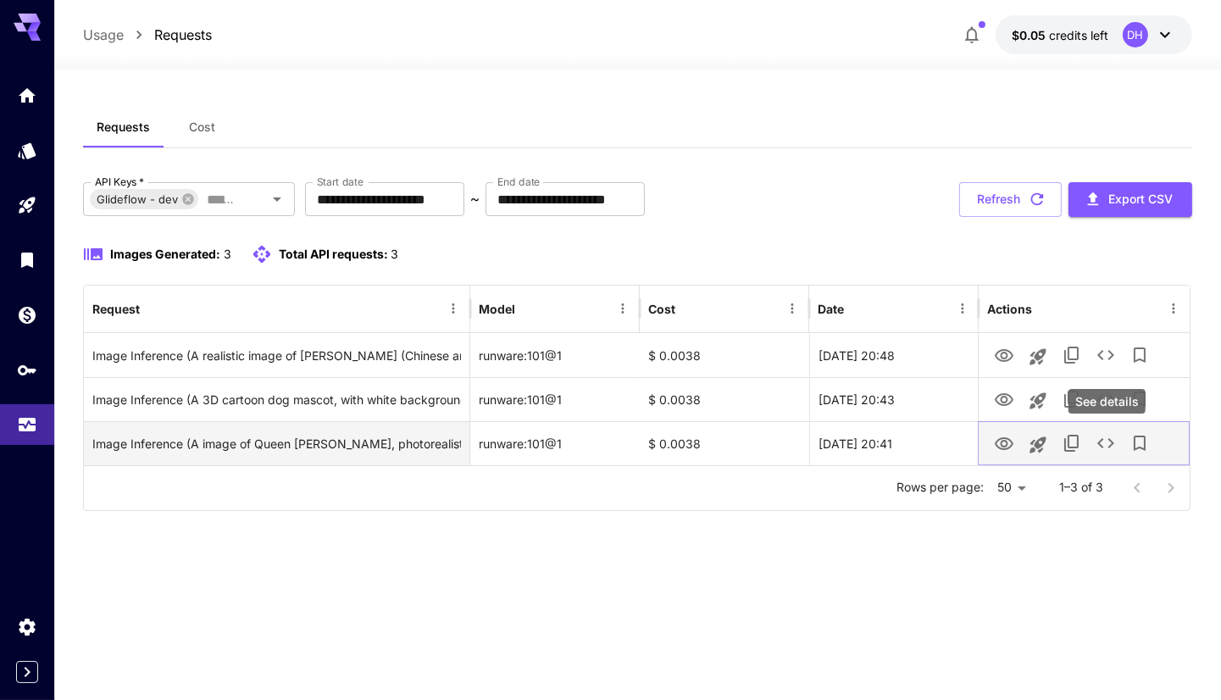
click at [1104, 436] on icon "See details" at bounding box center [1105, 443] width 20 height 20
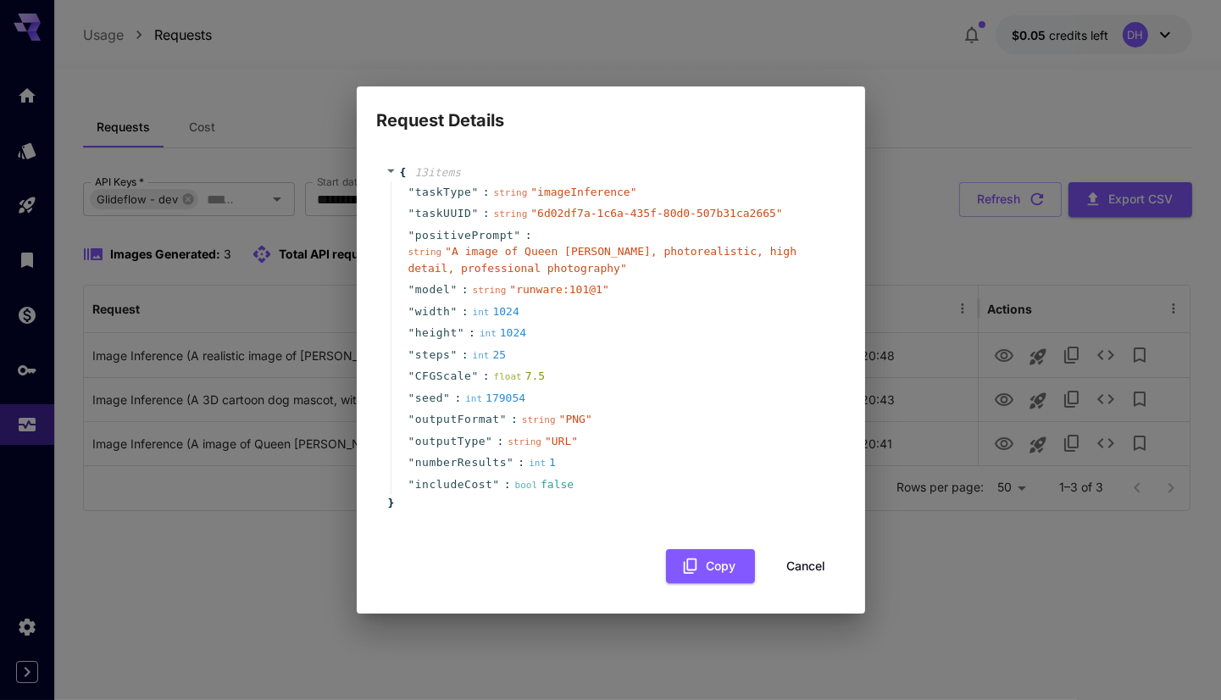
click at [801, 564] on button "Cancel" at bounding box center [806, 566] width 76 height 35
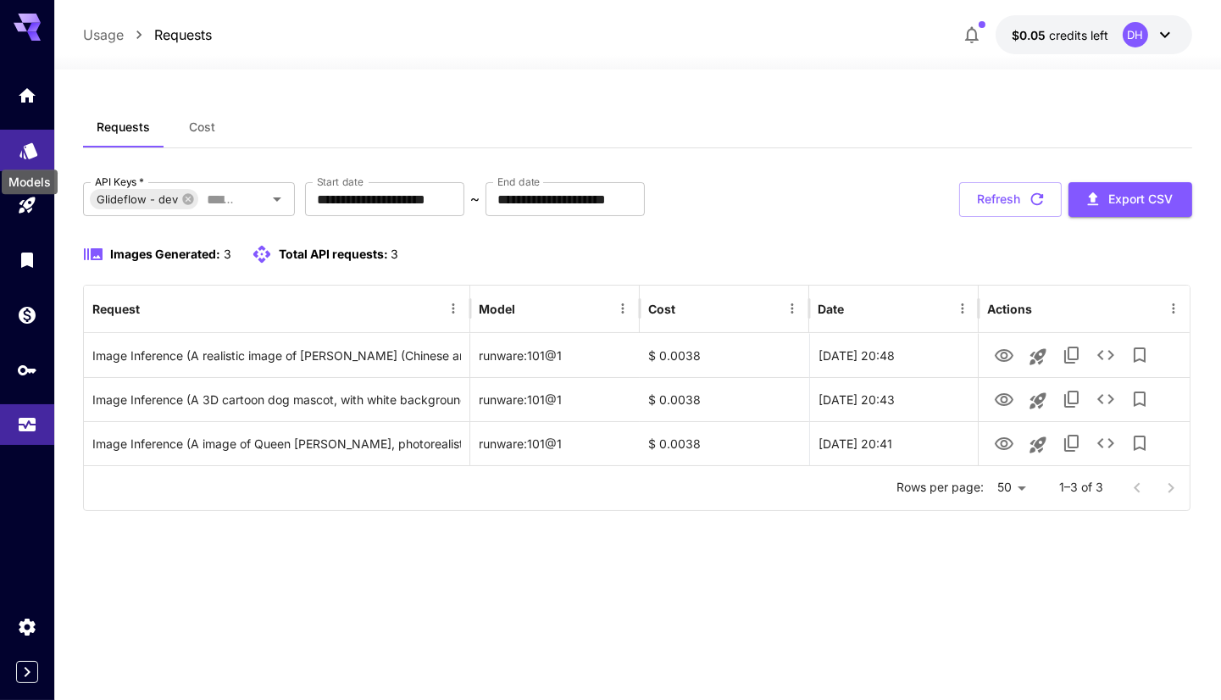
click at [21, 155] on icon "Models" at bounding box center [29, 145] width 20 height 20
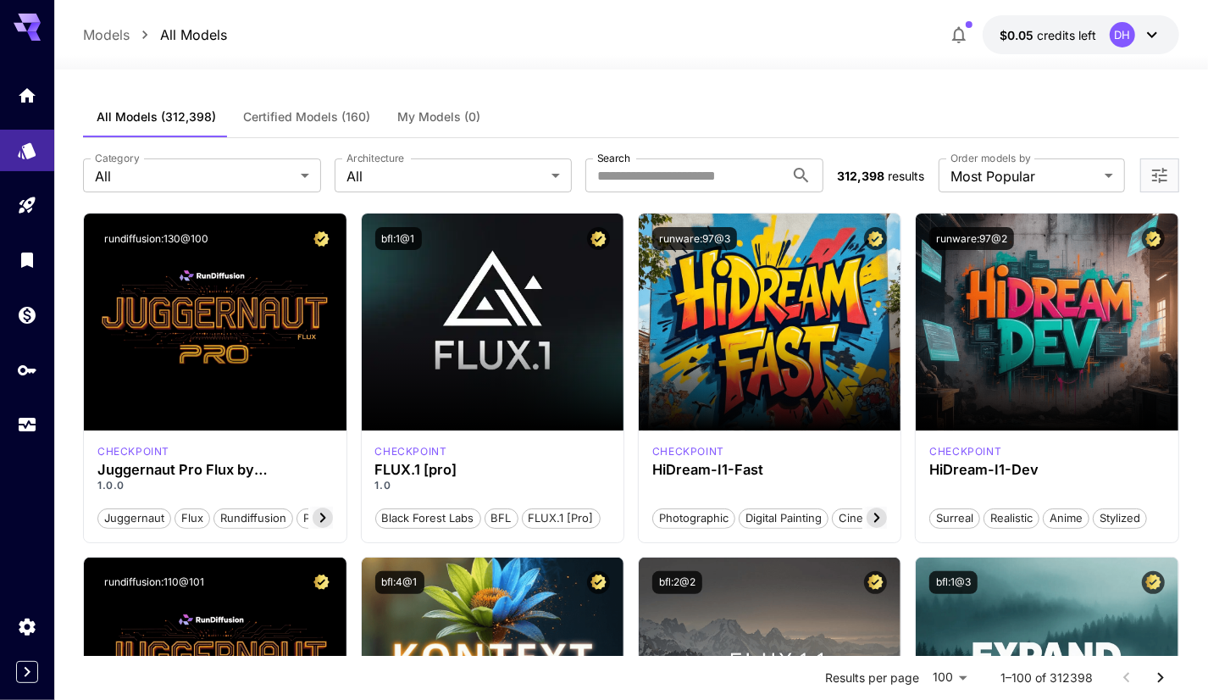
click at [333, 110] on span "Certified Models (160)" at bounding box center [306, 116] width 127 height 15
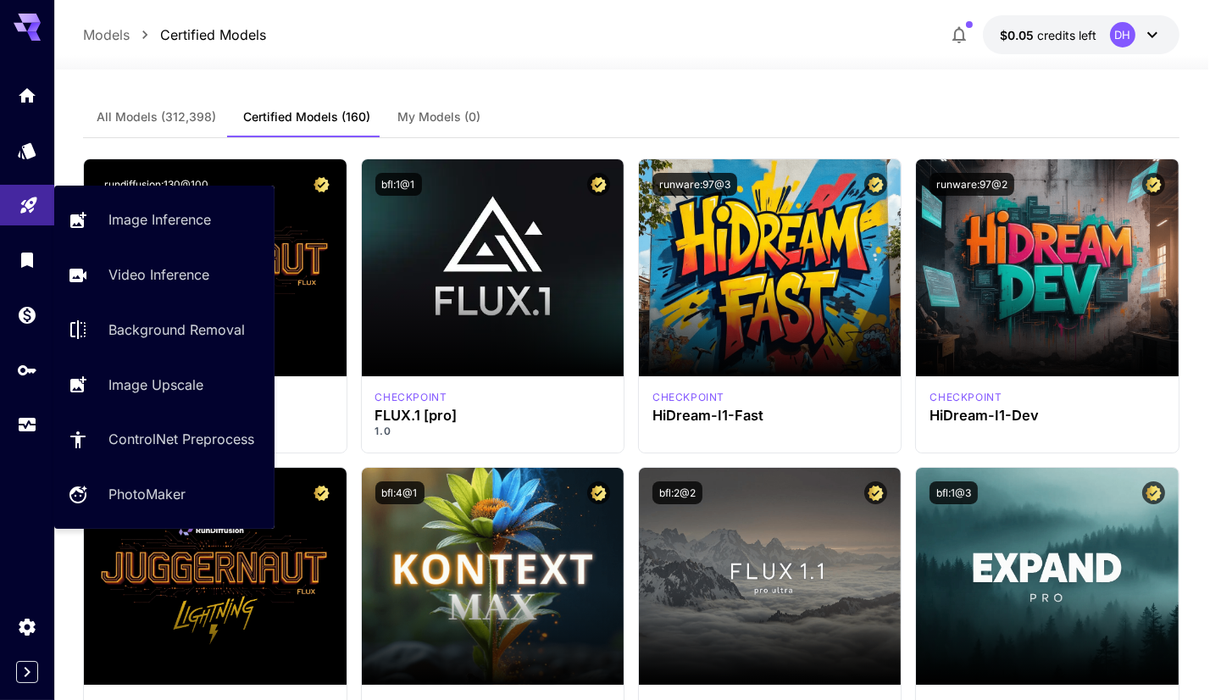
click at [29, 210] on icon "Playground" at bounding box center [29, 200] width 20 height 20
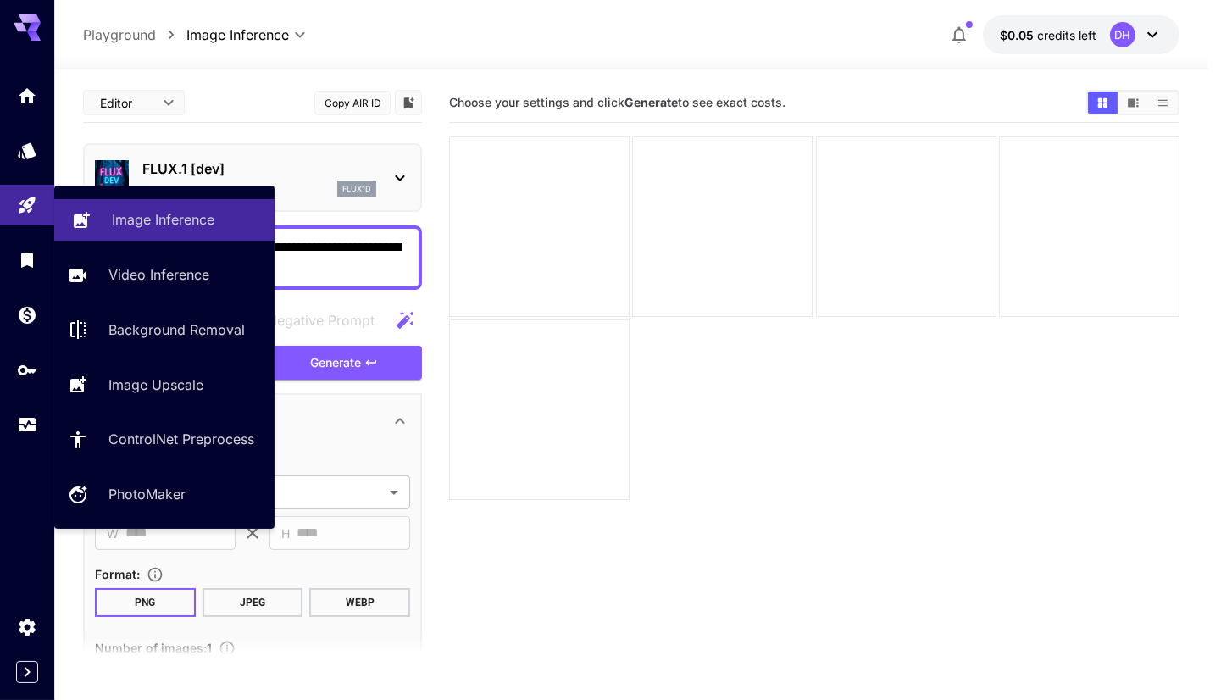
click at [114, 215] on p "Image Inference" at bounding box center [163, 219] width 102 height 20
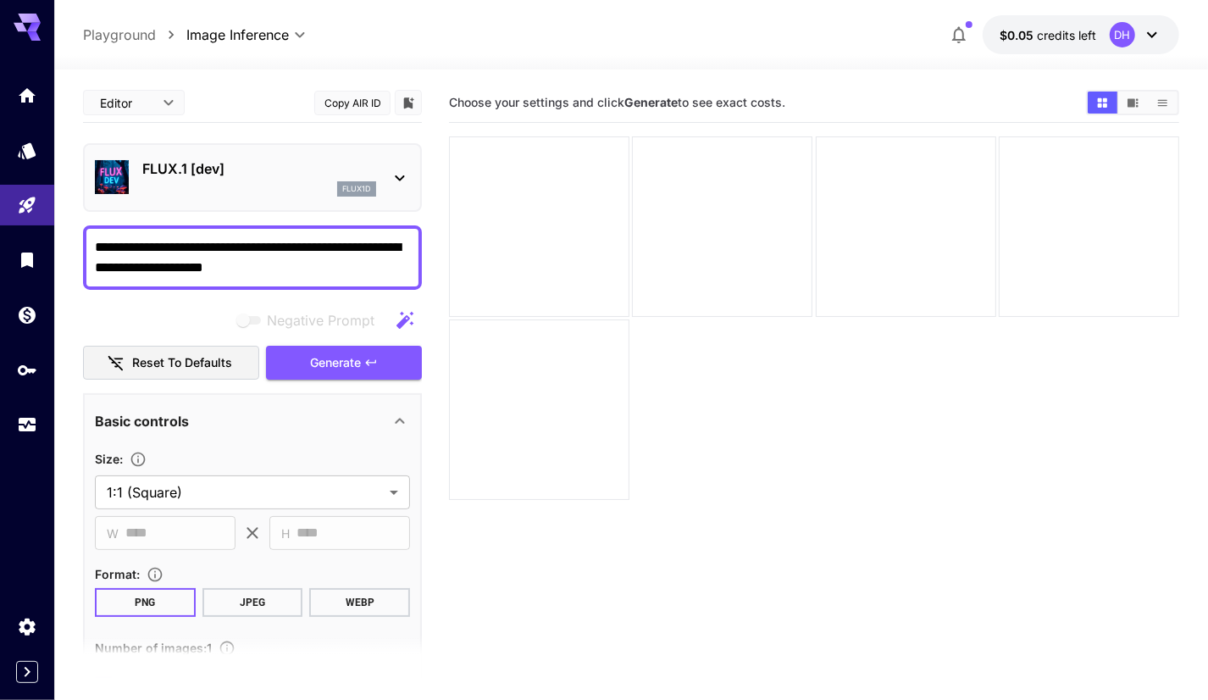
click at [301, 264] on textarea "**********" at bounding box center [252, 257] width 315 height 41
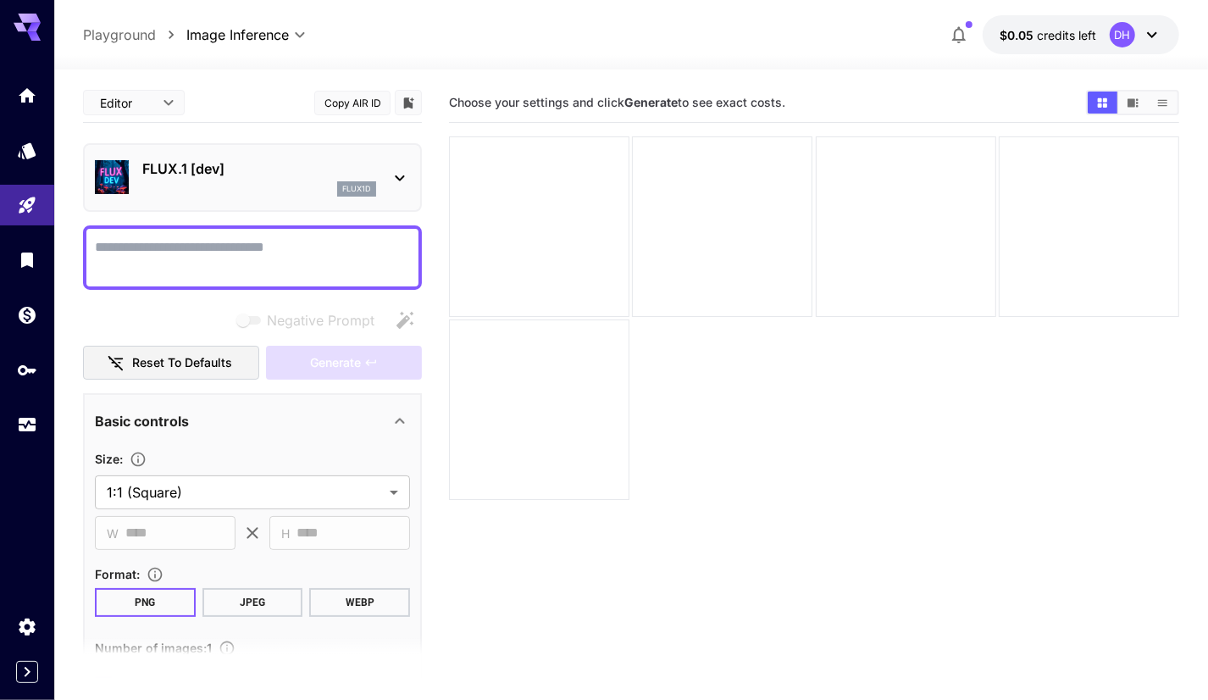
click at [423, 50] on div at bounding box center [631, 59] width 1154 height 20
click at [158, 316] on div "Negative Prompt" at bounding box center [252, 320] width 339 height 34
click at [150, 308] on div "Negative Prompt" at bounding box center [252, 320] width 339 height 34
click at [164, 282] on div at bounding box center [252, 257] width 339 height 64
click at [178, 252] on textarea "Negative Prompt" at bounding box center [252, 257] width 315 height 41
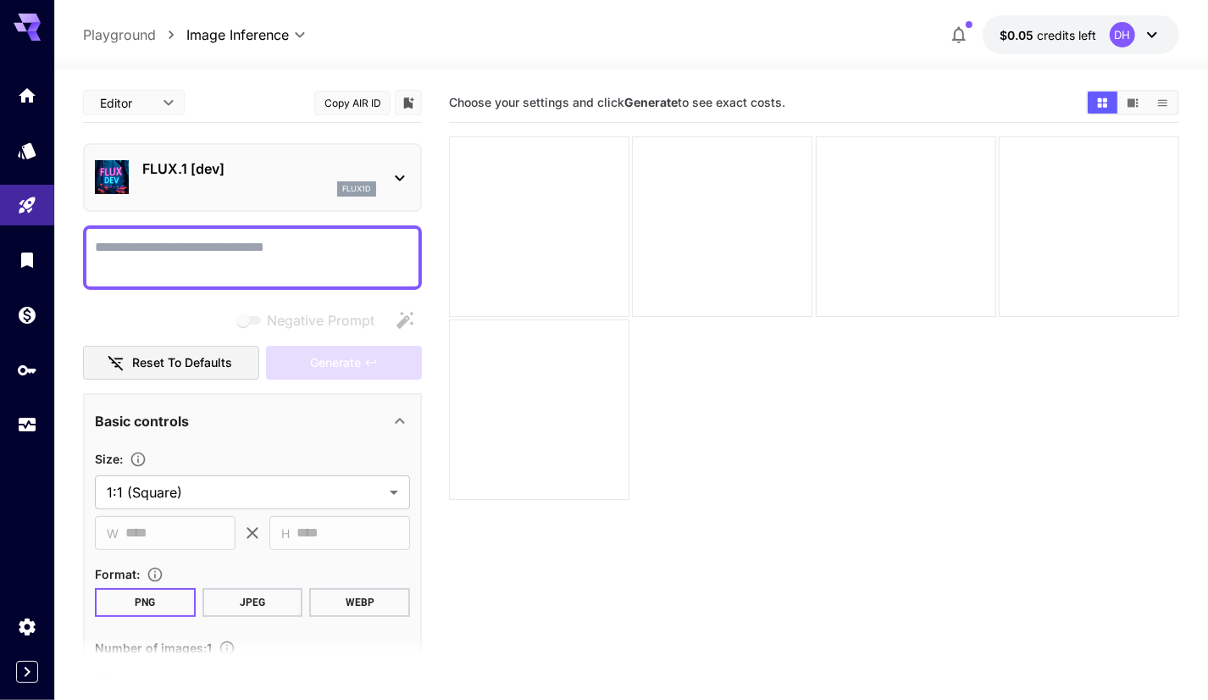
click at [187, 214] on div "**********" at bounding box center [252, 579] width 339 height 993
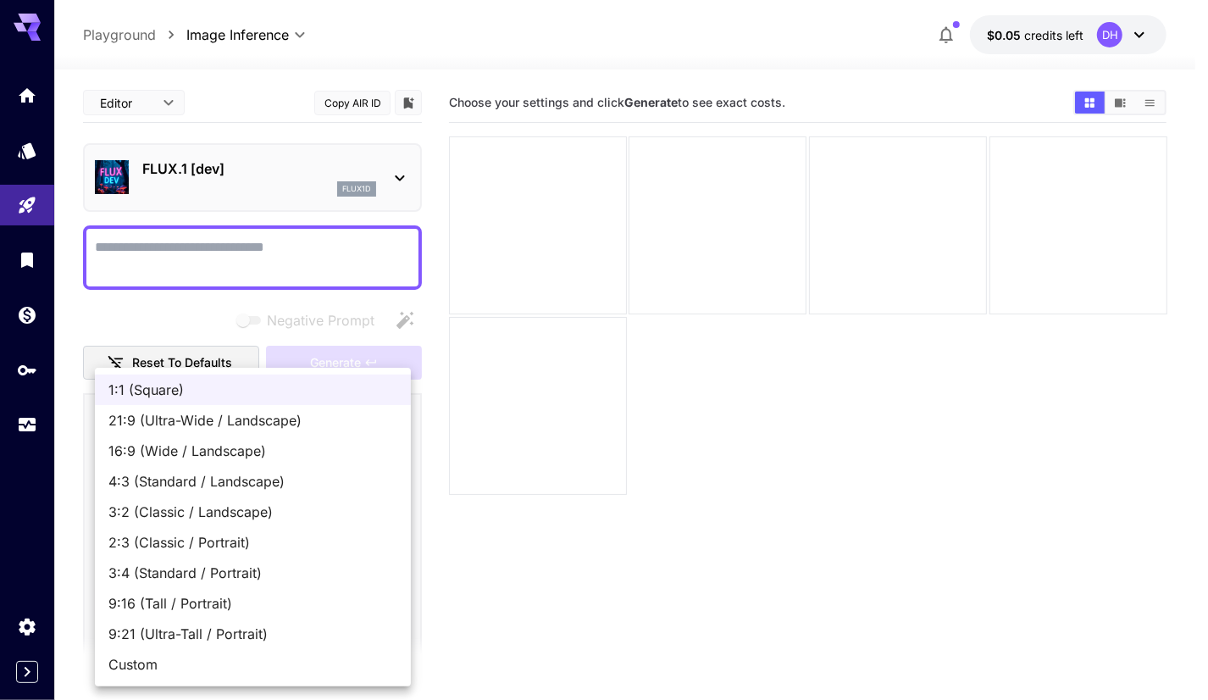
click at [176, 499] on body "**********" at bounding box center [604, 416] width 1208 height 833
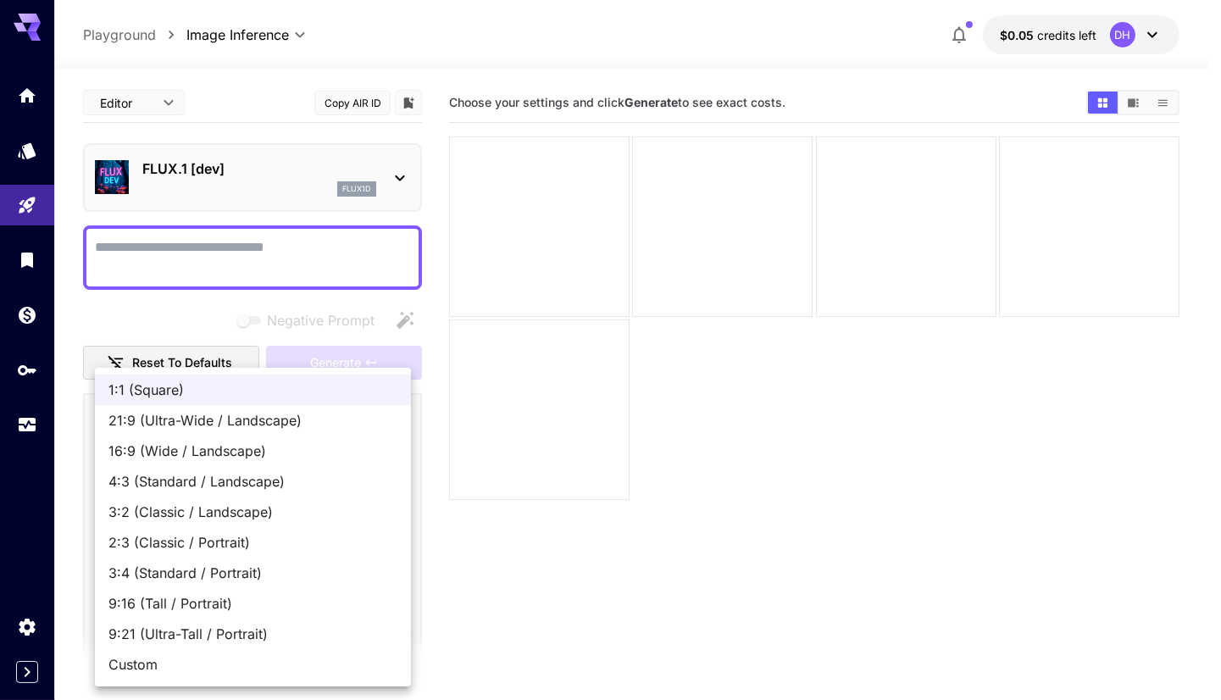
click at [524, 448] on div at bounding box center [610, 350] width 1221 height 700
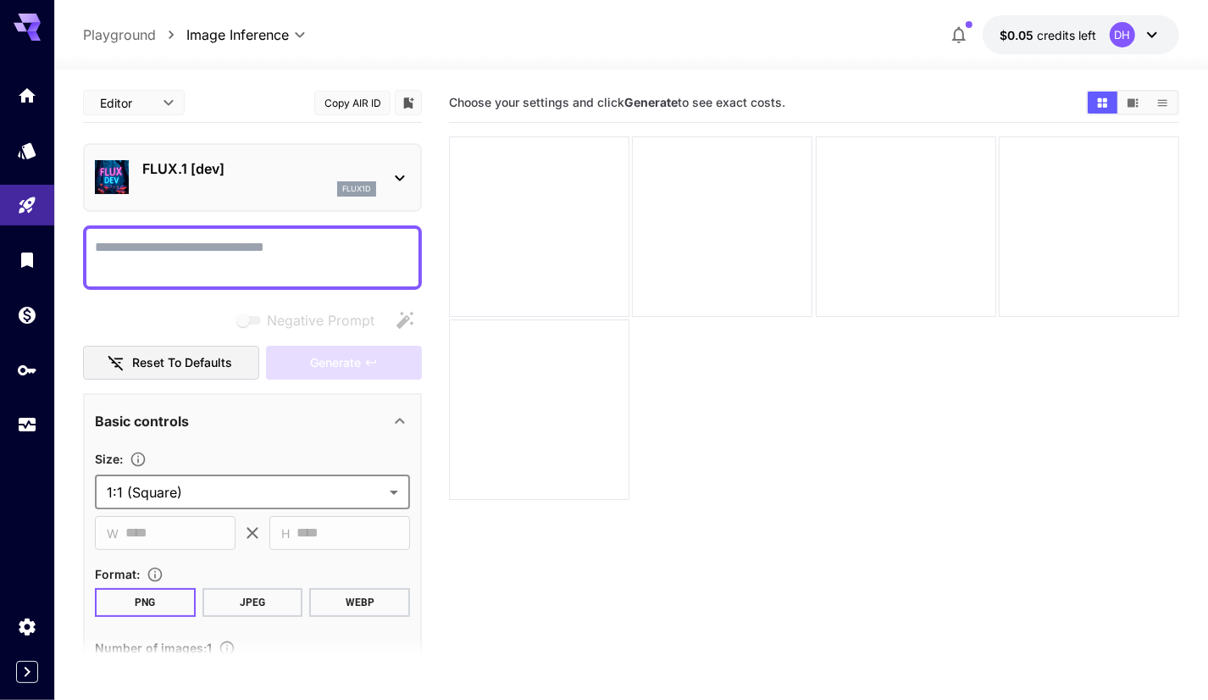
click at [241, 591] on button "JPEG" at bounding box center [252, 602] width 101 height 29
click at [324, 590] on button "WEBP" at bounding box center [359, 602] width 101 height 29
click at [152, 602] on button "PNG" at bounding box center [145, 602] width 101 height 29
click at [360, 603] on button "WEBP" at bounding box center [359, 602] width 101 height 29
click at [263, 605] on button "JPEG" at bounding box center [252, 602] width 101 height 29
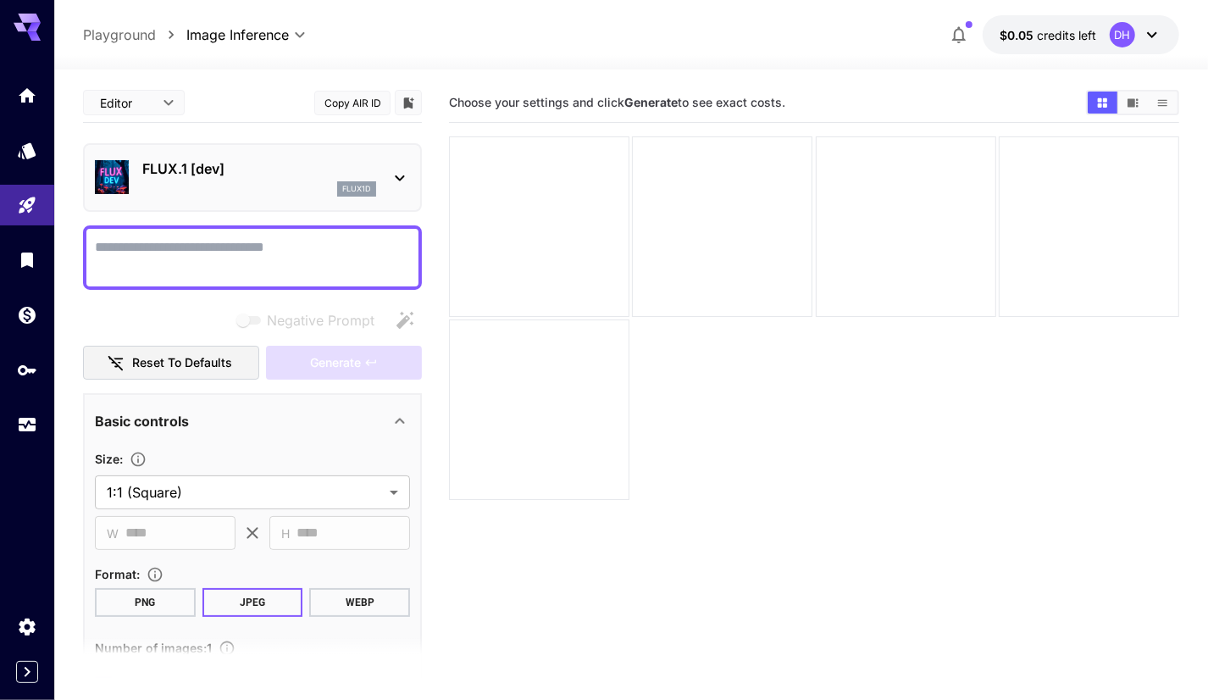
click at [147, 604] on button "PNG" at bounding box center [145, 602] width 101 height 29
drag, startPoint x: 241, startPoint y: 597, endPoint x: 297, endPoint y: 599, distance: 56.8
click at [241, 597] on button "JPEG" at bounding box center [252, 602] width 101 height 29
click at [336, 595] on button "WEBP" at bounding box center [359, 602] width 101 height 29
click at [367, 597] on button "WEBP" at bounding box center [359, 602] width 101 height 29
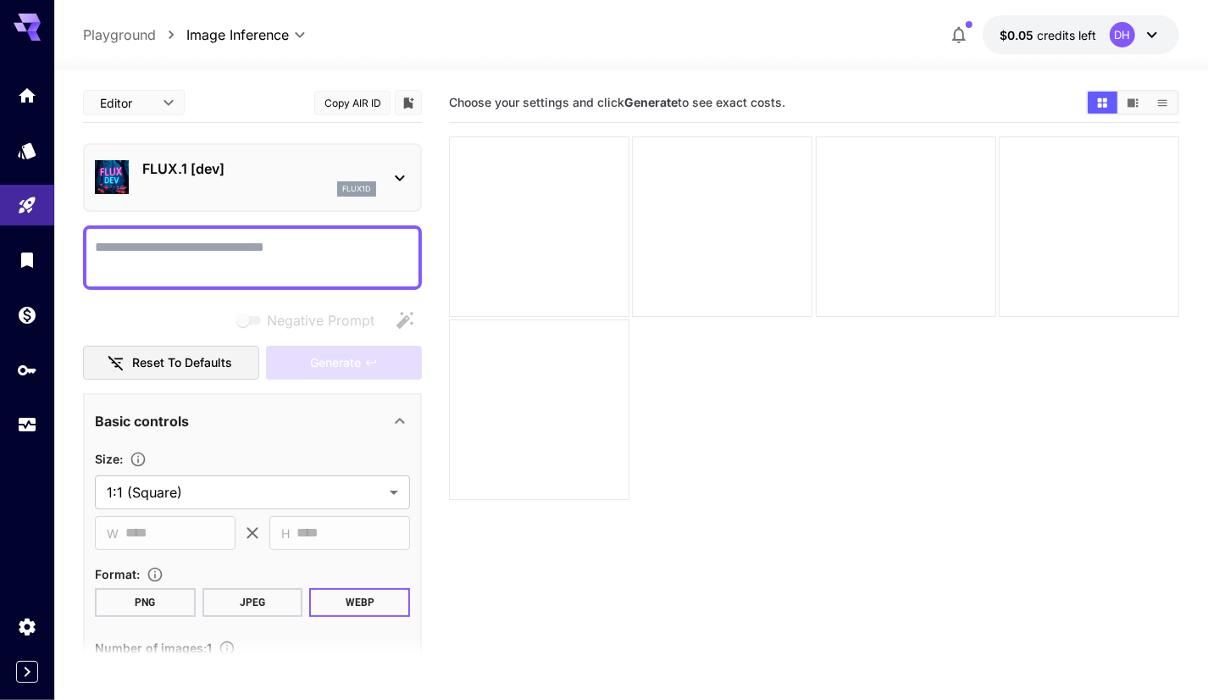
click at [256, 597] on button "JPEG" at bounding box center [252, 602] width 101 height 29
click at [138, 595] on button "PNG" at bounding box center [145, 602] width 101 height 29
click at [224, 595] on button "JPEG" at bounding box center [252, 602] width 101 height 29
click at [377, 588] on button "WEBP" at bounding box center [359, 602] width 101 height 29
click at [229, 590] on button "JPEG" at bounding box center [252, 602] width 101 height 29
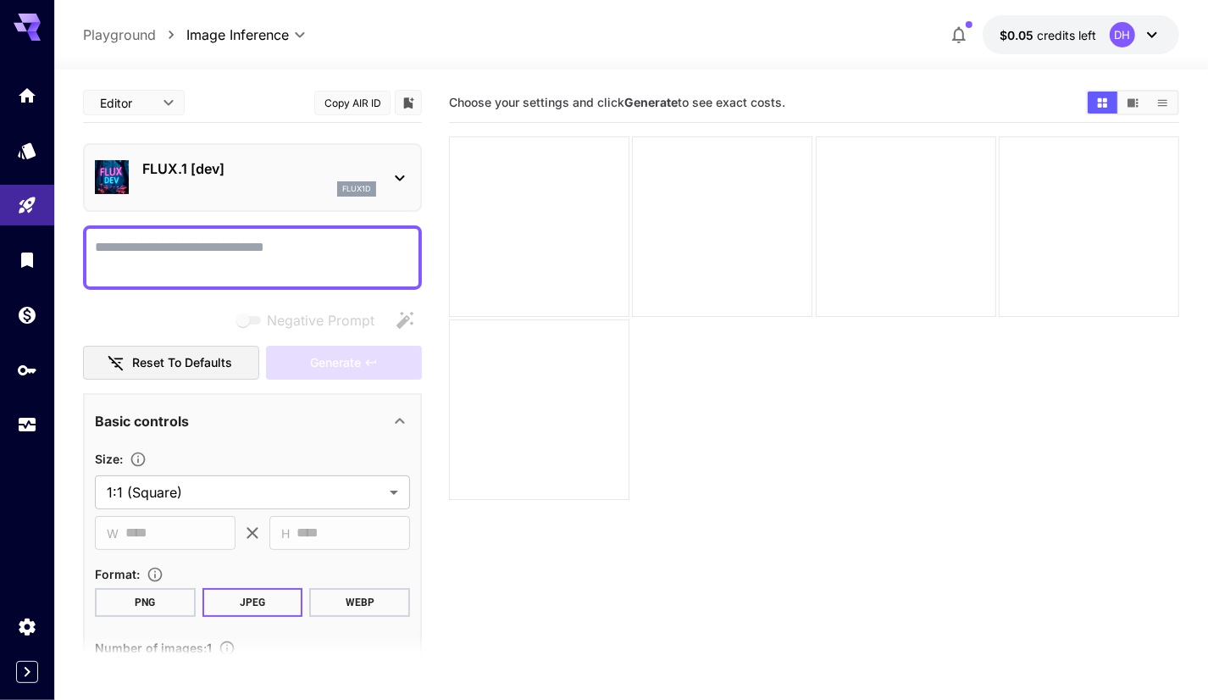
click at [132, 590] on button "PNG" at bounding box center [145, 602] width 101 height 29
click at [236, 594] on button "JPEG" at bounding box center [252, 602] width 101 height 29
click at [349, 591] on button "WEBP" at bounding box center [359, 602] width 101 height 29
click at [367, 594] on button "WEBP" at bounding box center [359, 602] width 101 height 29
click at [257, 592] on button "JPEG" at bounding box center [252, 602] width 101 height 29
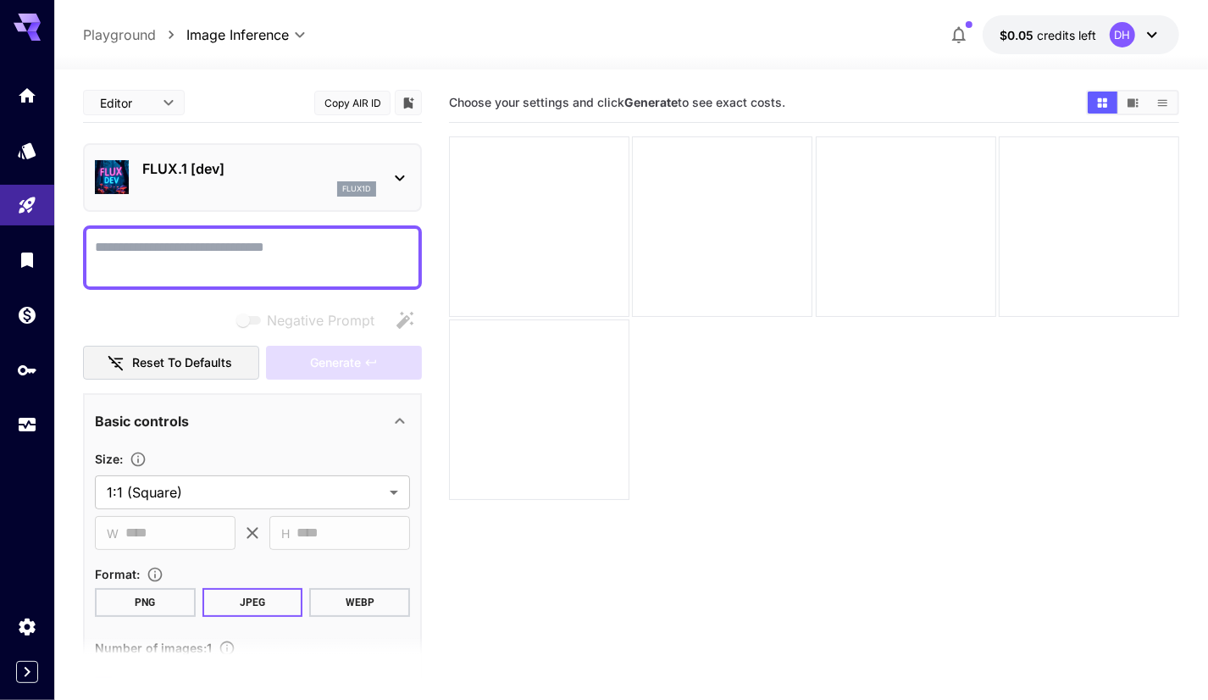
drag, startPoint x: 185, startPoint y: 590, endPoint x: 123, endPoint y: 590, distance: 61.8
click at [174, 590] on button "PNG" at bounding box center [145, 602] width 101 height 29
click at [123, 590] on button "PNG" at bounding box center [145, 602] width 101 height 29
drag, startPoint x: 254, startPoint y: 595, endPoint x: 285, endPoint y: 600, distance: 30.9
click at [260, 595] on button "JPEG" at bounding box center [252, 602] width 101 height 29
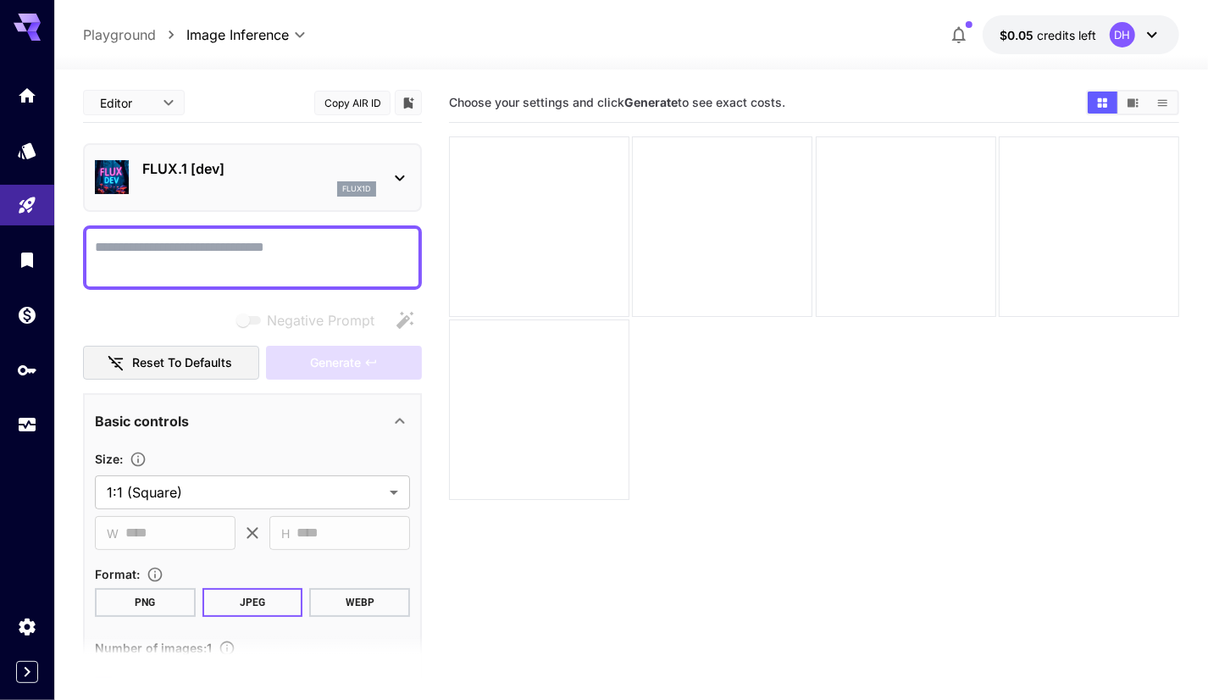
drag, startPoint x: 338, startPoint y: 607, endPoint x: 382, endPoint y: 606, distance: 44.1
click at [363, 608] on button "WEBP" at bounding box center [359, 602] width 101 height 29
click at [383, 606] on button "WEBP" at bounding box center [359, 602] width 101 height 29
click at [231, 600] on button "JPEG" at bounding box center [252, 602] width 101 height 29
click at [138, 598] on button "PNG" at bounding box center [145, 602] width 101 height 29
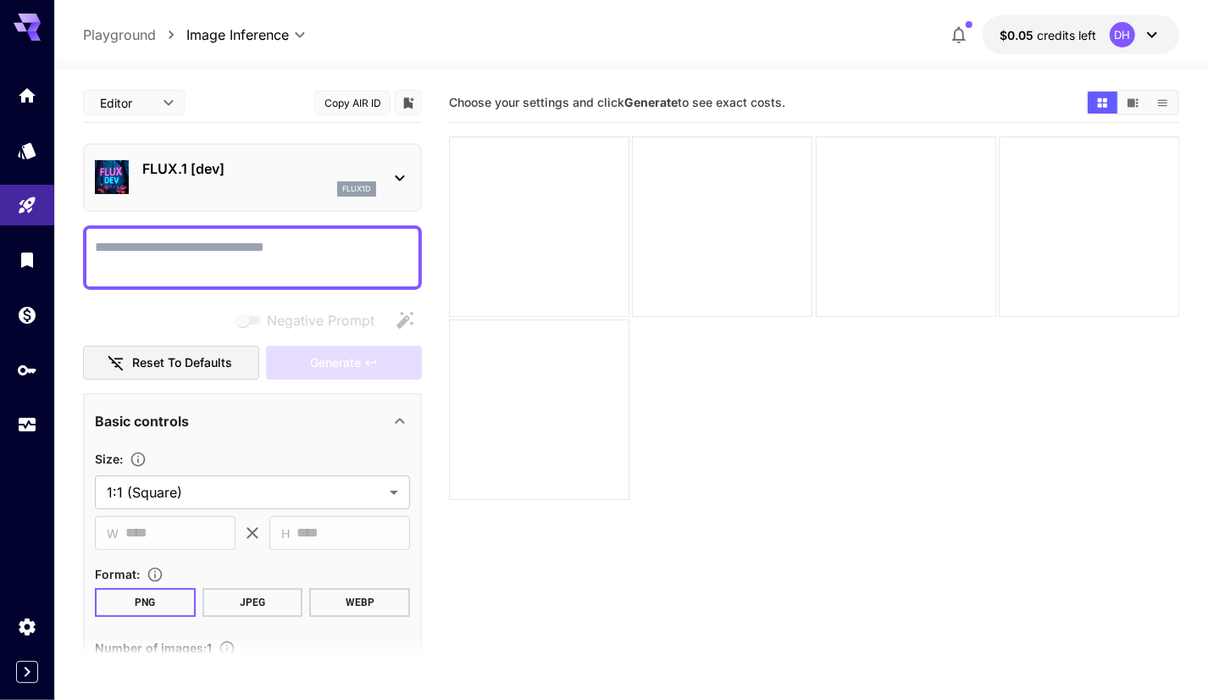
click at [203, 595] on button "JPEG" at bounding box center [252, 602] width 101 height 29
click at [335, 601] on button "WEBP" at bounding box center [359, 602] width 101 height 29
click at [257, 603] on button "JPEG" at bounding box center [252, 602] width 101 height 29
click at [167, 602] on button "PNG" at bounding box center [145, 602] width 101 height 29
click at [242, 602] on button "JPEG" at bounding box center [252, 602] width 101 height 29
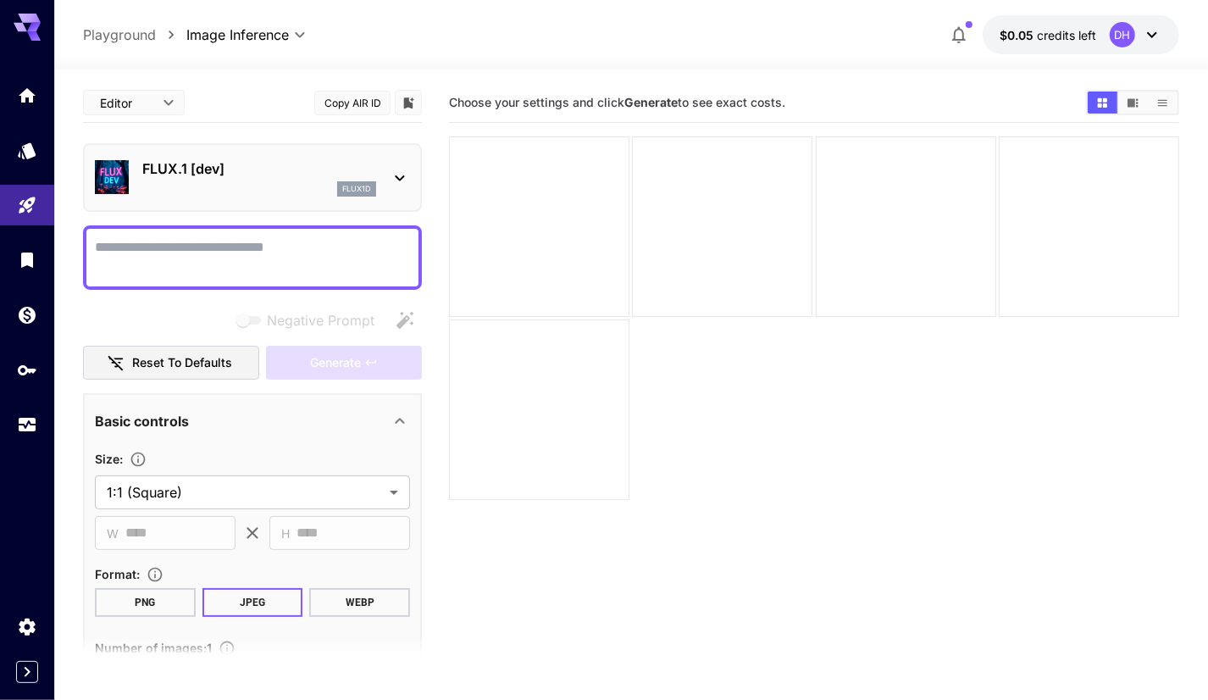
click at [334, 601] on button "WEBP" at bounding box center [359, 602] width 101 height 29
click at [26, 154] on icon "Models" at bounding box center [29, 145] width 20 height 20
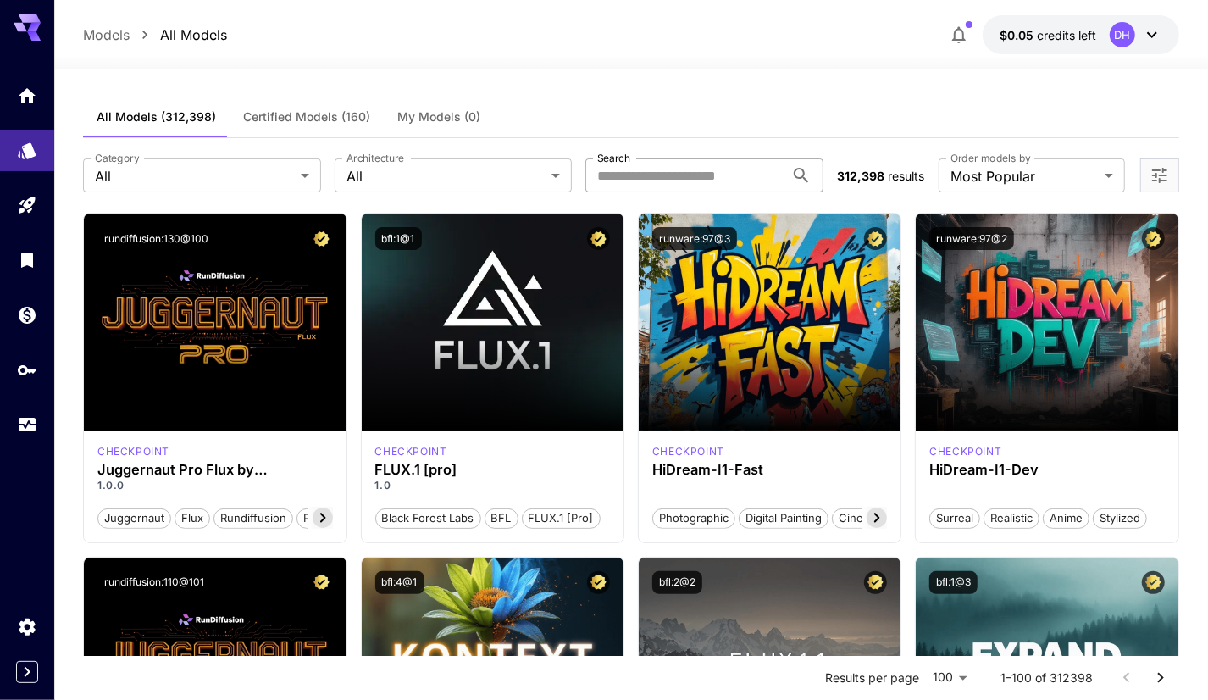
click at [618, 180] on input "Search" at bounding box center [684, 175] width 199 height 34
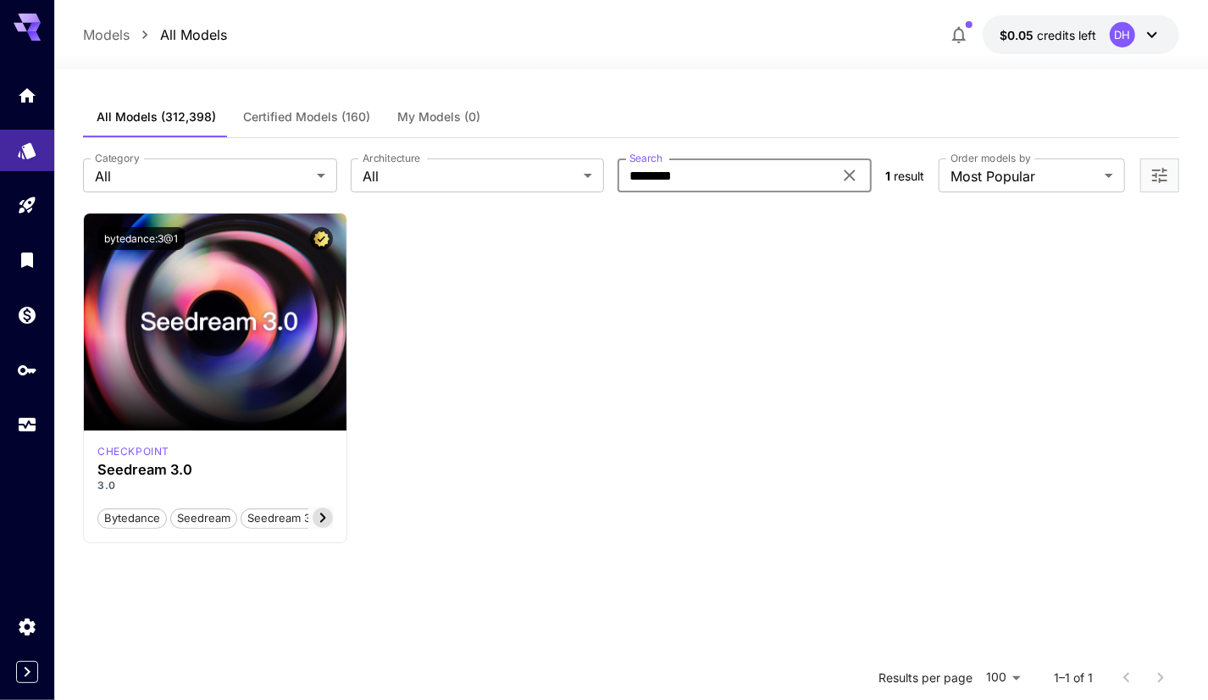
type input "********"
click at [10, 426] on link at bounding box center [27, 425] width 54 height 42
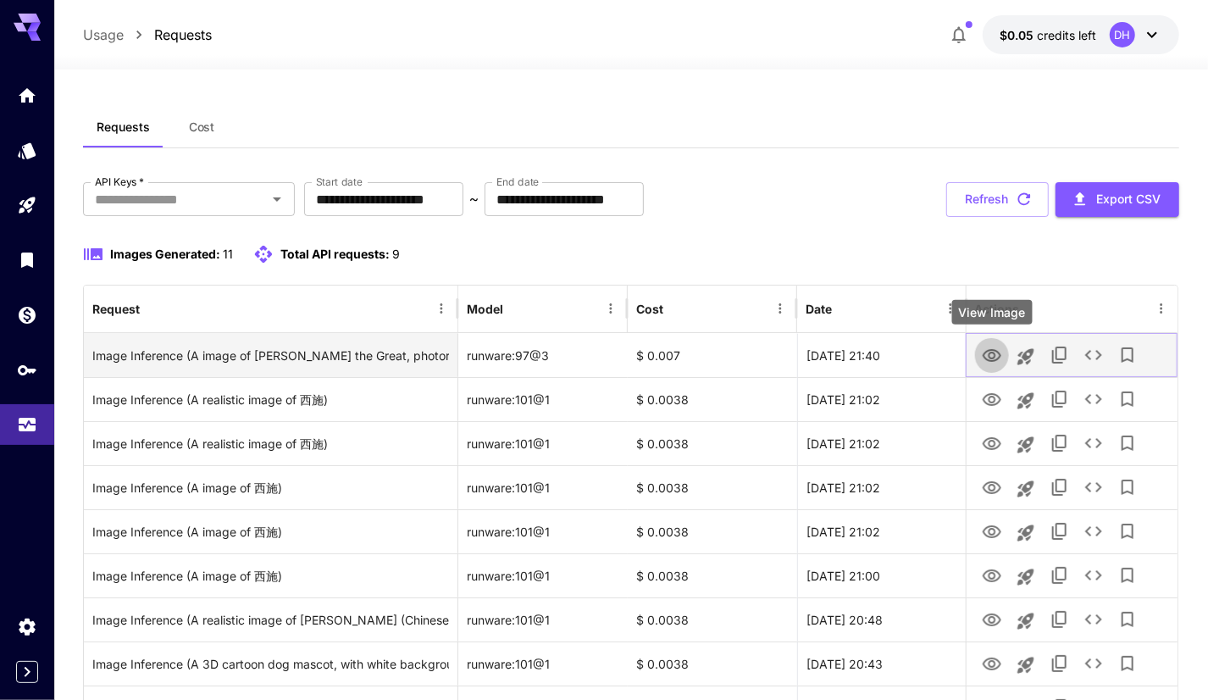
click at [994, 351] on icon "View Image" at bounding box center [992, 356] width 20 height 20
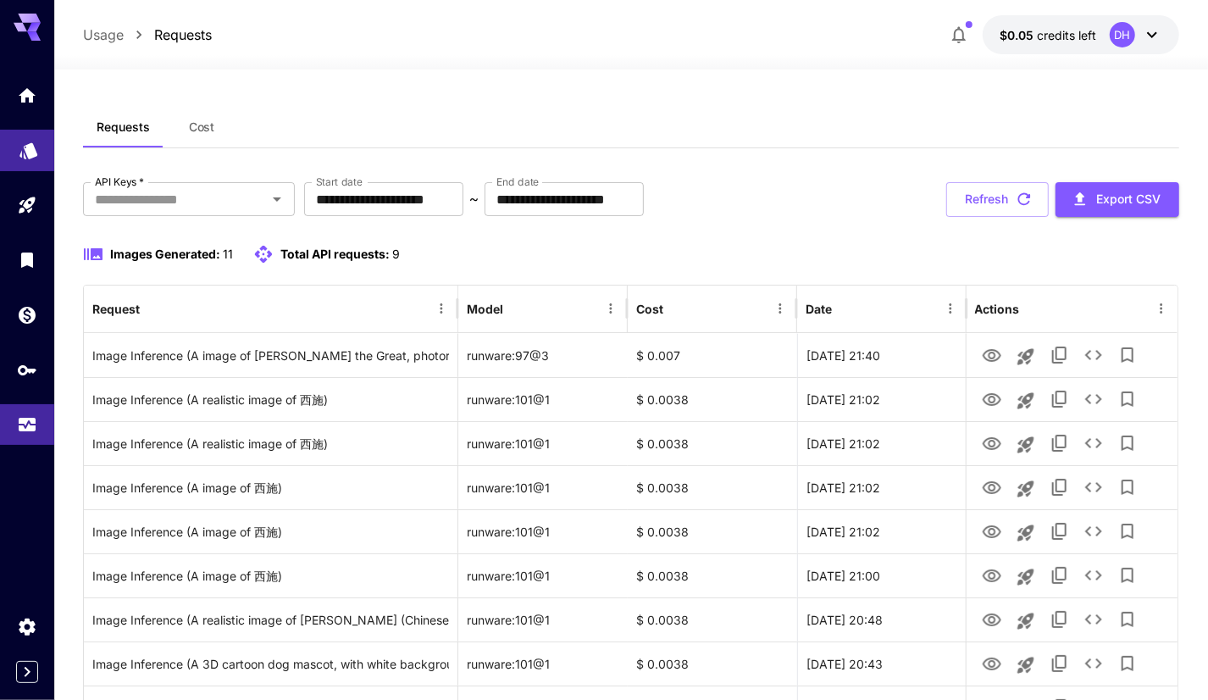
click at [41, 141] on link at bounding box center [27, 151] width 54 height 42
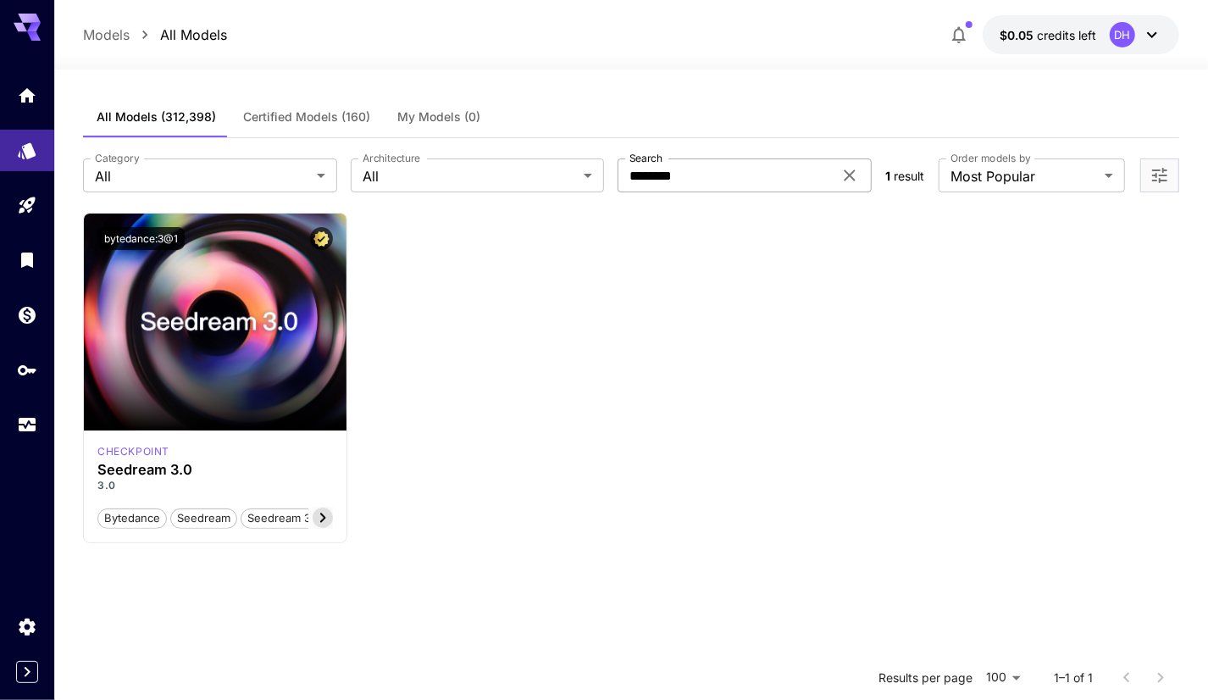
click at [772, 180] on input "********" at bounding box center [724, 175] width 215 height 34
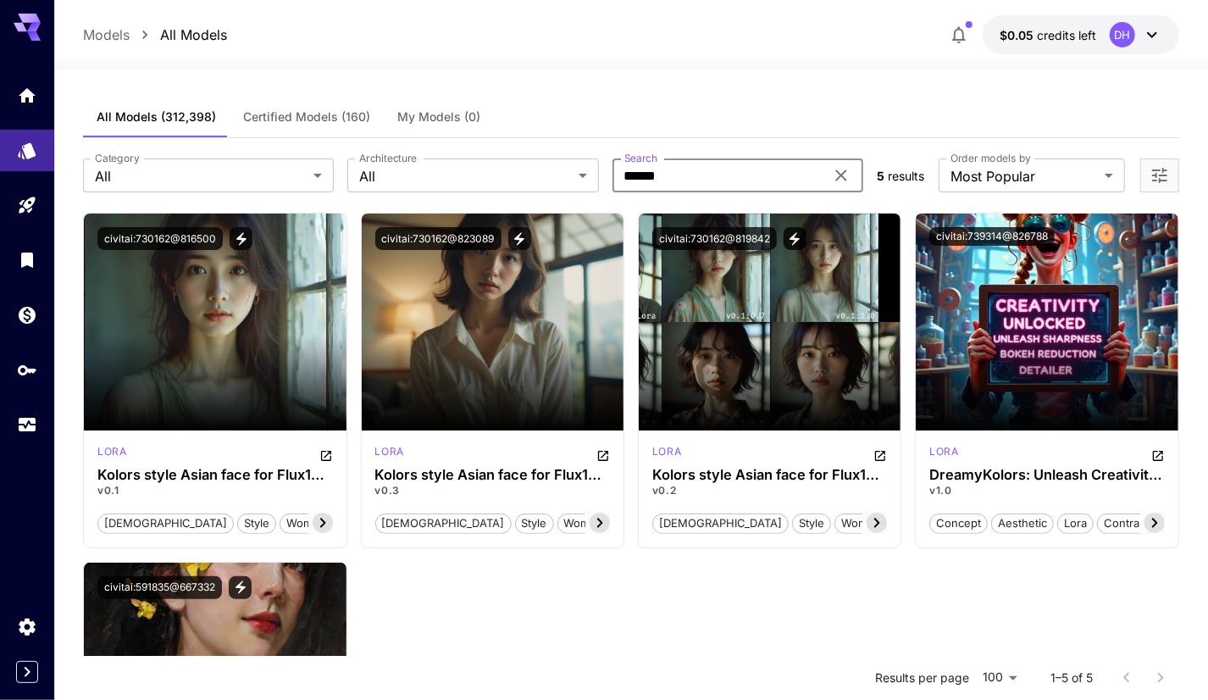
click at [756, 187] on input "******" at bounding box center [718, 175] width 212 height 34
type input "*******"
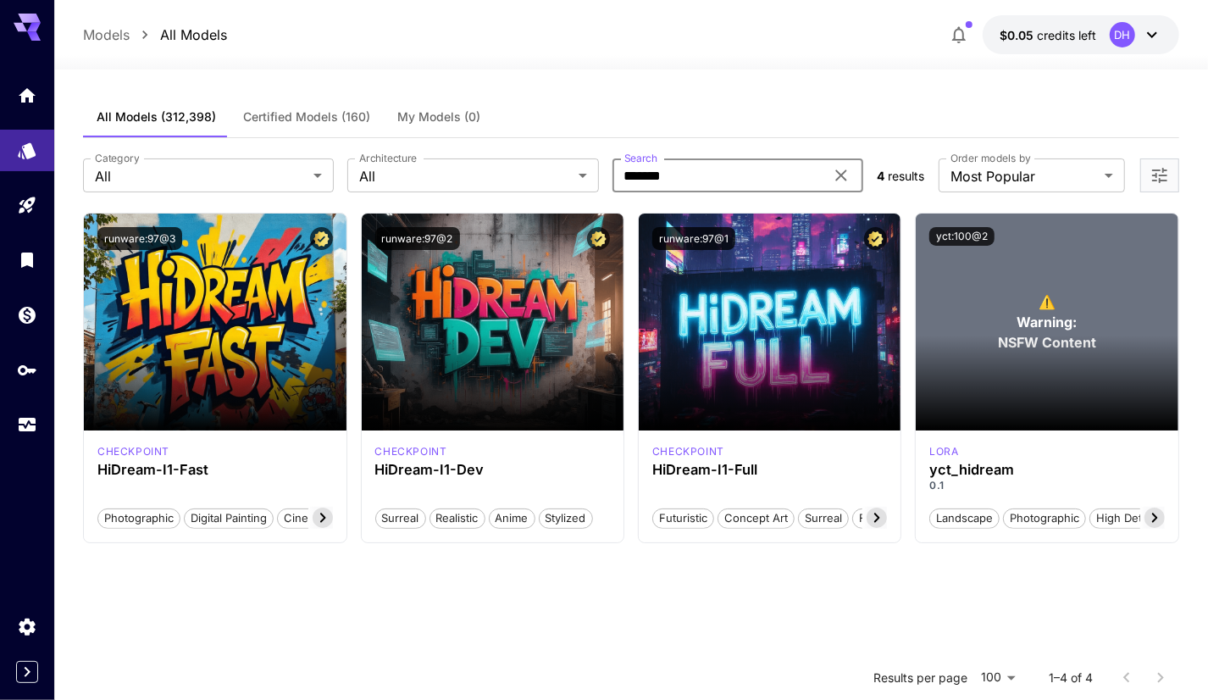
click at [367, 111] on button "Certified Models (160)" at bounding box center [307, 117] width 154 height 41
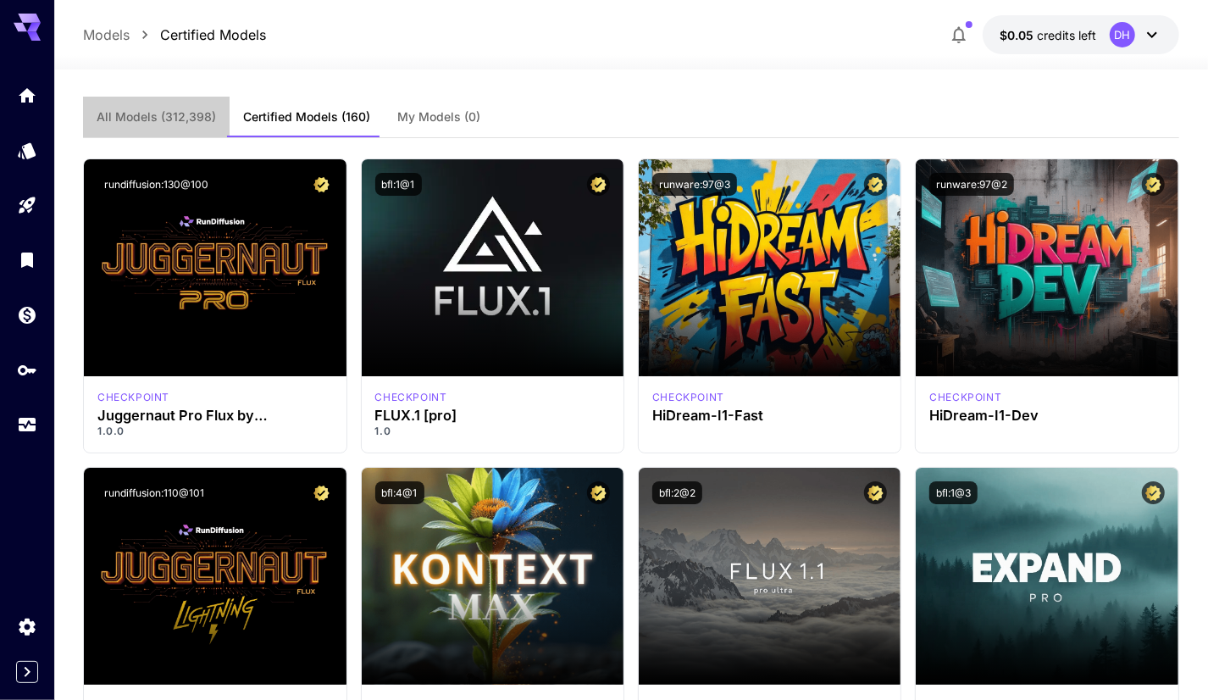
click at [213, 118] on button "All Models (312,398)" at bounding box center [156, 117] width 147 height 41
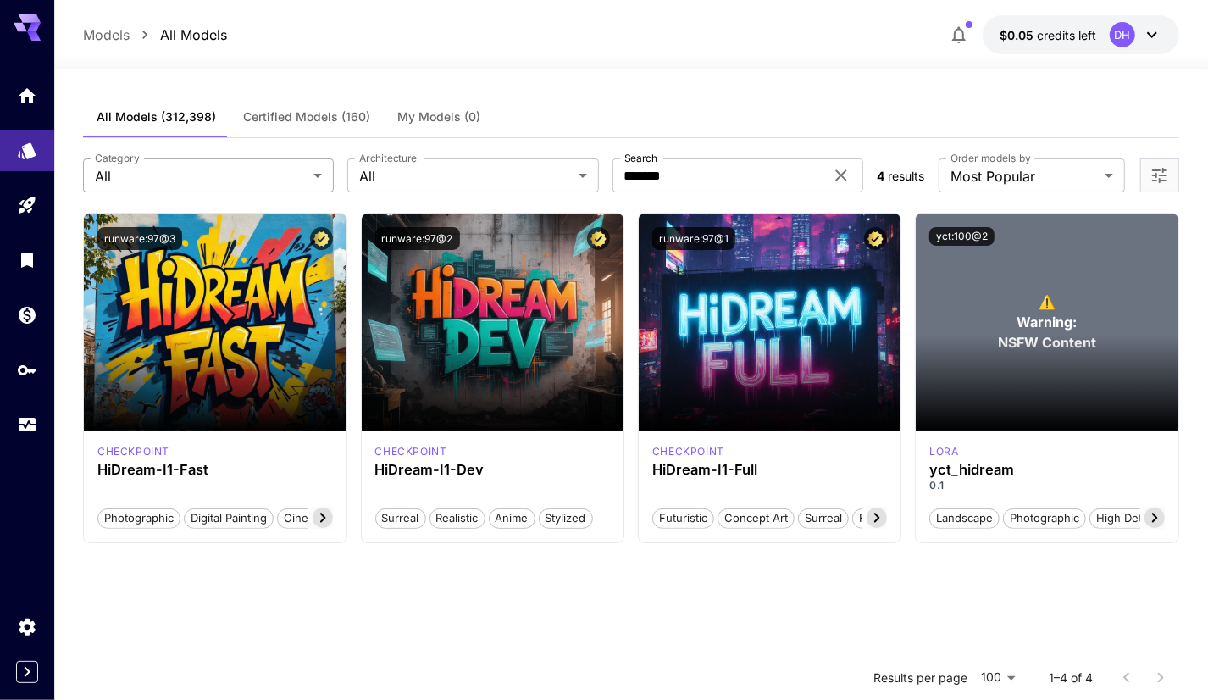
click at [299, 177] on body "**********" at bounding box center [604, 503] width 1208 height 1007
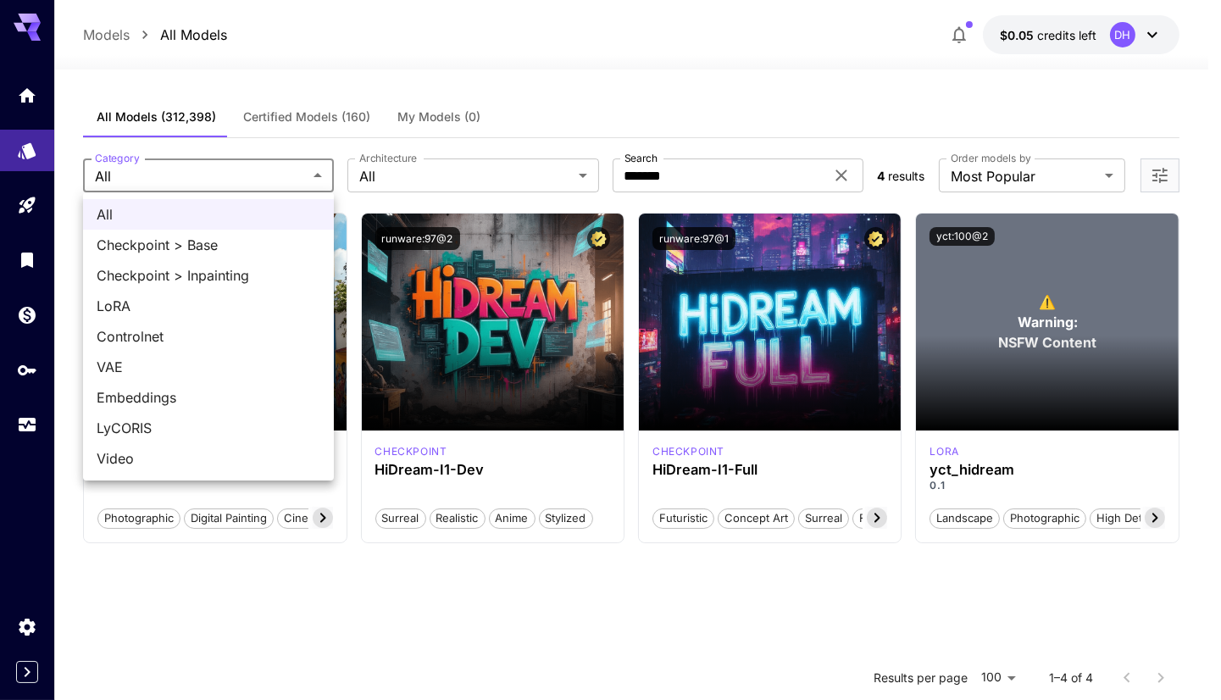
click at [299, 177] on div at bounding box center [610, 350] width 1221 height 700
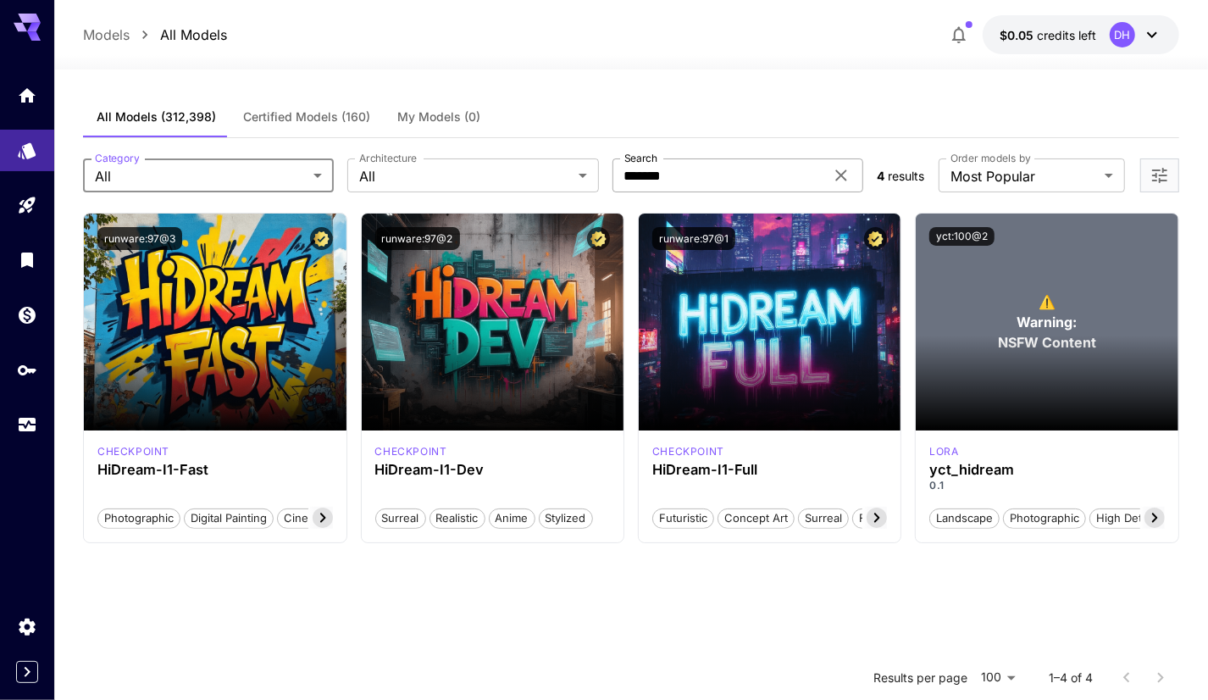
click at [722, 171] on input "*******" at bounding box center [718, 175] width 212 height 34
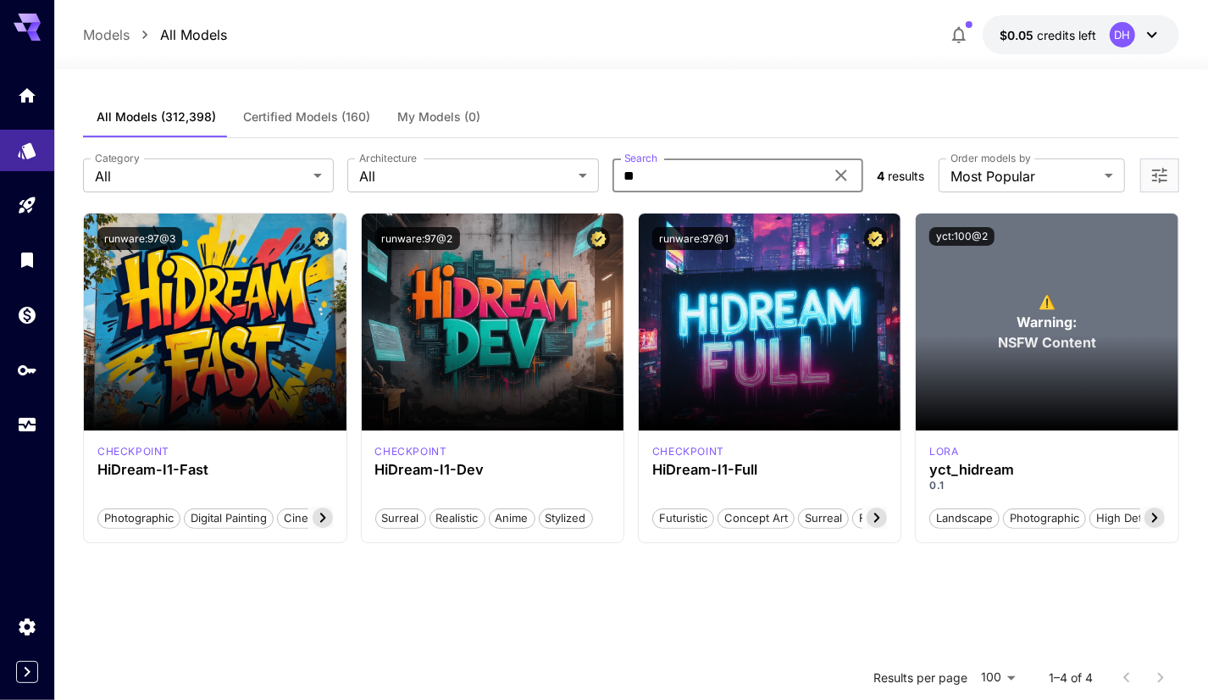
type input "*"
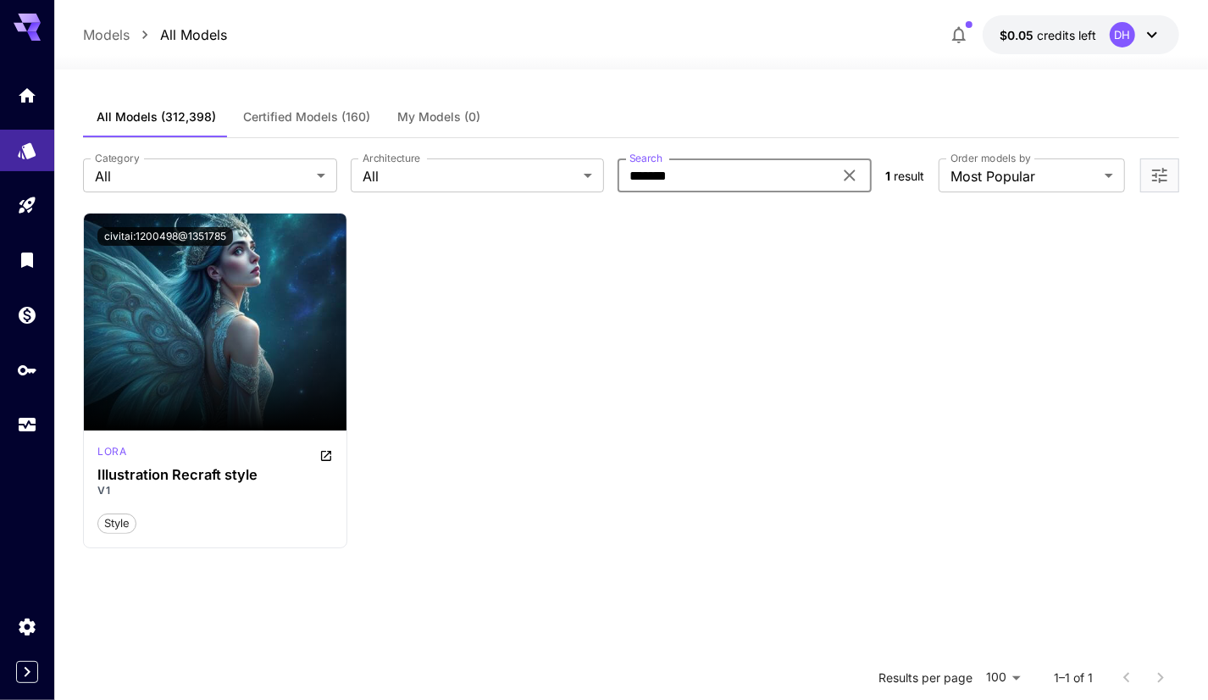
click at [725, 167] on input "*******" at bounding box center [724, 175] width 215 height 34
type input "*****"
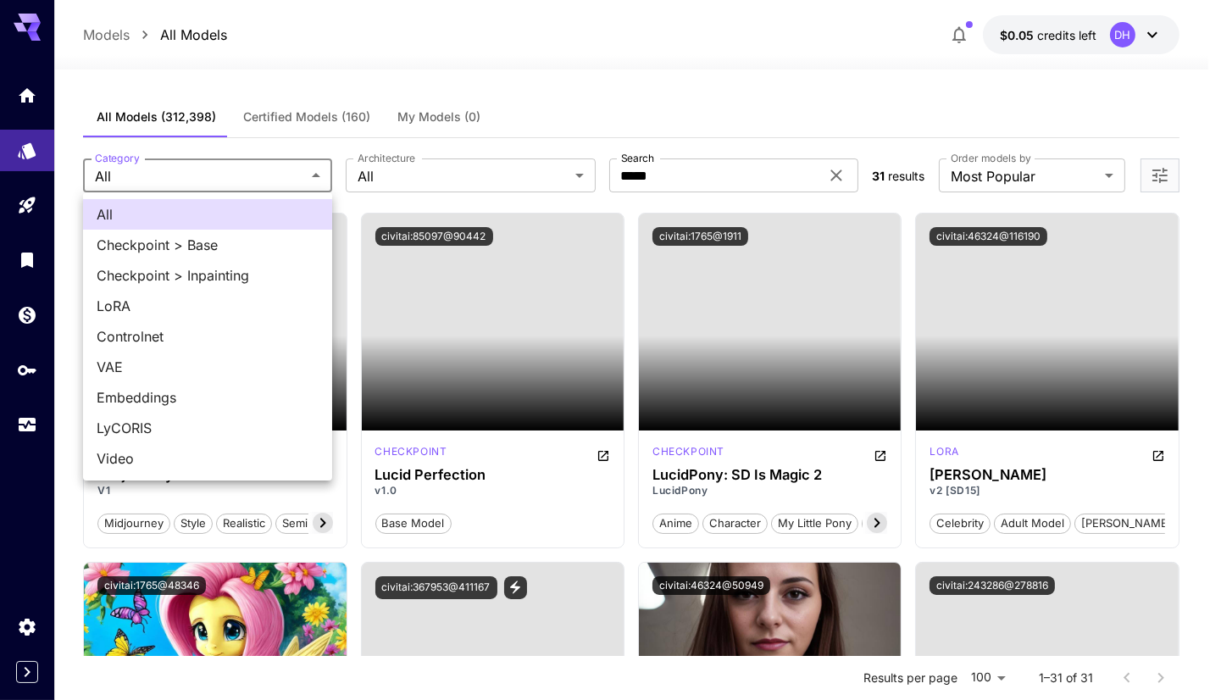
click at [290, 232] on li "Checkpoint > Base" at bounding box center [207, 245] width 249 height 30
type input "**********"
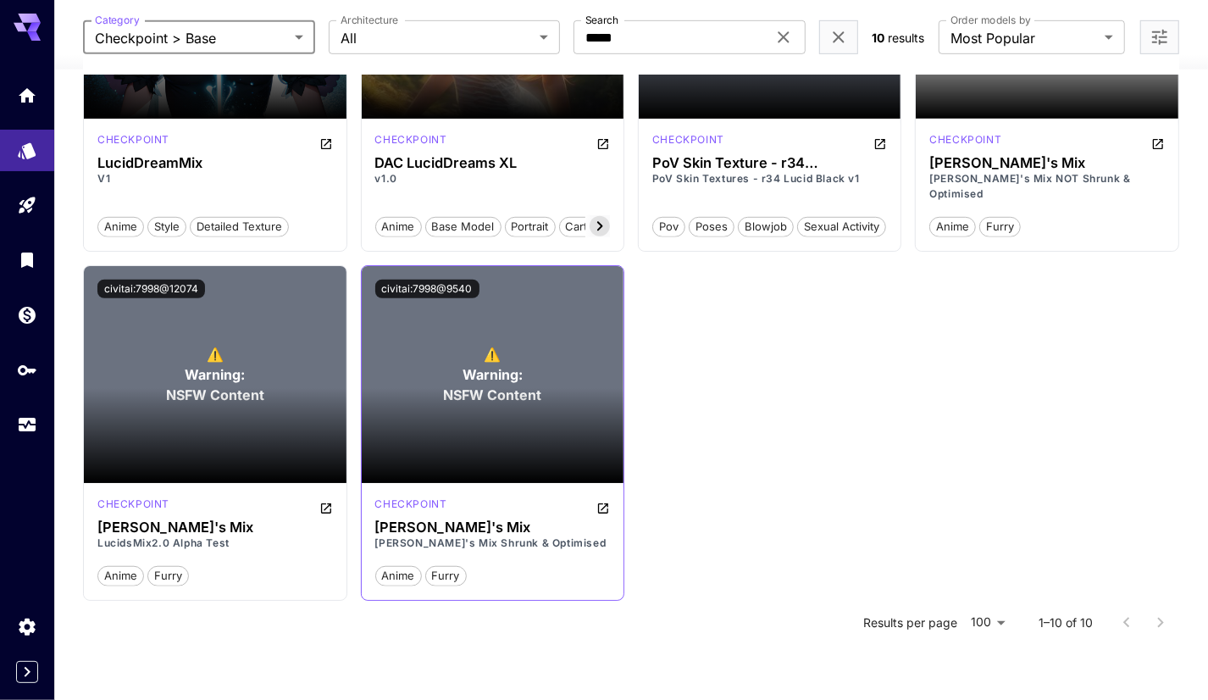
scroll to position [322, 0]
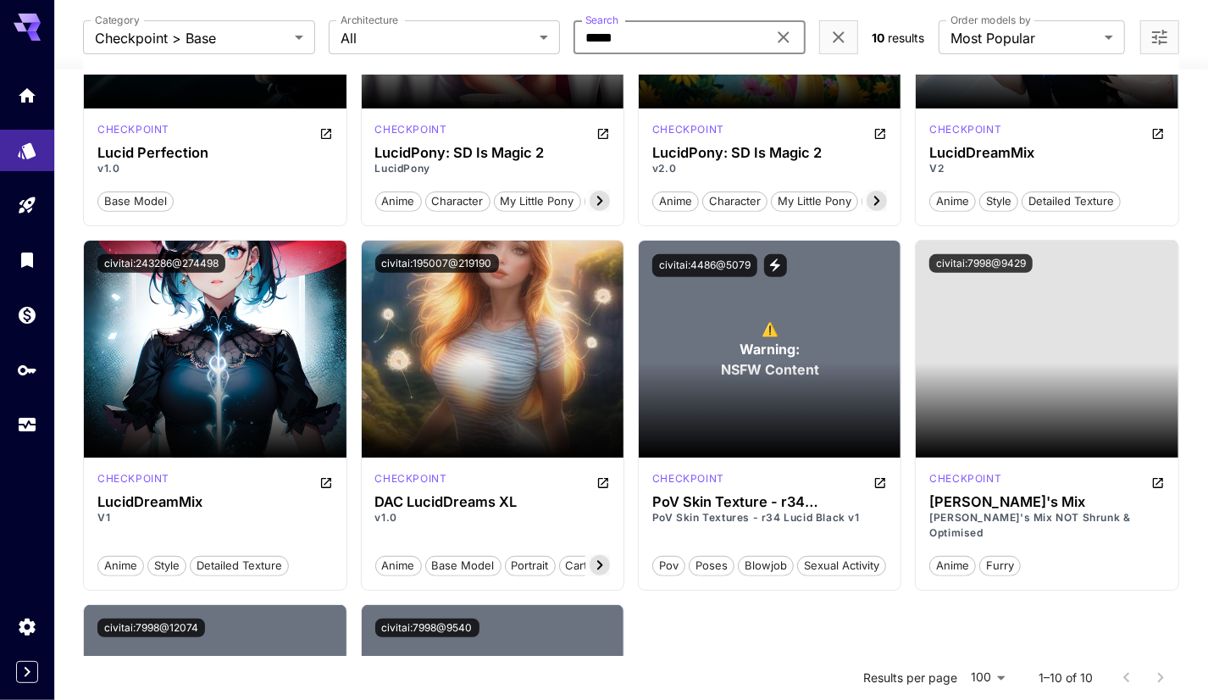
click at [657, 35] on input "*****" at bounding box center [669, 37] width 193 height 34
type input "********"
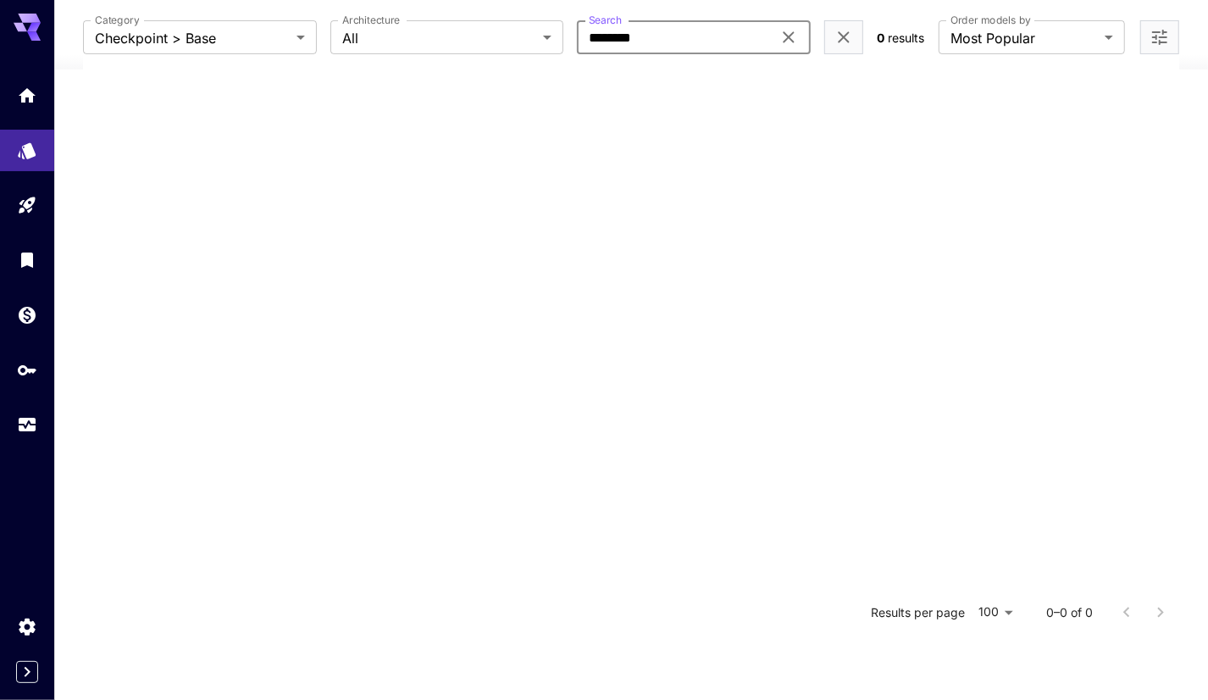
scroll to position [0, 0]
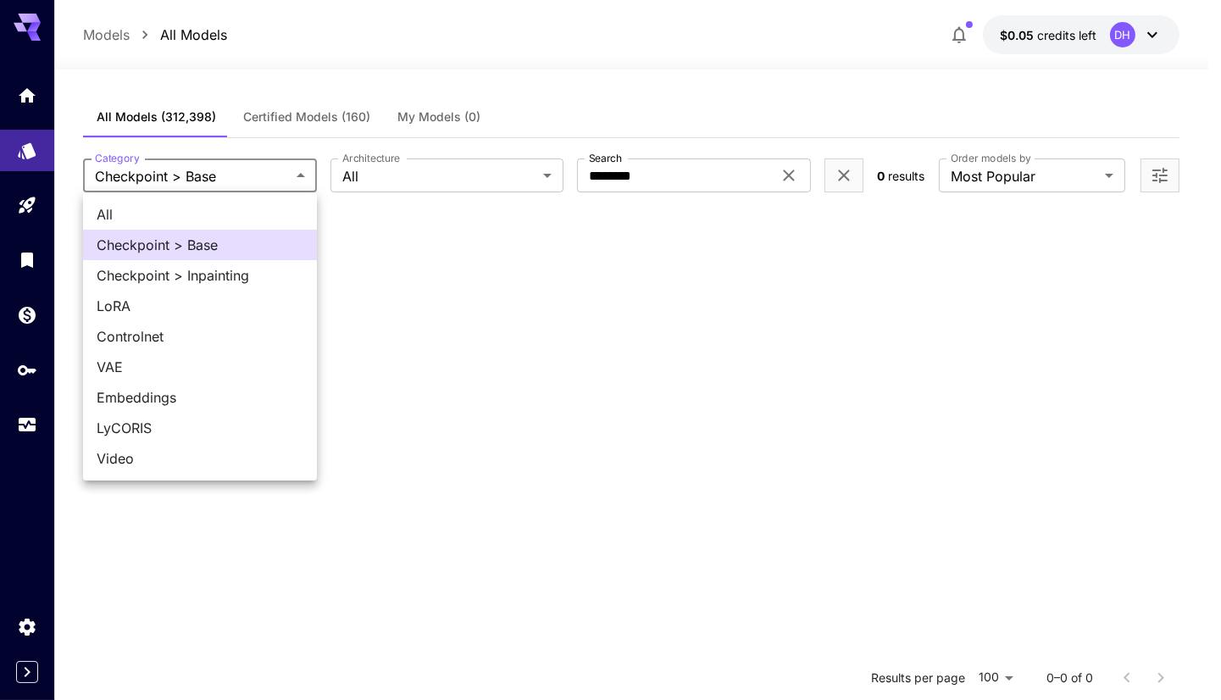
click at [244, 165] on body "**********" at bounding box center [610, 503] width 1221 height 1007
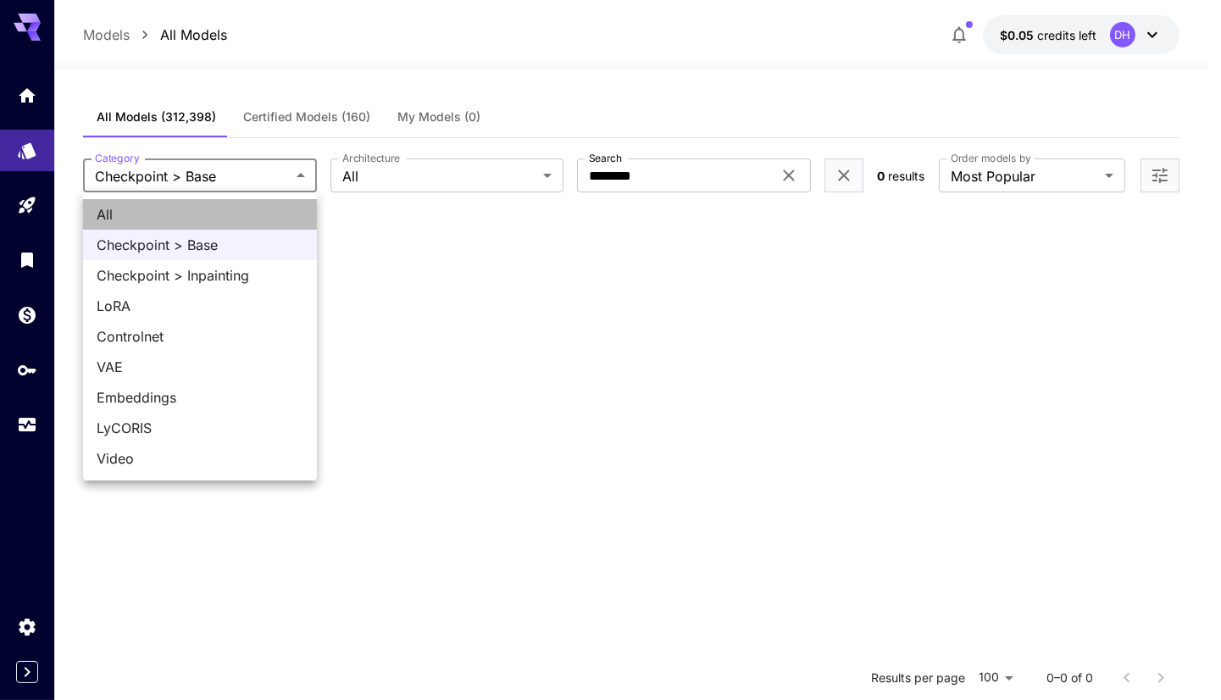
click at [213, 217] on span "All" at bounding box center [200, 214] width 207 height 20
type input "***"
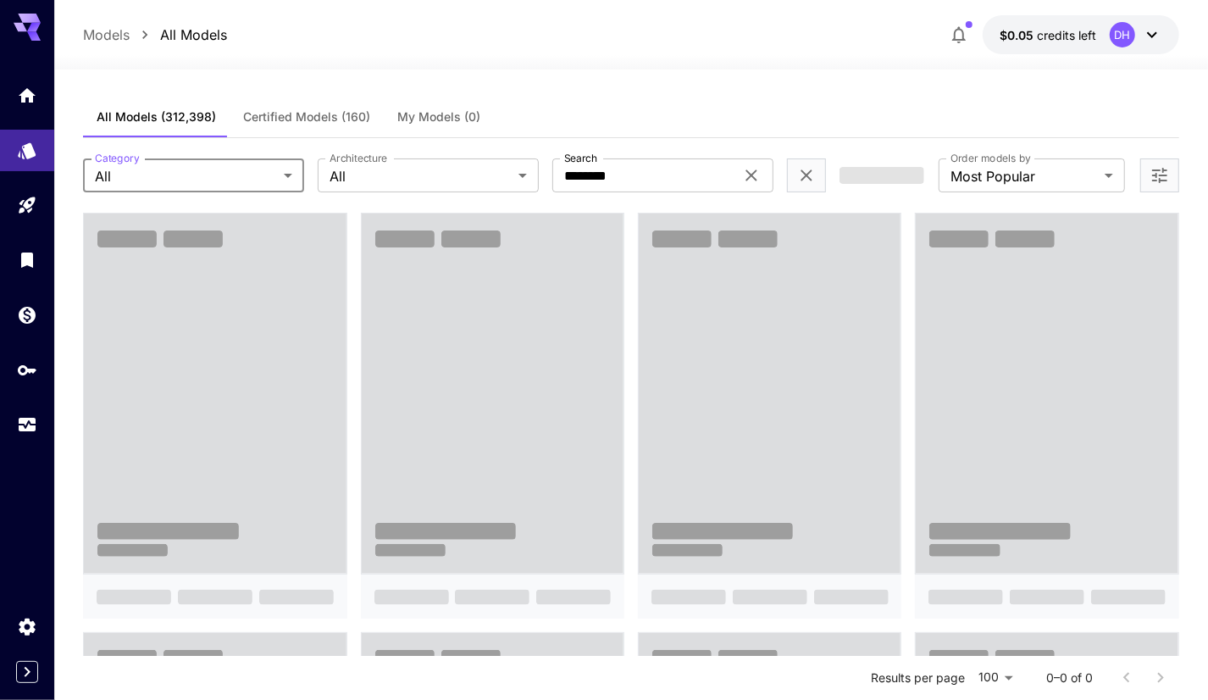
click at [796, 174] on div at bounding box center [806, 175] width 39 height 34
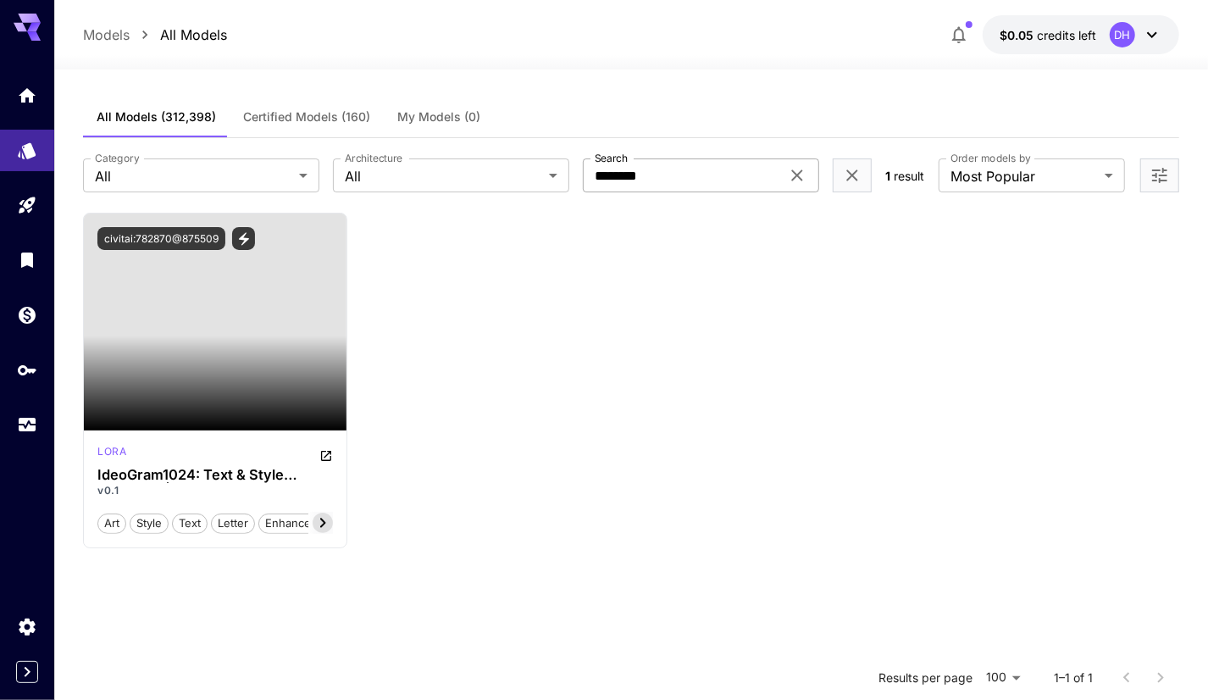
click at [797, 167] on icon at bounding box center [797, 175] width 20 height 20
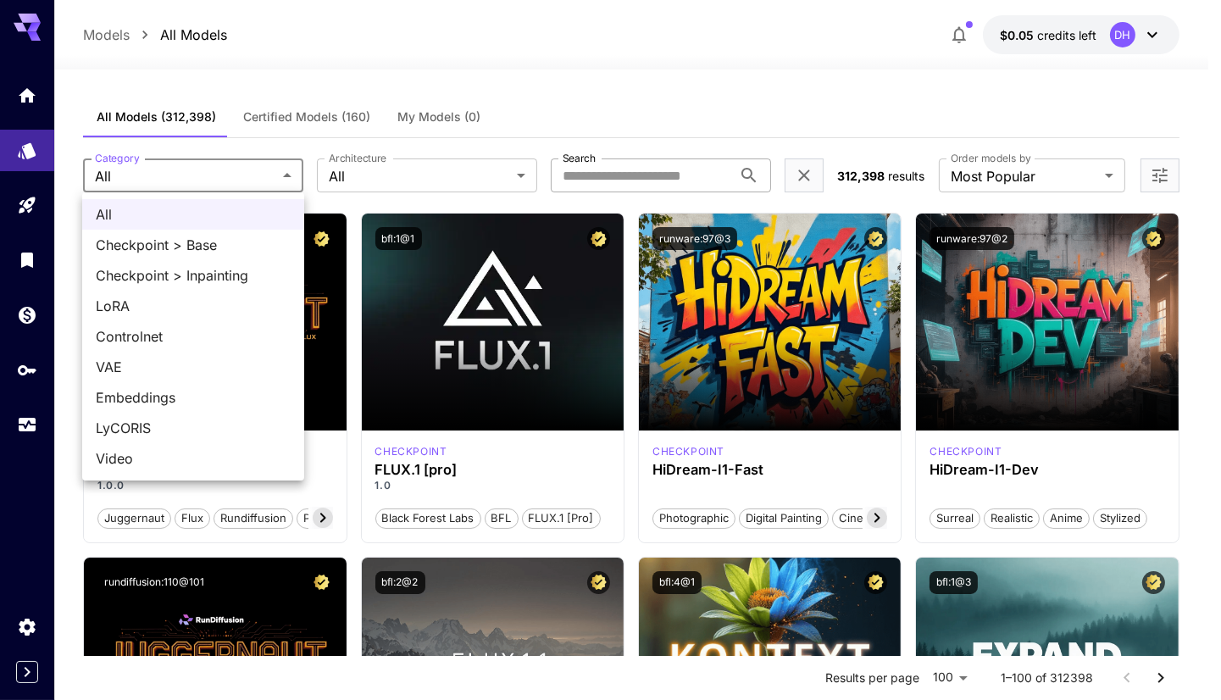
click at [157, 463] on span "Video" at bounding box center [193, 458] width 195 height 20
type input "*****"
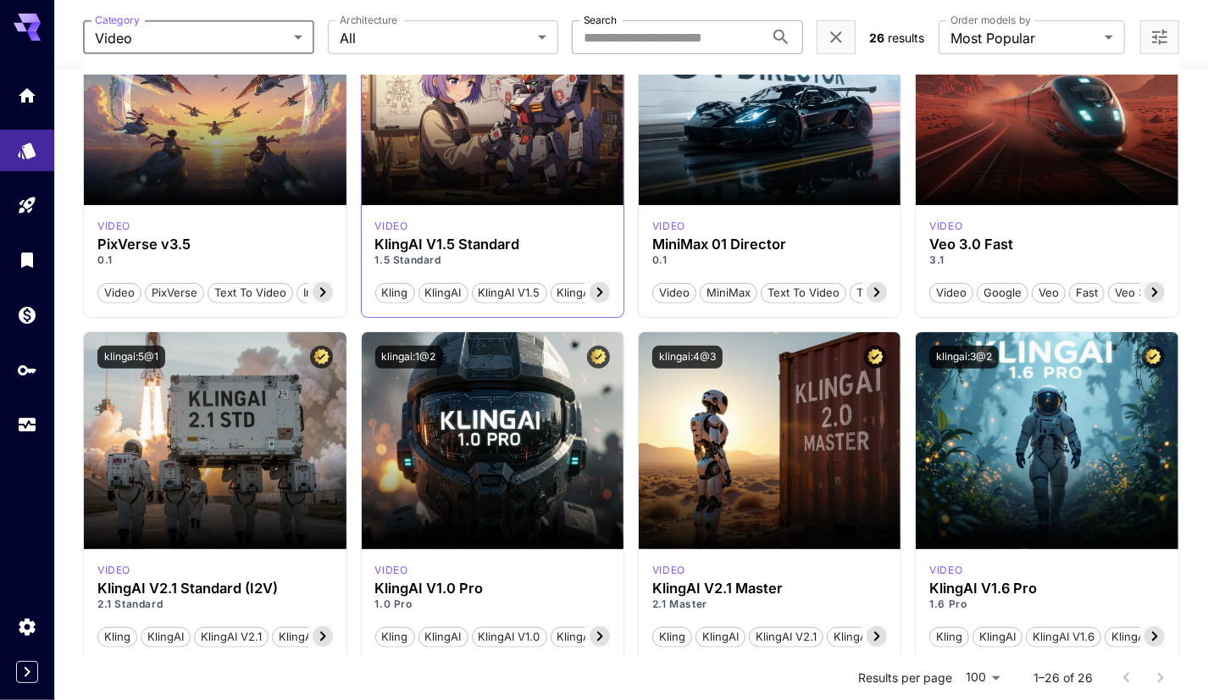
scroll to position [593, 0]
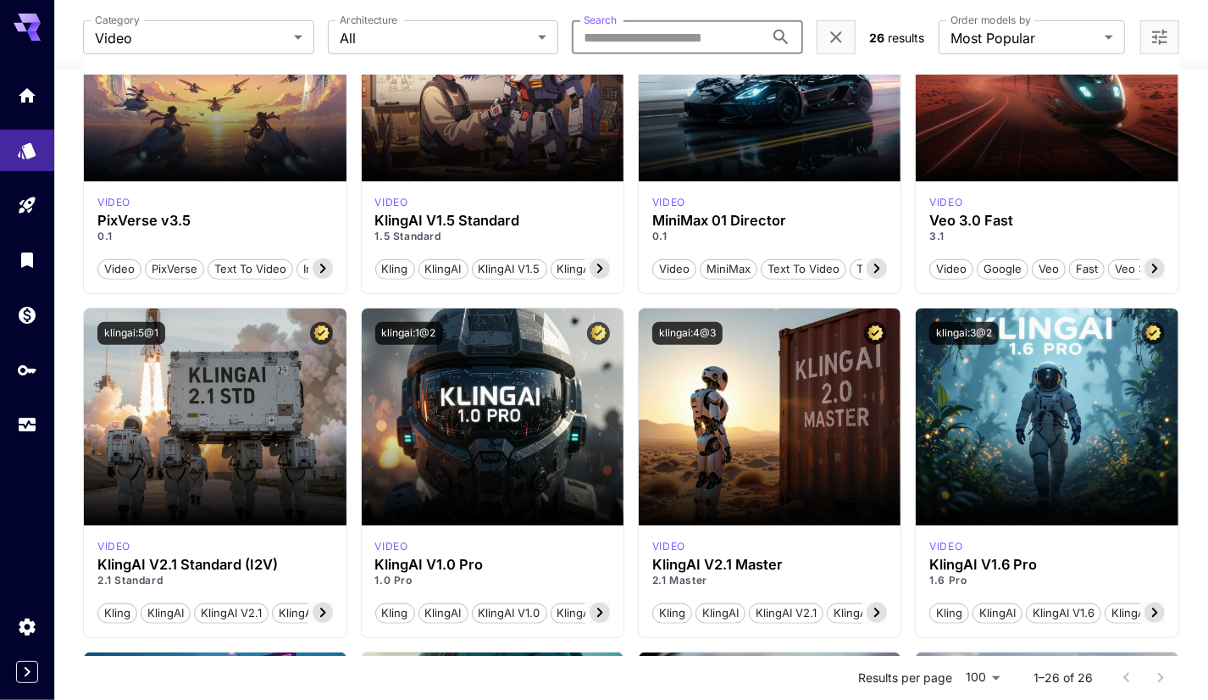
click at [659, 34] on input "Search" at bounding box center [668, 37] width 192 height 34
type input "***"
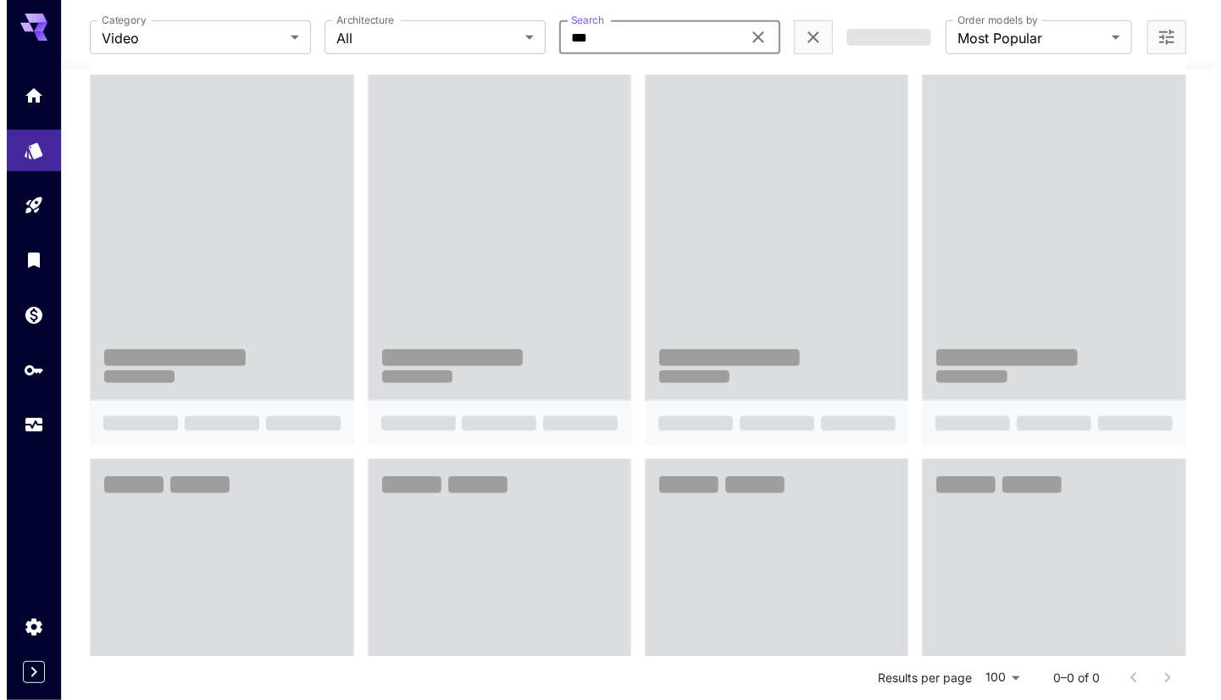
scroll to position [330, 0]
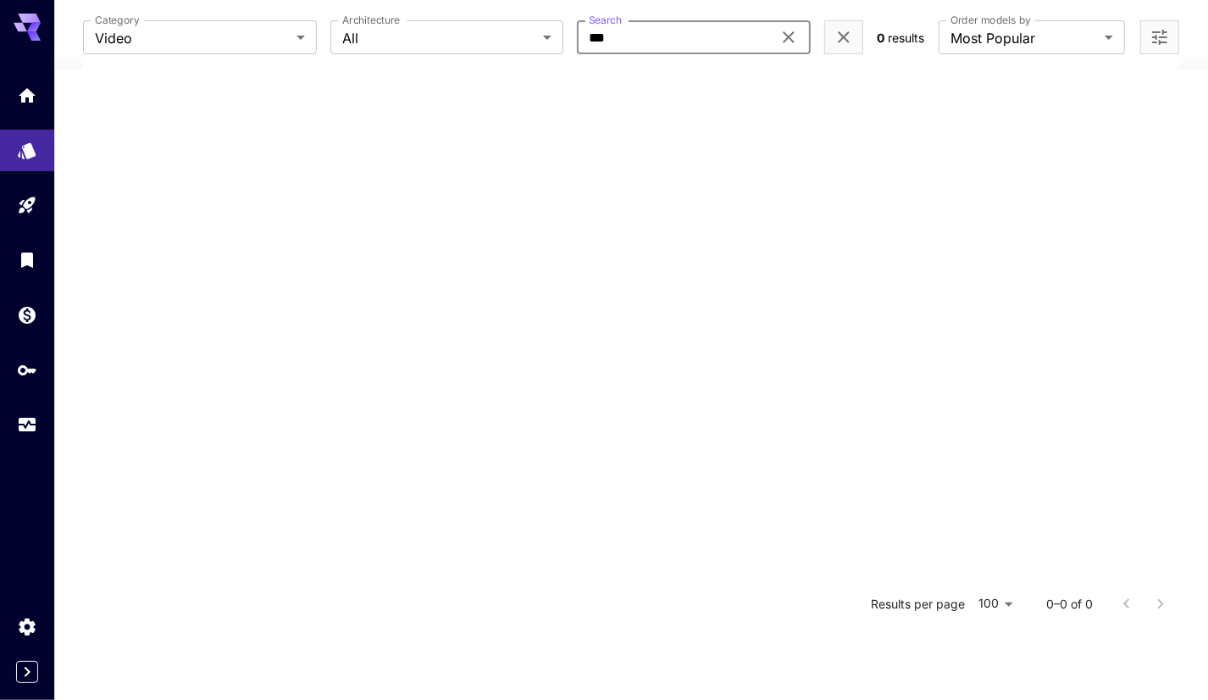
click at [659, 34] on input "***" at bounding box center [674, 37] width 195 height 34
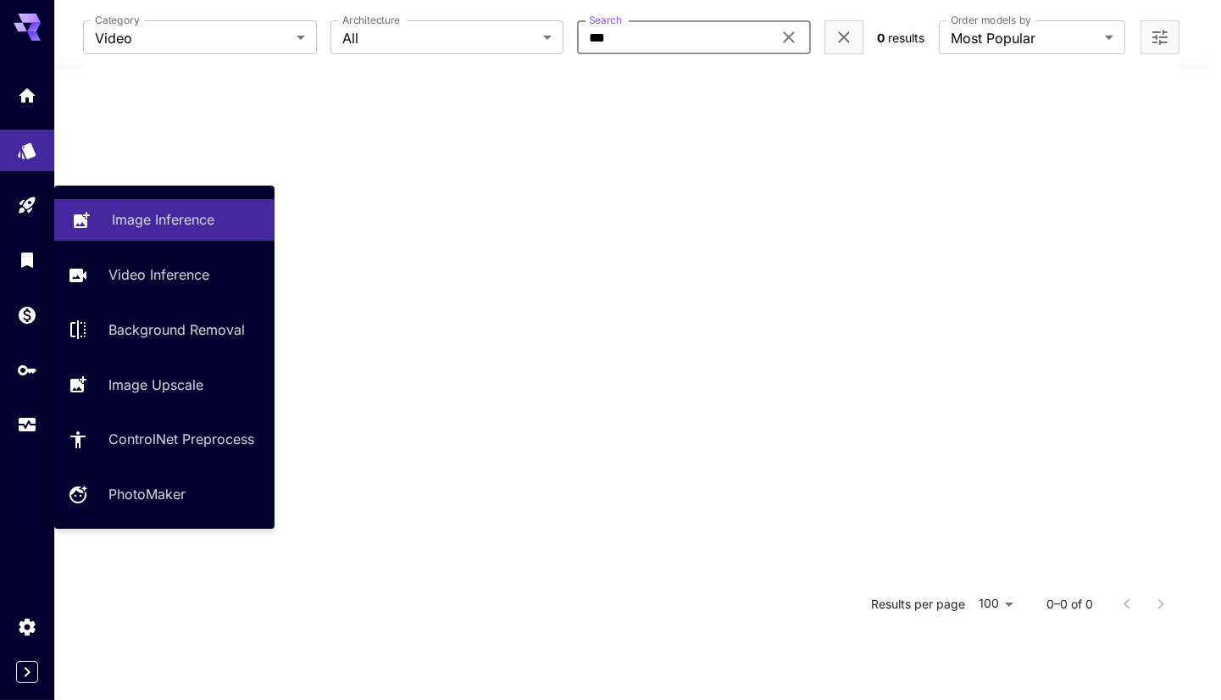
click at [95, 209] on link "Image Inference" at bounding box center [164, 220] width 220 height 42
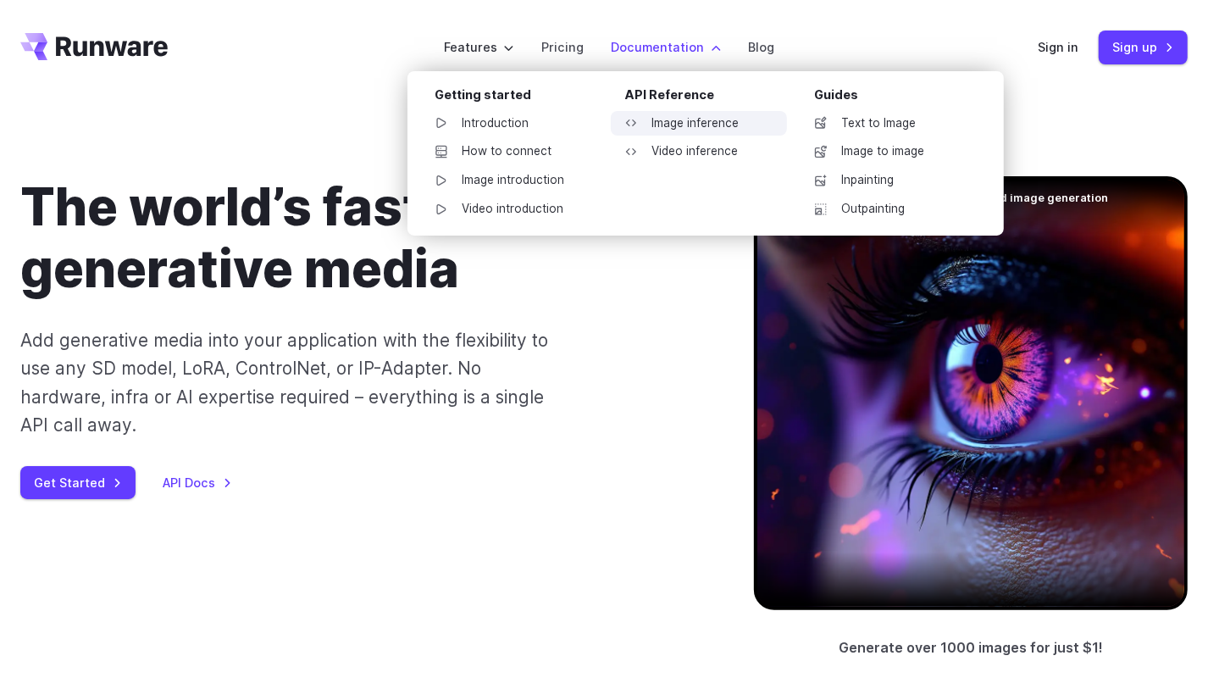
click at [671, 127] on link "Image inference" at bounding box center [699, 123] width 176 height 25
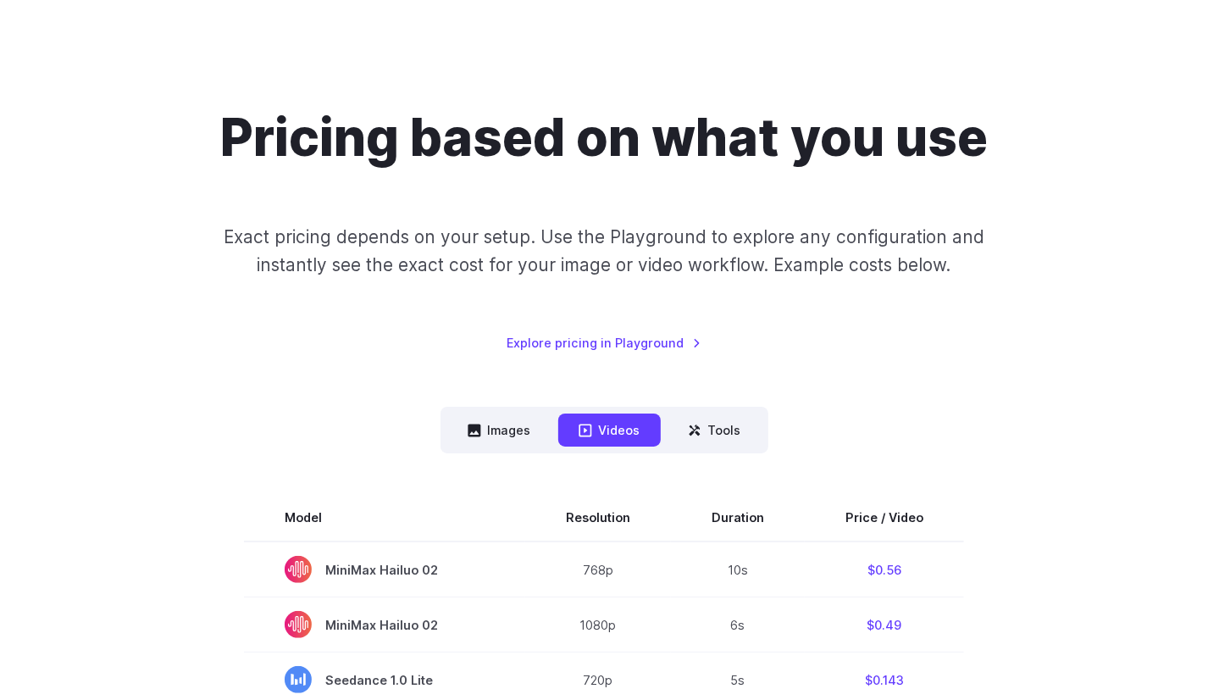
scroll to position [169, 0]
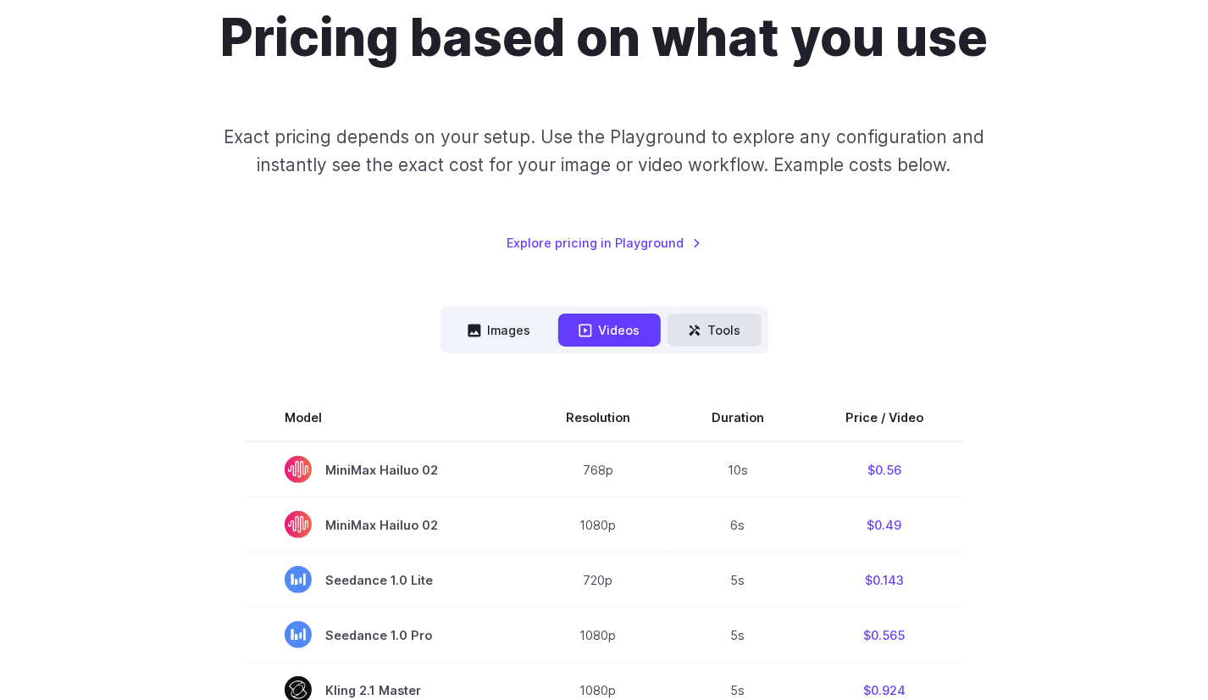
click at [695, 322] on button "Tools" at bounding box center [714, 329] width 94 height 33
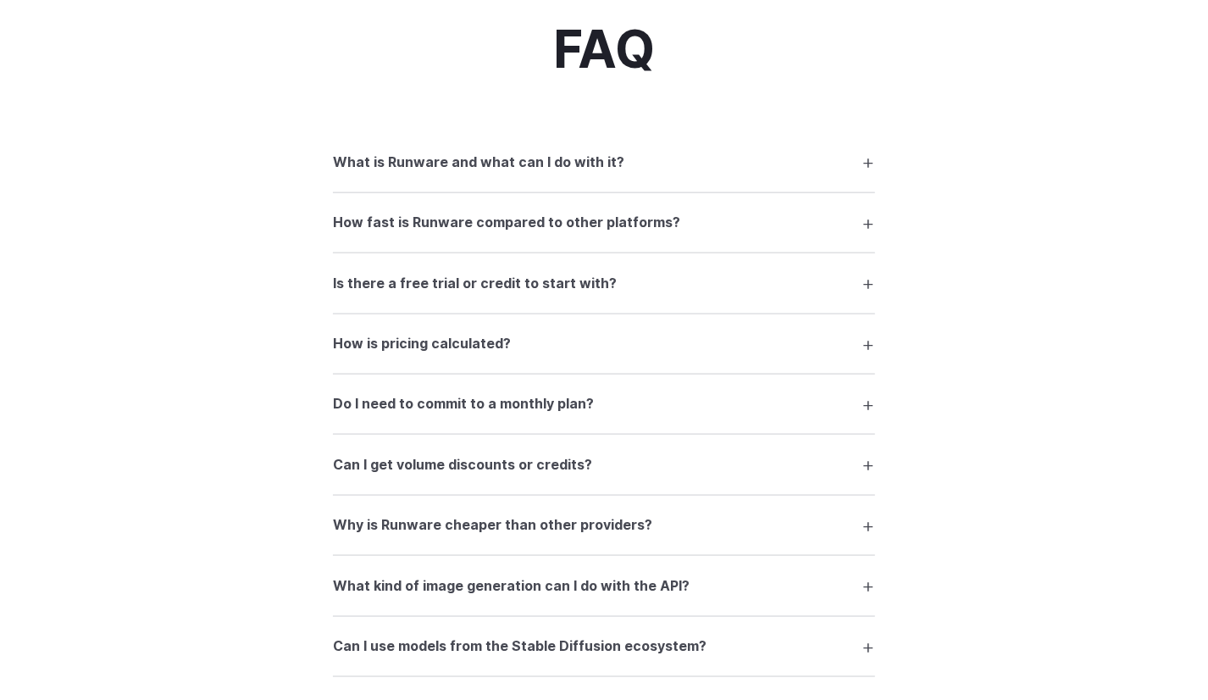
scroll to position [1355, 0]
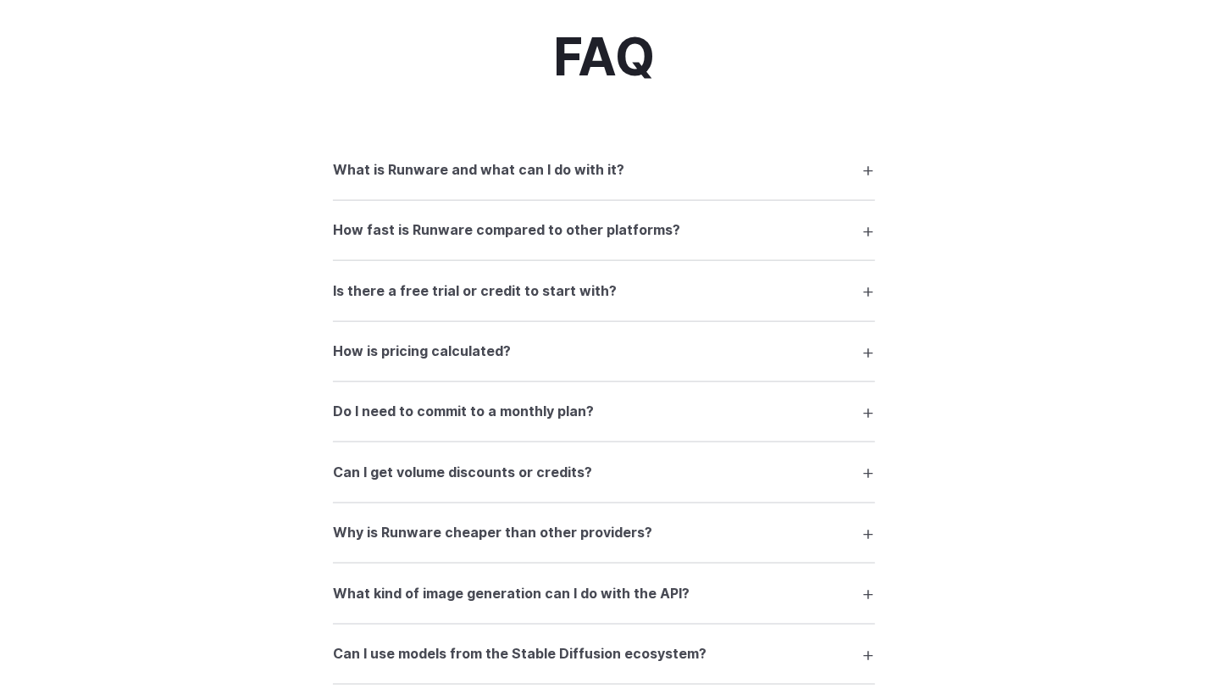
click at [478, 163] on h3 "What is Runware and what can I do with it?" at bounding box center [478, 170] width 291 height 22
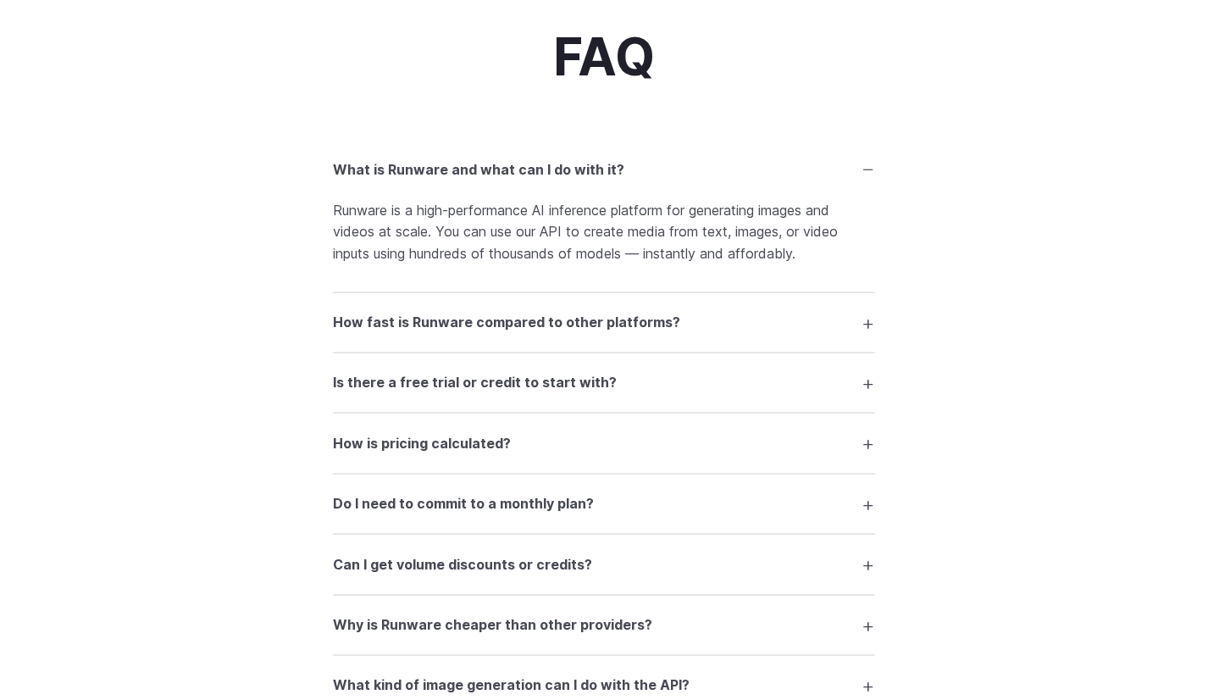
click at [478, 163] on h3 "What is Runware and what can I do with it?" at bounding box center [478, 170] width 291 height 22
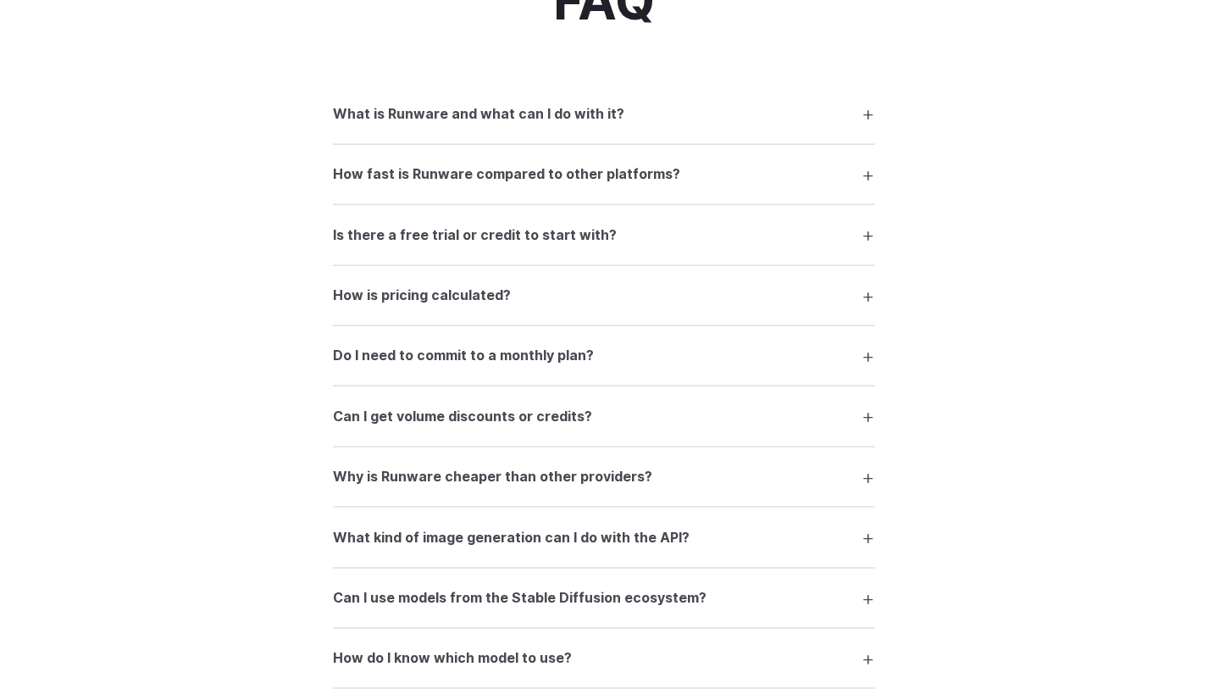
scroll to position [1525, 0]
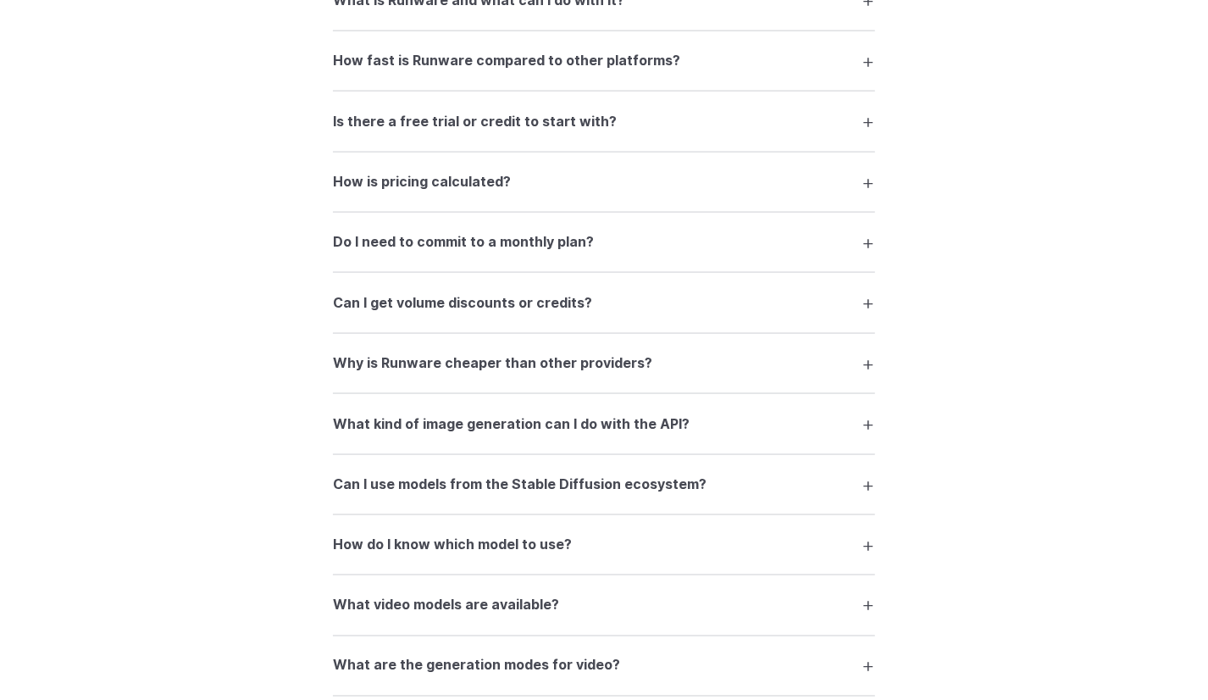
click at [486, 379] on summary "Why is Runware cheaper than other providers?" at bounding box center [604, 363] width 542 height 32
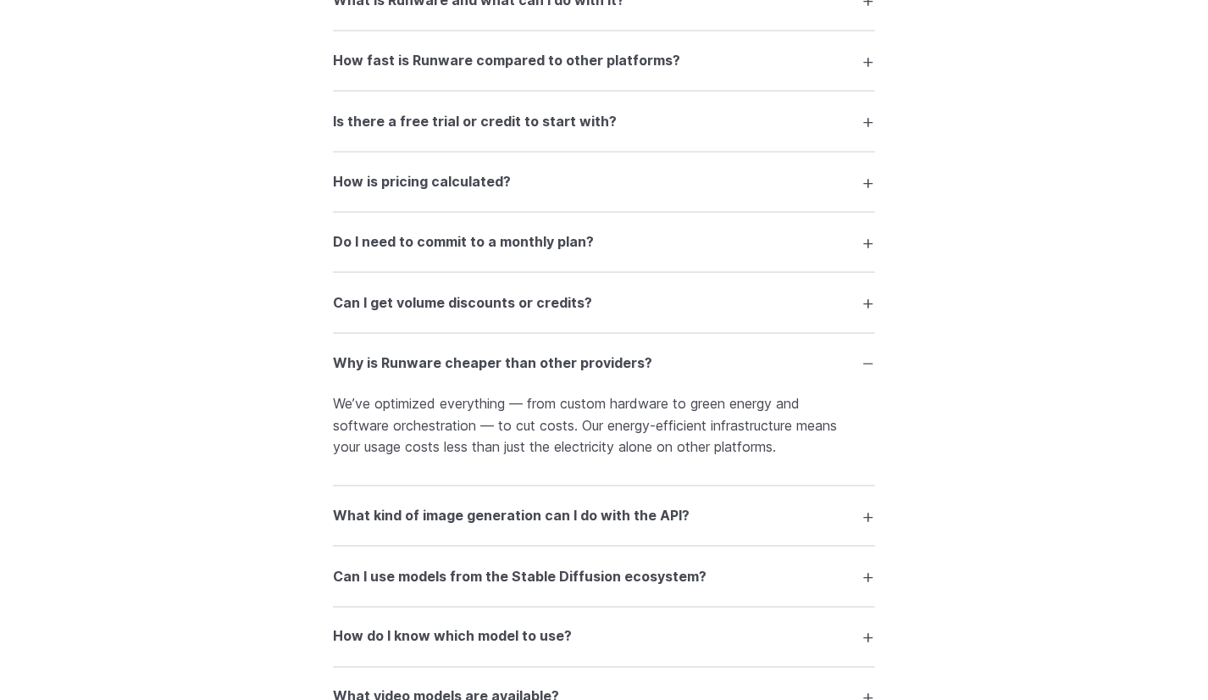
click at [508, 371] on h3 "Why is Runware cheaper than other providers?" at bounding box center [492, 363] width 319 height 22
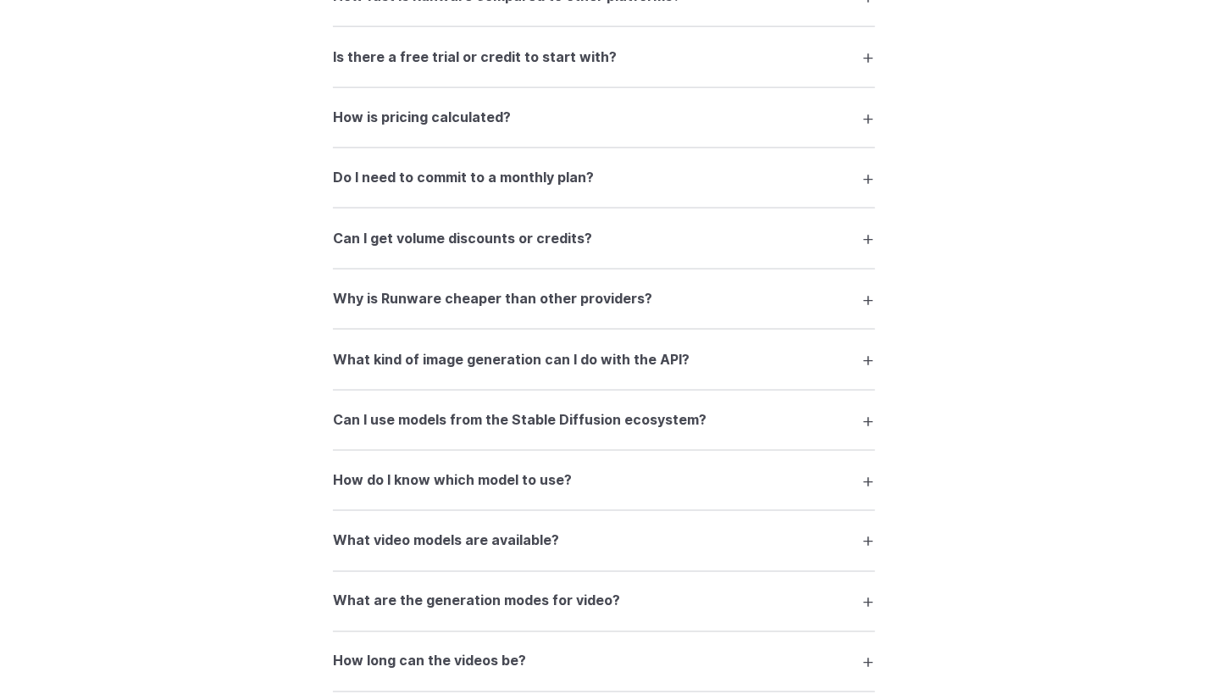
scroll to position [1609, 0]
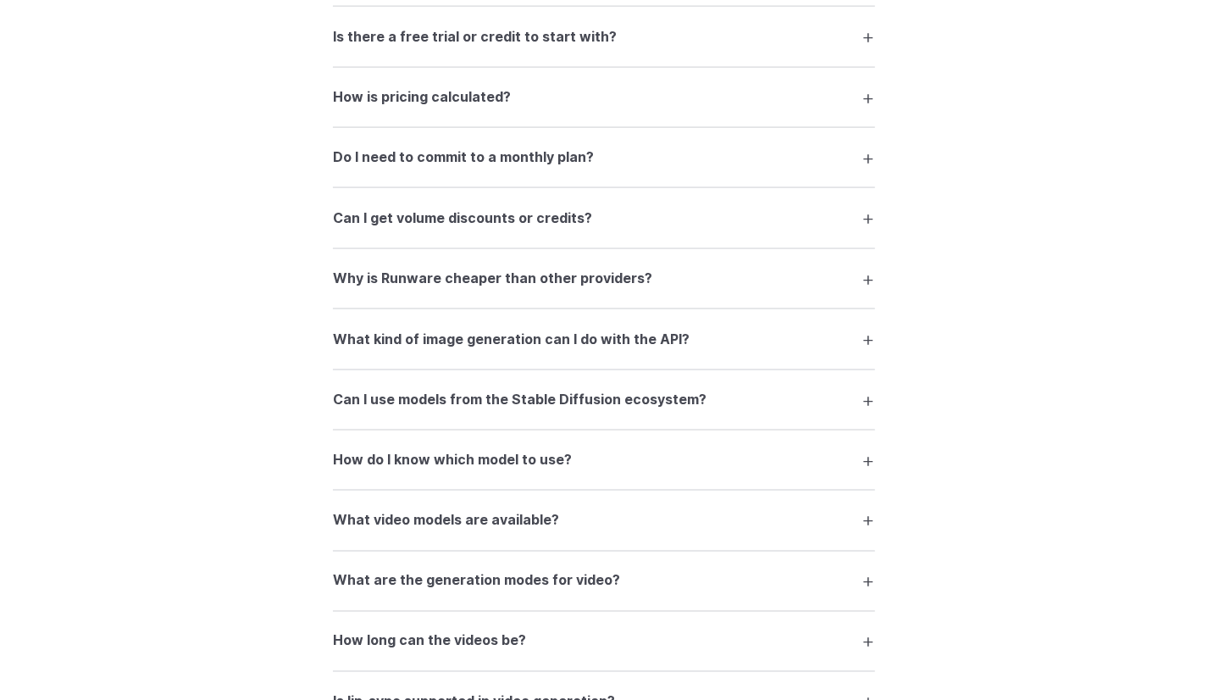
click at [512, 351] on h3 "What kind of image generation can I do with the API?" at bounding box center [511, 340] width 357 height 22
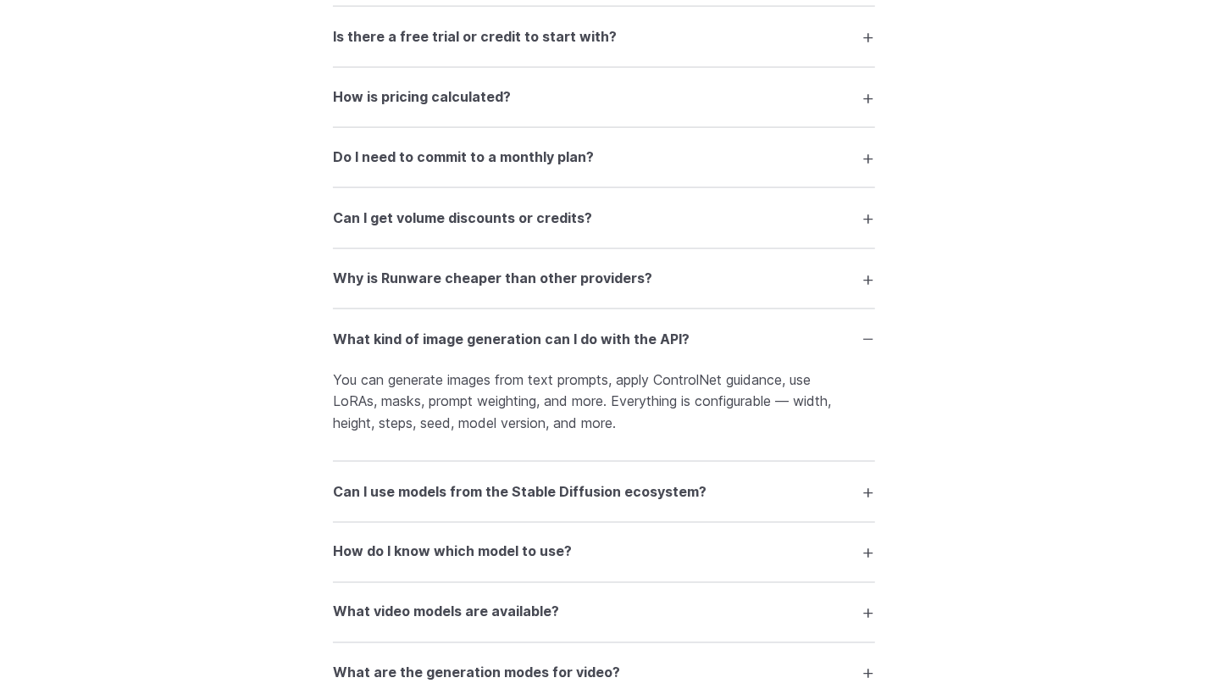
click at [512, 351] on h3 "What kind of image generation can I do with the API?" at bounding box center [511, 340] width 357 height 22
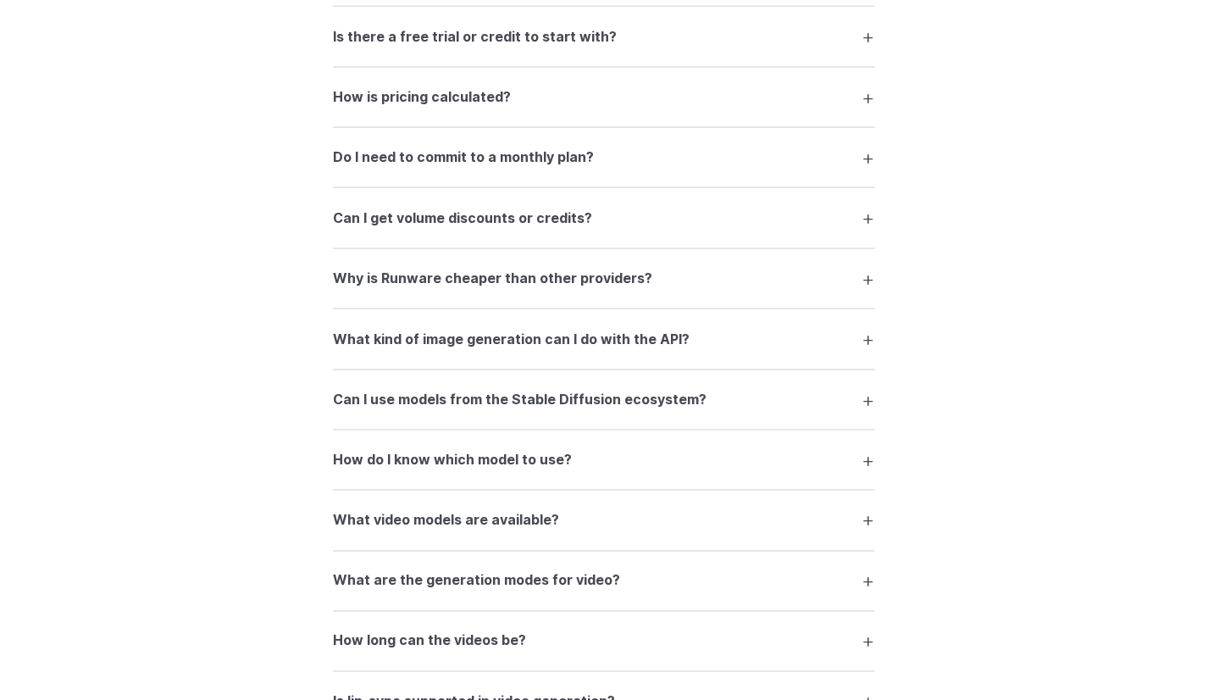
click at [505, 469] on h3 "How do I know which model to use?" at bounding box center [452, 460] width 239 height 22
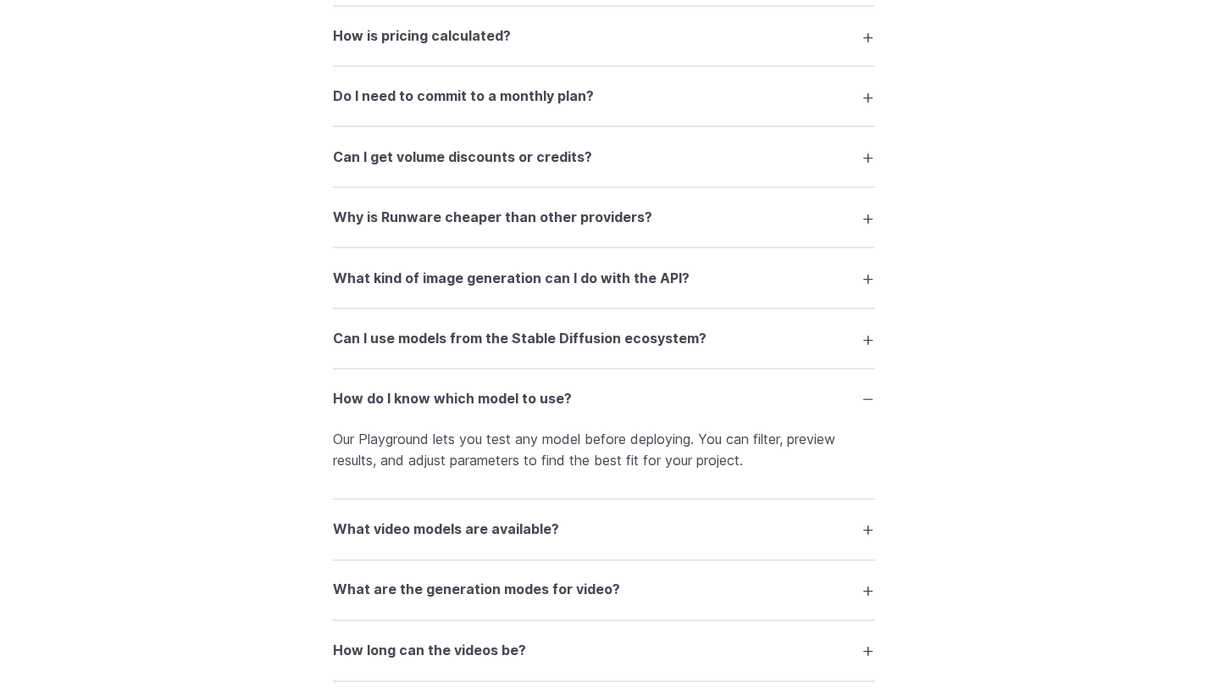
scroll to position [1694, 0]
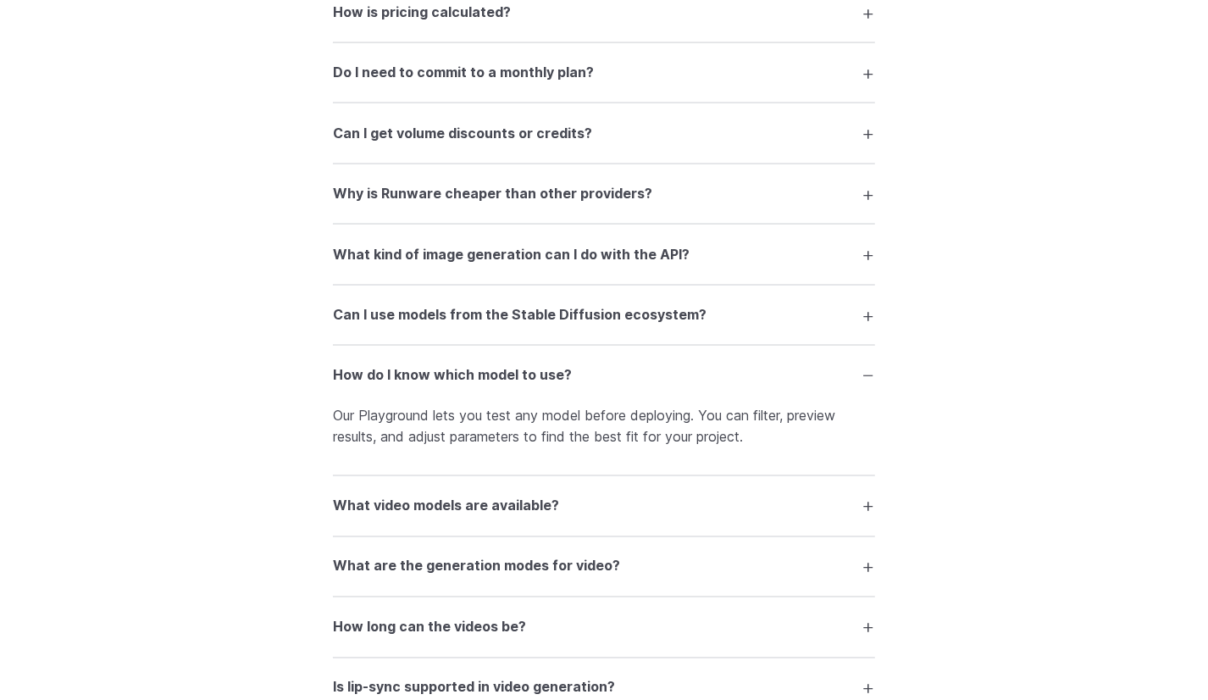
click at [512, 390] on summary "How do I know which model to use?" at bounding box center [604, 375] width 542 height 32
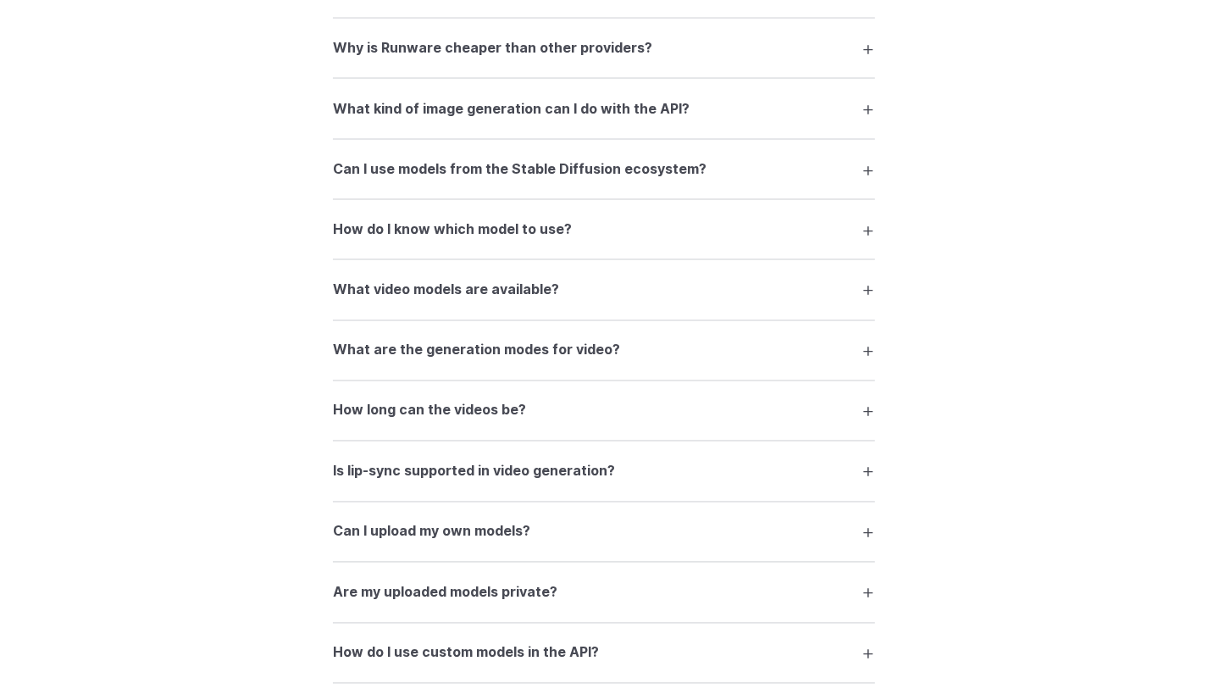
scroll to position [1863, 0]
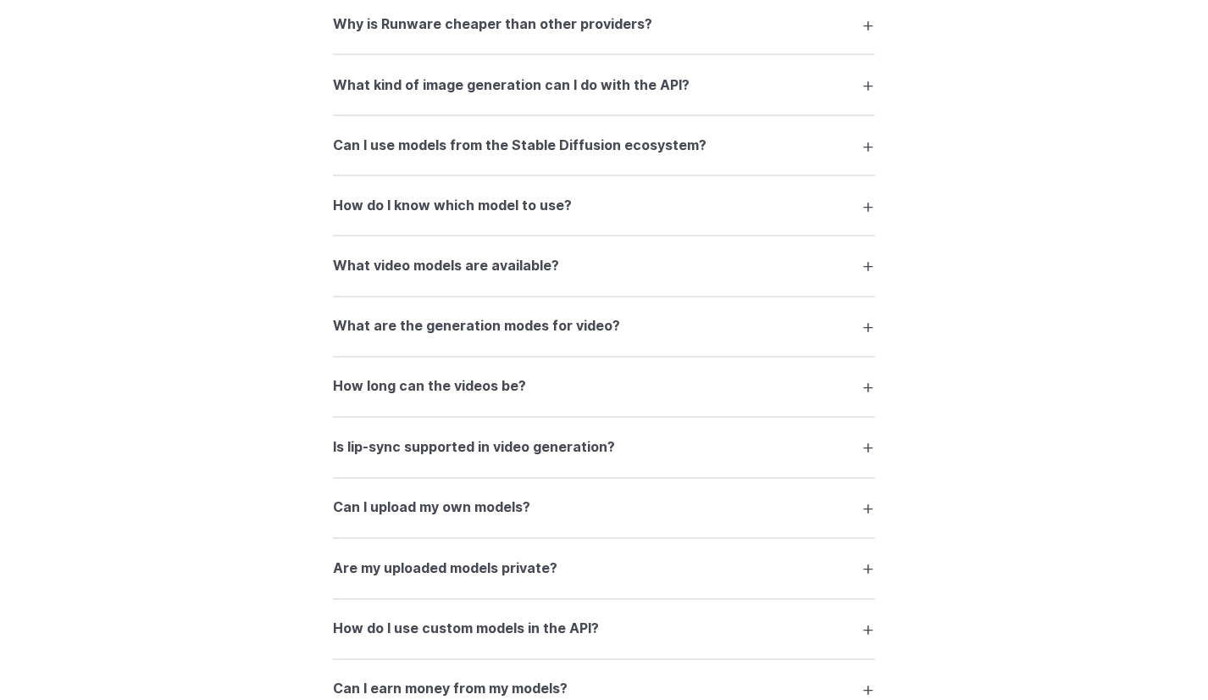
click at [490, 377] on summary "How long can the videos be?" at bounding box center [604, 387] width 542 height 32
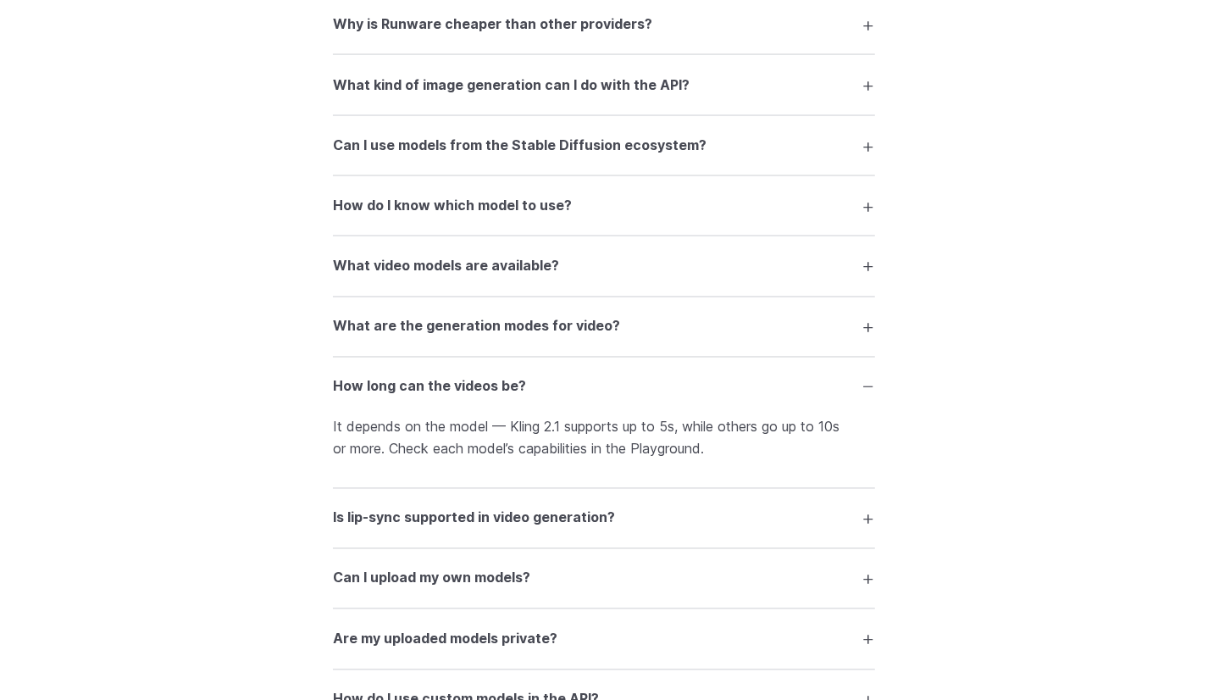
click at [487, 385] on h3 "How long can the videos be?" at bounding box center [429, 387] width 193 height 22
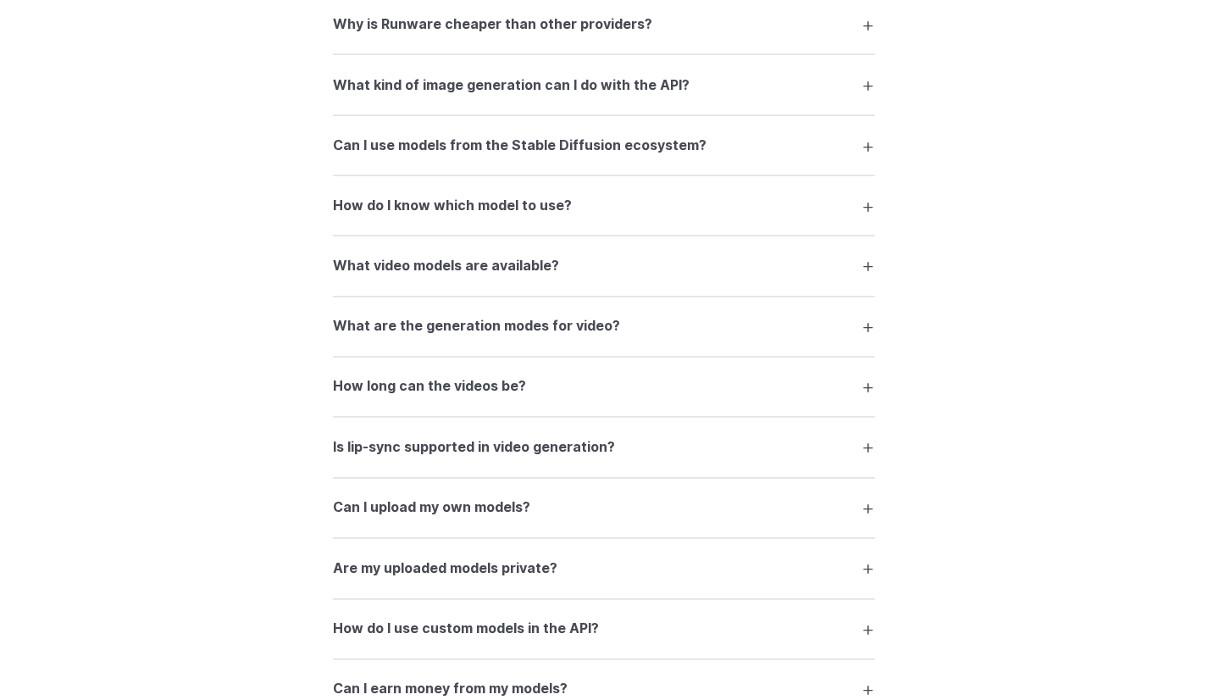
click at [453, 450] on h3 "Is lip-sync supported in video generation?" at bounding box center [474, 448] width 282 height 22
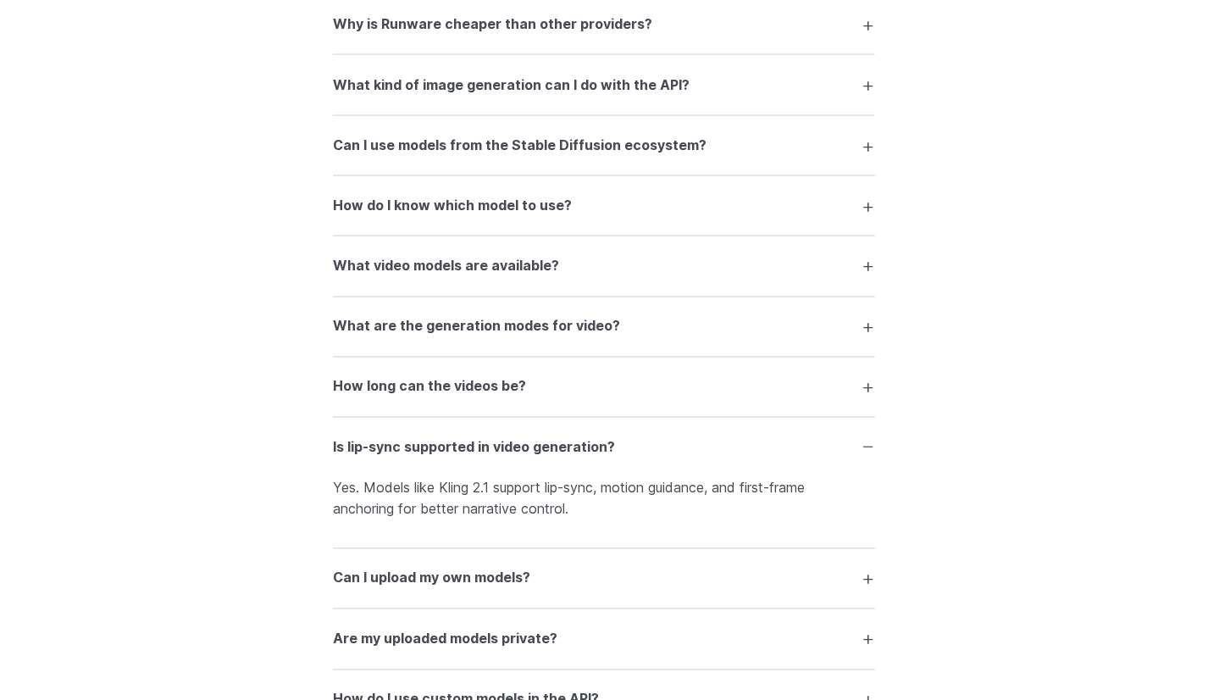
click at [573, 572] on summary "Can I upload my own models?" at bounding box center [604, 578] width 542 height 32
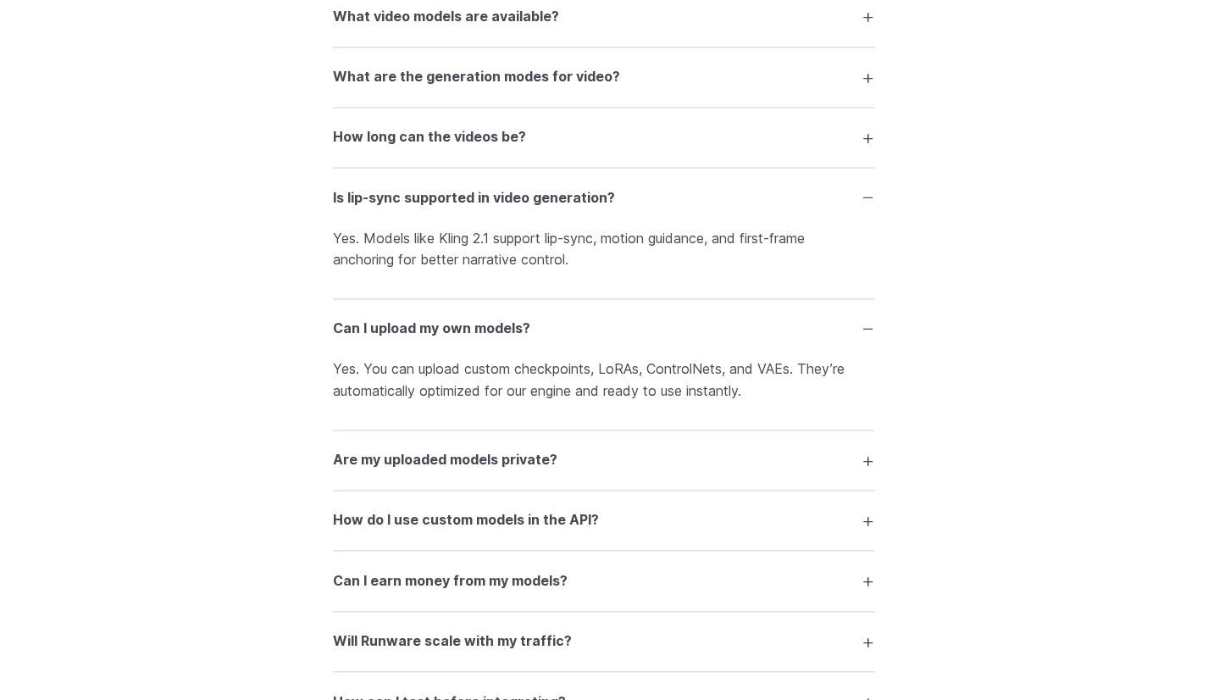
scroll to position [2117, 0]
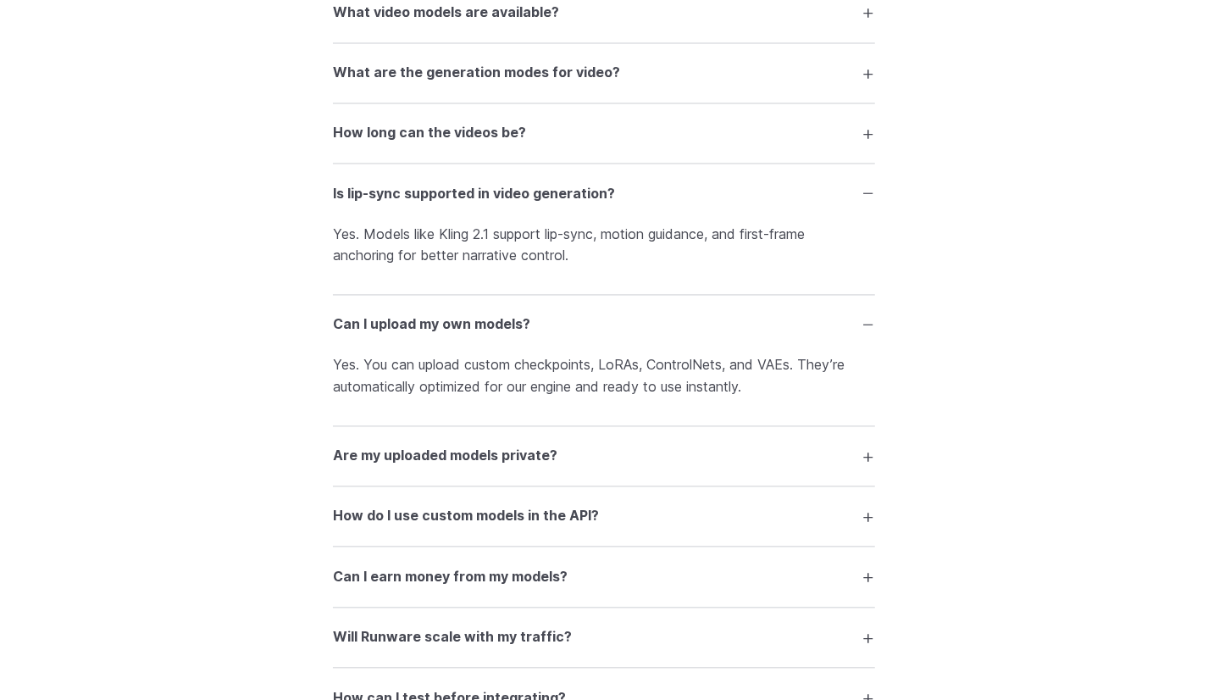
click at [508, 328] on h3 "Can I upload my own models?" at bounding box center [431, 324] width 197 height 22
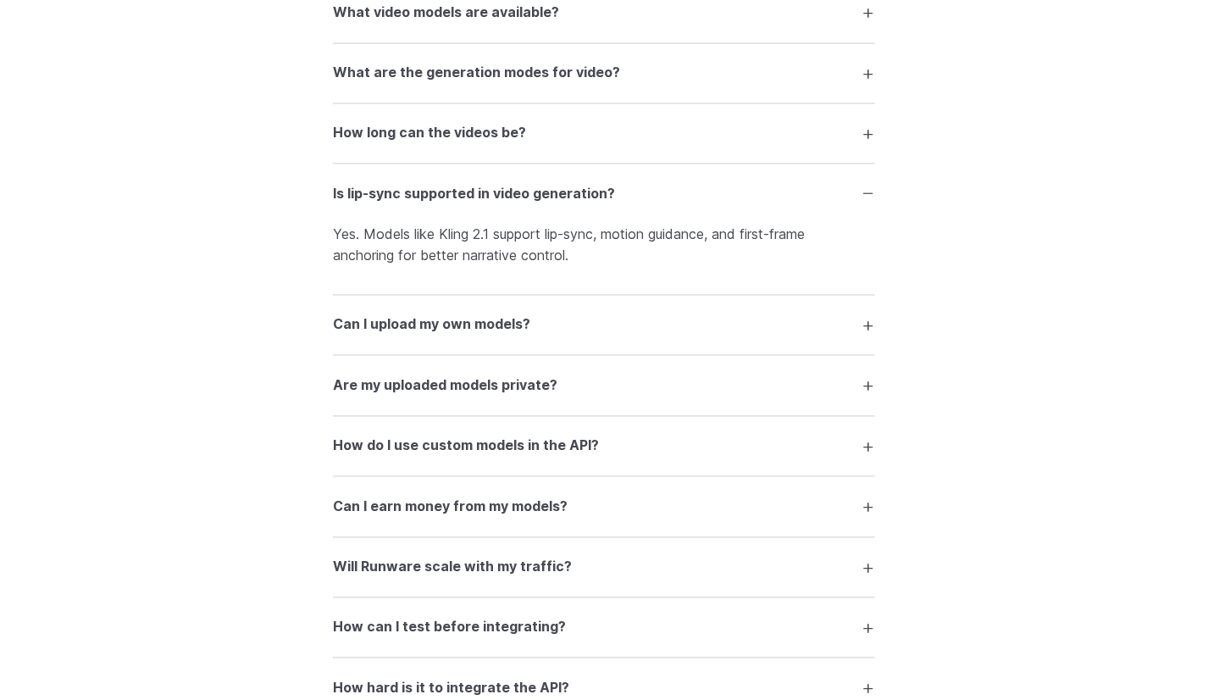
scroll to position [2202, 0]
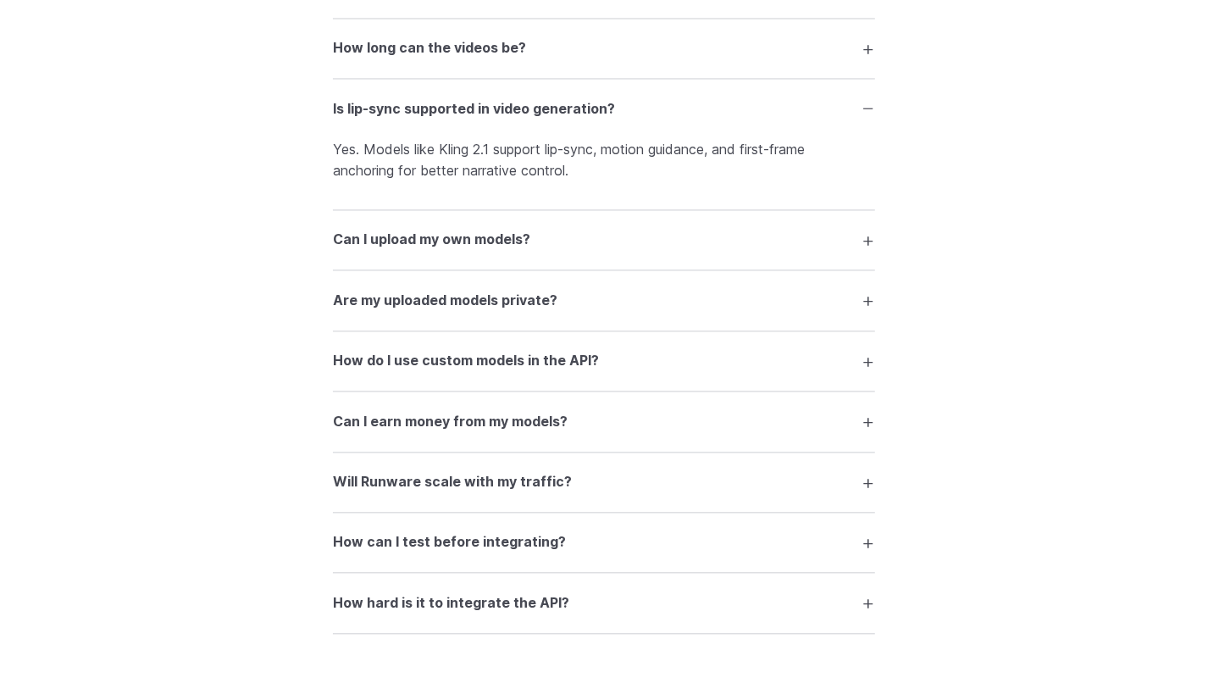
click at [539, 491] on h3 "Will Runware scale with my traffic?" at bounding box center [452, 482] width 239 height 22
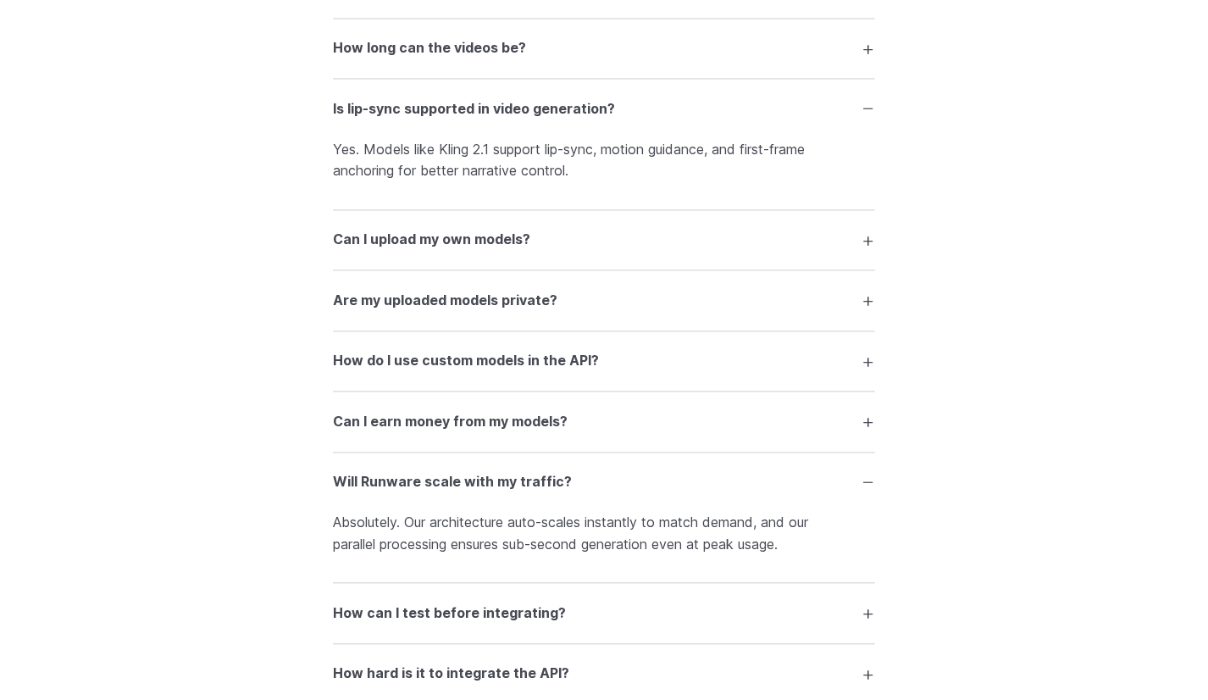
click at [539, 486] on h3 "Will Runware scale with my traffic?" at bounding box center [452, 482] width 239 height 22
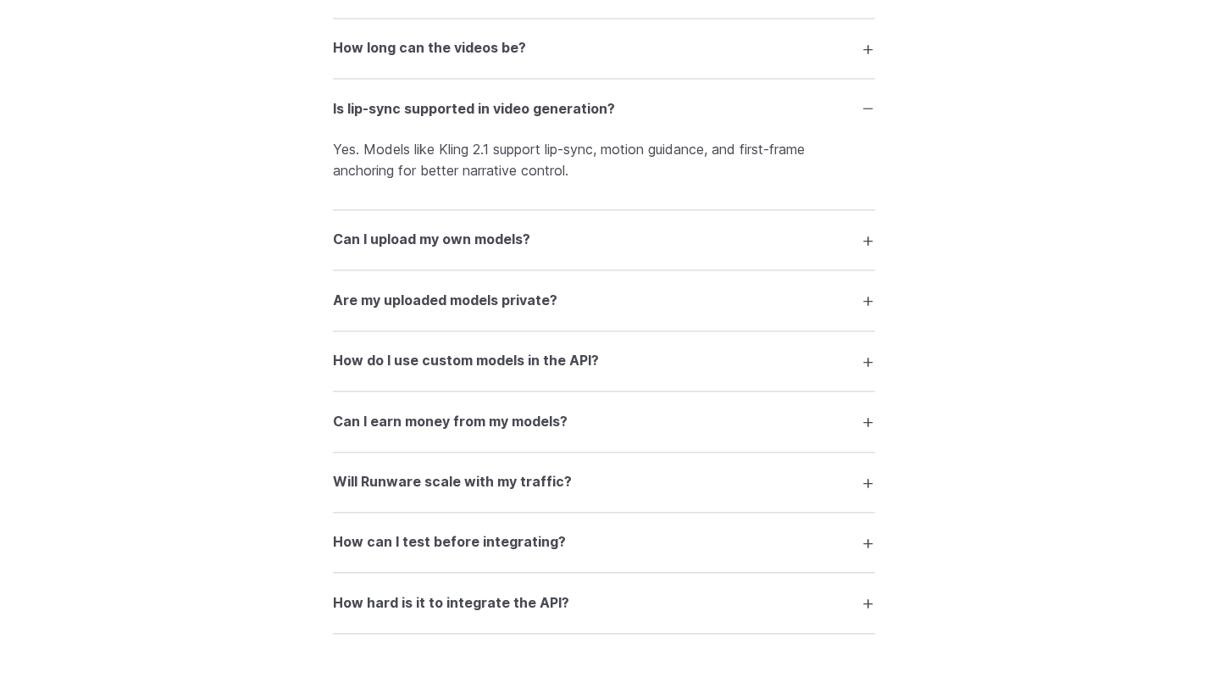
click at [532, 437] on summary "Can I earn money from my models?" at bounding box center [604, 421] width 542 height 32
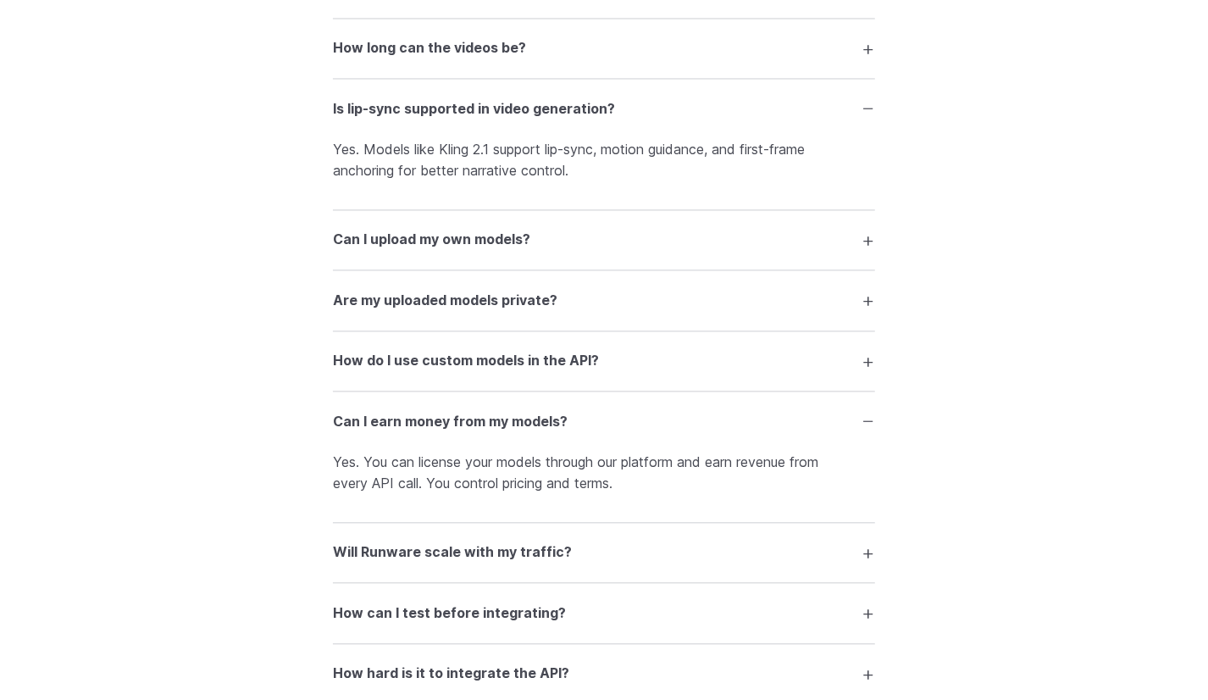
click at [540, 427] on h3 "Can I earn money from my models?" at bounding box center [450, 422] width 235 height 22
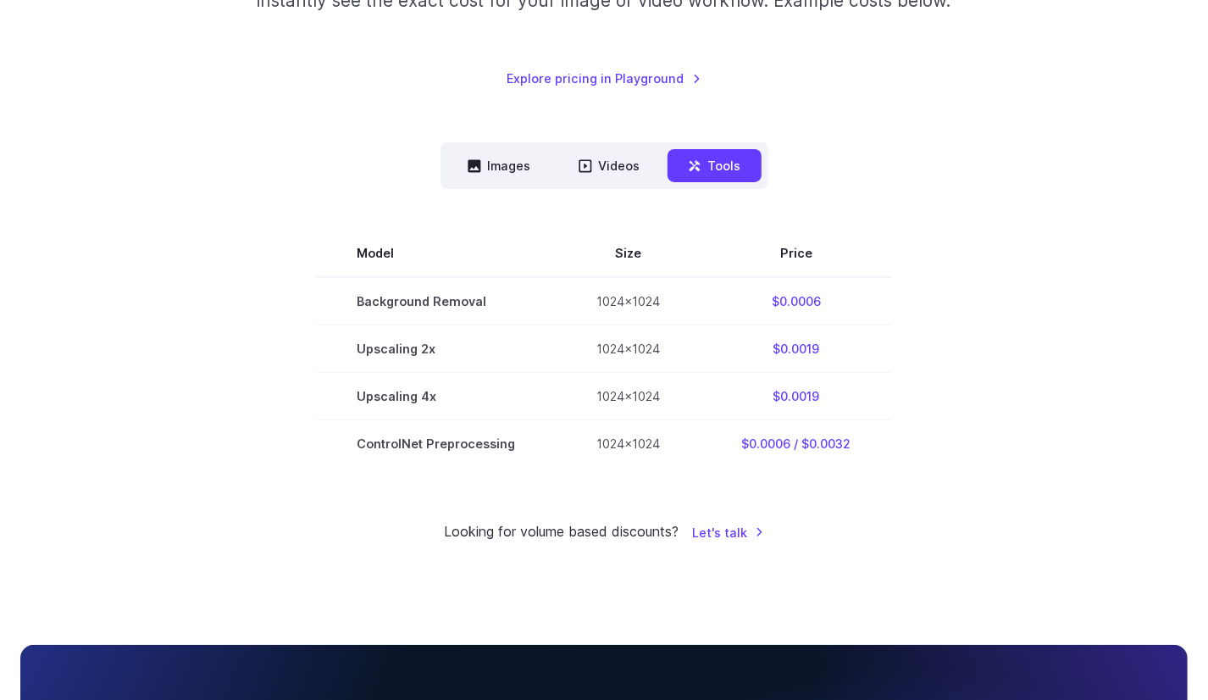
scroll to position [423, 0]
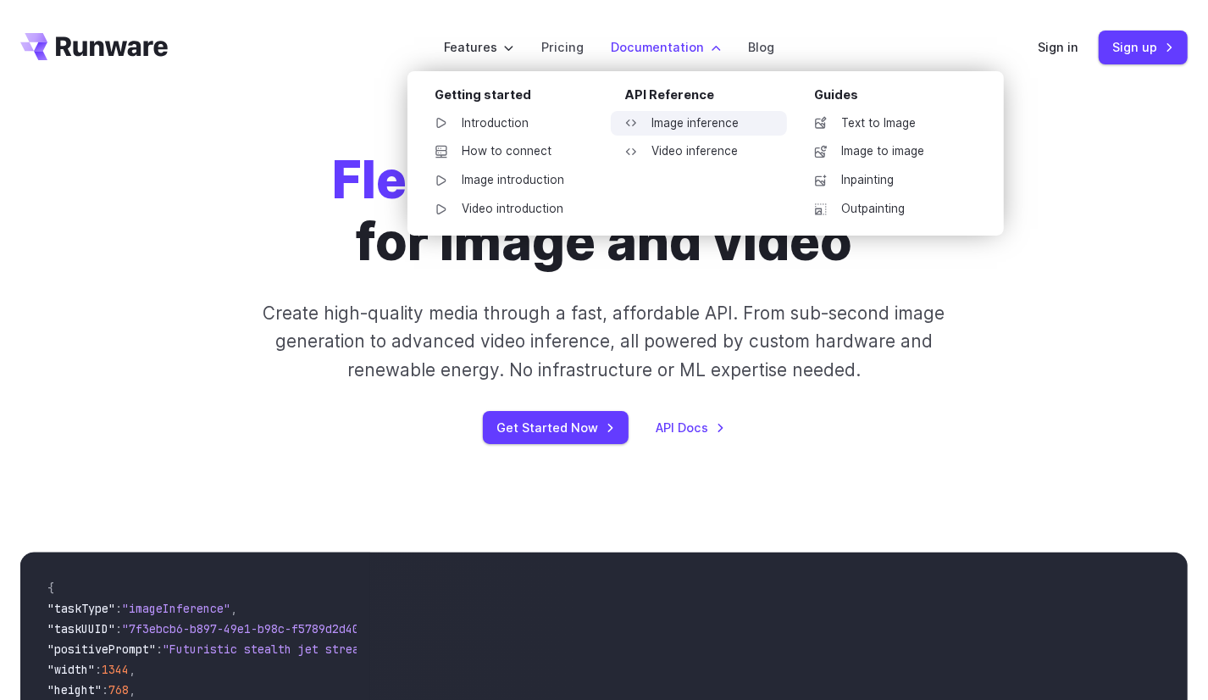
click at [678, 124] on link "Image inference" at bounding box center [699, 123] width 176 height 25
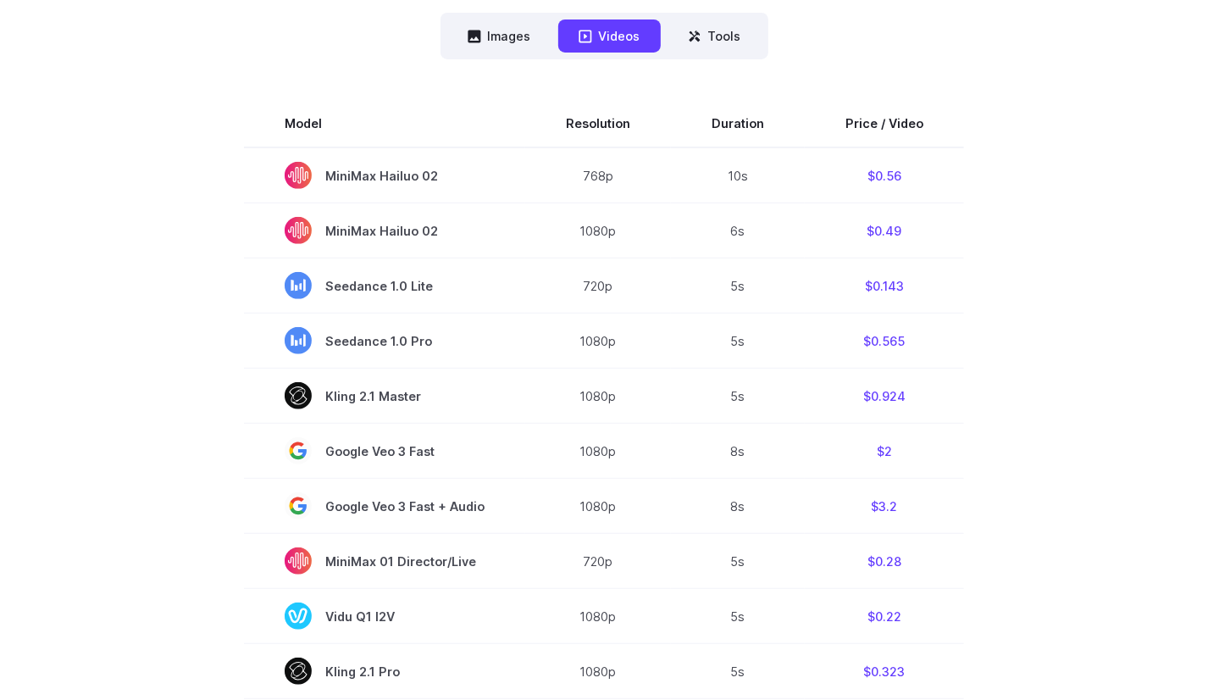
scroll to position [339, 0]
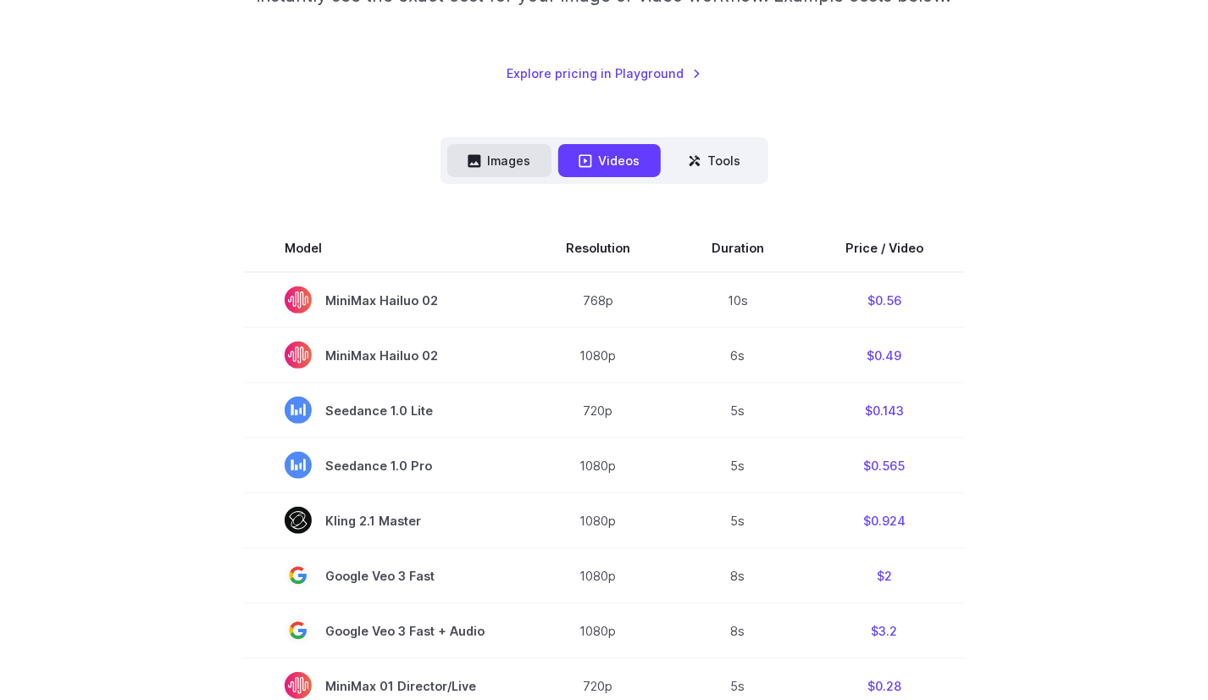
click at [488, 174] on button "Images" at bounding box center [499, 160] width 104 height 33
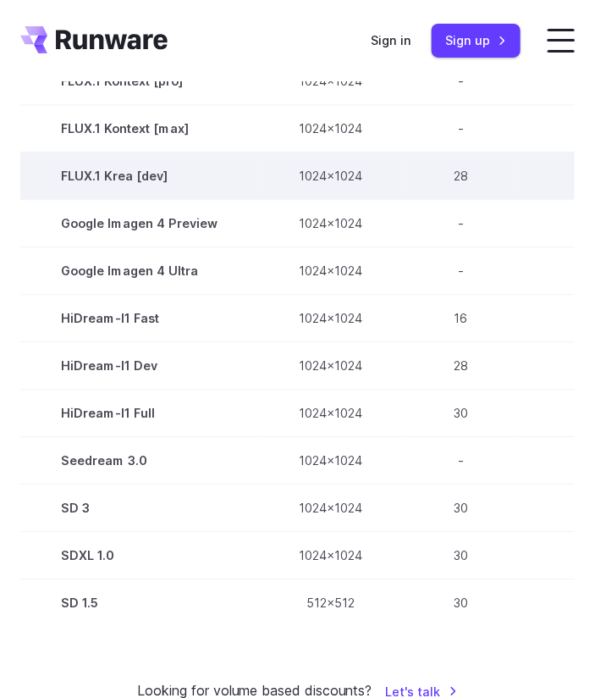
scroll to position [847, 0]
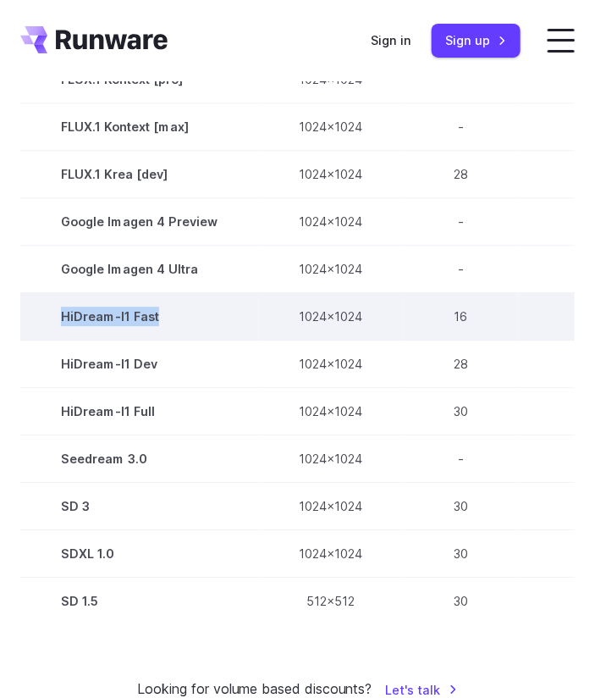
drag, startPoint x: 176, startPoint y: 313, endPoint x: 47, endPoint y: 319, distance: 128.9
click at [47, 319] on td "HiDream-I1 Fast" at bounding box center [139, 315] width 238 height 47
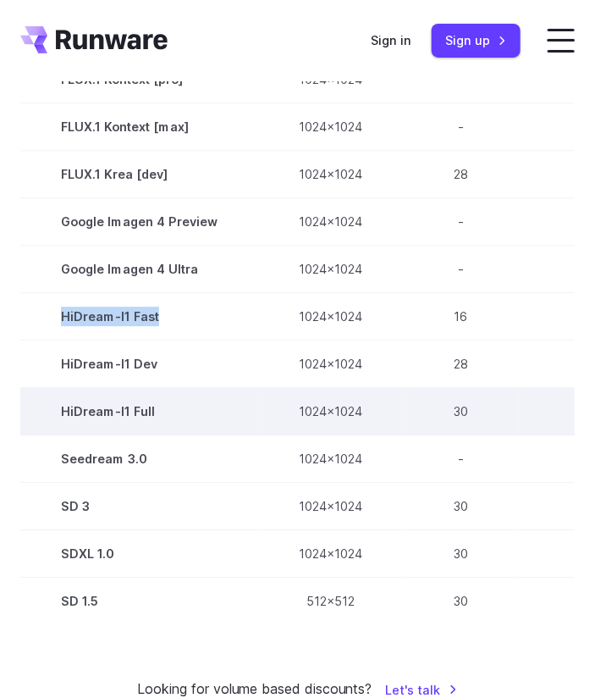
copy td "HiDream-I1 Fast"
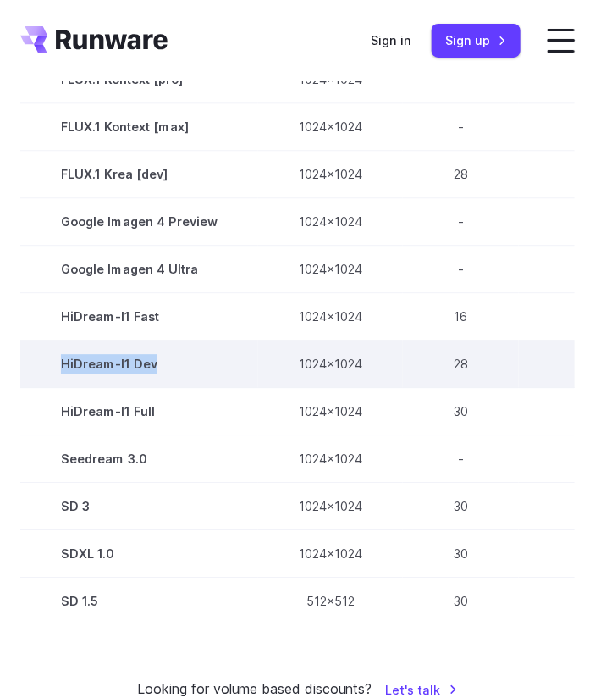
drag, startPoint x: 108, startPoint y: 358, endPoint x: 36, endPoint y: 359, distance: 72.8
click at [36, 359] on td "HiDream-I1 Dev" at bounding box center [139, 363] width 238 height 47
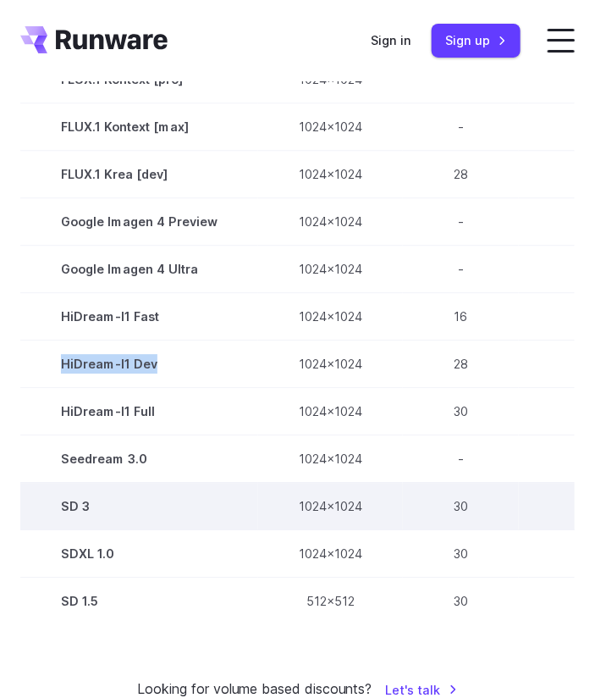
copy td "HiDream-I1 Dev"
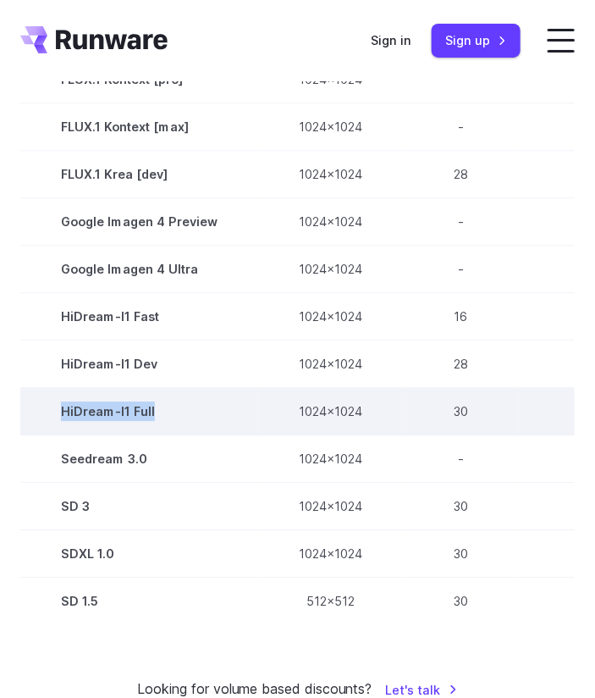
drag, startPoint x: 187, startPoint y: 412, endPoint x: 61, endPoint y: 412, distance: 126.2
click at [61, 412] on td "HiDream-I1 Full" at bounding box center [139, 411] width 238 height 47
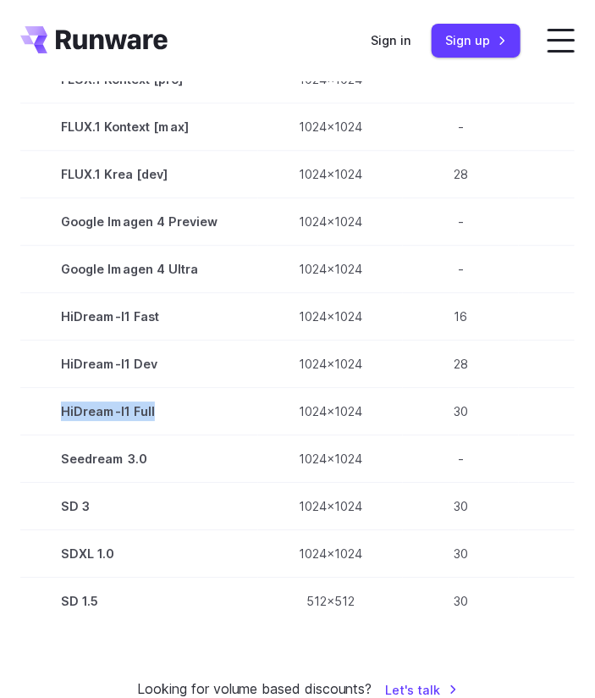
copy td "HiDream-I1 Full"
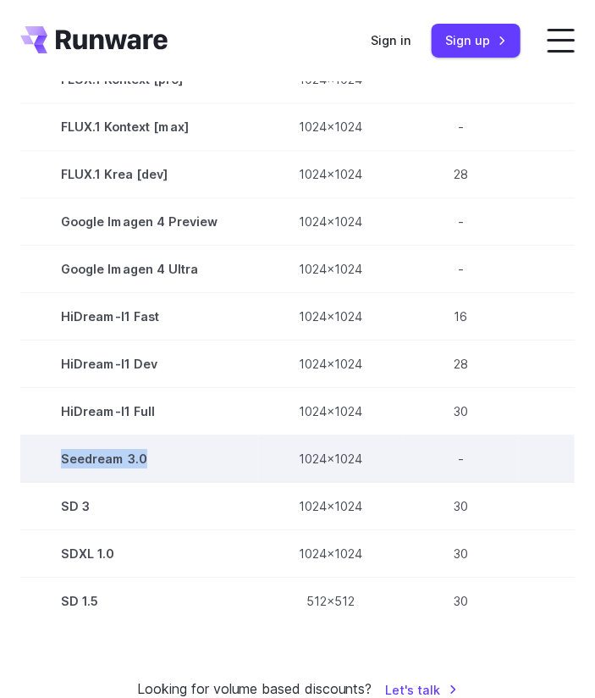
drag, startPoint x: 161, startPoint y: 456, endPoint x: 34, endPoint y: 456, distance: 127.0
click at [34, 456] on td "Seedream 3.0" at bounding box center [139, 458] width 238 height 47
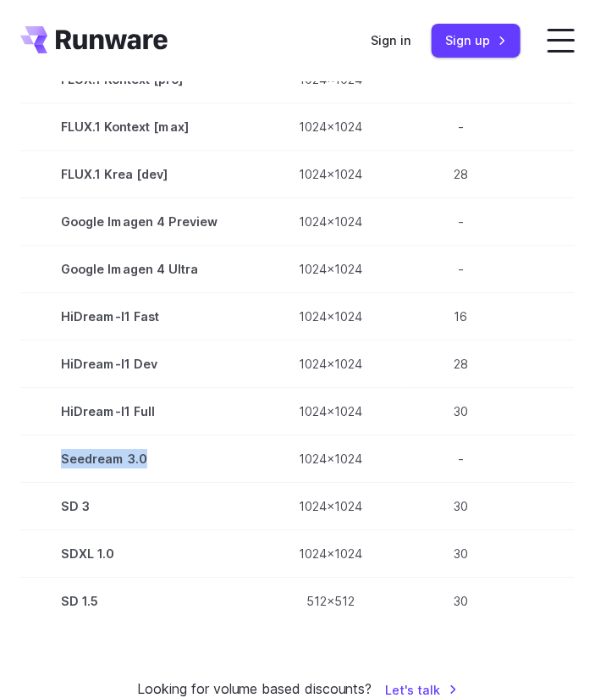
copy td "Seedream 3.0"
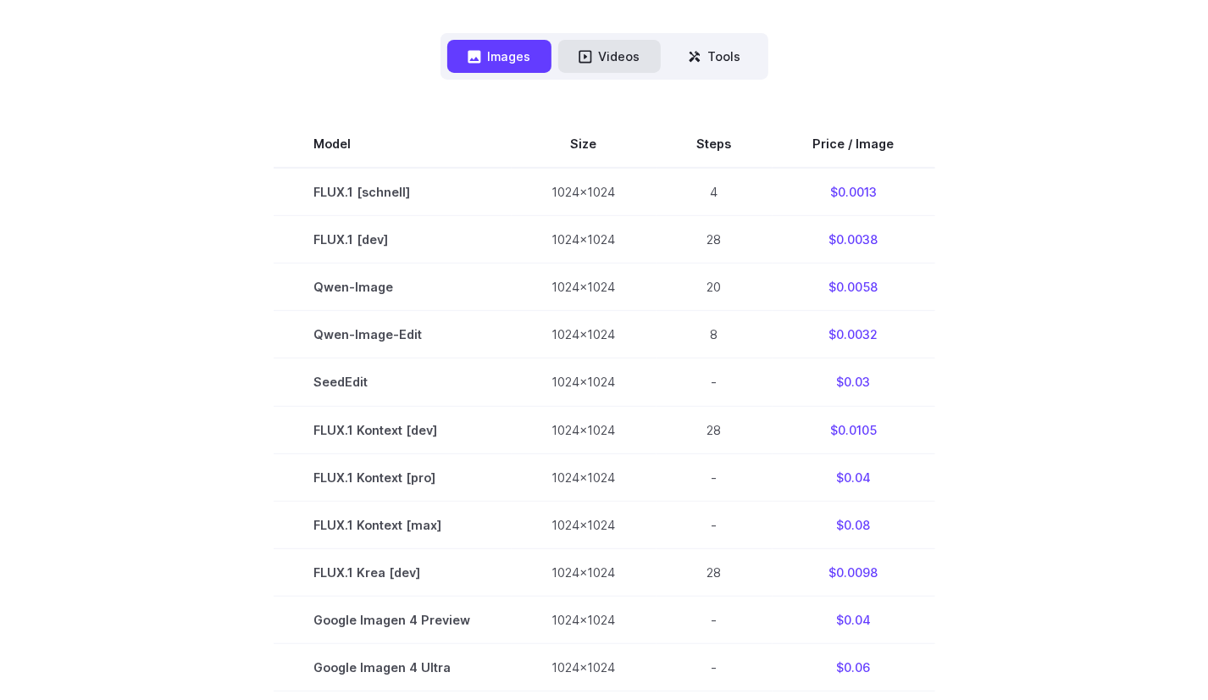
scroll to position [423, 0]
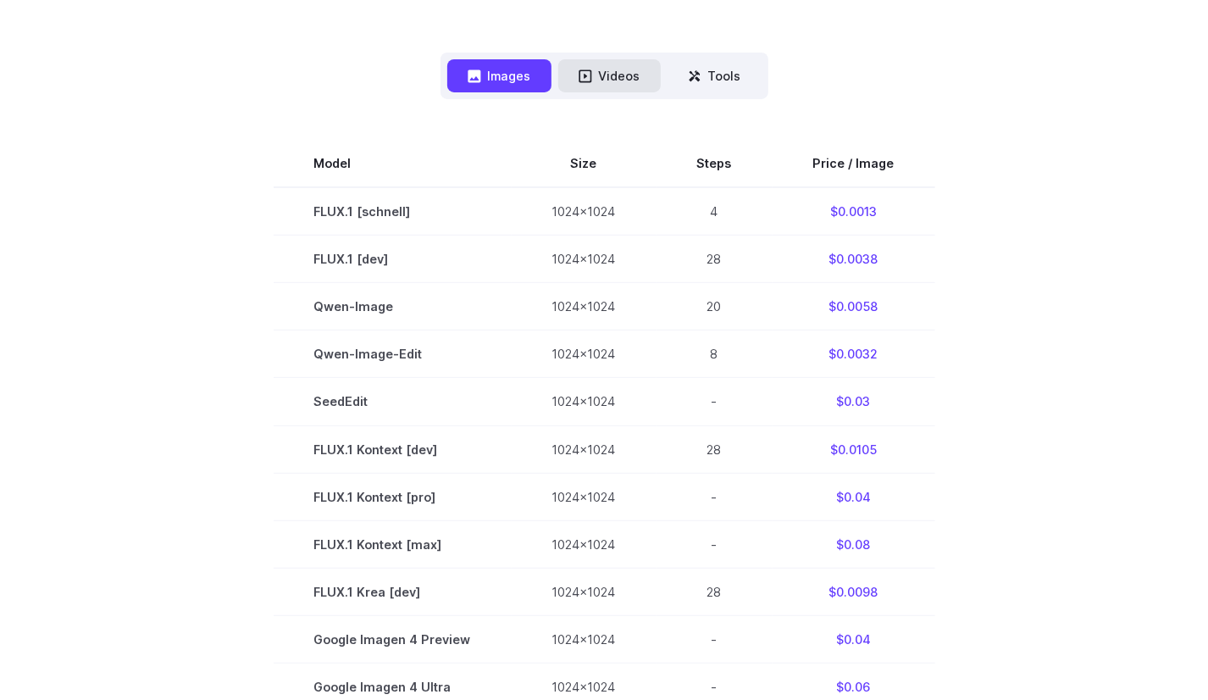
click at [594, 74] on button "Videos" at bounding box center [609, 75] width 102 height 33
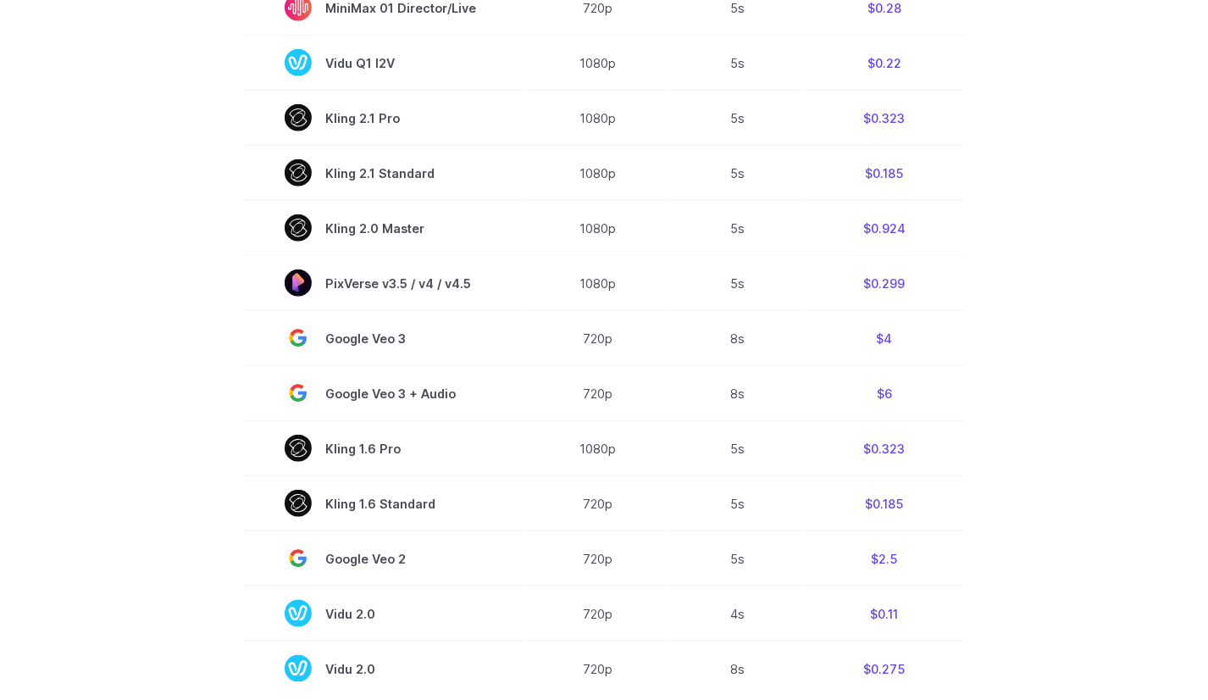
scroll to position [1186, 0]
